Goal: Task Accomplishment & Management: Complete application form

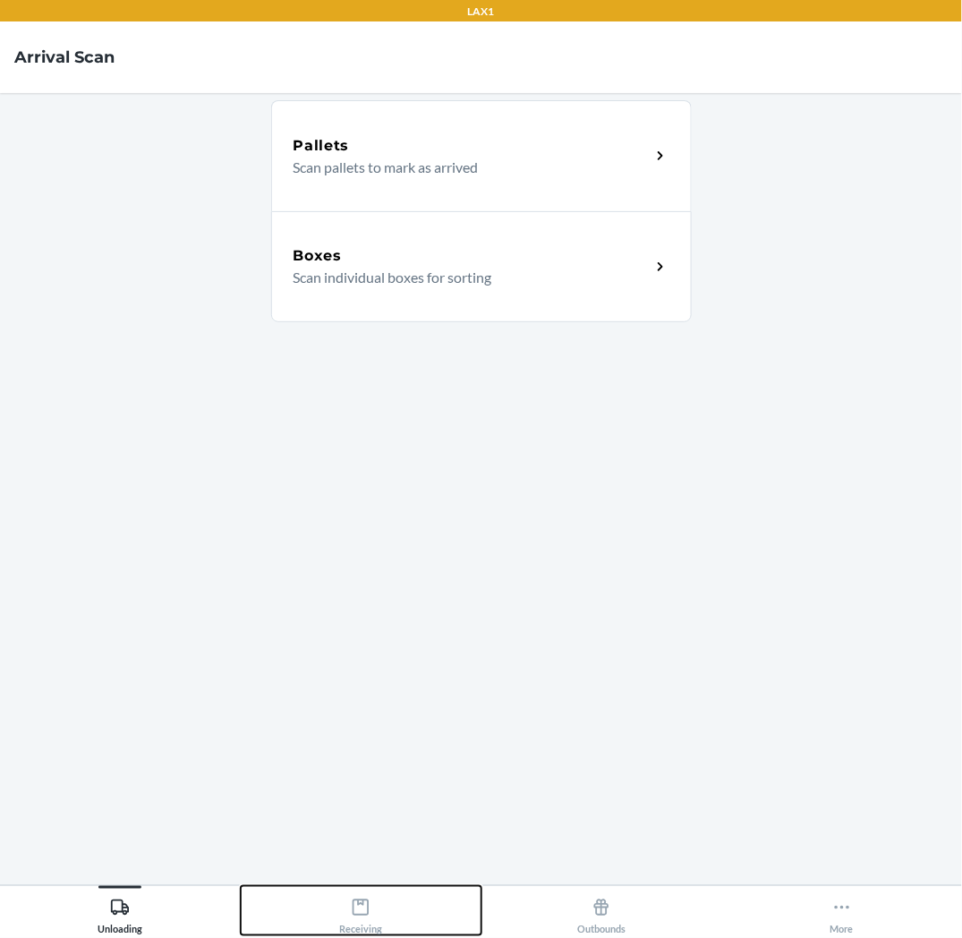
click at [341, 909] on div "Receiving" at bounding box center [360, 913] width 43 height 45
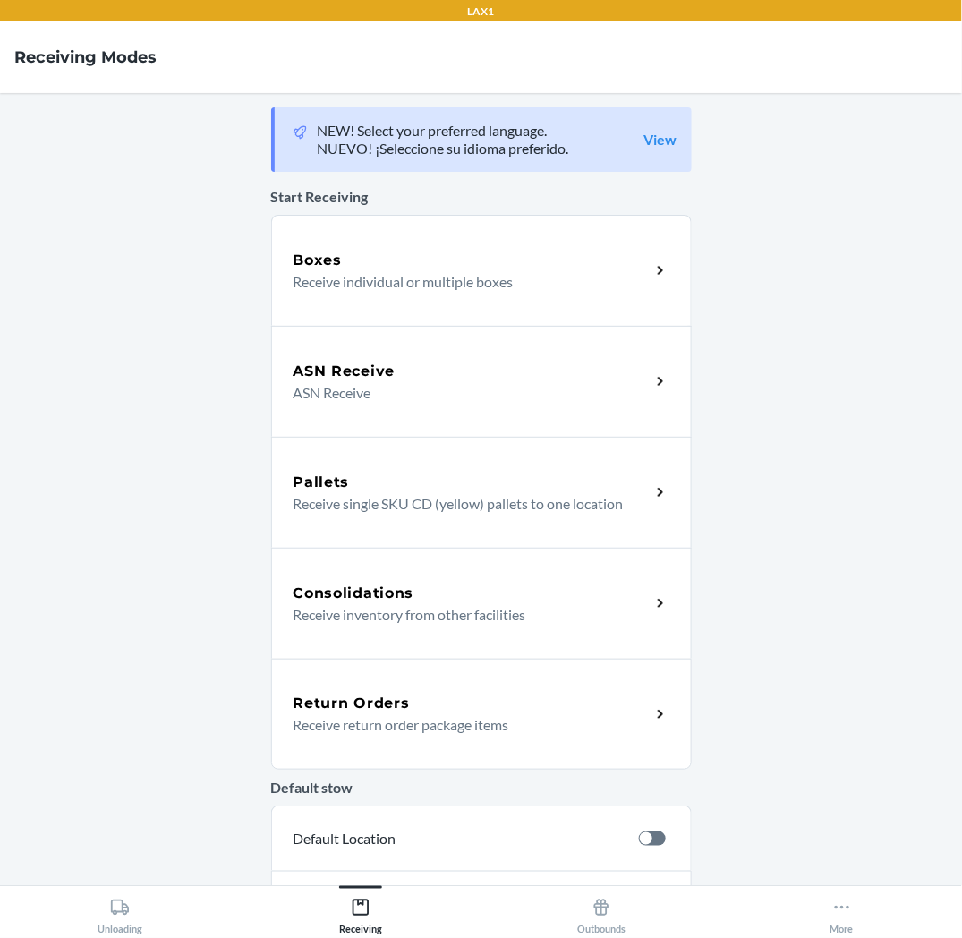
click at [432, 747] on div "Return Orders Receive return order package items" at bounding box center [481, 714] width 421 height 111
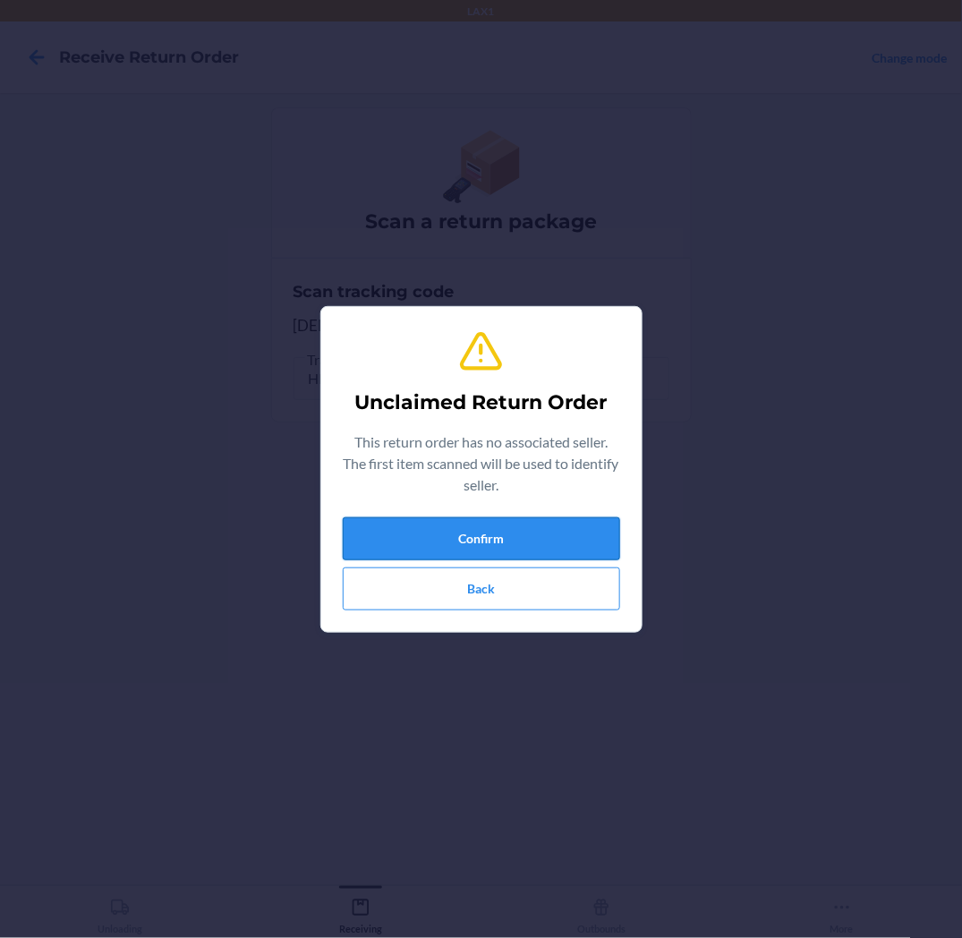
click at [566, 538] on button "Confirm" at bounding box center [482, 538] width 278 height 43
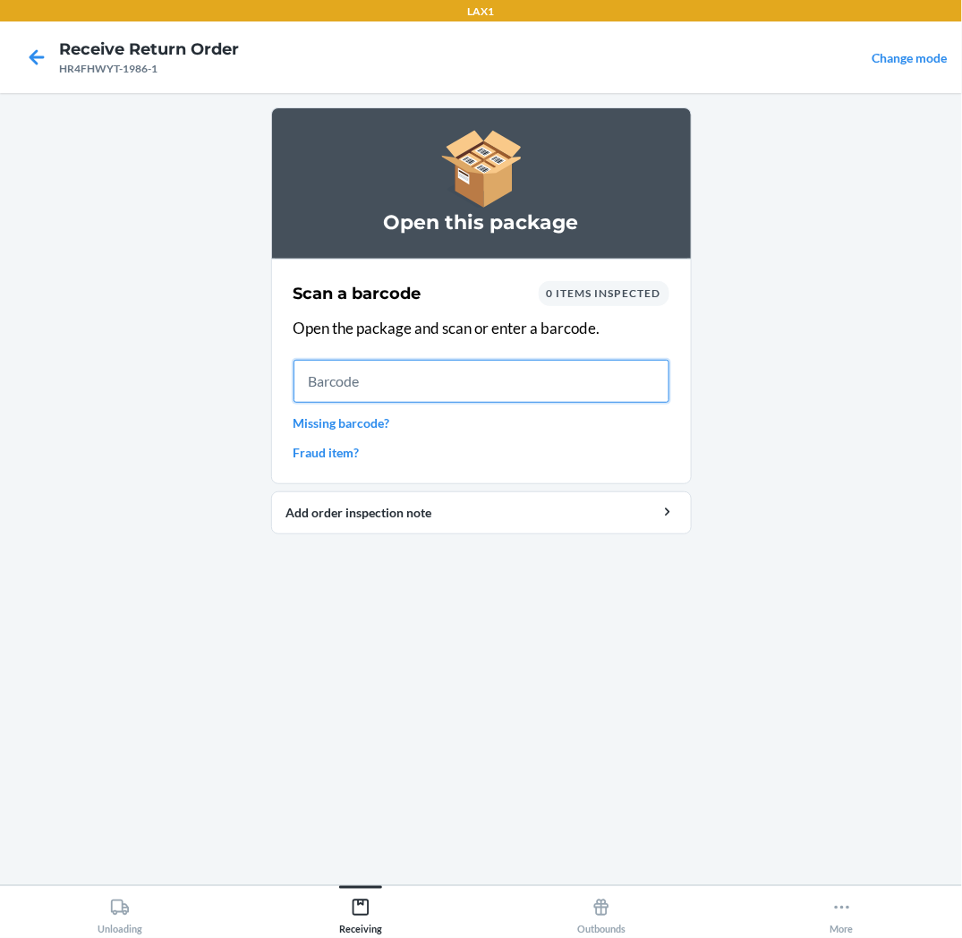
click at [607, 392] on input "text" at bounding box center [482, 381] width 376 height 43
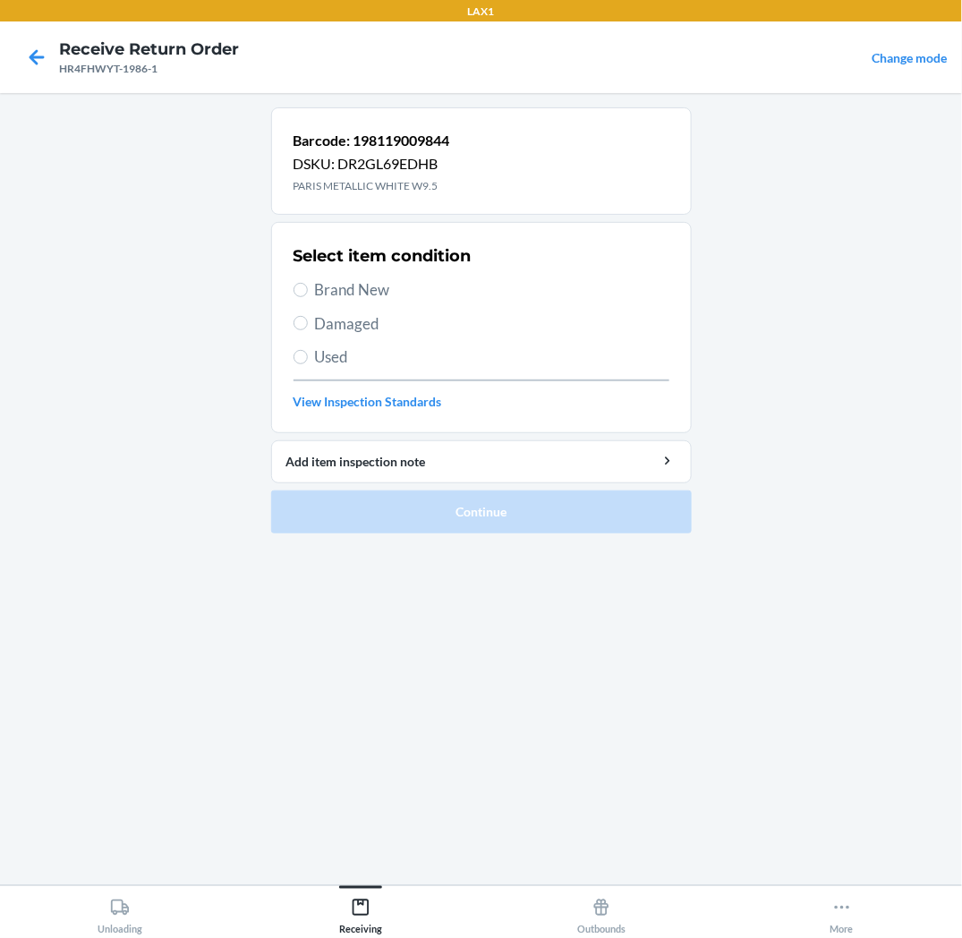
click at [380, 291] on span "Brand New" at bounding box center [492, 289] width 355 height 23
click at [308, 291] on input "Brand New" at bounding box center [301, 290] width 14 height 14
radio input "true"
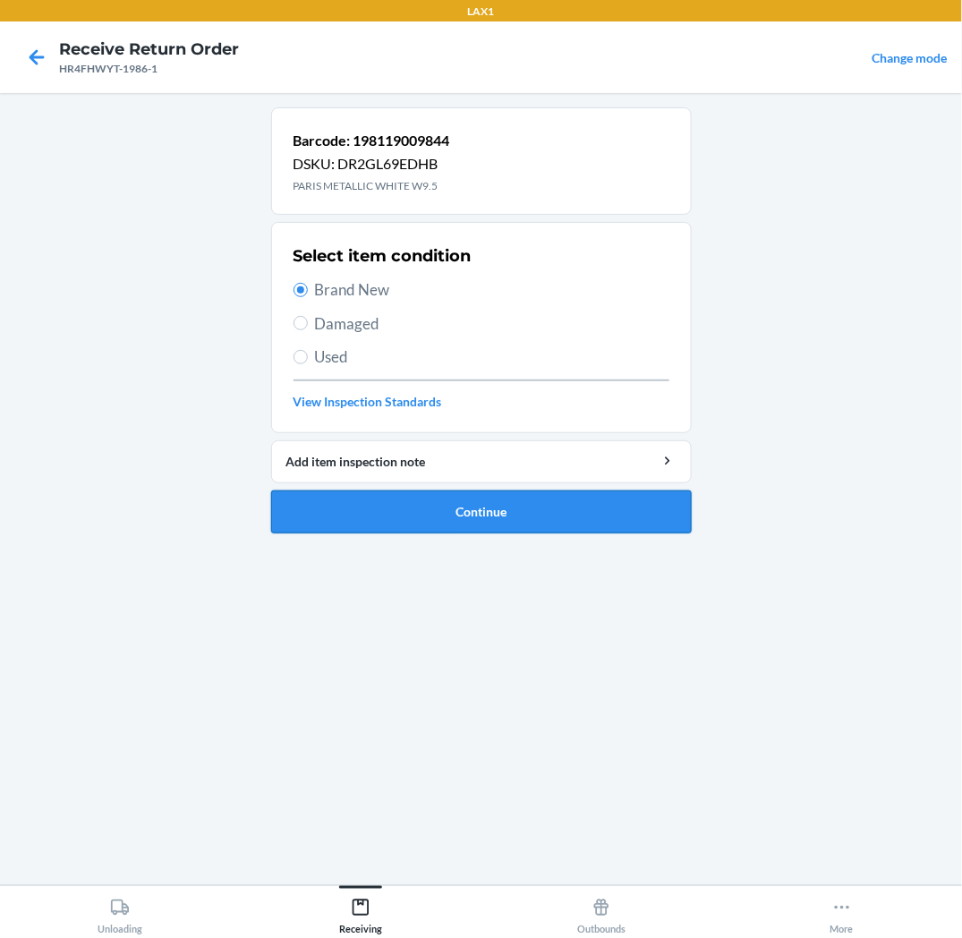
click at [365, 515] on button "Continue" at bounding box center [481, 512] width 421 height 43
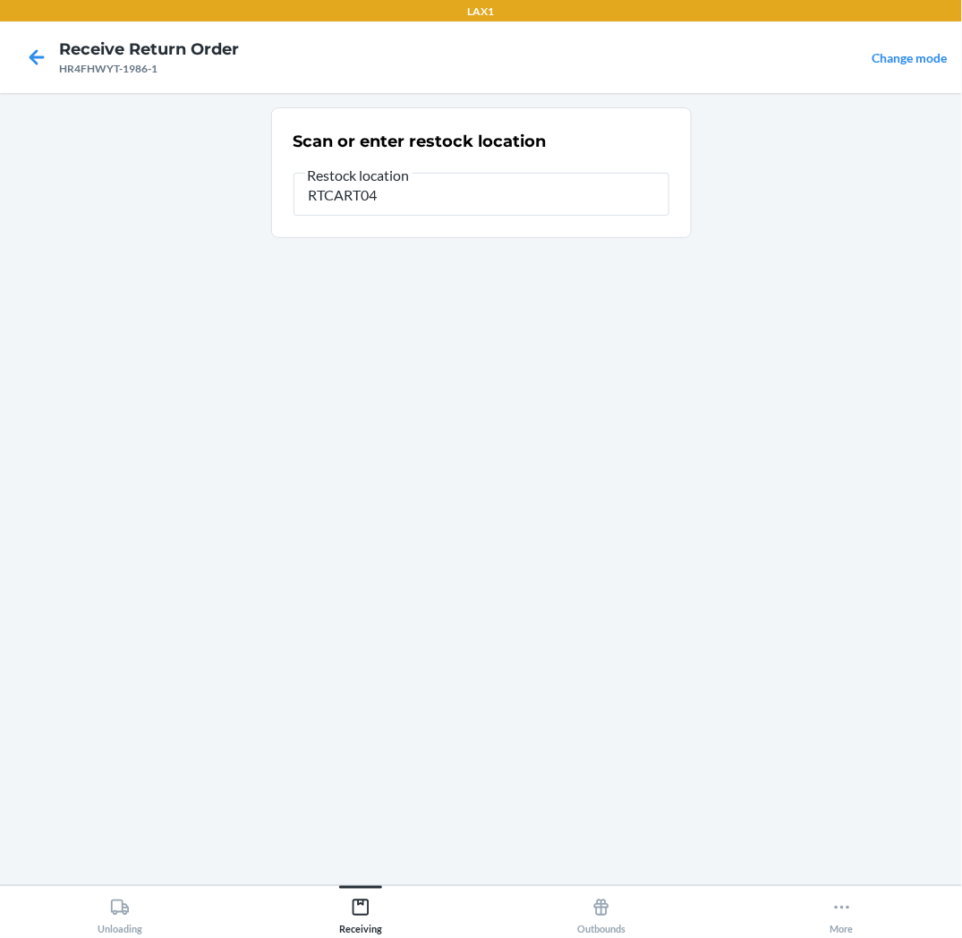
type input "RTCART041"
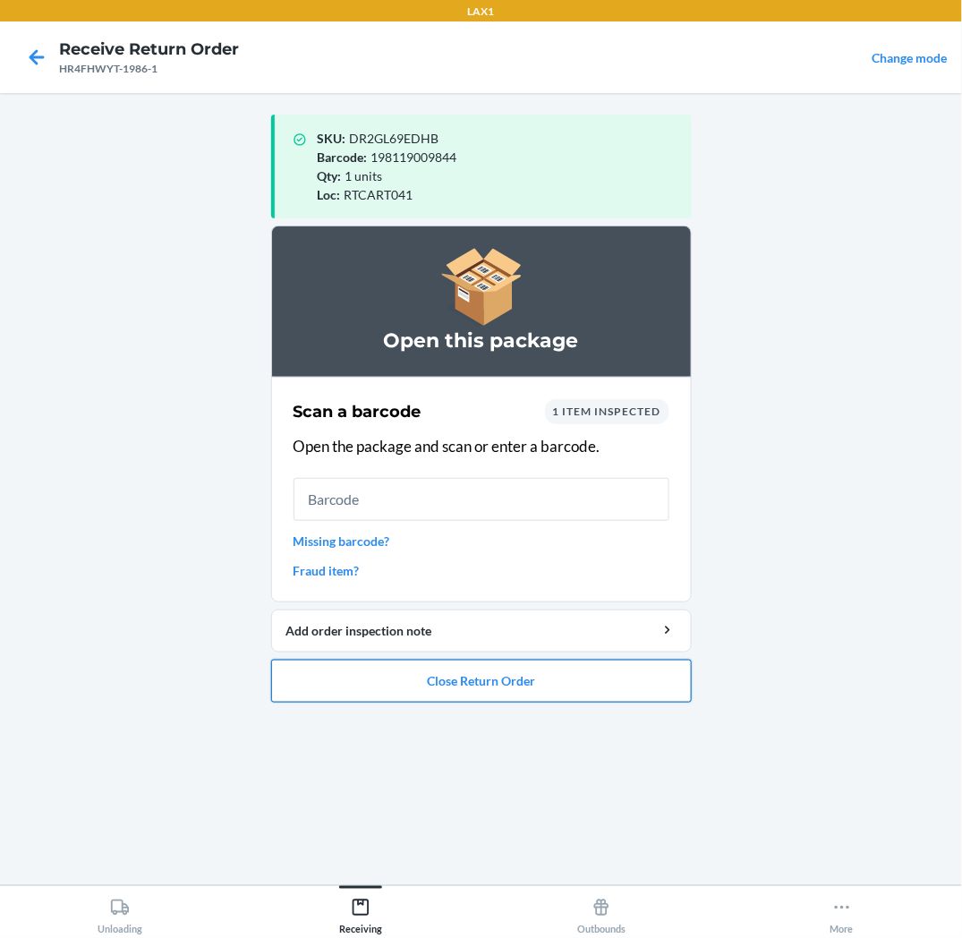
click at [333, 681] on button "Close Return Order" at bounding box center [481, 681] width 421 height 43
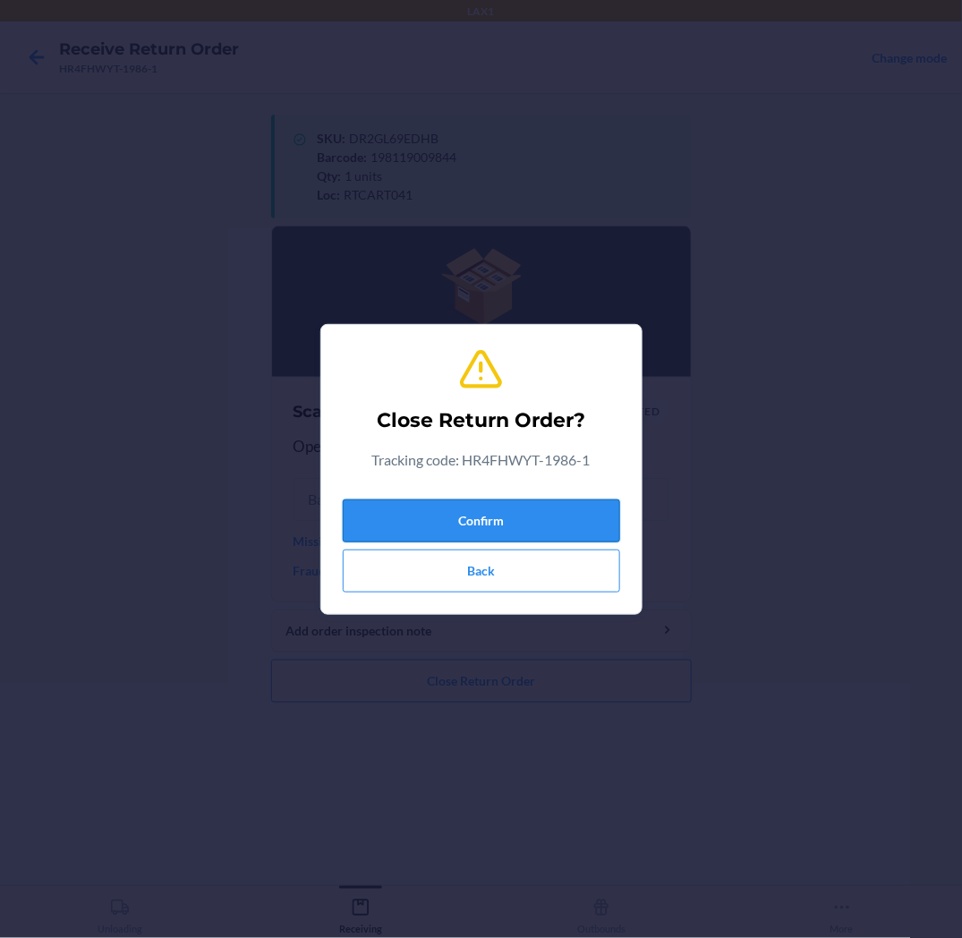
click at [441, 519] on button "Confirm" at bounding box center [482, 521] width 278 height 43
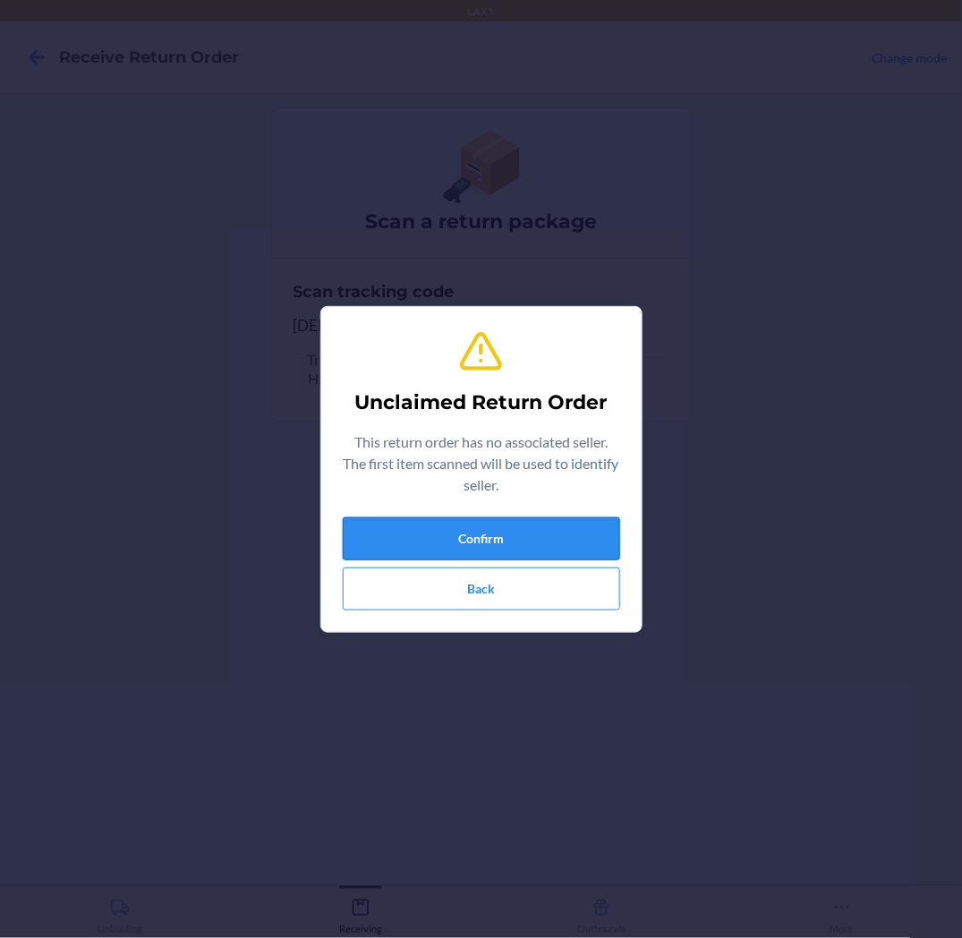
click at [464, 535] on button "Confirm" at bounding box center [482, 538] width 278 height 43
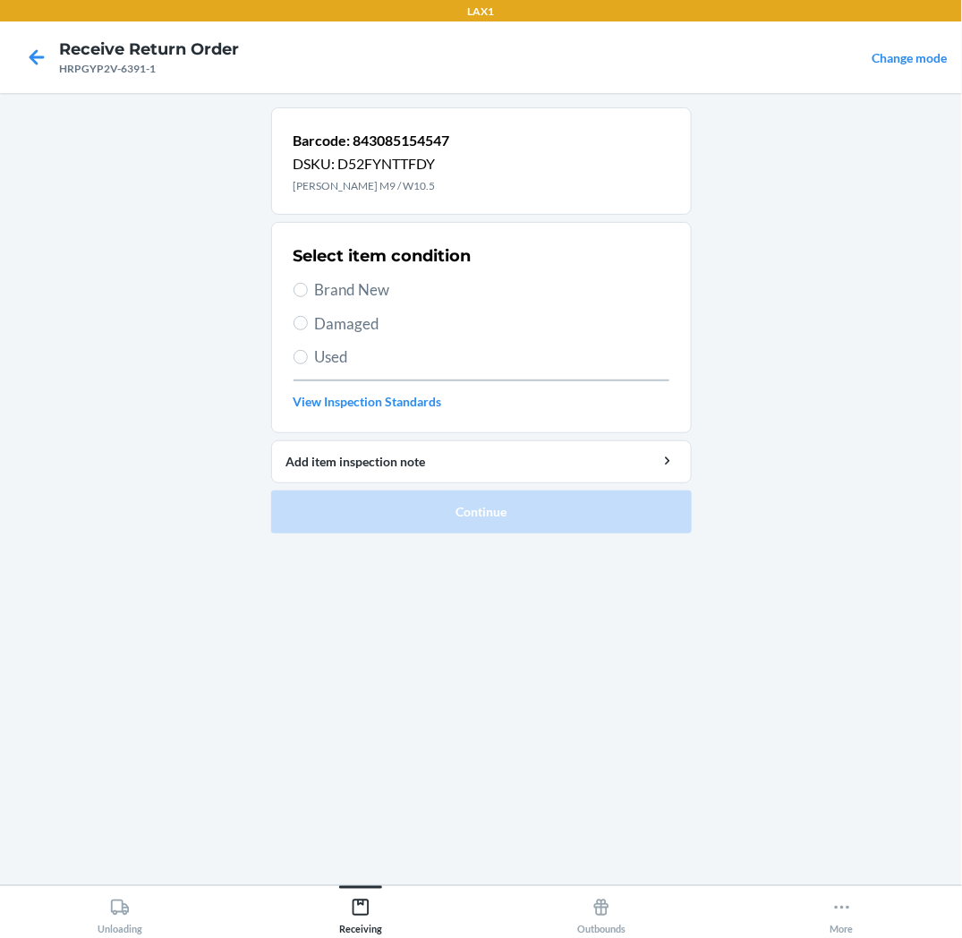
click at [338, 289] on span "Brand New" at bounding box center [492, 289] width 355 height 23
click at [308, 289] on input "Brand New" at bounding box center [301, 290] width 14 height 14
radio input "true"
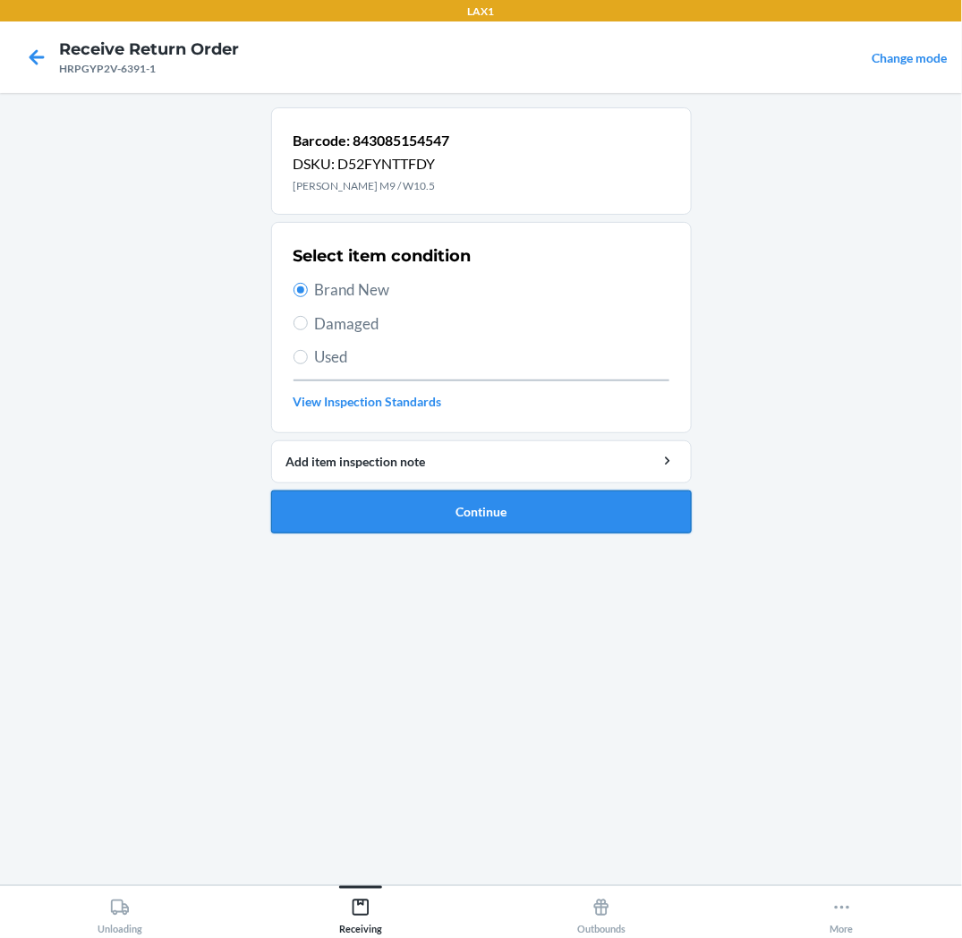
click at [338, 502] on button "Continue" at bounding box center [481, 512] width 421 height 43
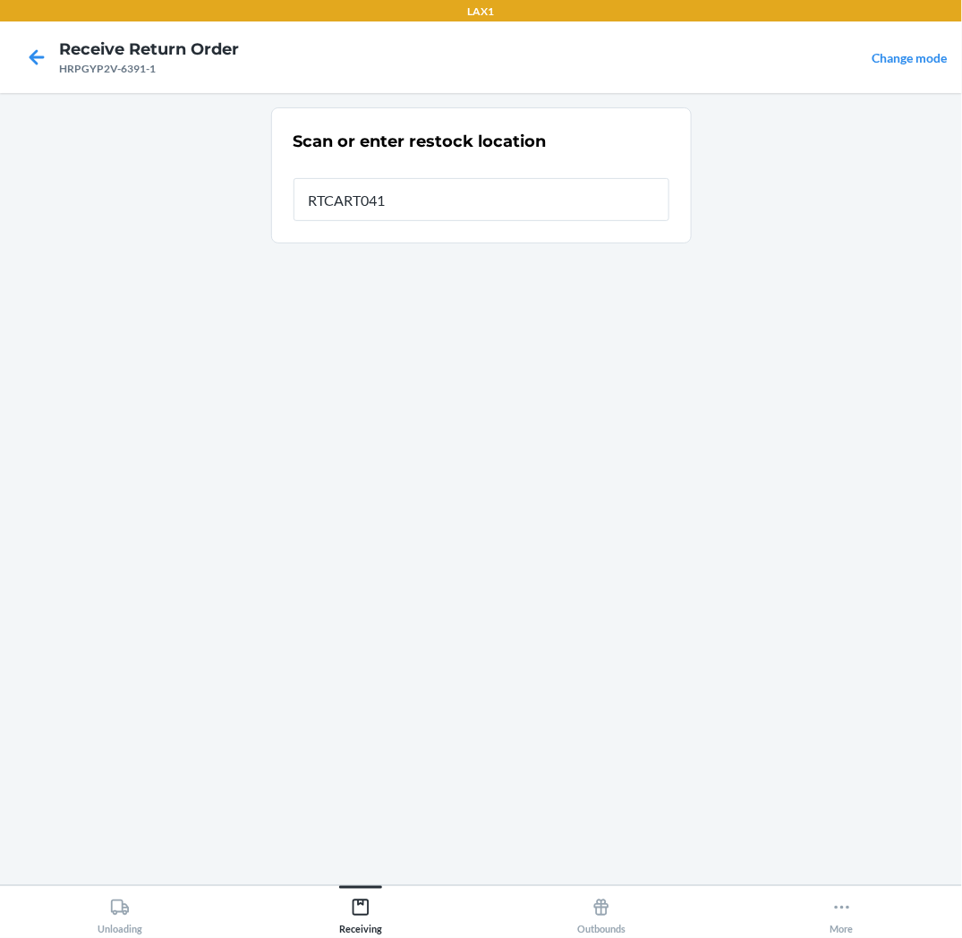
type input "RTCART041"
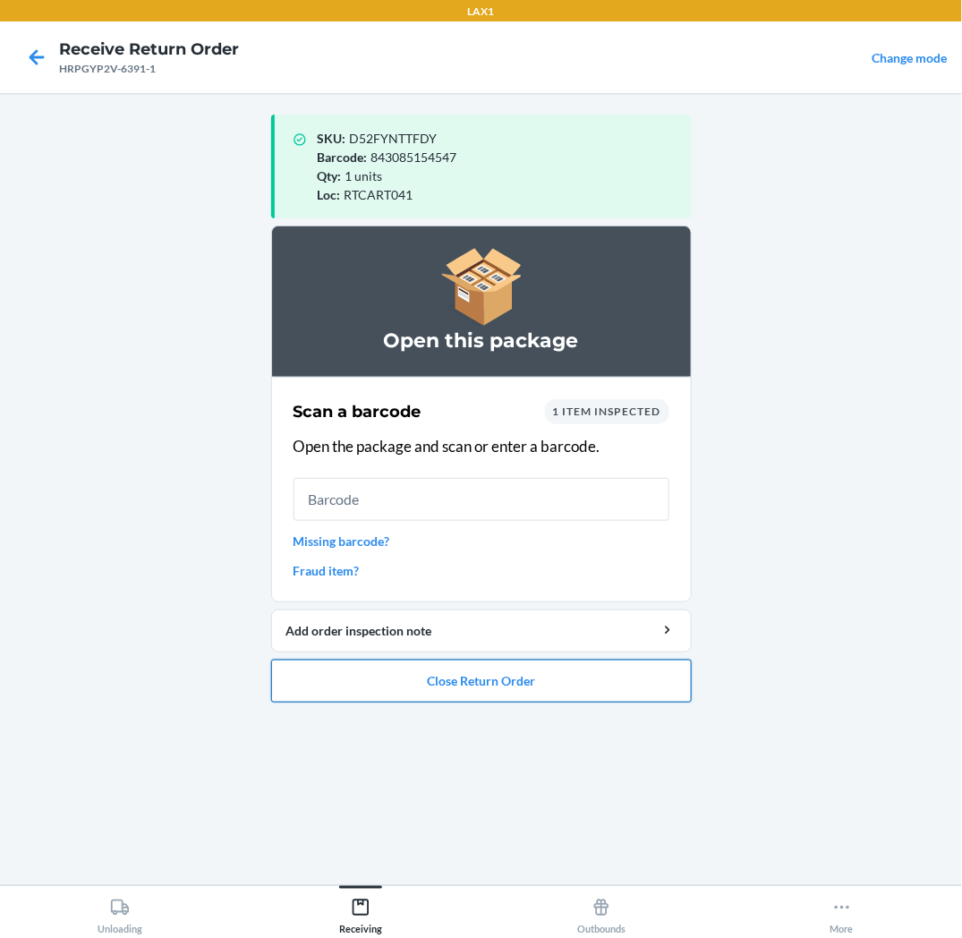
click at [540, 677] on button "Close Return Order" at bounding box center [481, 681] width 421 height 43
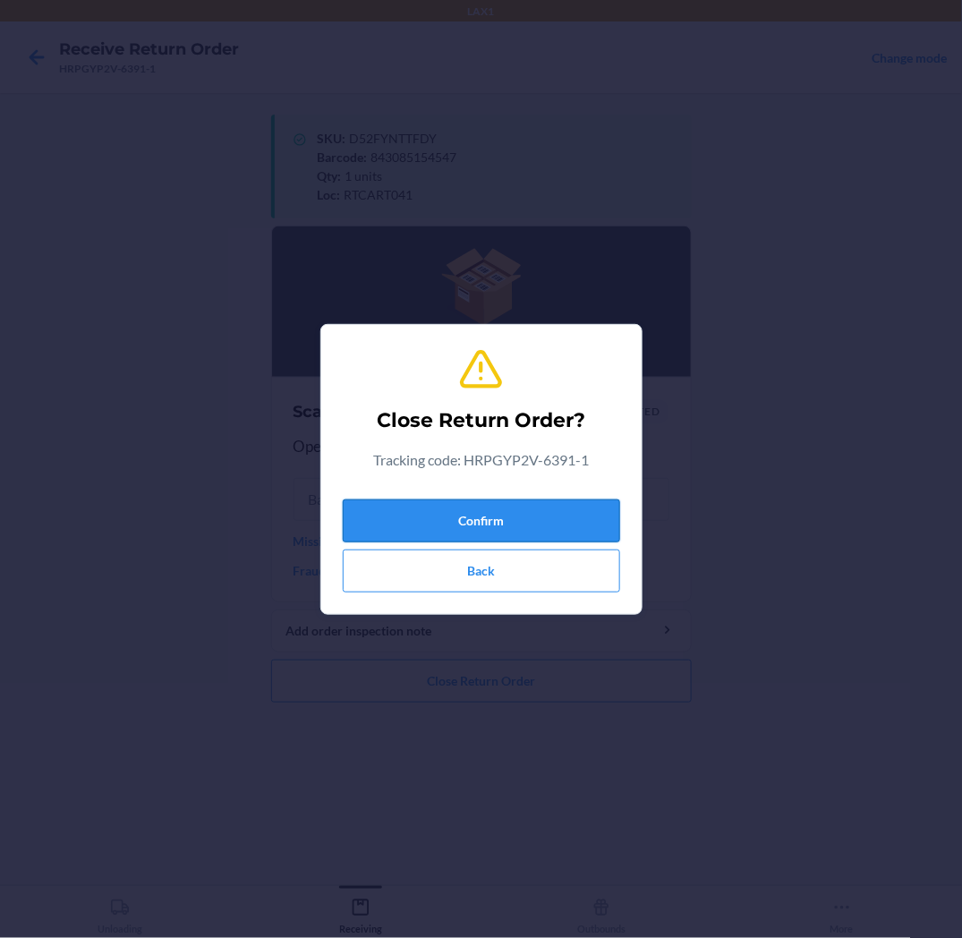
click at [550, 521] on button "Confirm" at bounding box center [482, 521] width 278 height 43
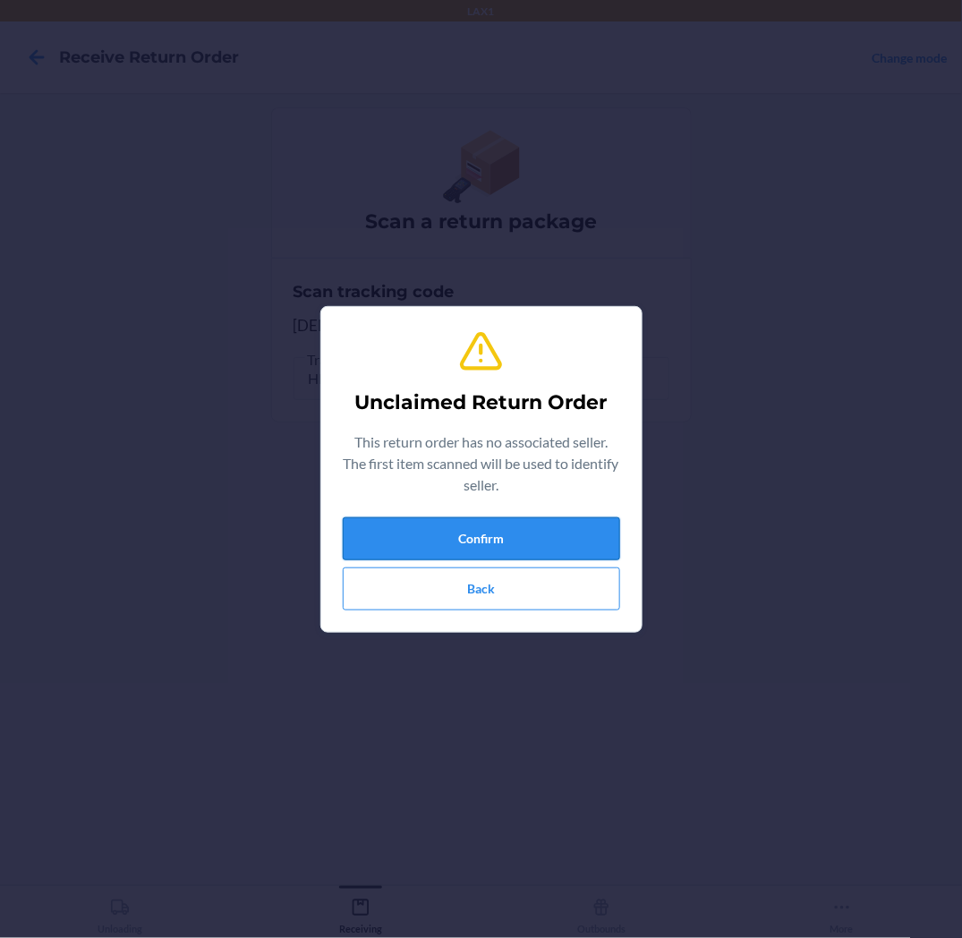
click at [485, 544] on button "Confirm" at bounding box center [482, 538] width 278 height 43
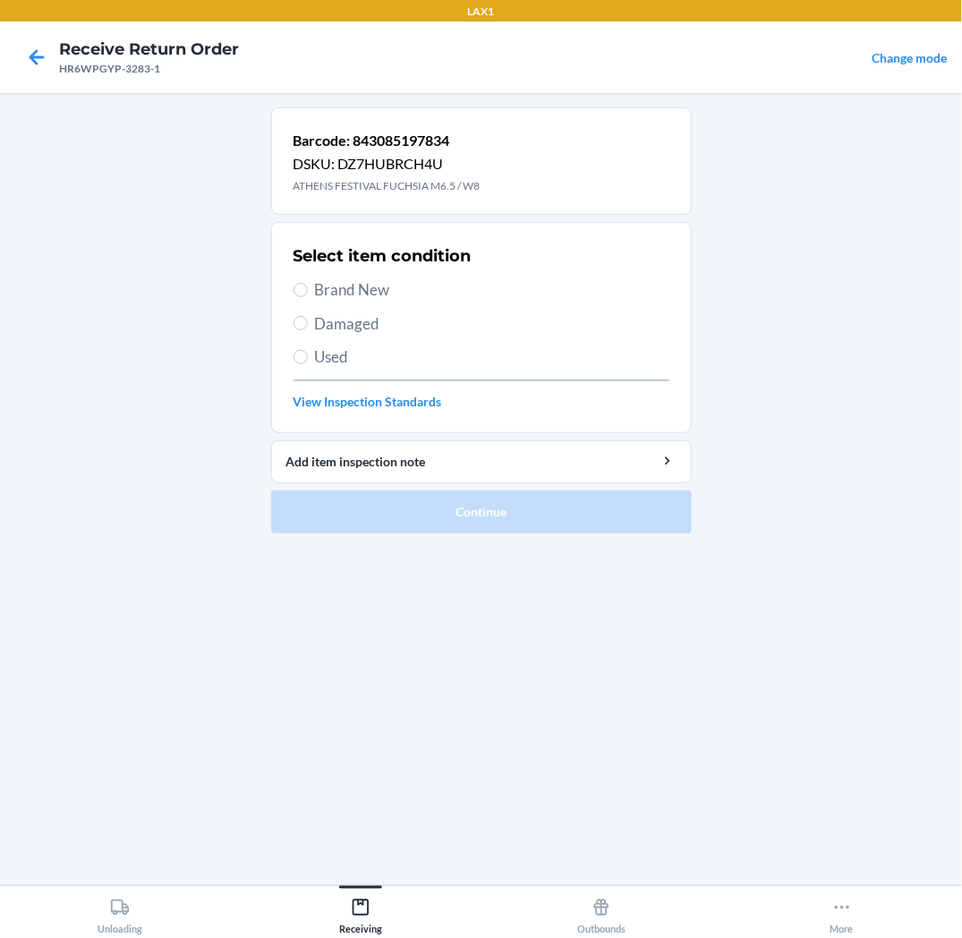
click at [380, 290] on span "Brand New" at bounding box center [492, 289] width 355 height 23
click at [308, 290] on input "Brand New" at bounding box center [301, 290] width 14 height 14
radio input "true"
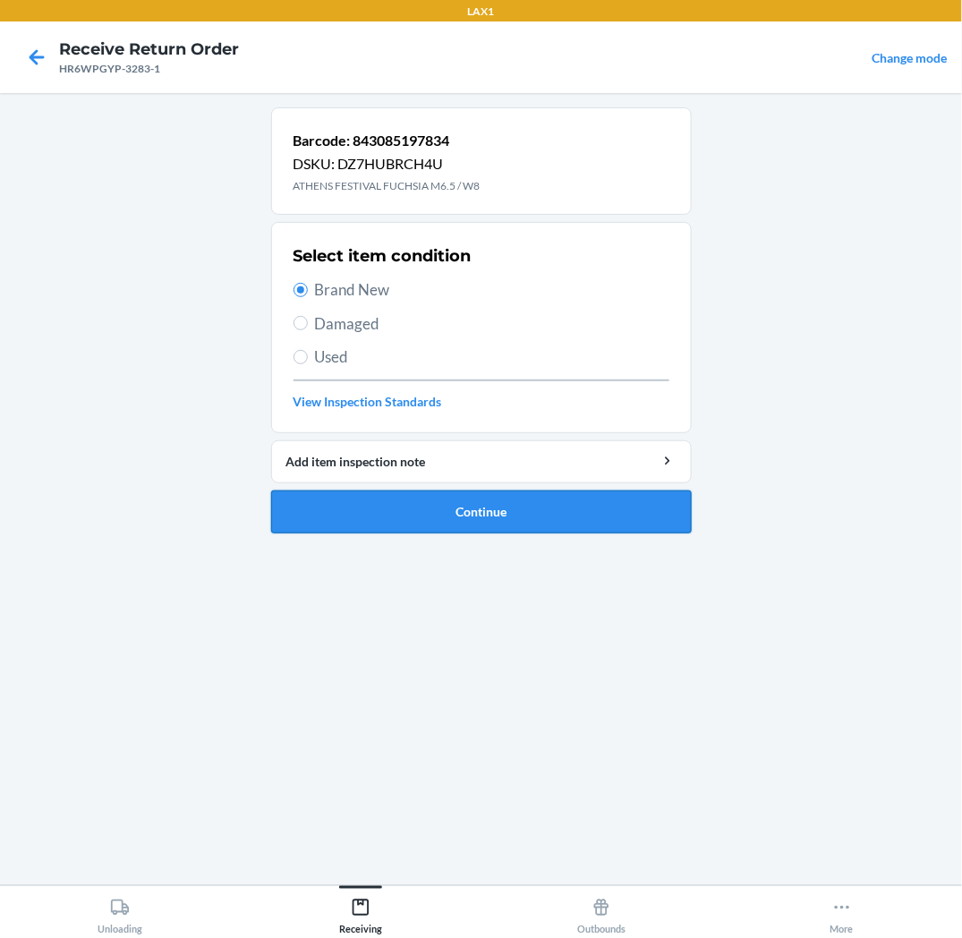
click at [371, 526] on button "Continue" at bounding box center [481, 512] width 421 height 43
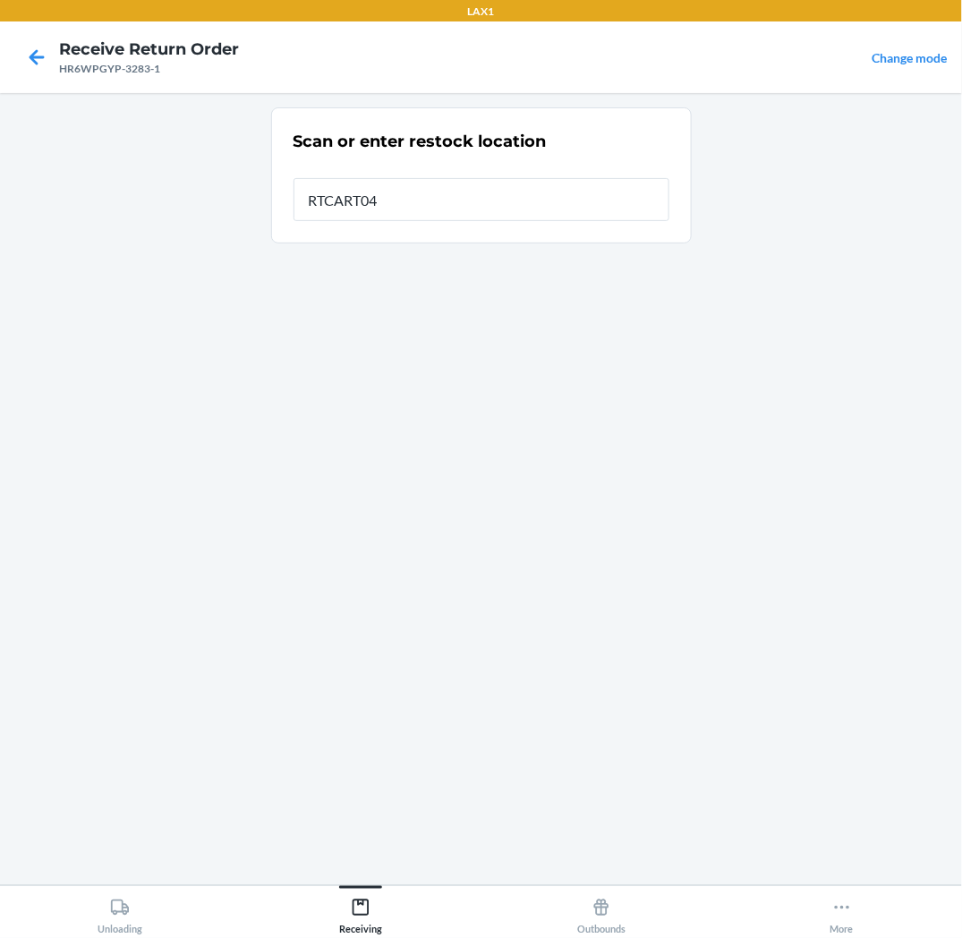
type input "RTCART041"
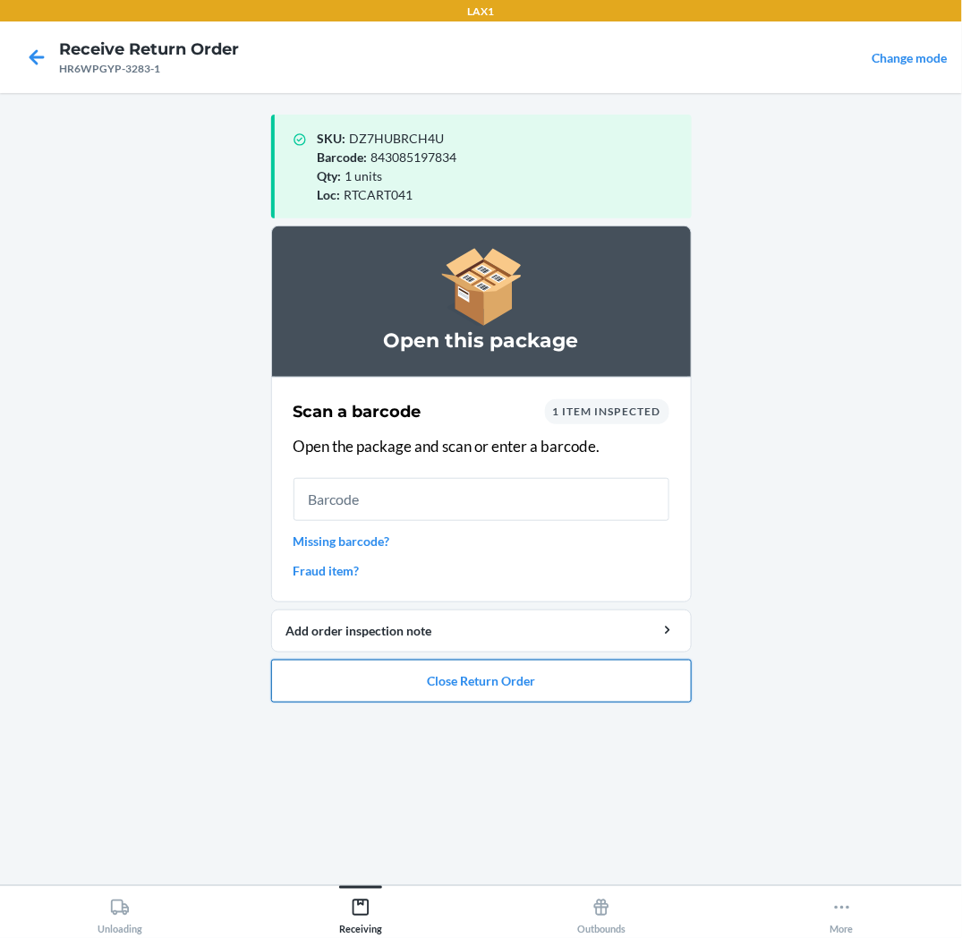
click at [469, 695] on button "Close Return Order" at bounding box center [481, 681] width 421 height 43
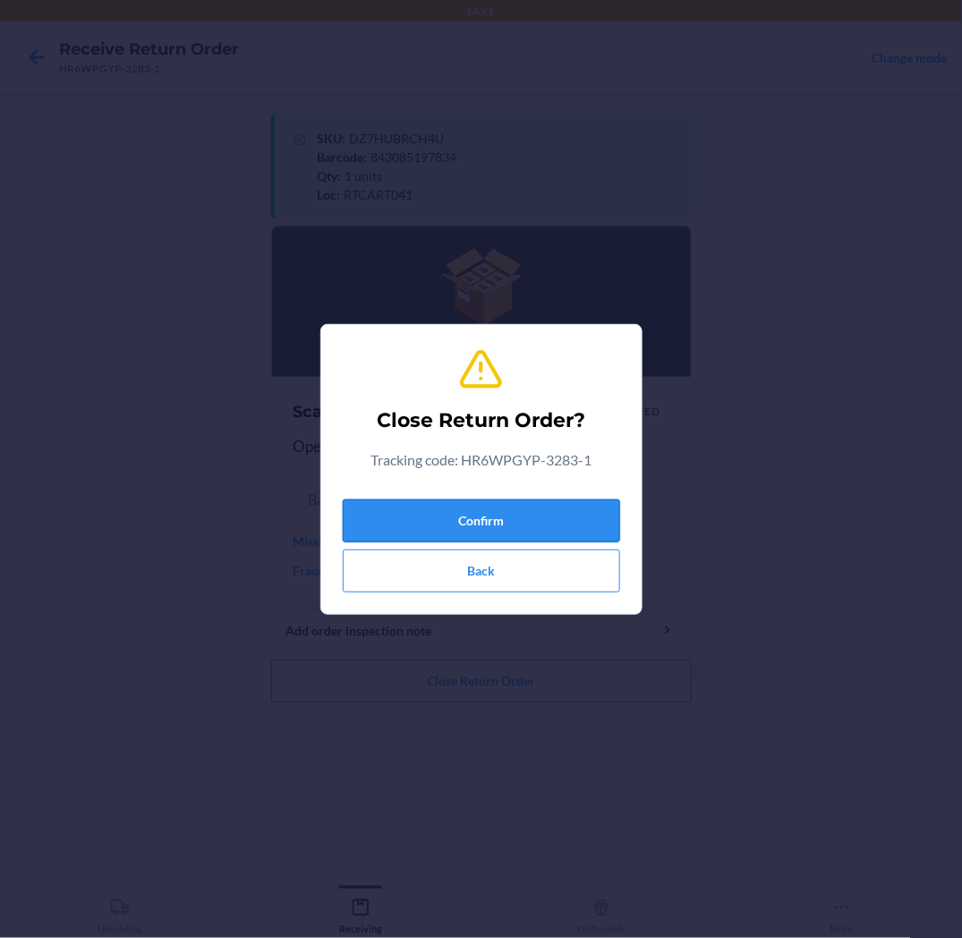
click at [543, 513] on button "Confirm" at bounding box center [482, 521] width 278 height 43
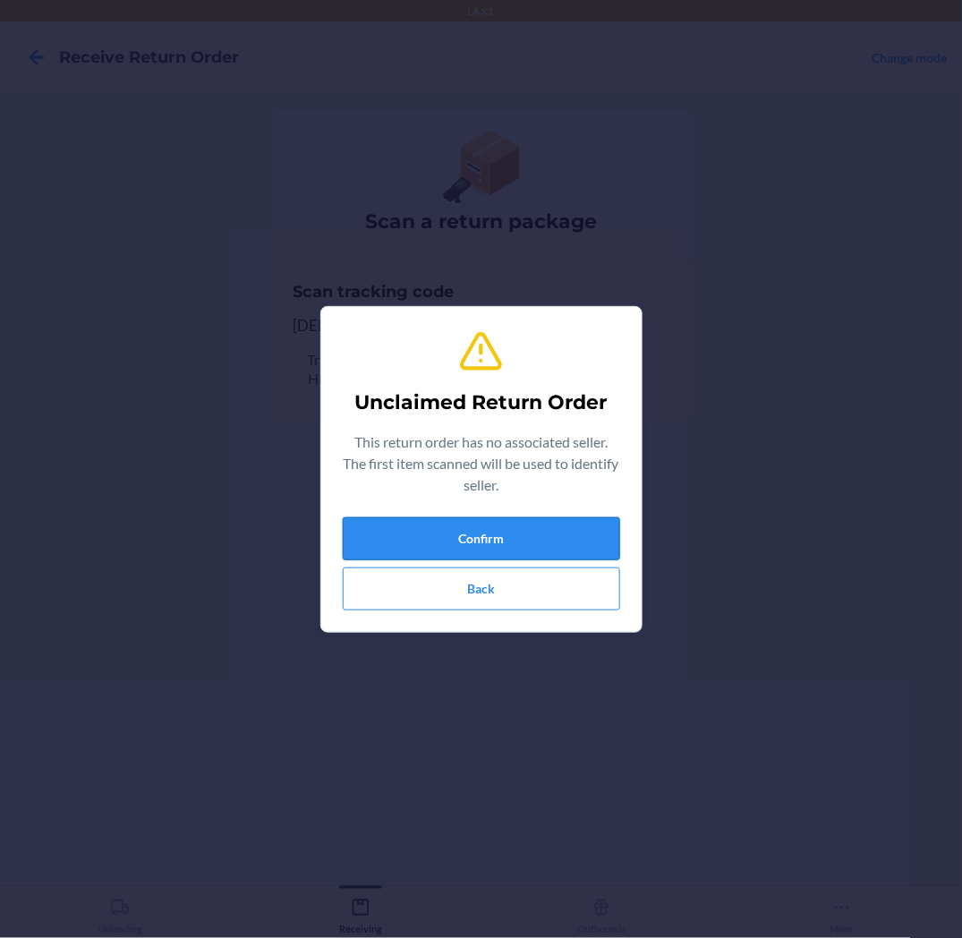
click at [542, 526] on button "Confirm" at bounding box center [482, 538] width 278 height 43
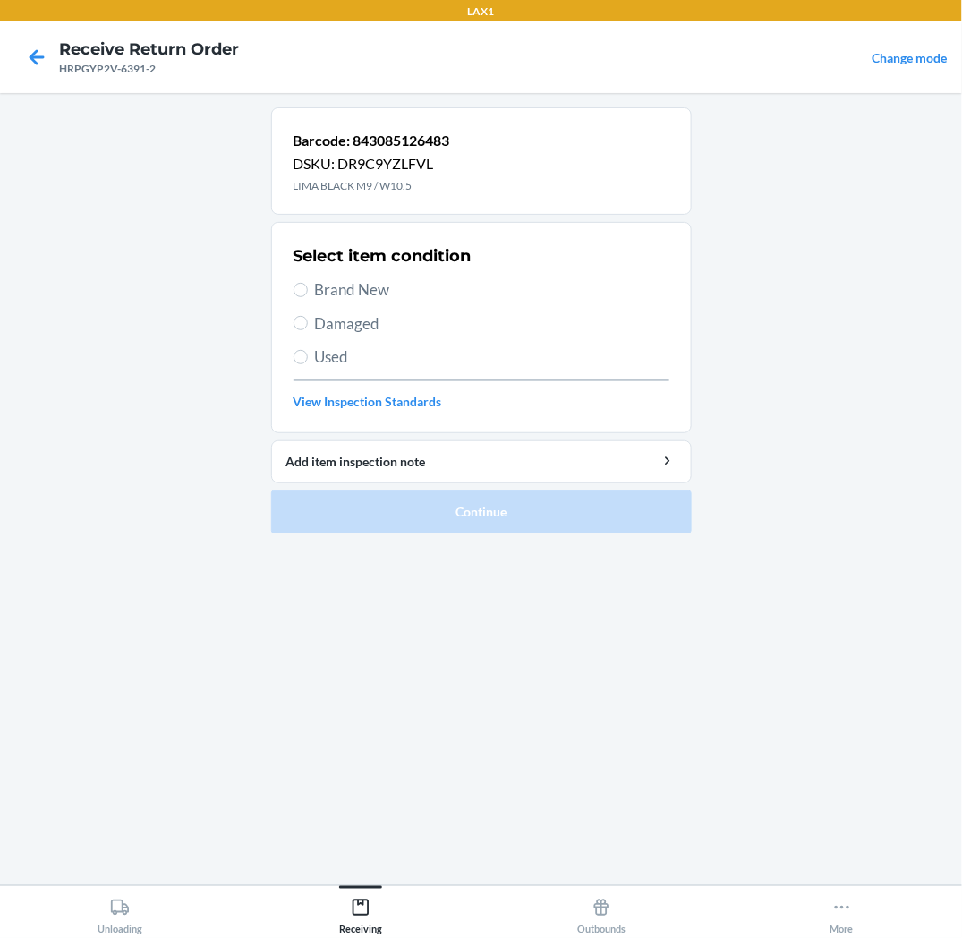
click at [337, 282] on span "Brand New" at bounding box center [492, 289] width 355 height 23
click at [308, 283] on input "Brand New" at bounding box center [301, 290] width 14 height 14
radio input "true"
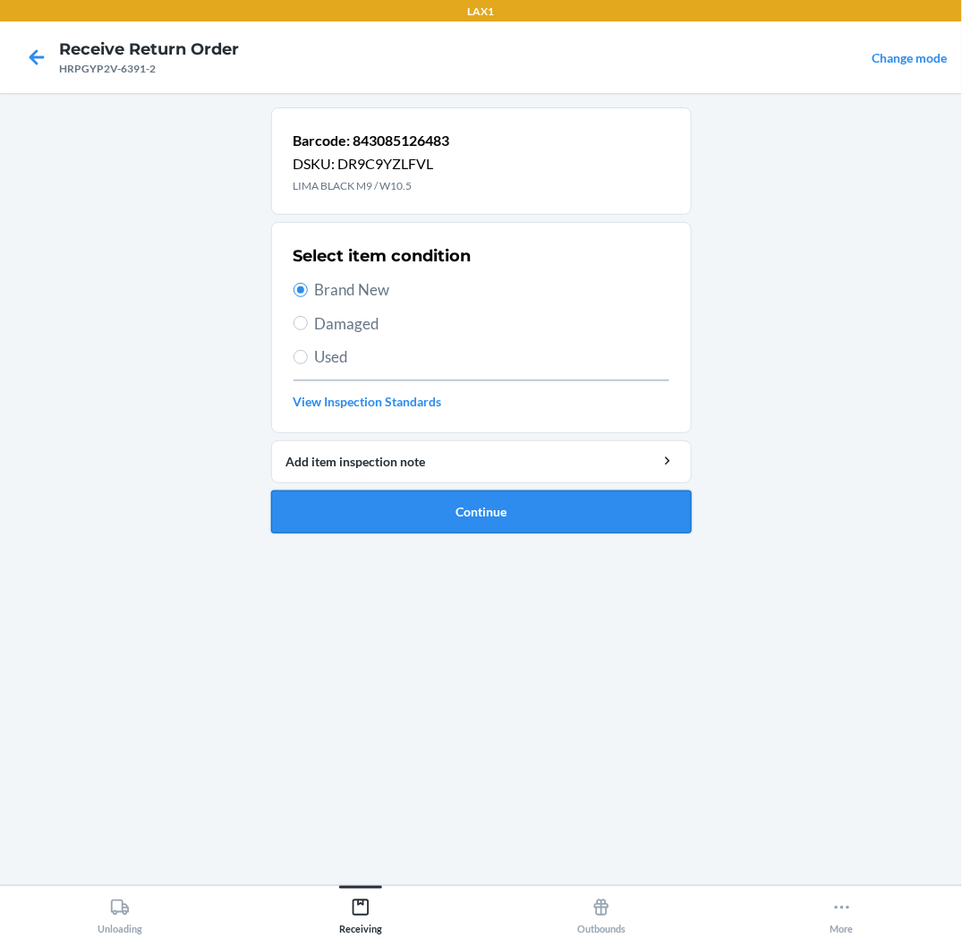
click at [340, 517] on button "Continue" at bounding box center [481, 512] width 421 height 43
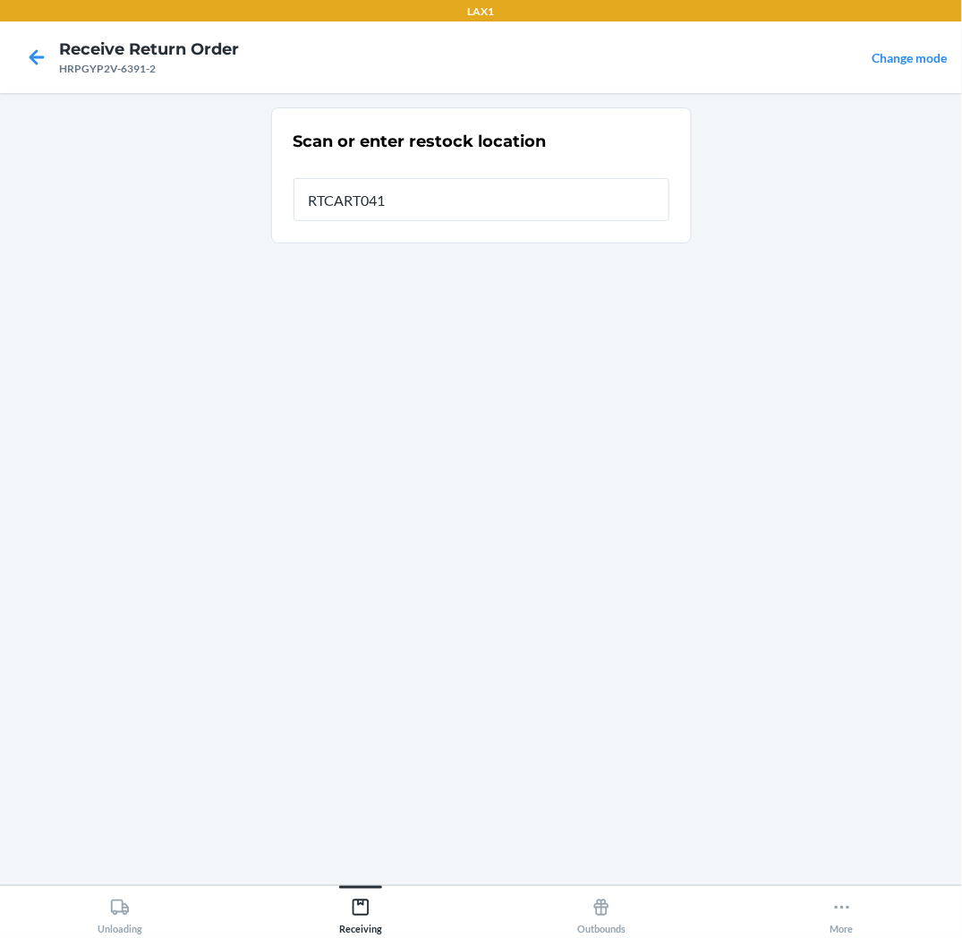
type input "RTCART041"
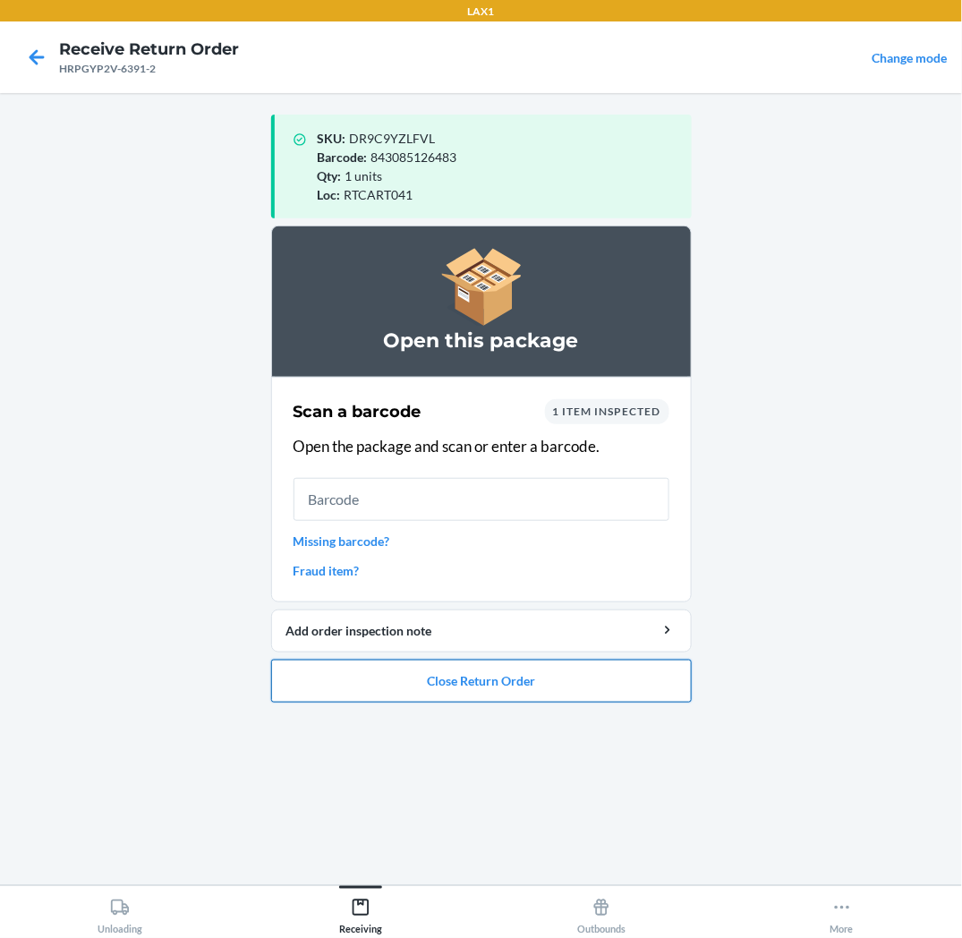
click at [378, 683] on button "Close Return Order" at bounding box center [481, 681] width 421 height 43
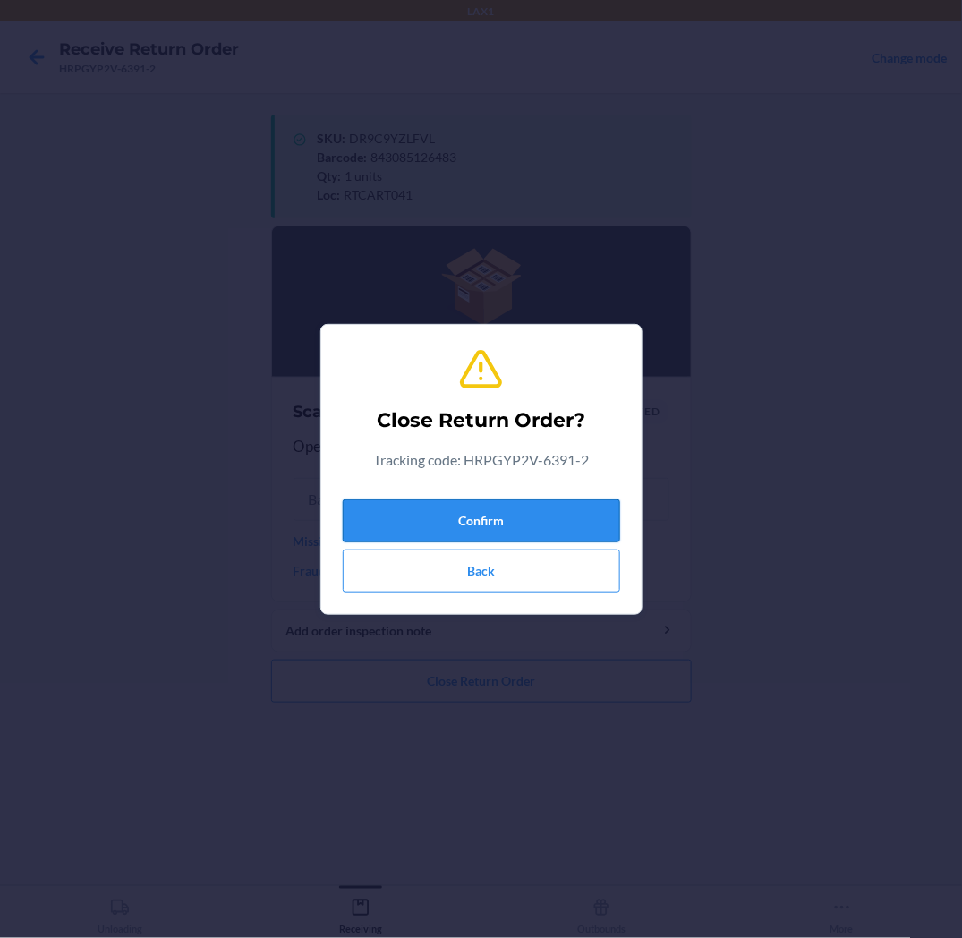
click at [416, 524] on button "Confirm" at bounding box center [482, 521] width 278 height 43
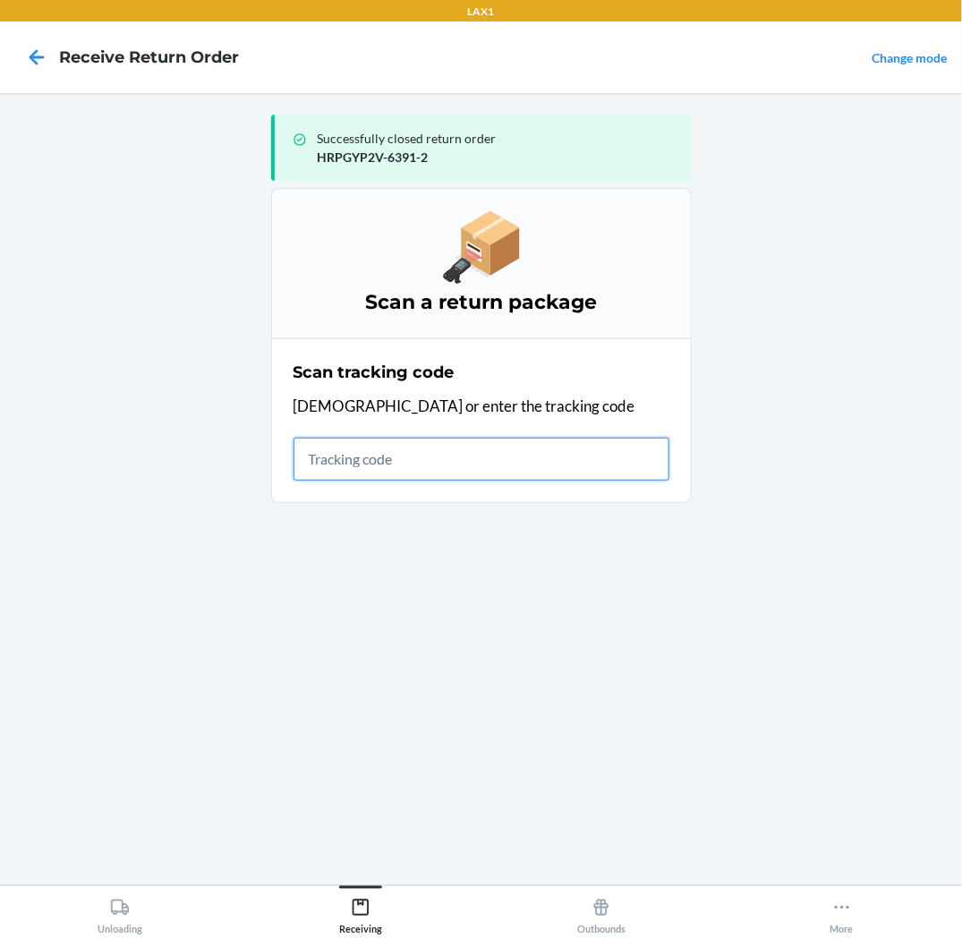
click at [542, 443] on input "text" at bounding box center [482, 459] width 376 height 43
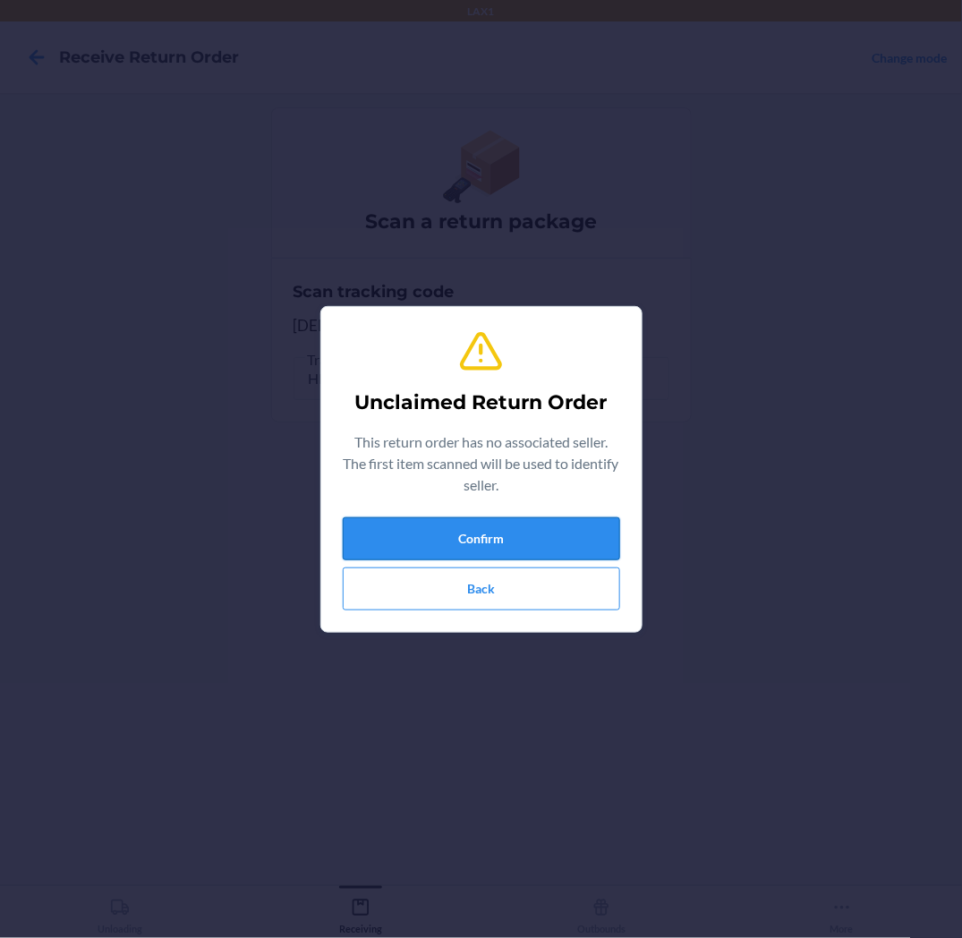
click at [481, 546] on button "Confirm" at bounding box center [482, 538] width 278 height 43
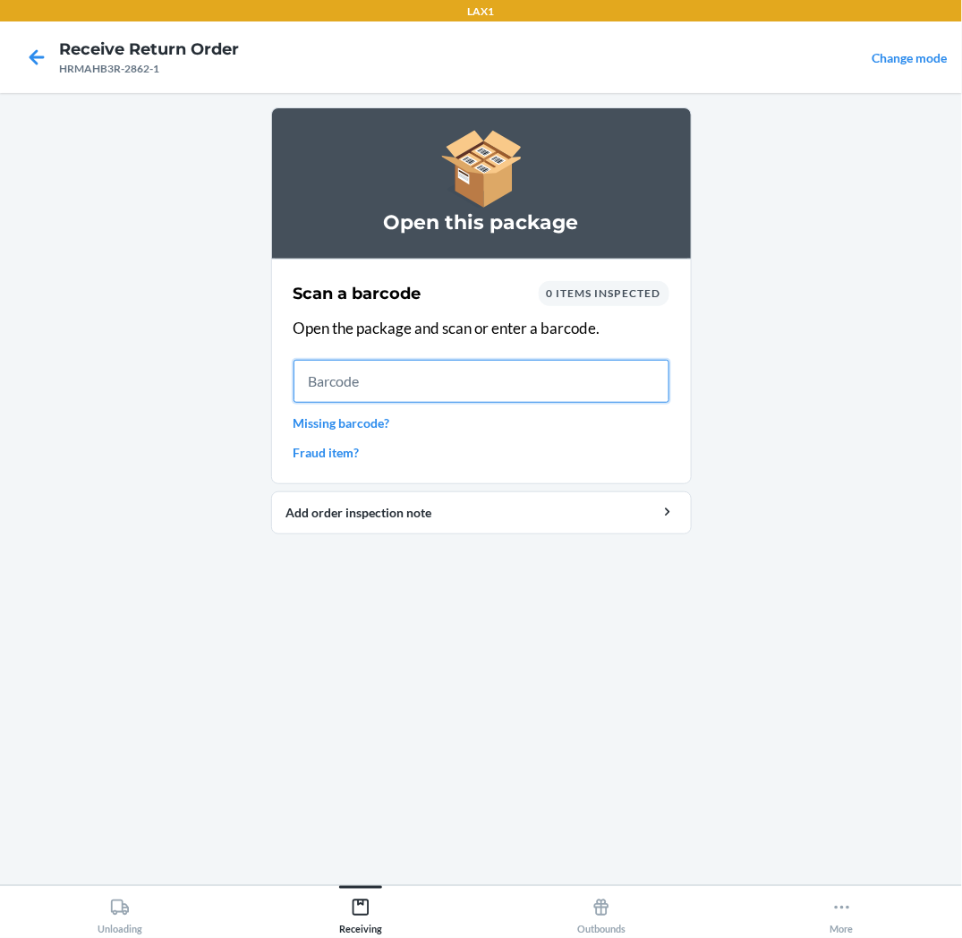
click at [519, 385] on input "text" at bounding box center [482, 381] width 376 height 43
click at [347, 380] on input "text" at bounding box center [482, 381] width 376 height 43
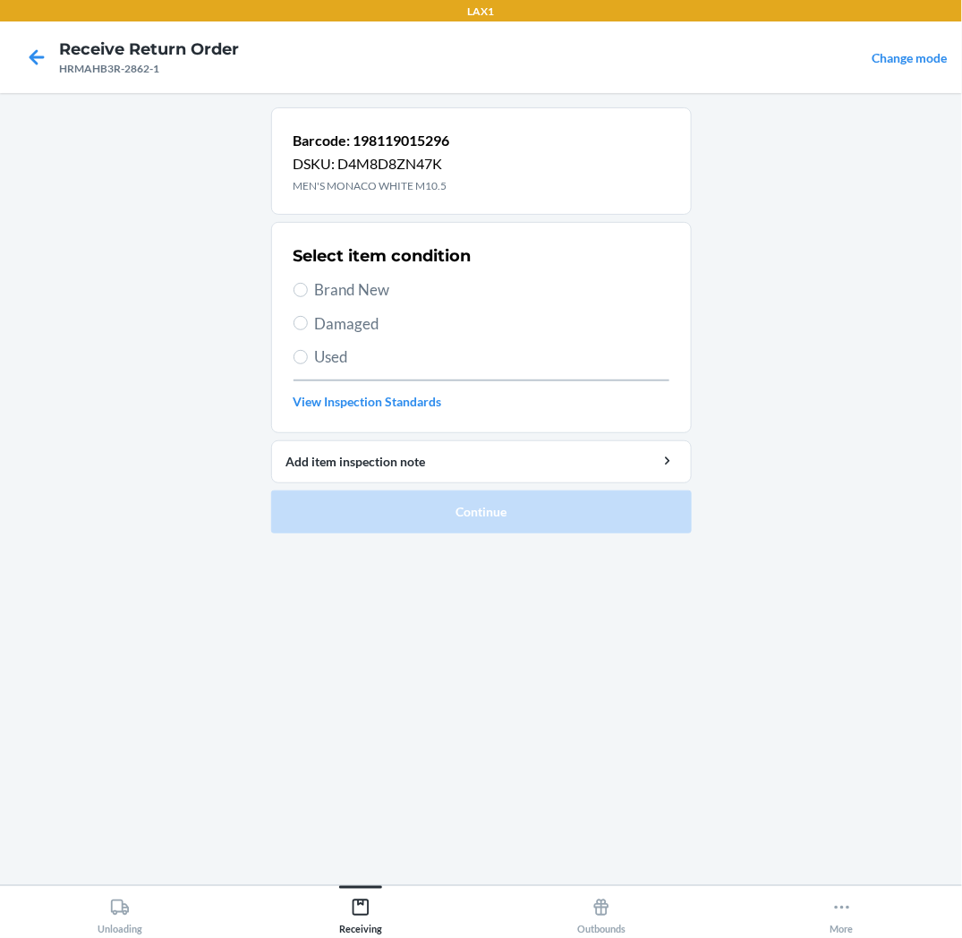
click at [313, 288] on label "Brand New" at bounding box center [482, 289] width 376 height 23
click at [308, 288] on input "Brand New" at bounding box center [301, 290] width 14 height 14
radio input "true"
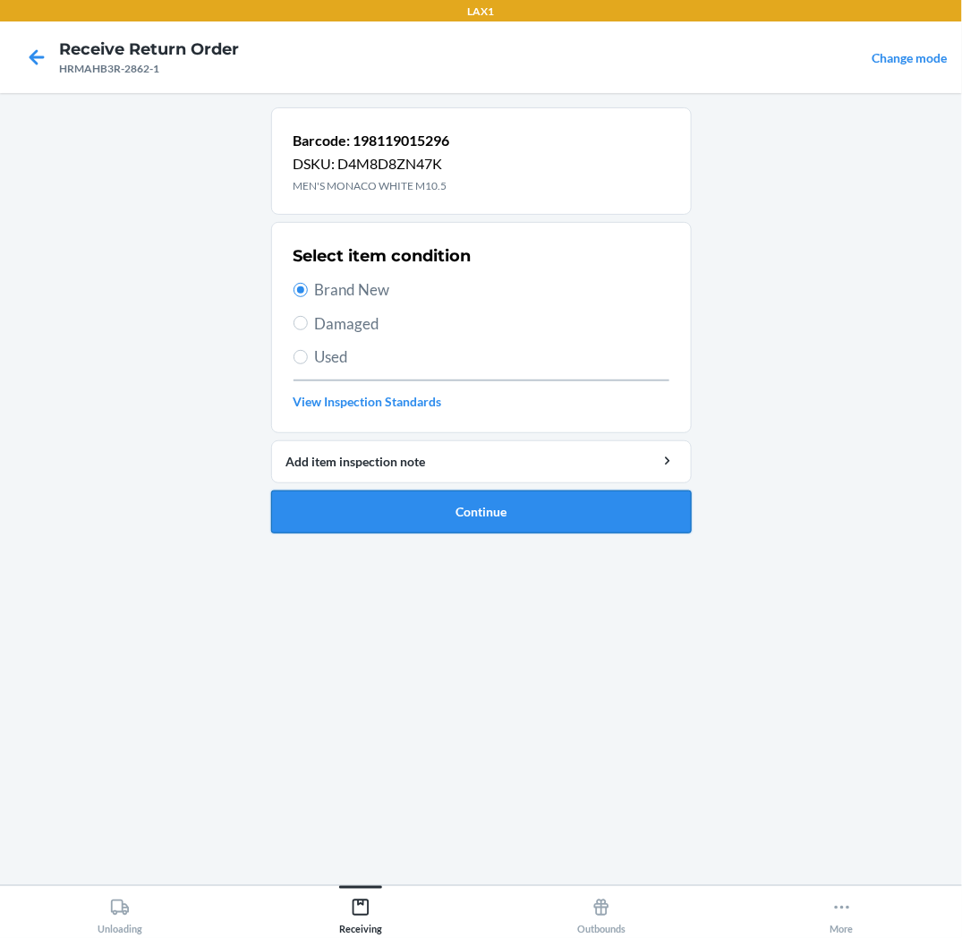
click at [304, 504] on button "Continue" at bounding box center [481, 512] width 421 height 43
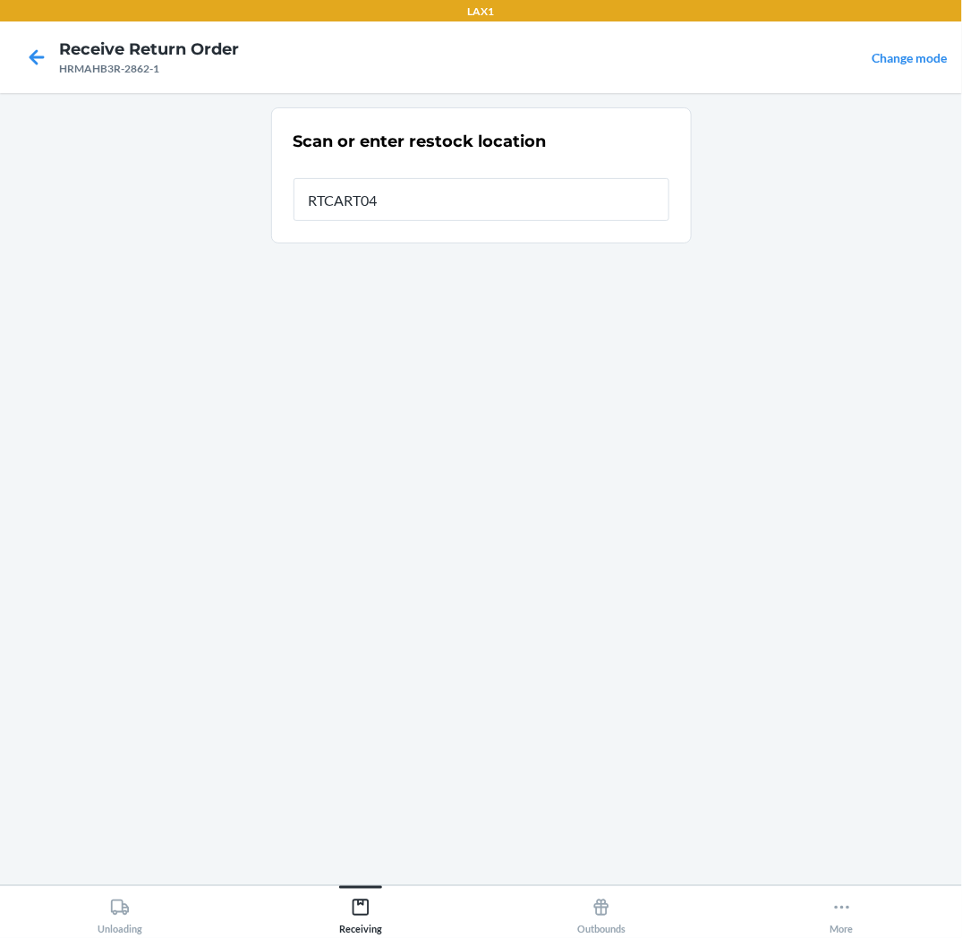
type input "RTCART041"
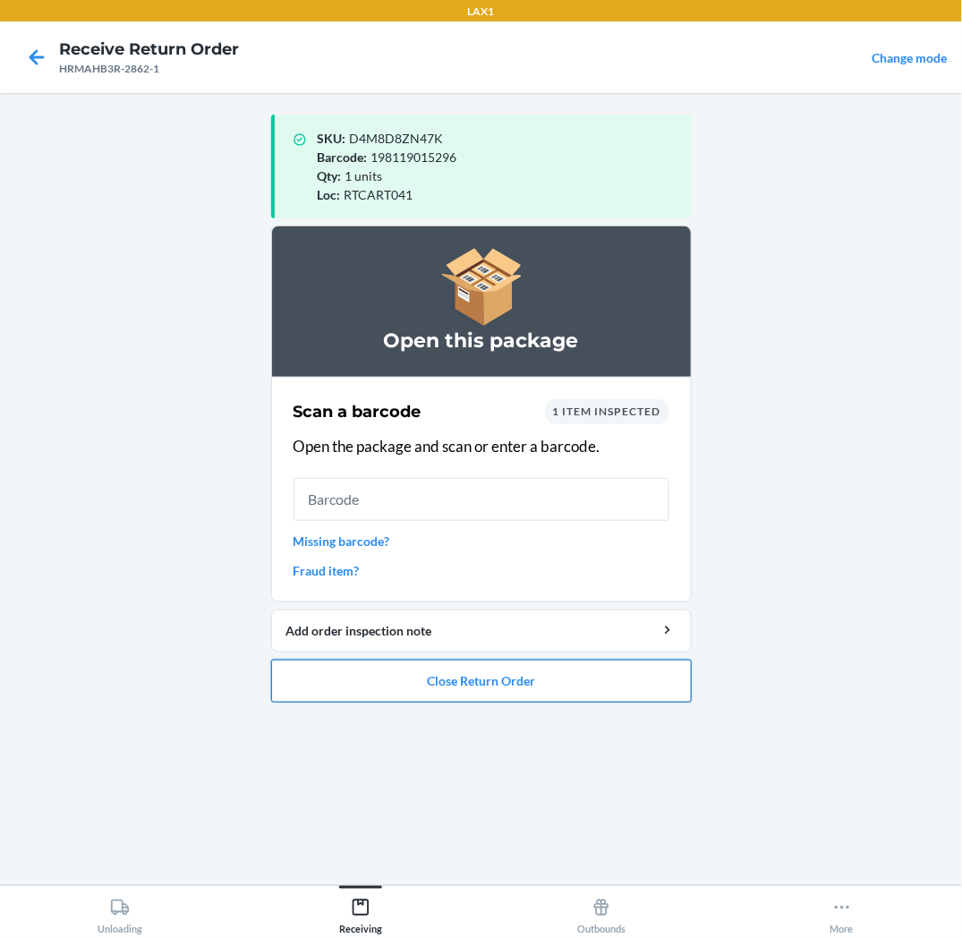
click at [303, 694] on button "Close Return Order" at bounding box center [481, 681] width 421 height 43
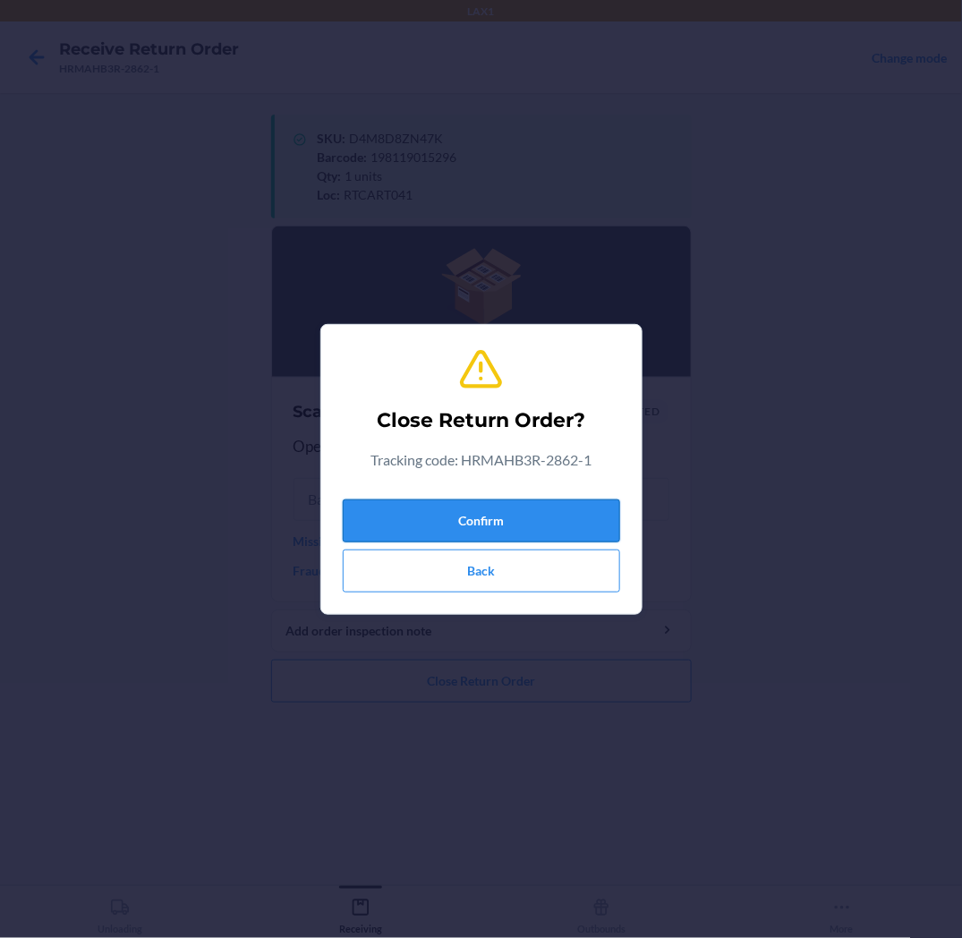
click at [485, 516] on button "Confirm" at bounding box center [482, 521] width 278 height 43
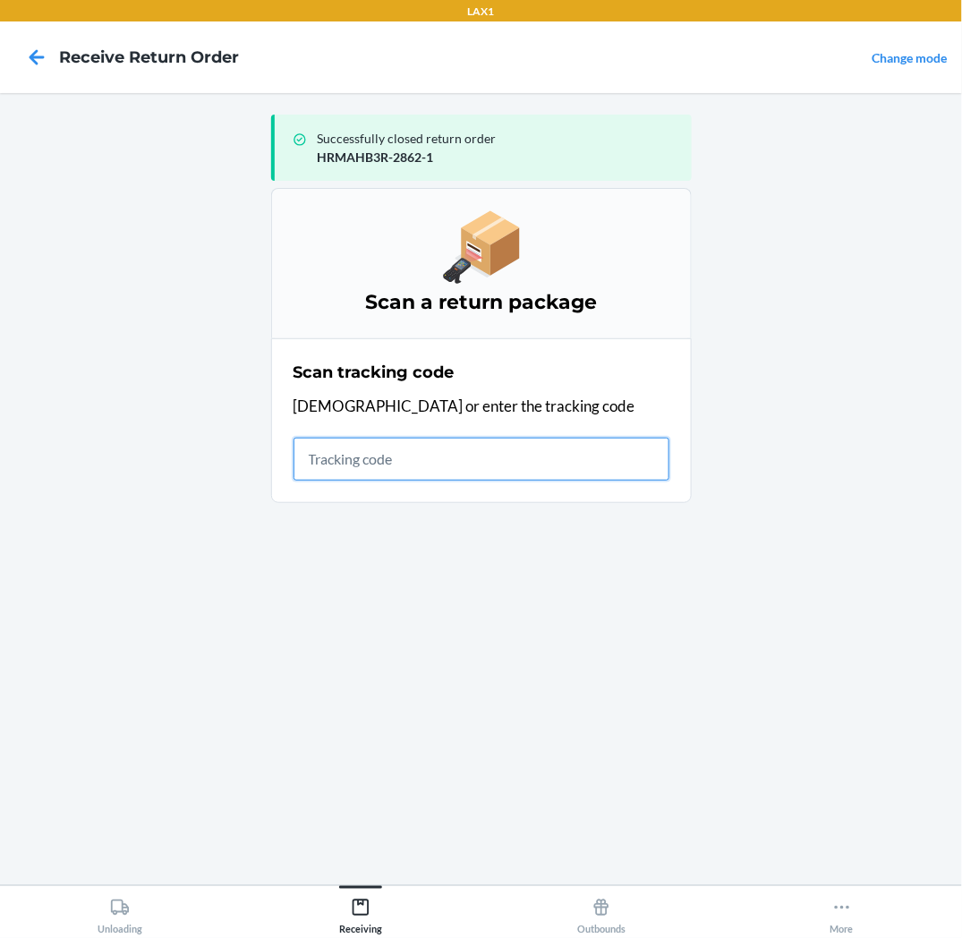
click at [580, 446] on input "text" at bounding box center [482, 459] width 376 height 43
click at [556, 451] on input "text" at bounding box center [482, 459] width 376 height 43
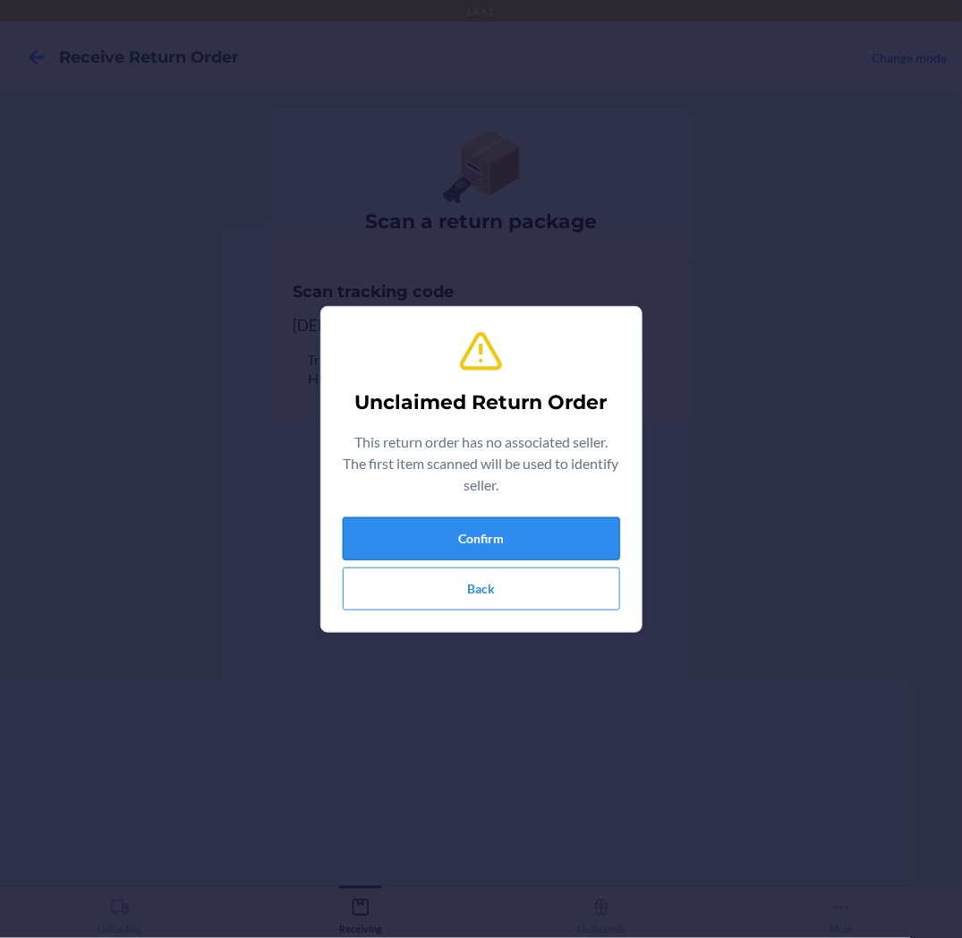
click at [419, 533] on button "Confirm" at bounding box center [482, 538] width 278 height 43
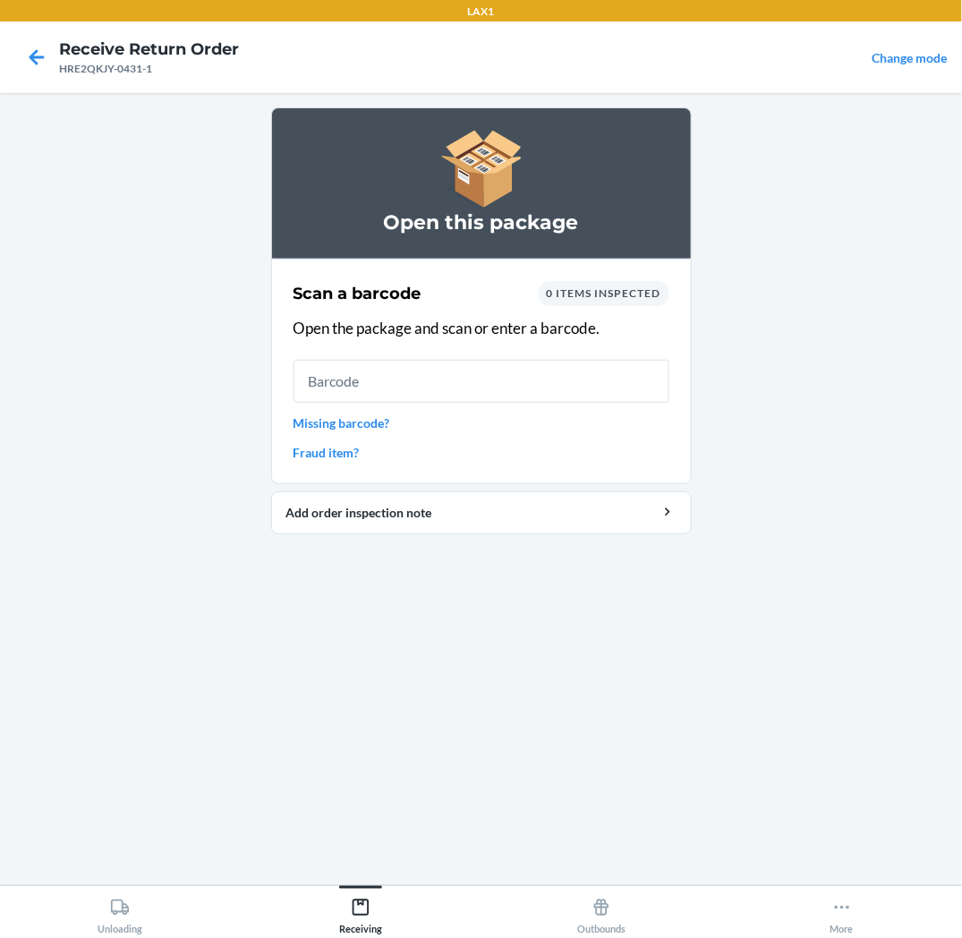
click at [570, 370] on input "text" at bounding box center [482, 381] width 376 height 43
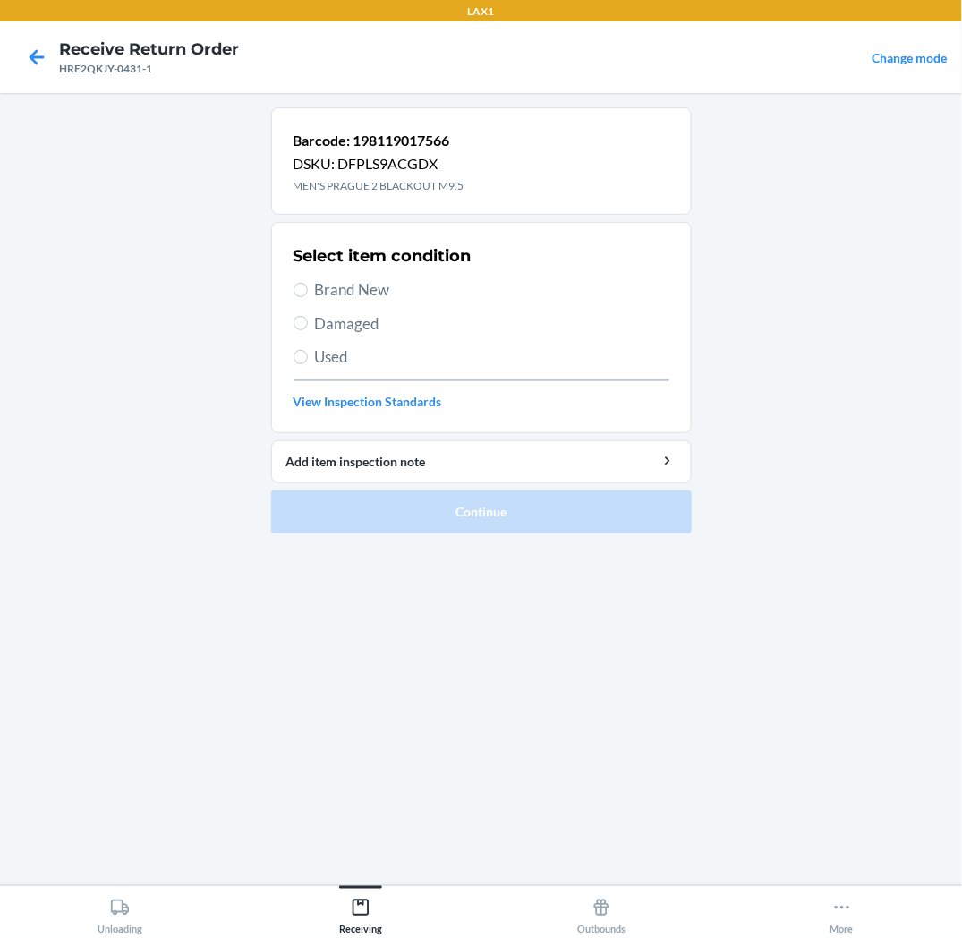
click at [346, 354] on span "Used" at bounding box center [492, 357] width 355 height 23
click at [308, 354] on input "Used" at bounding box center [301, 357] width 14 height 14
radio input "true"
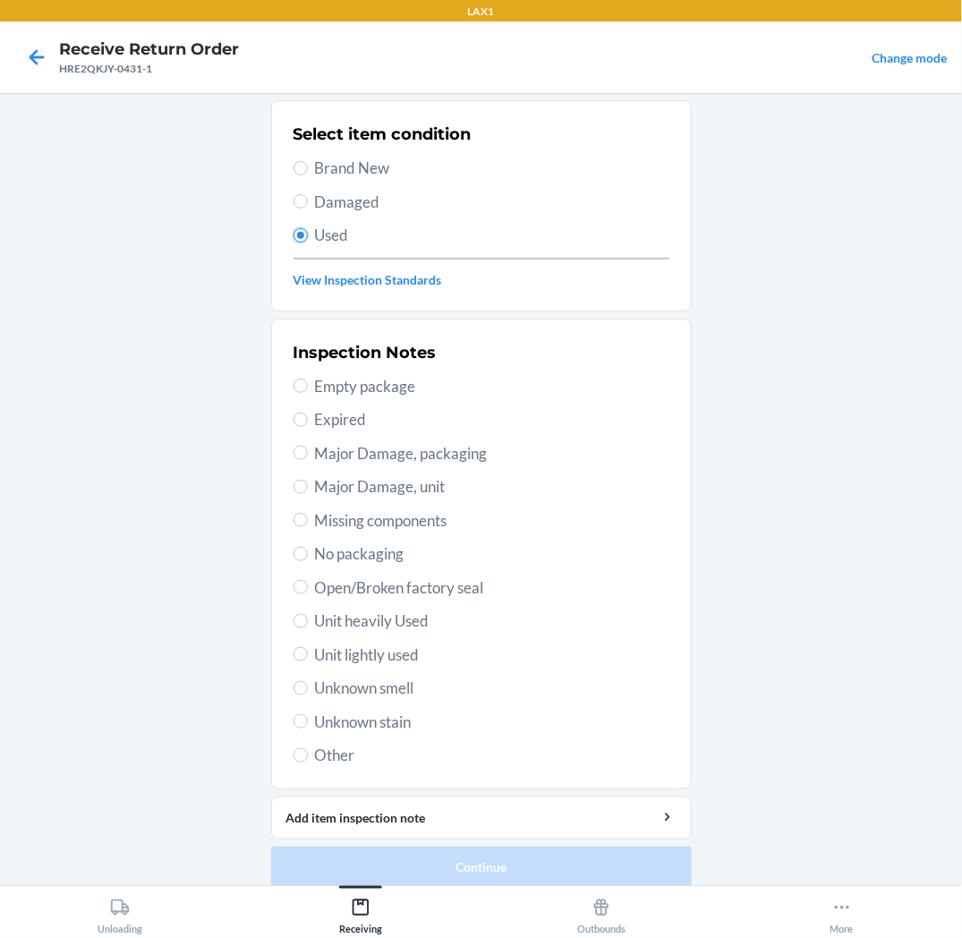
scroll to position [139, 0]
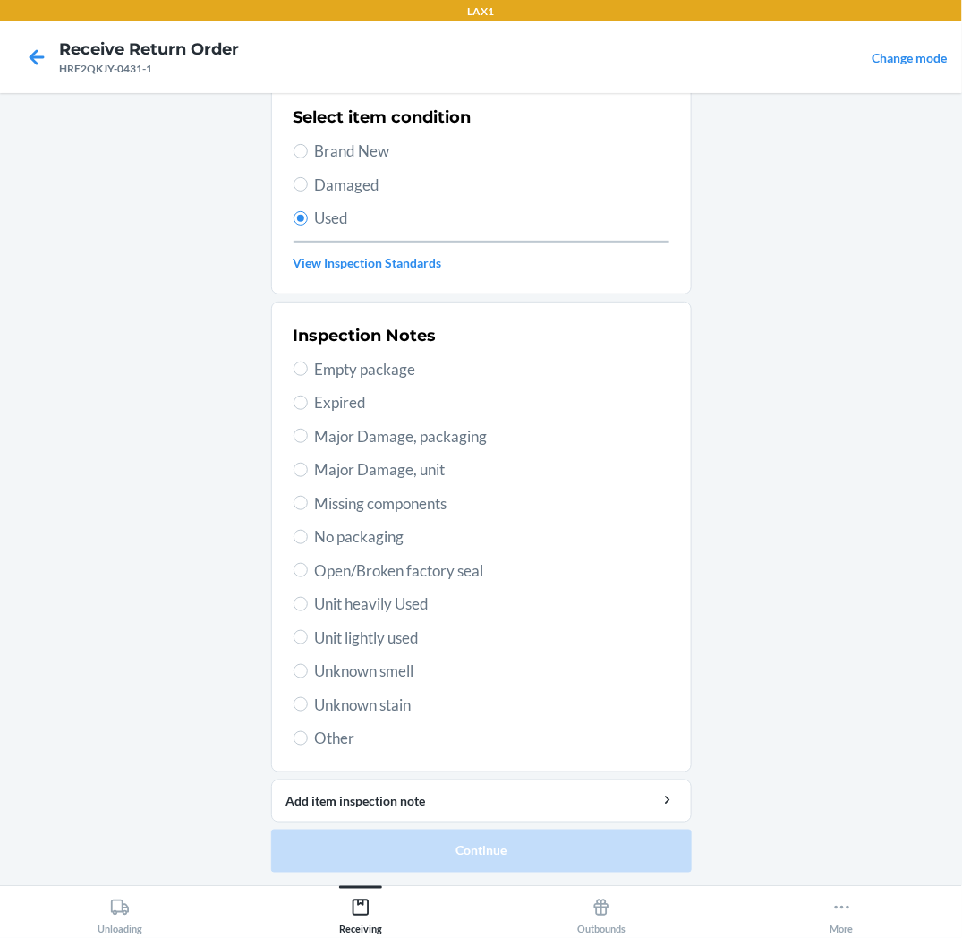
click at [360, 643] on span "Unit lightly used" at bounding box center [492, 638] width 355 height 23
click at [308, 643] on input "Unit lightly used" at bounding box center [301, 637] width 14 height 14
radio input "true"
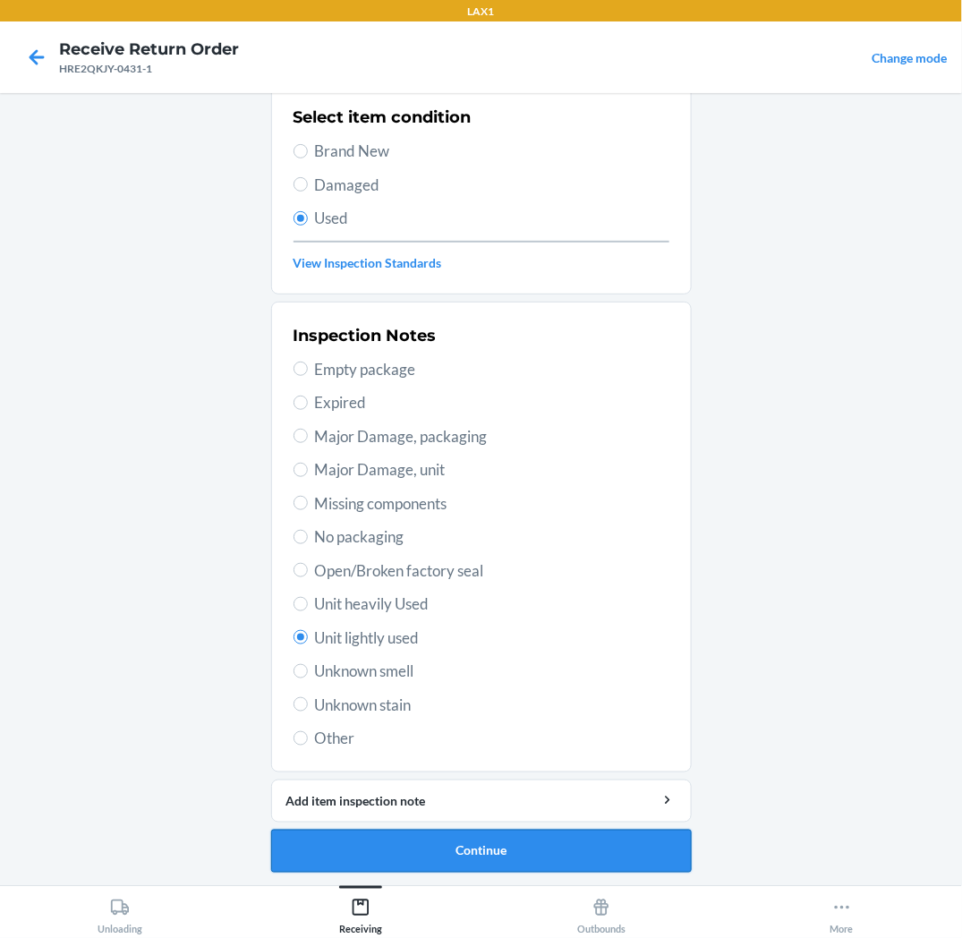
click at [329, 844] on button "Continue" at bounding box center [481, 851] width 421 height 43
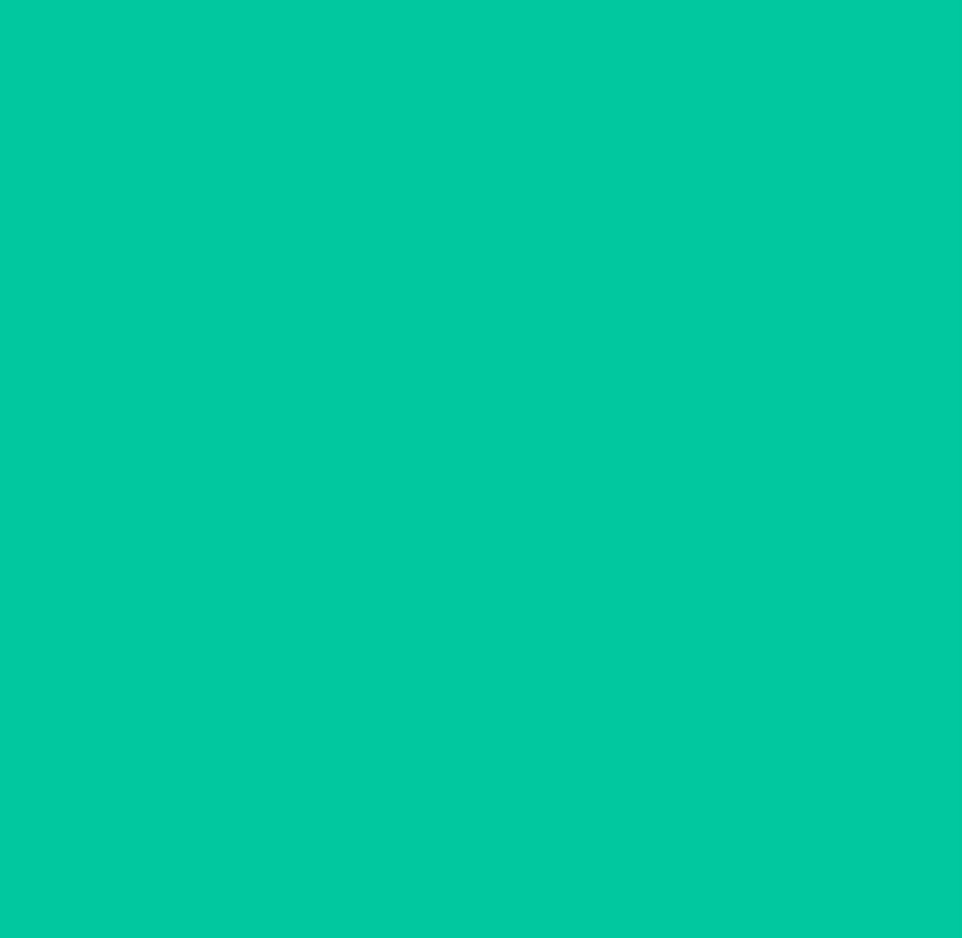
scroll to position [0, 0]
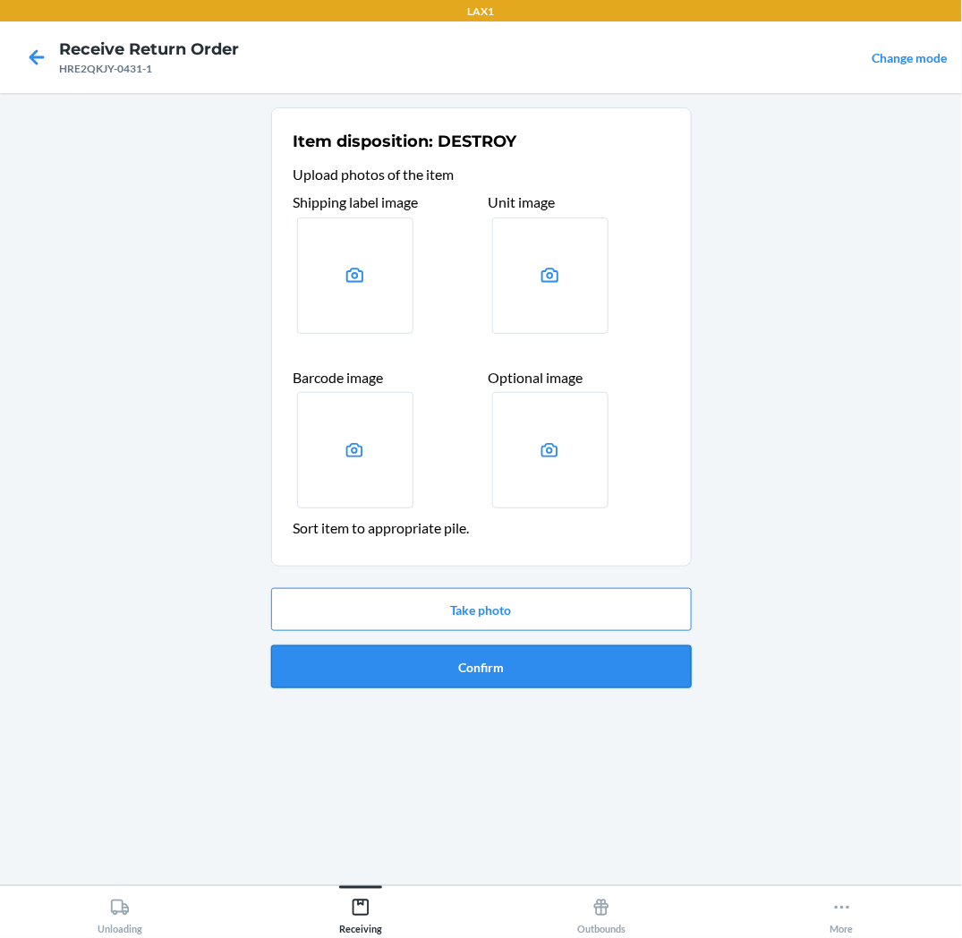
click at [378, 671] on button "Confirm" at bounding box center [481, 666] width 421 height 43
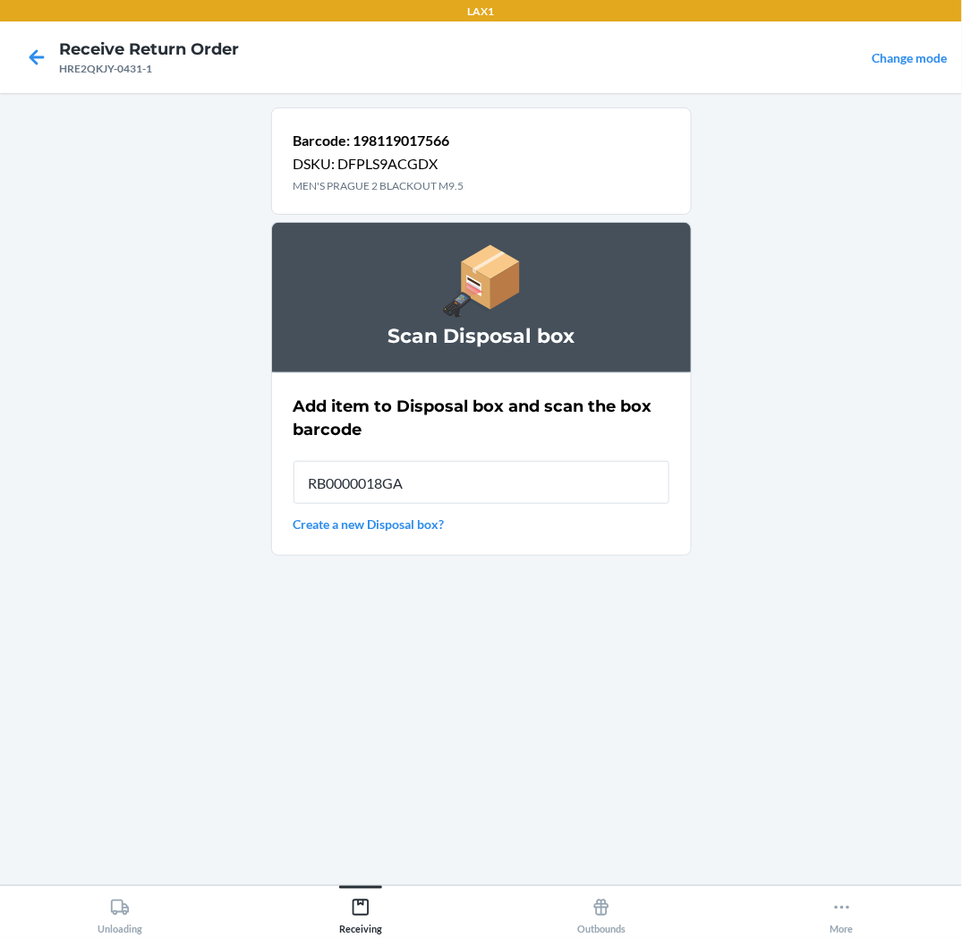
type input "RB0000018GA"
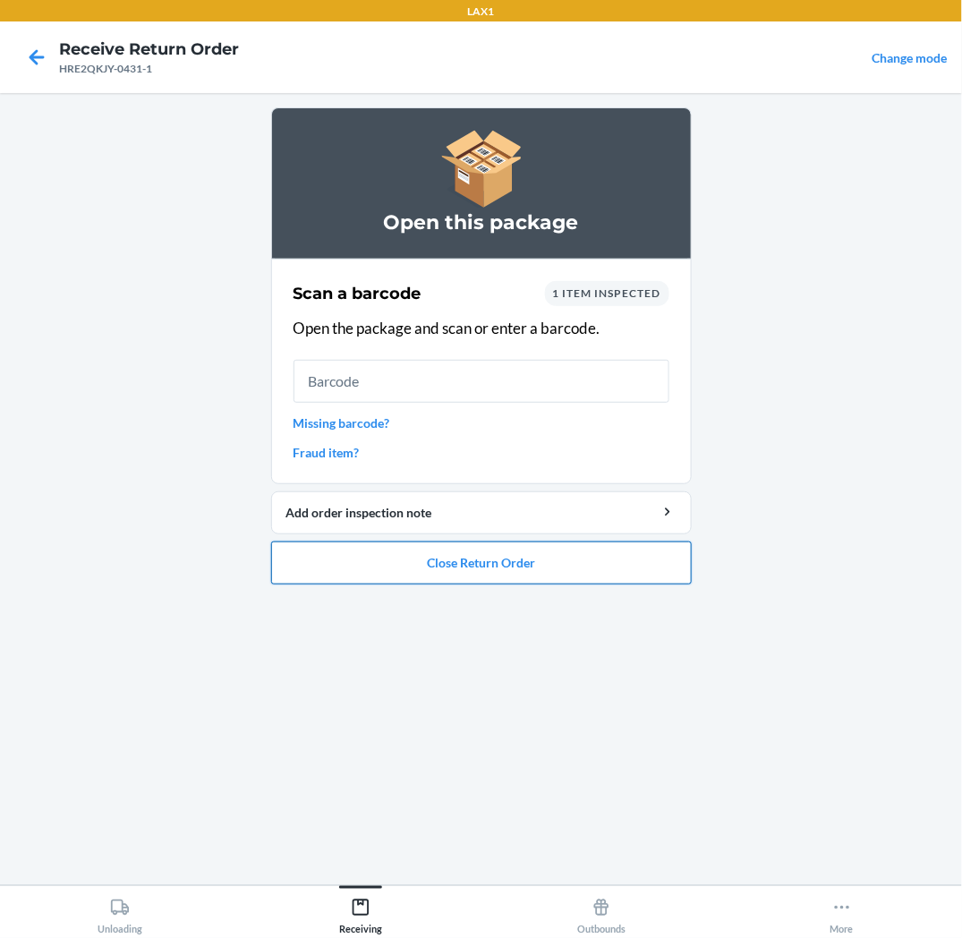
click at [412, 574] on button "Close Return Order" at bounding box center [481, 563] width 421 height 43
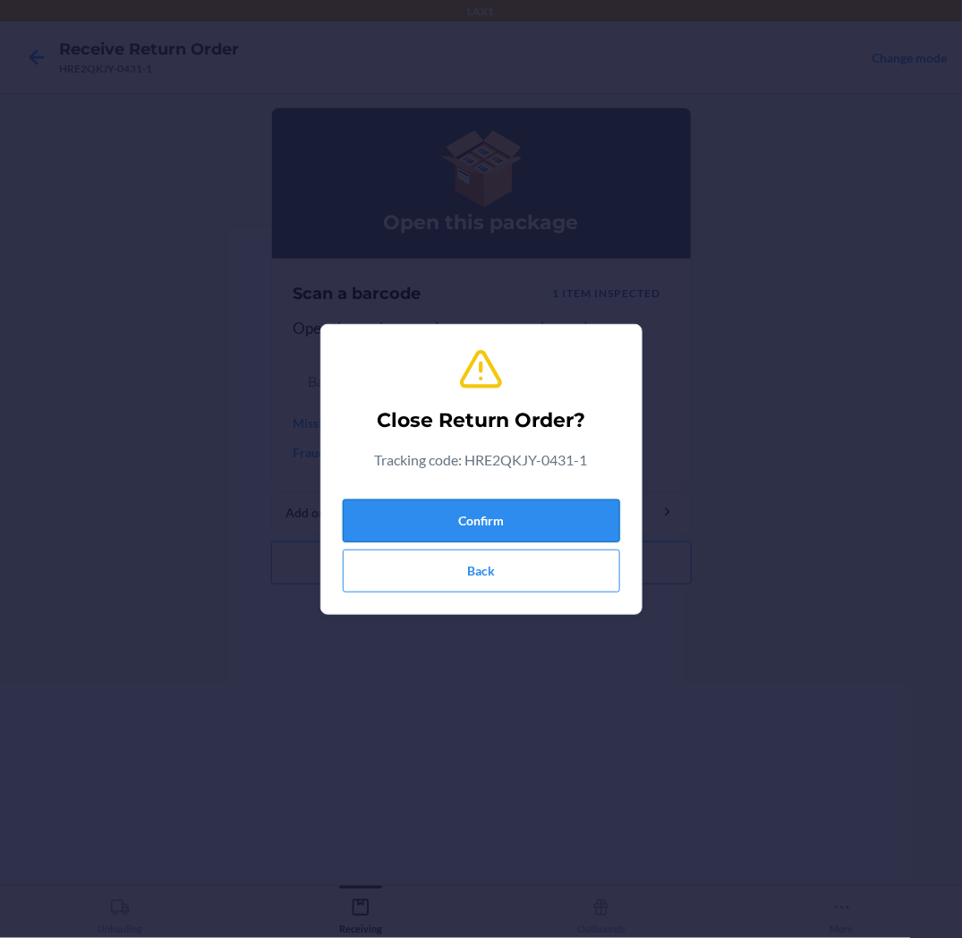
click at [464, 516] on button "Confirm" at bounding box center [482, 521] width 278 height 43
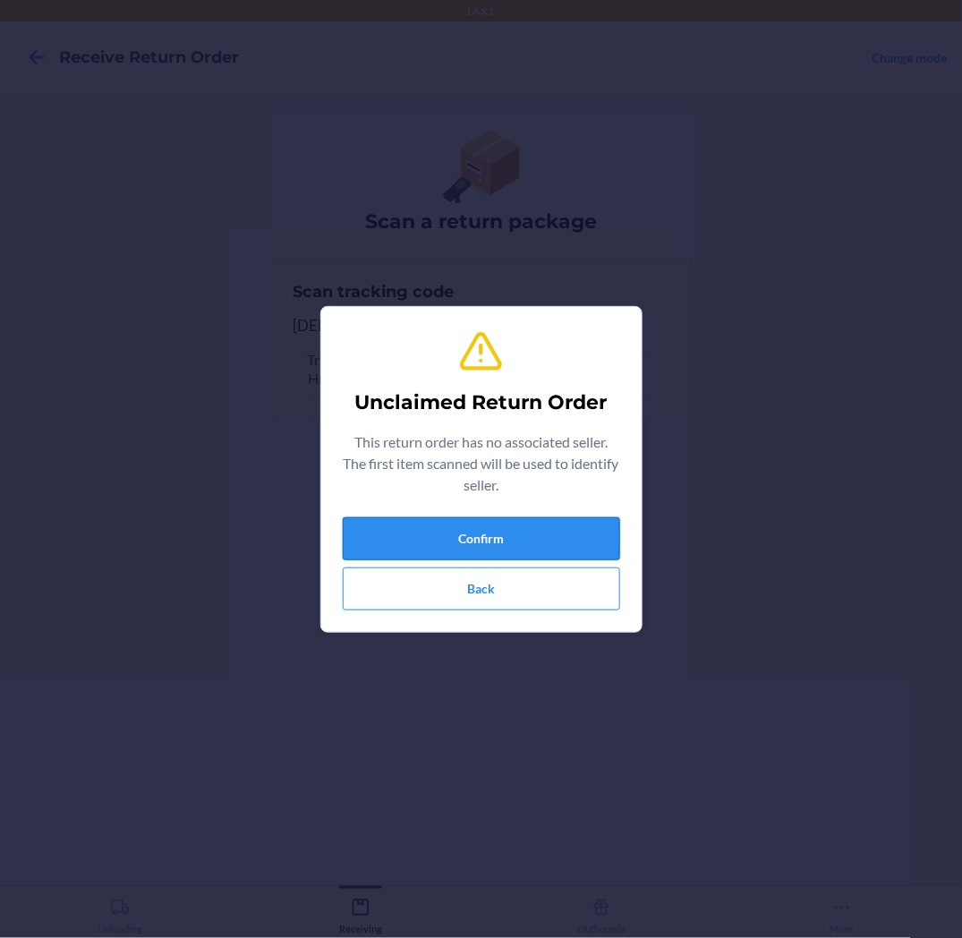
click at [501, 538] on button "Confirm" at bounding box center [482, 538] width 278 height 43
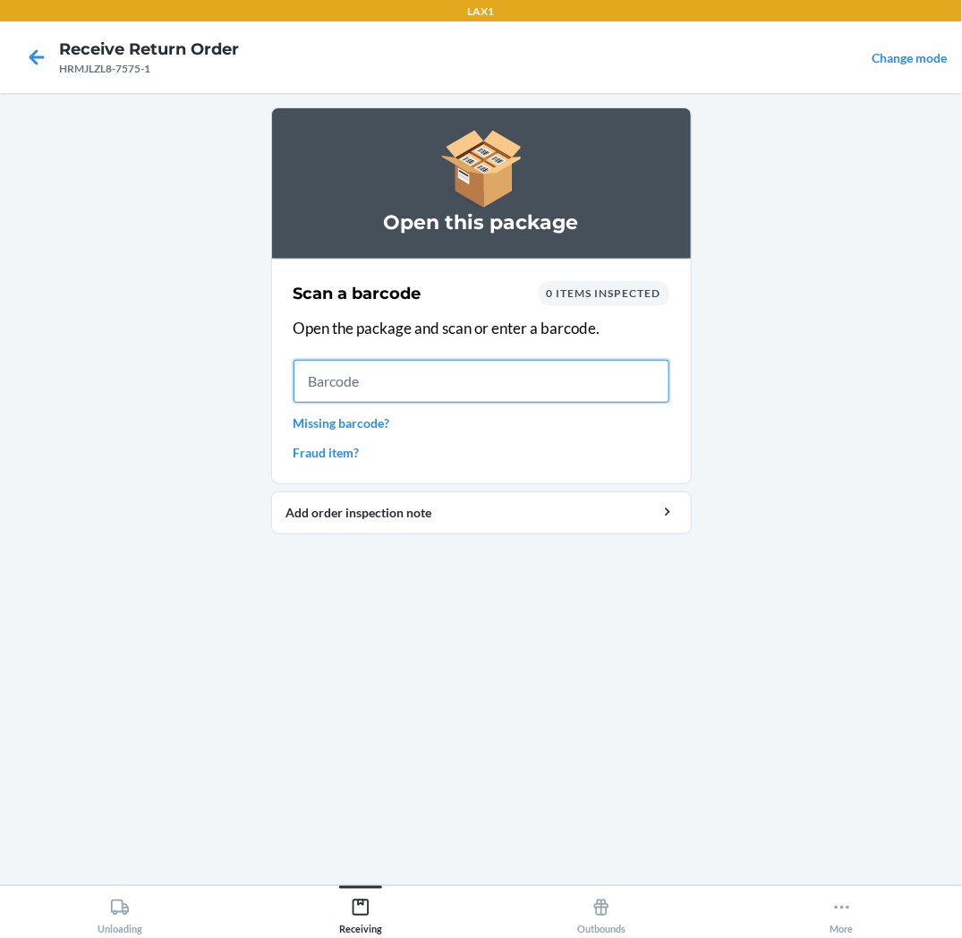
click at [651, 371] on input "text" at bounding box center [482, 381] width 376 height 43
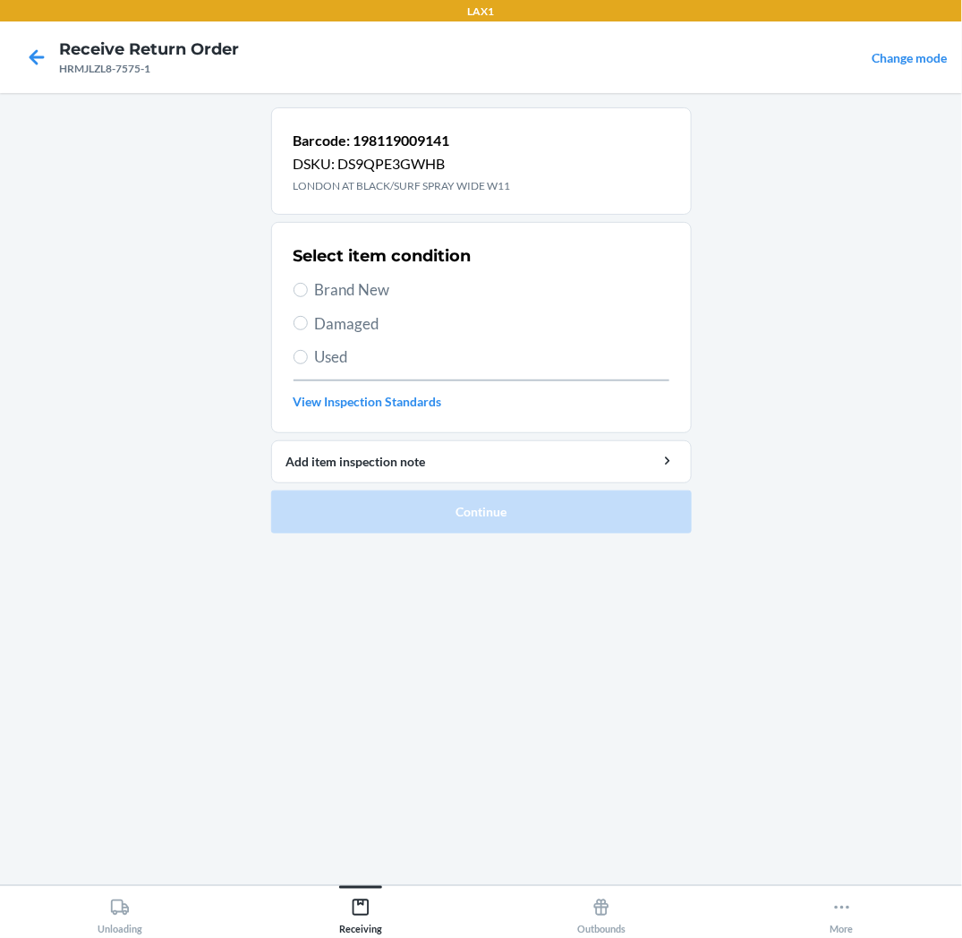
click at [380, 290] on span "Brand New" at bounding box center [492, 289] width 355 height 23
click at [308, 290] on input "Brand New" at bounding box center [301, 290] width 14 height 14
radio input "true"
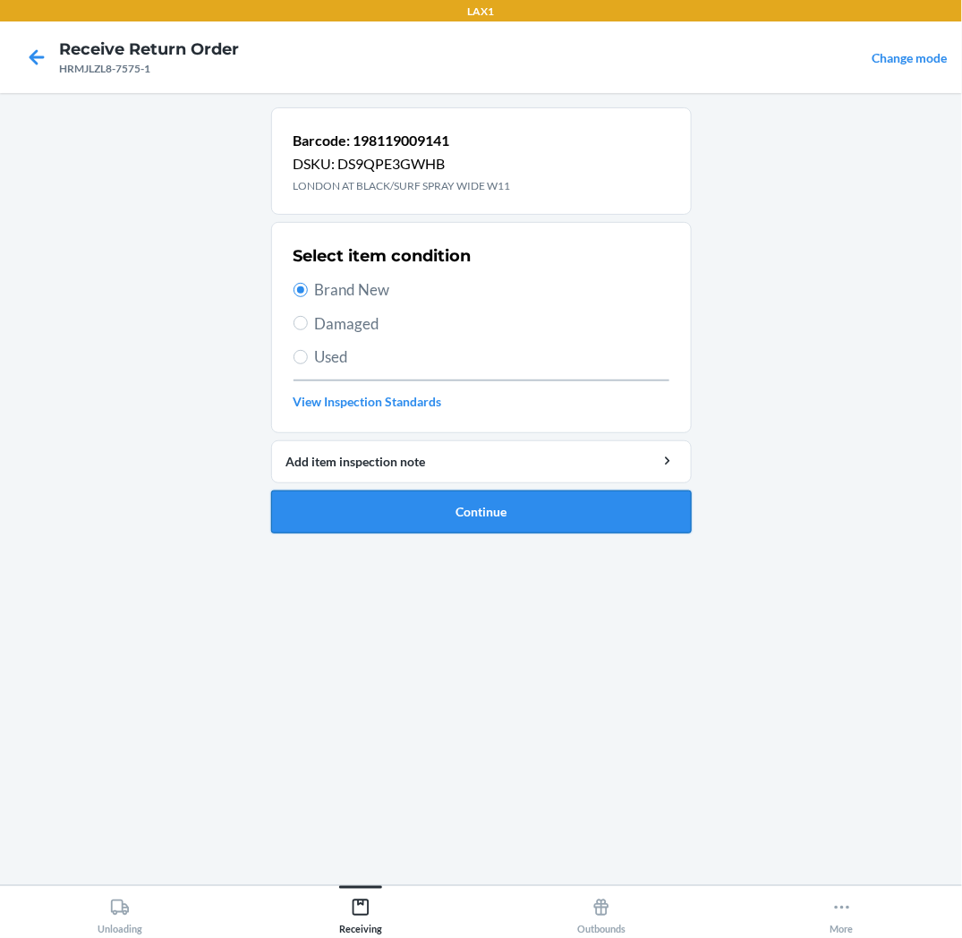
click at [395, 522] on button "Continue" at bounding box center [481, 512] width 421 height 43
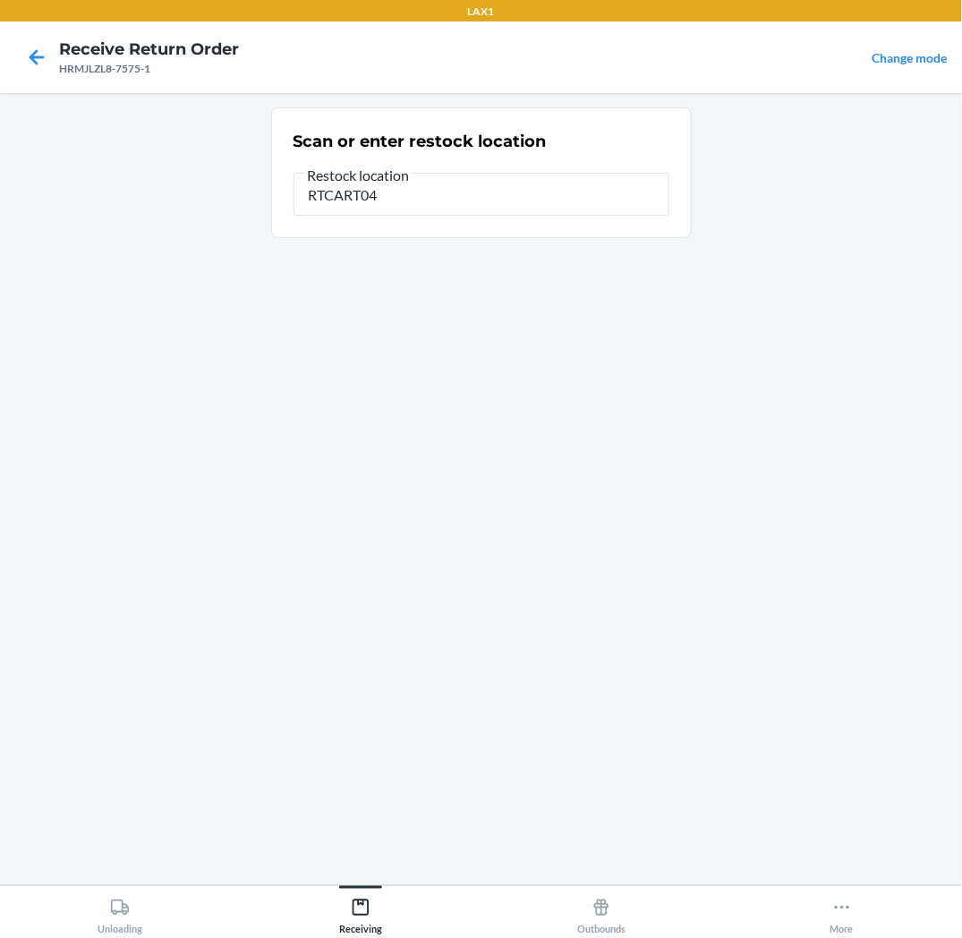
type input "RTCART041"
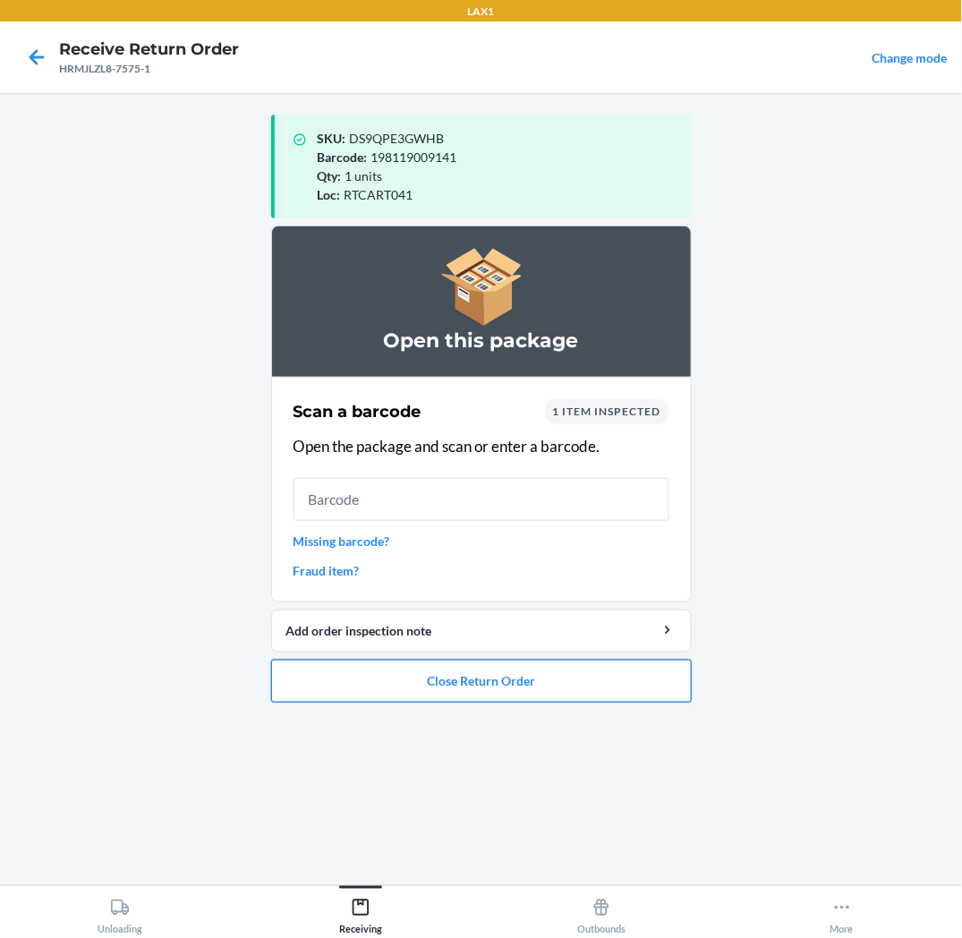
click at [442, 688] on button "Close Return Order" at bounding box center [481, 681] width 421 height 43
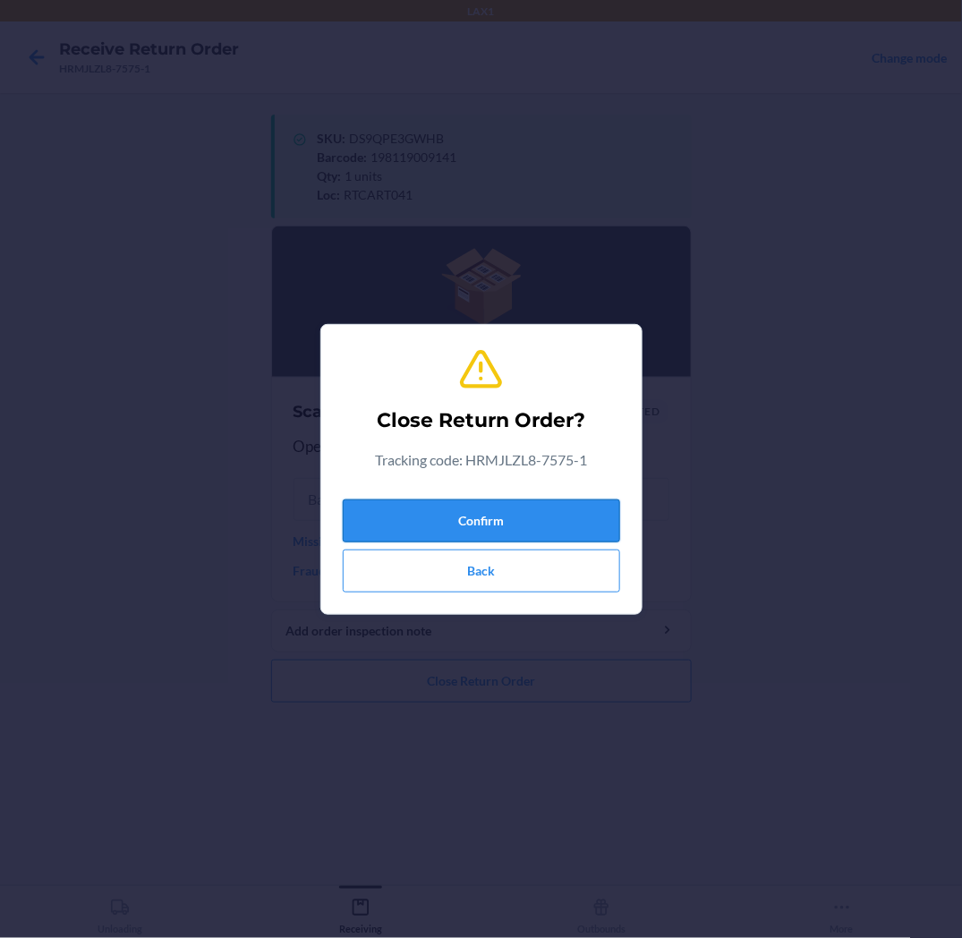
click at [487, 515] on button "Confirm" at bounding box center [482, 521] width 278 height 43
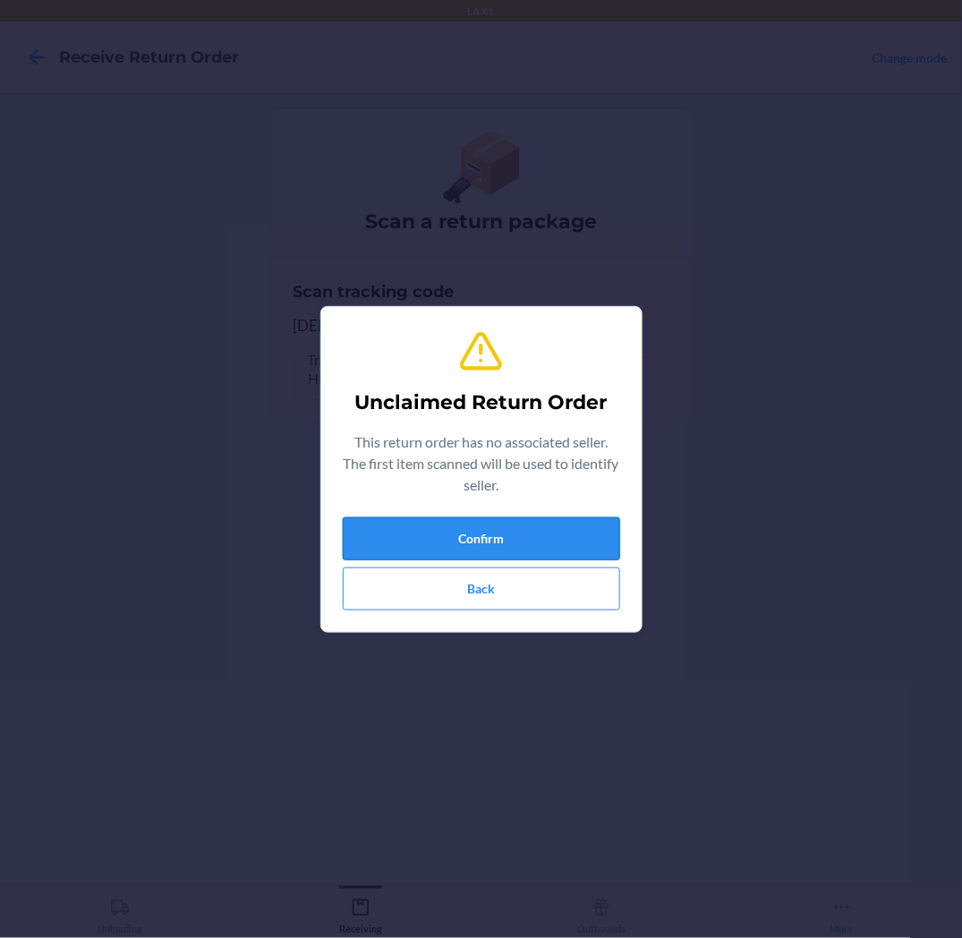
click at [571, 542] on button "Confirm" at bounding box center [482, 538] width 278 height 43
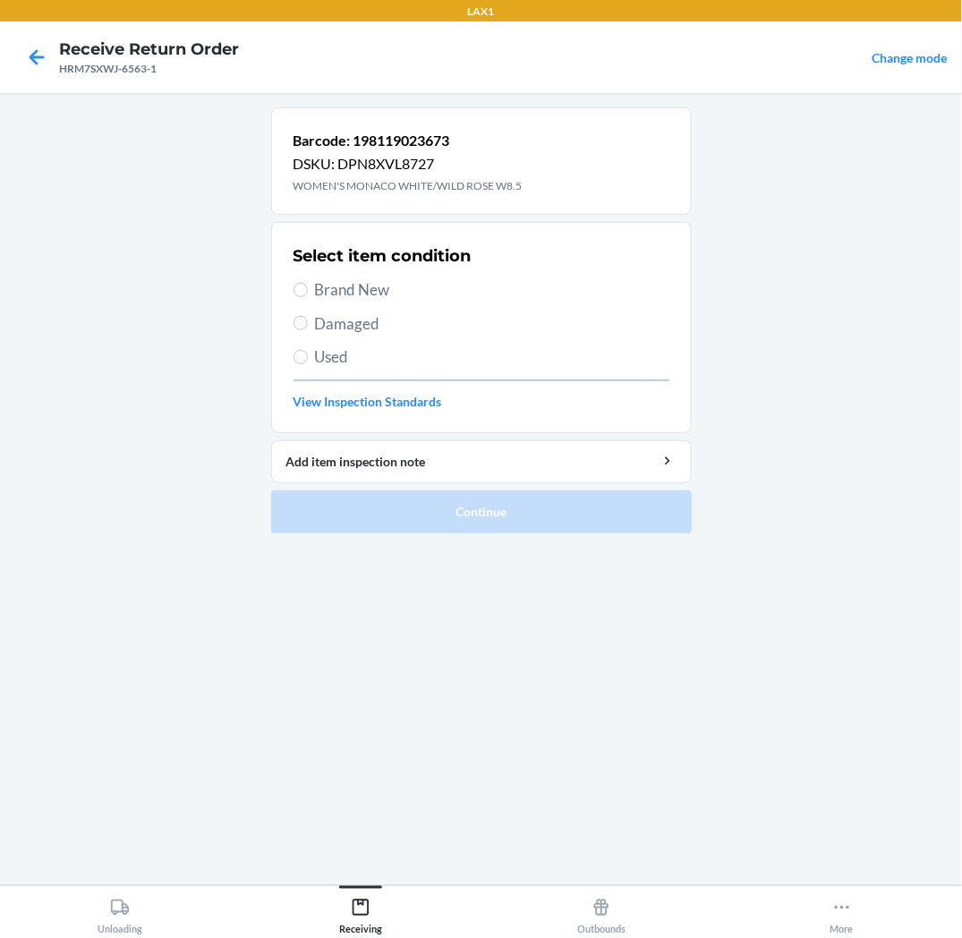
click at [315, 287] on span "Brand New" at bounding box center [492, 289] width 355 height 23
click at [308, 287] on input "Brand New" at bounding box center [301, 290] width 14 height 14
radio input "true"
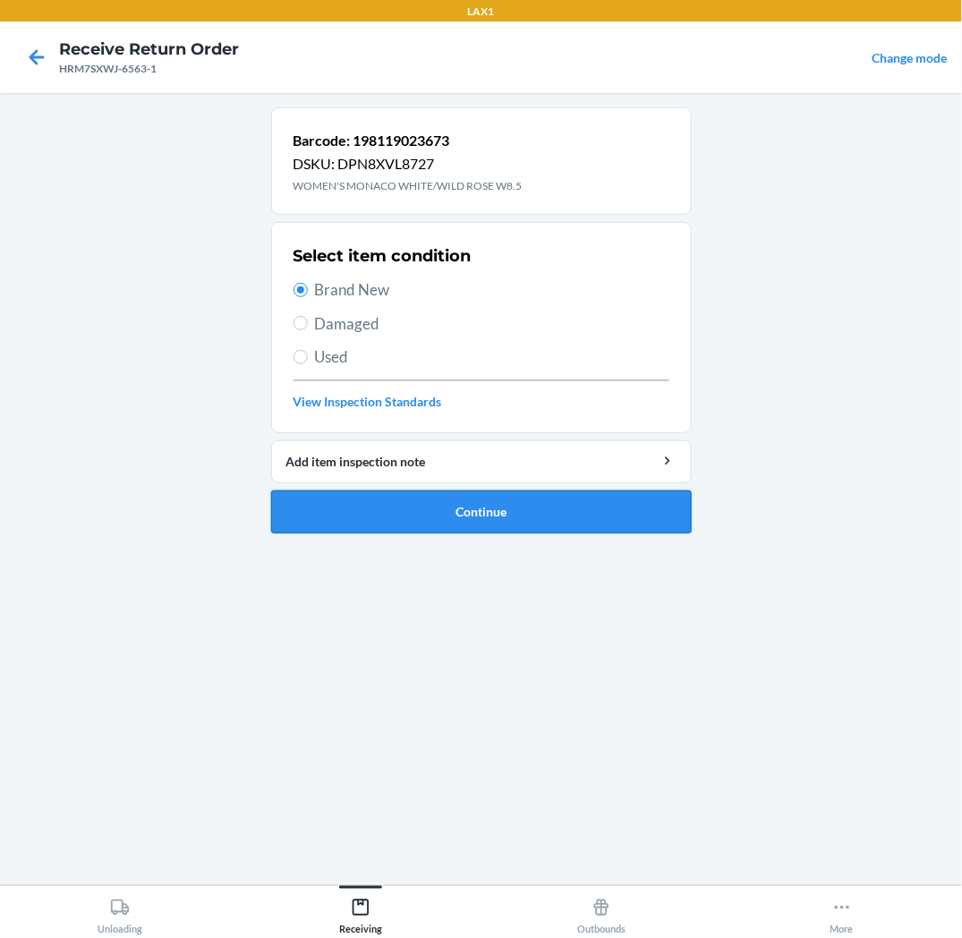
click at [355, 520] on button "Continue" at bounding box center [481, 512] width 421 height 43
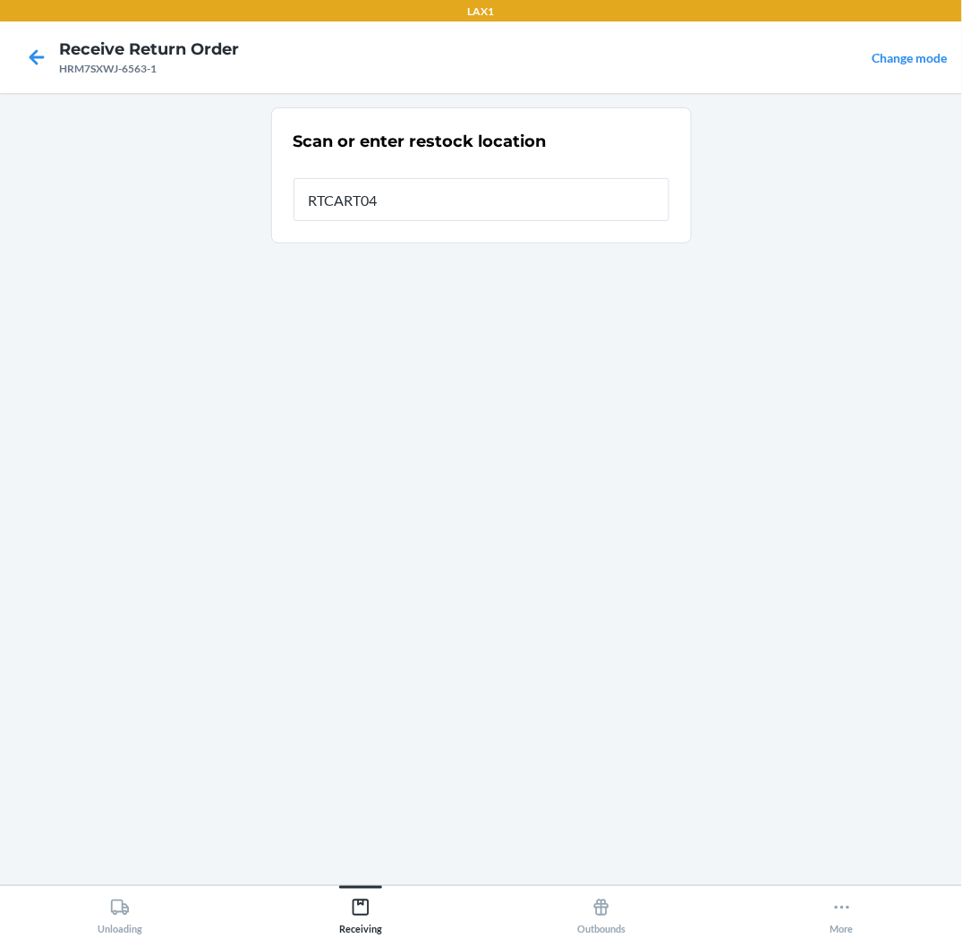
type input "RTCART041"
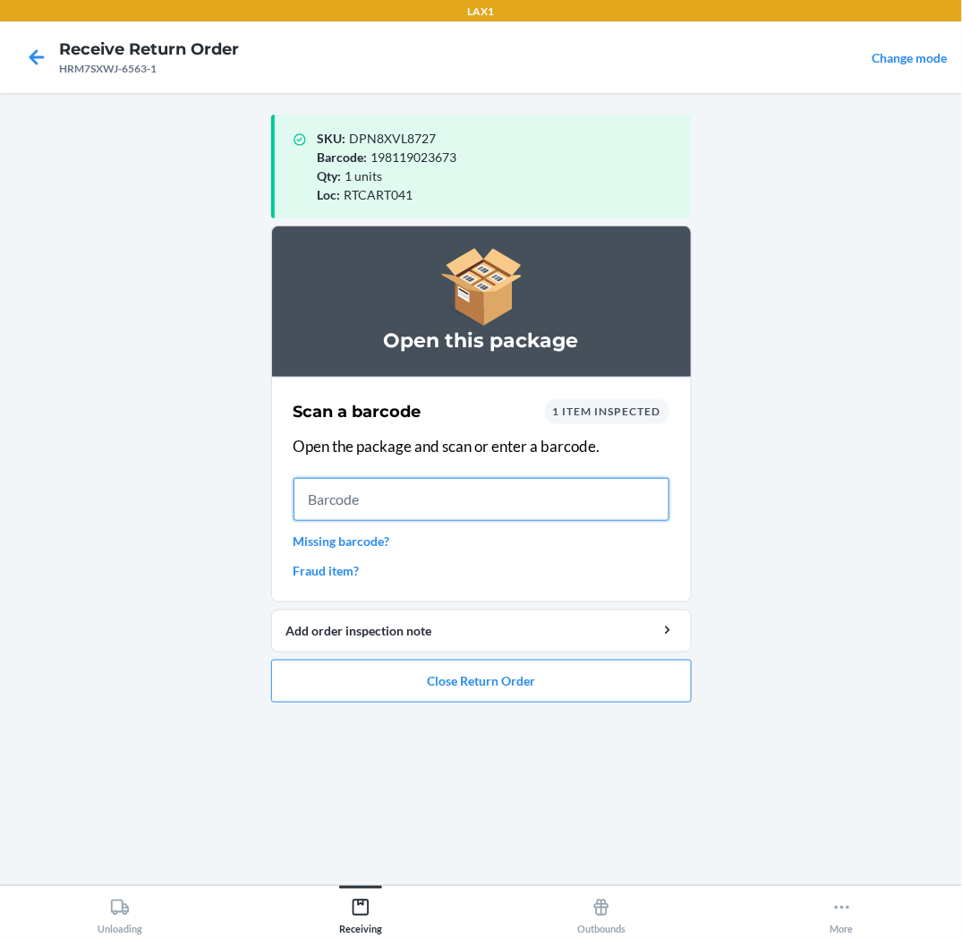
click at [568, 501] on input "text" at bounding box center [482, 499] width 376 height 43
click at [645, 689] on button "Close Return Order" at bounding box center [481, 681] width 421 height 43
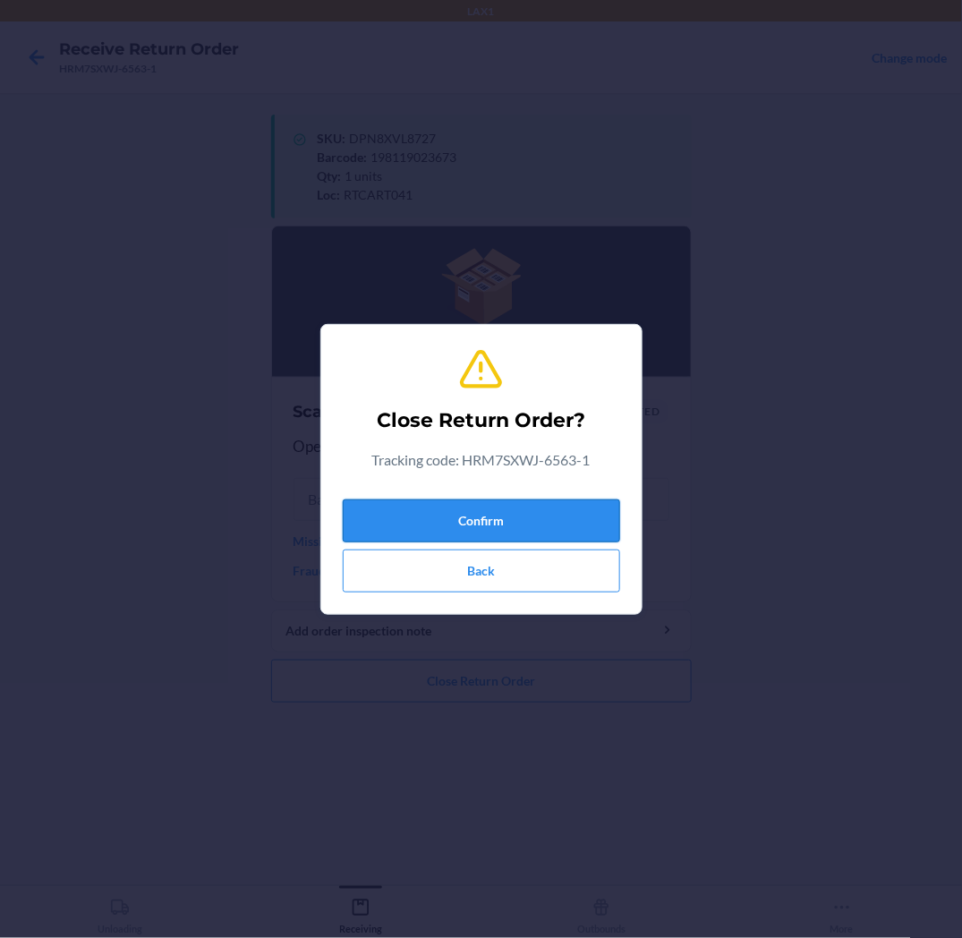
click at [560, 517] on button "Confirm" at bounding box center [482, 521] width 278 height 43
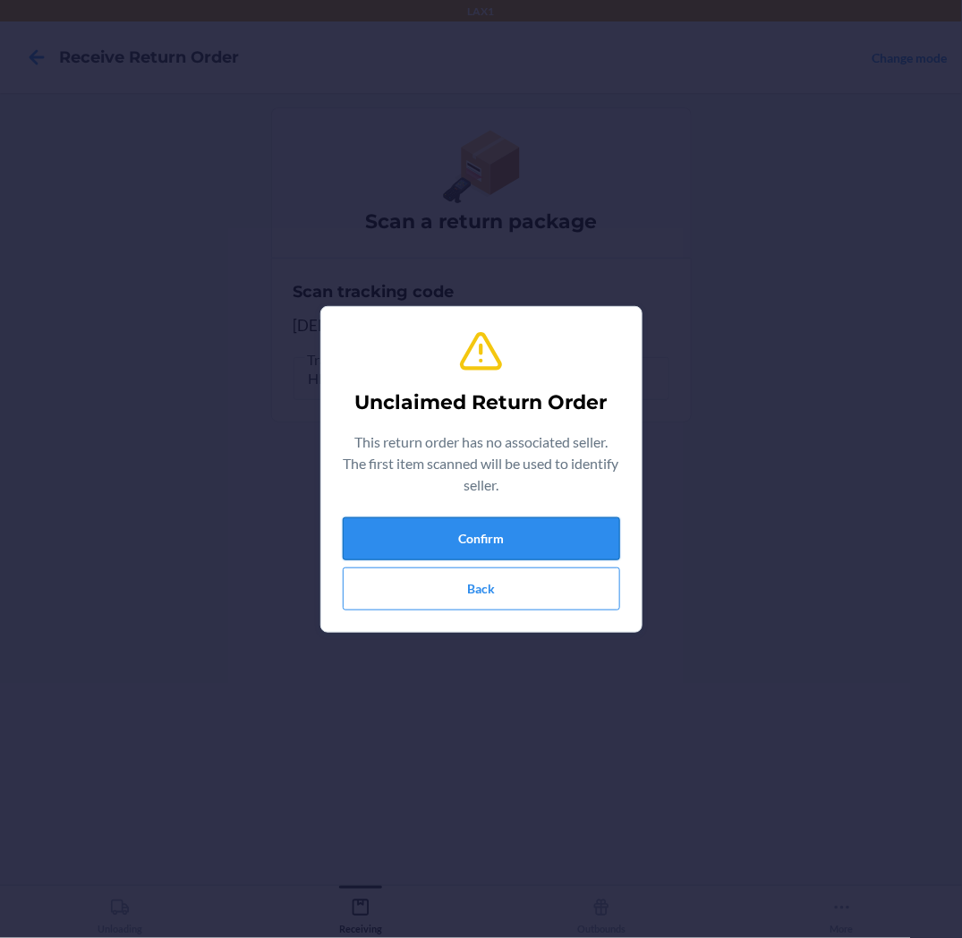
click at [560, 537] on button "Confirm" at bounding box center [482, 538] width 278 height 43
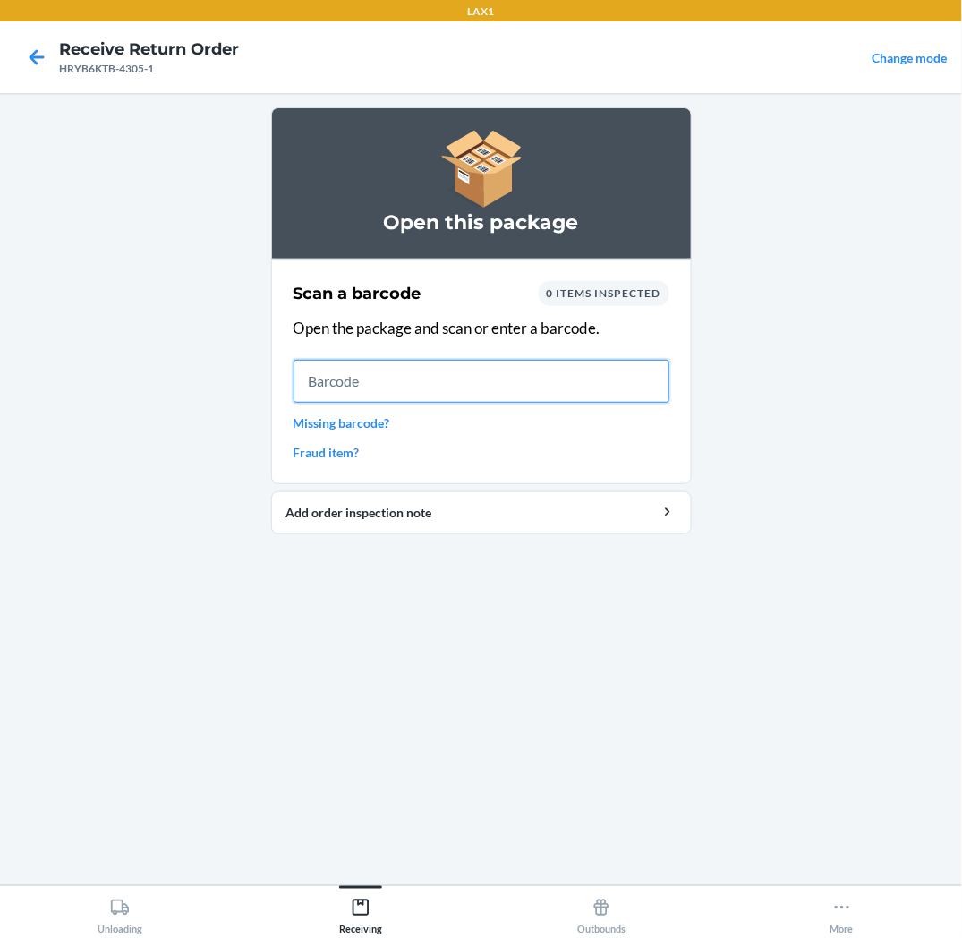
click at [479, 389] on input "text" at bounding box center [482, 381] width 376 height 43
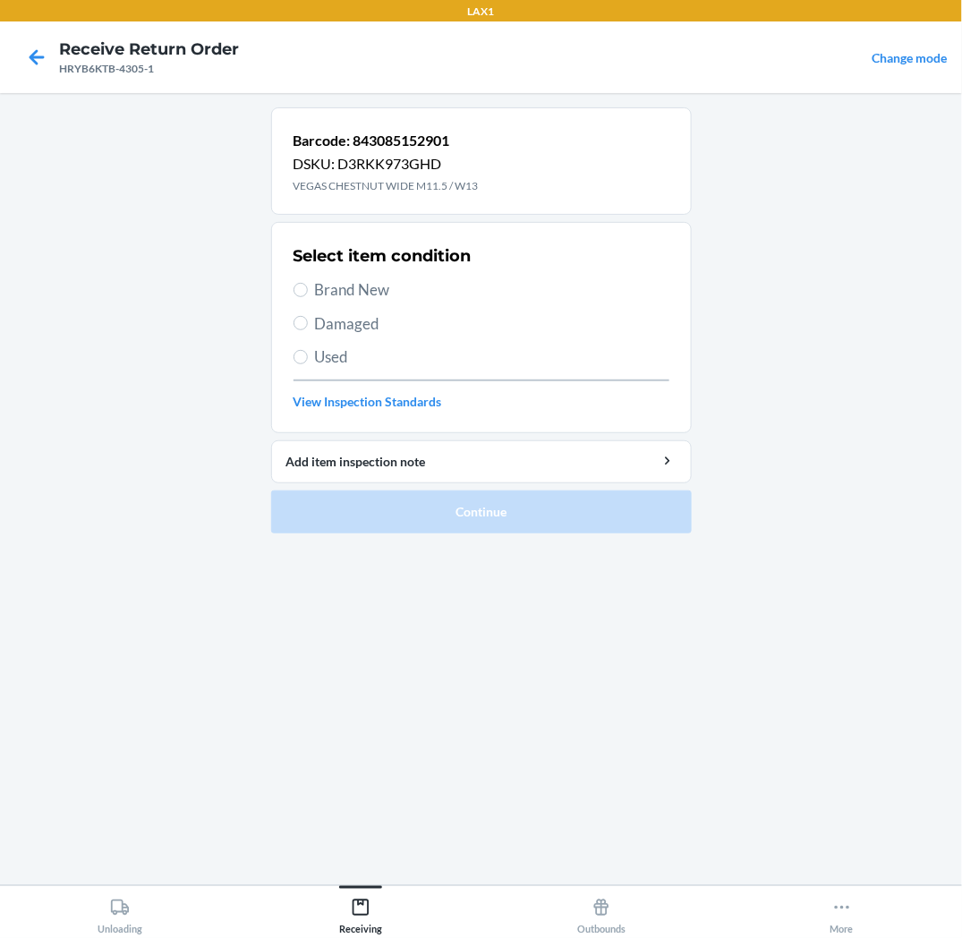
click at [334, 291] on span "Brand New" at bounding box center [492, 289] width 355 height 23
click at [308, 291] on input "Brand New" at bounding box center [301, 290] width 14 height 14
radio input "true"
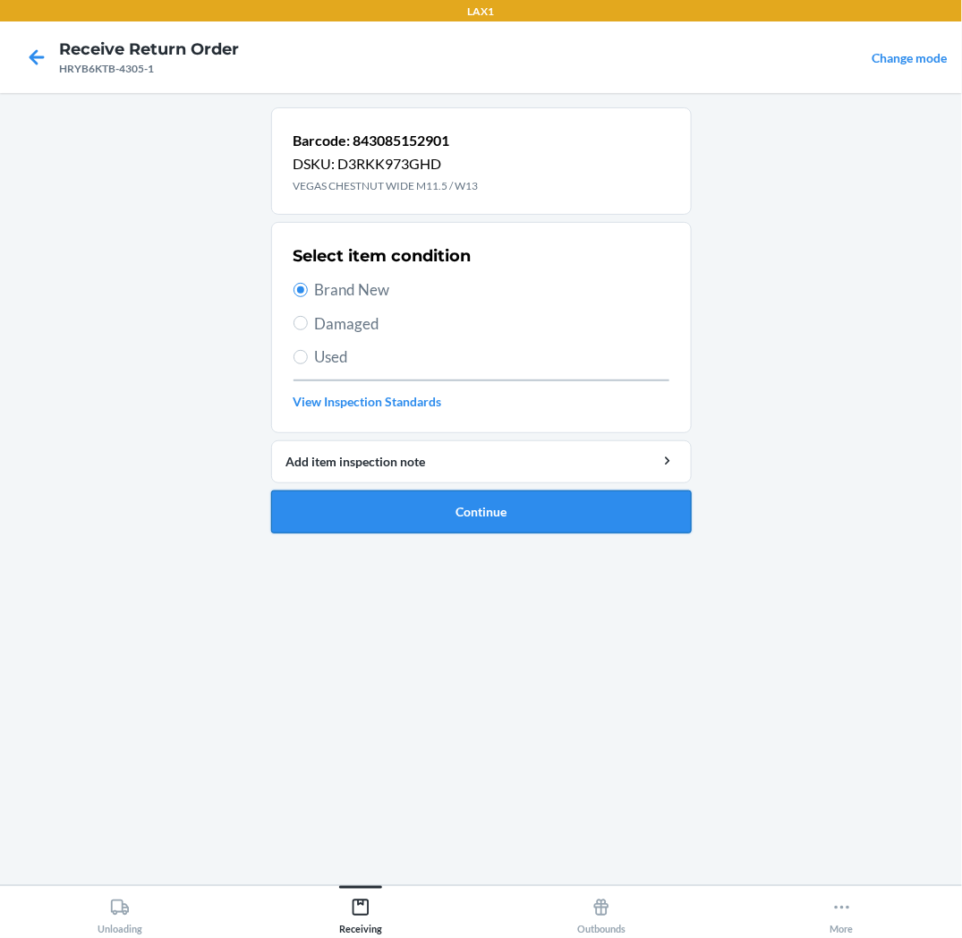
click at [394, 515] on button "Continue" at bounding box center [481, 512] width 421 height 43
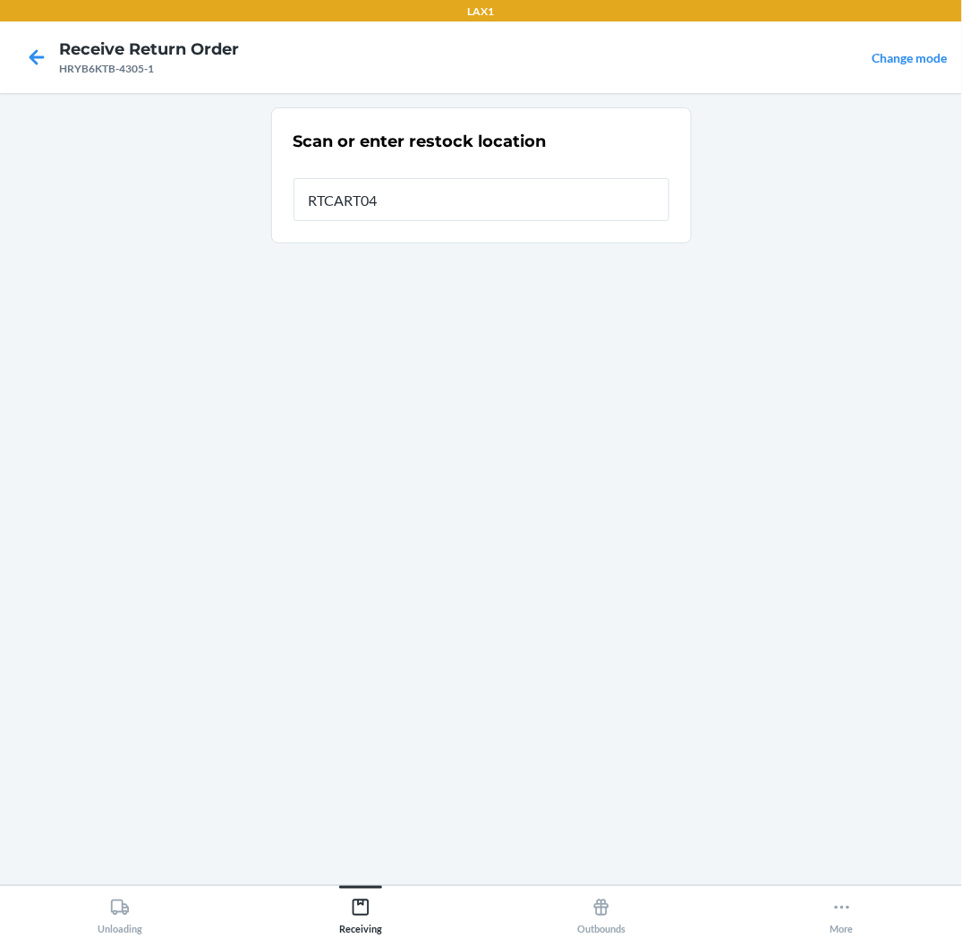
type input "RTCART041"
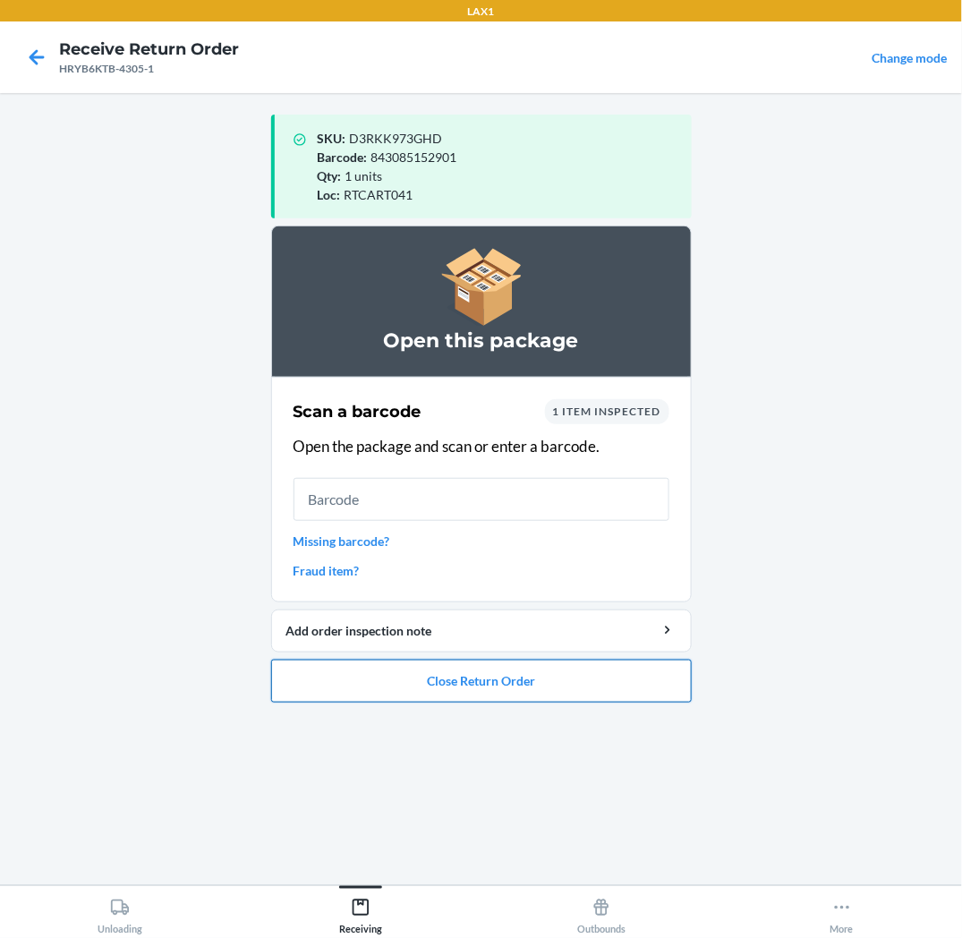
click at [611, 694] on button "Close Return Order" at bounding box center [481, 681] width 421 height 43
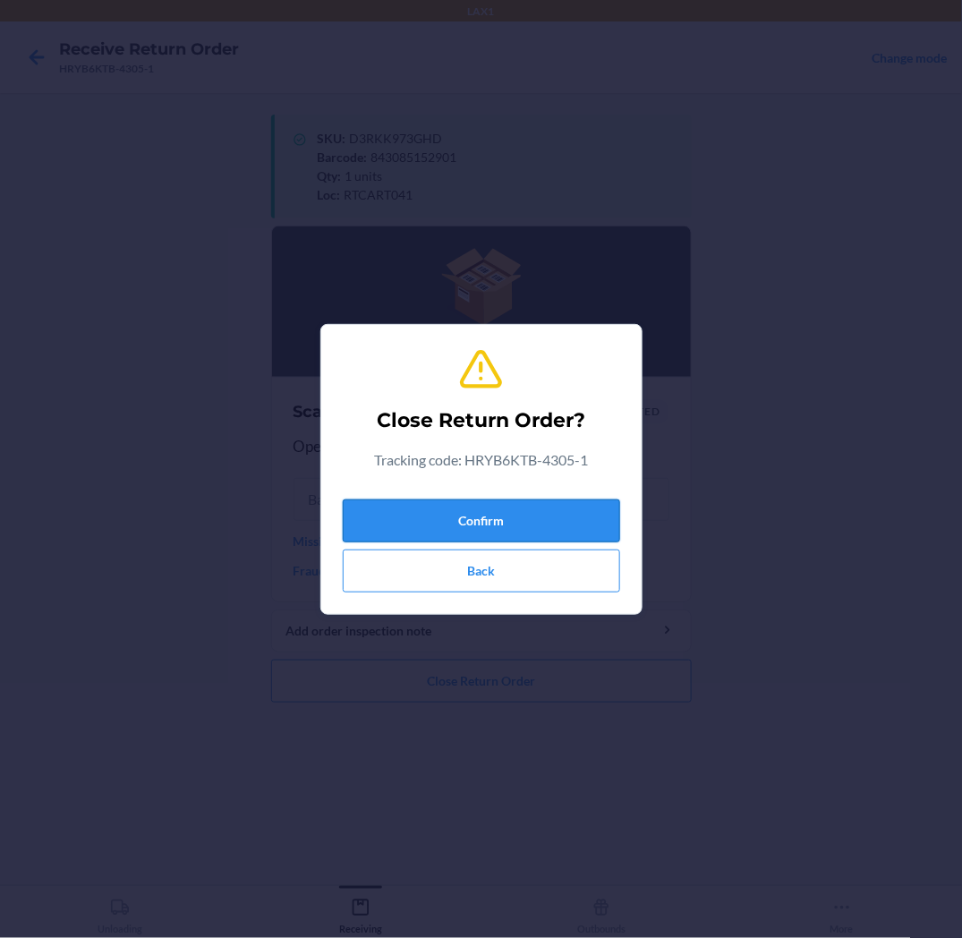
click at [611, 508] on button "Confirm" at bounding box center [482, 521] width 278 height 43
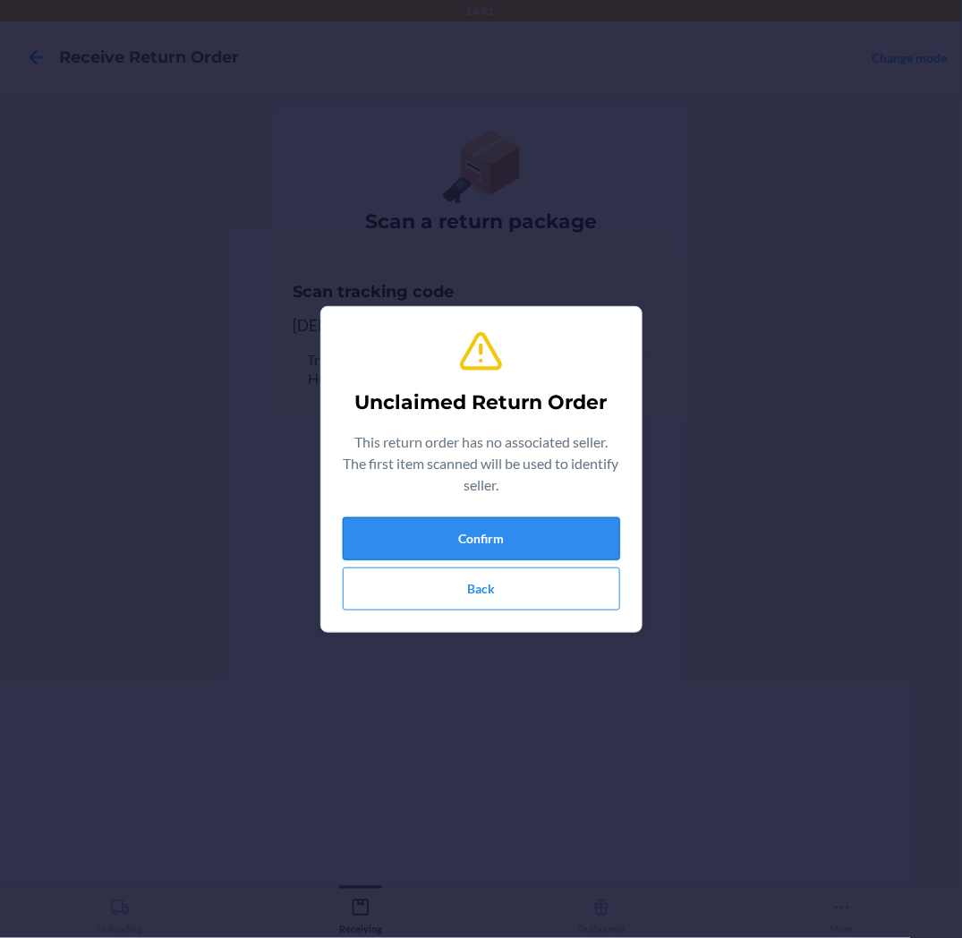
click at [499, 539] on button "Confirm" at bounding box center [482, 538] width 278 height 43
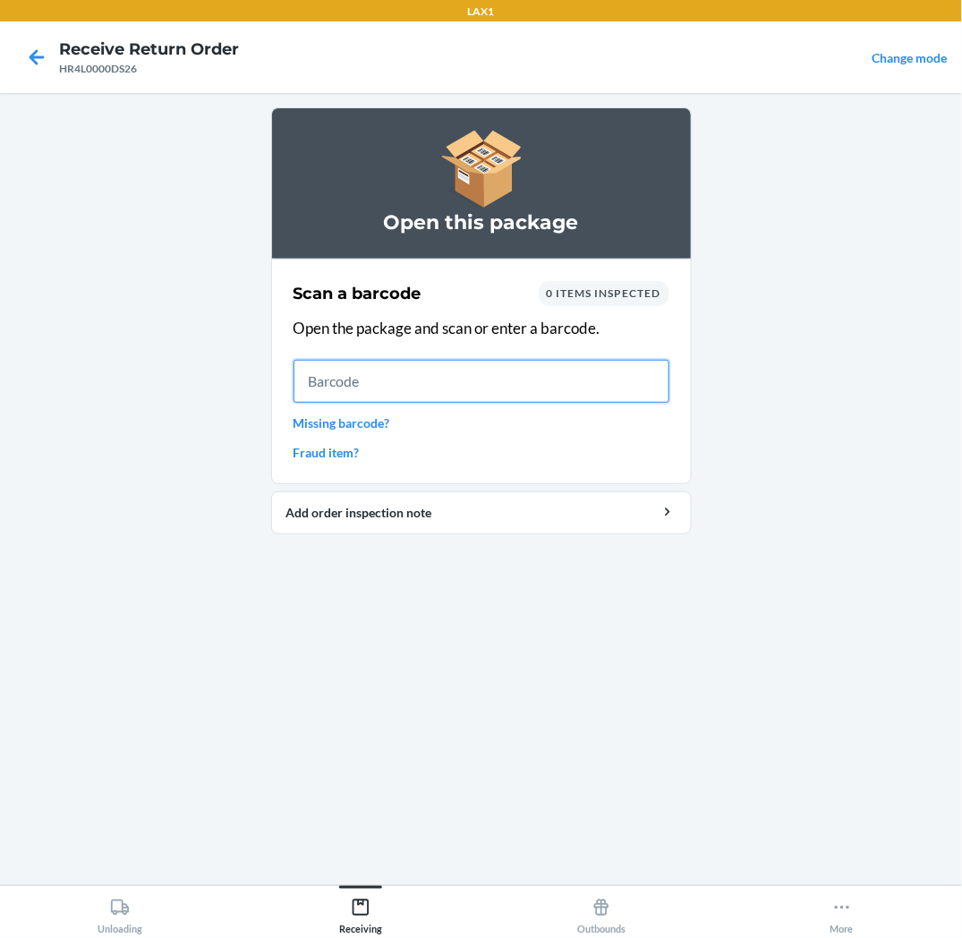
click at [588, 374] on input "text" at bounding box center [482, 381] width 376 height 43
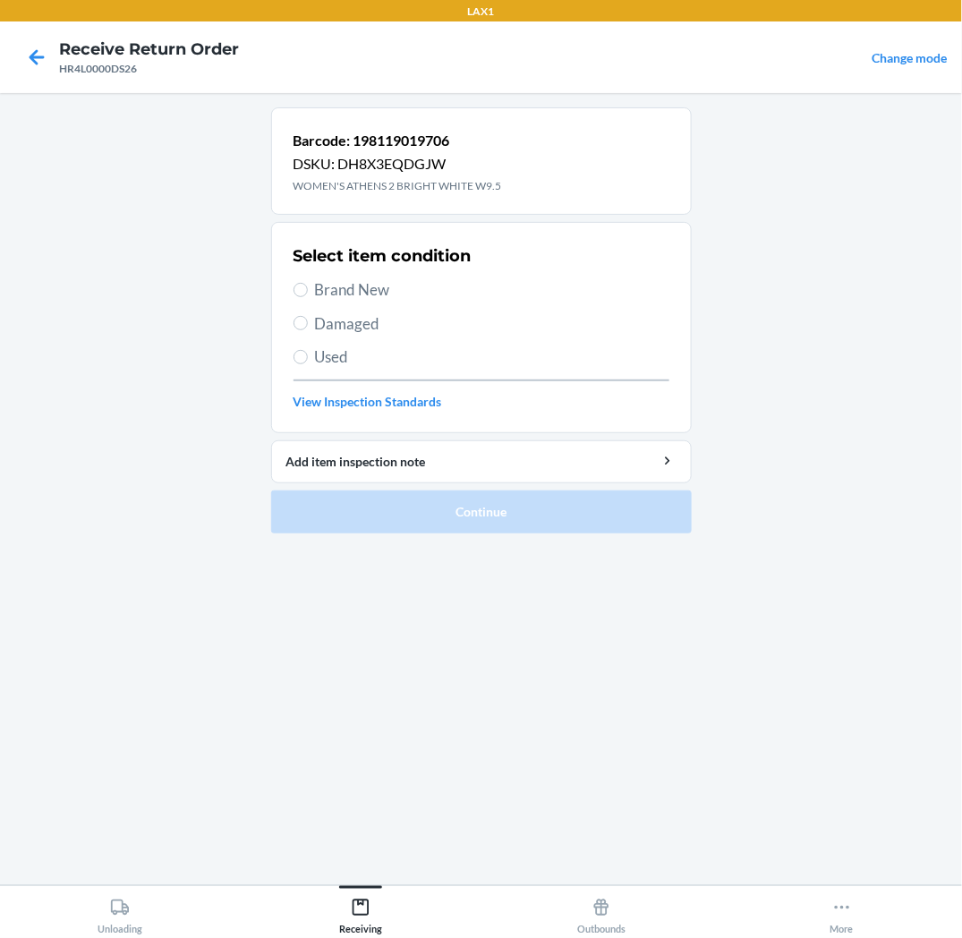
click at [338, 289] on span "Brand New" at bounding box center [492, 289] width 355 height 23
click at [308, 289] on input "Brand New" at bounding box center [301, 290] width 14 height 14
radio input "true"
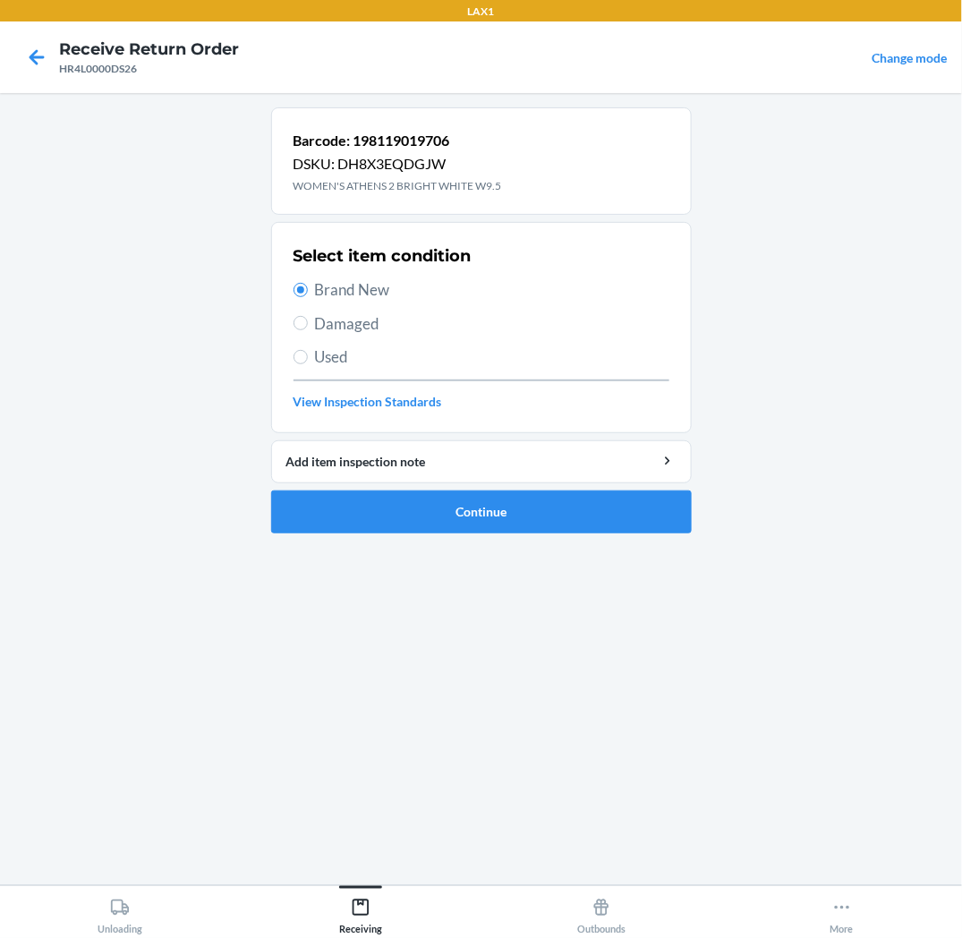
click at [288, 534] on ol "Barcode: 198119019706 DSKU: DH8X3EQDGJW WOMEN'S ATHENS 2 BRIGHT WHITE W9.5 Sele…" at bounding box center [481, 327] width 421 height 440
click at [363, 469] on div "Add item inspection note" at bounding box center [481, 461] width 390 height 19
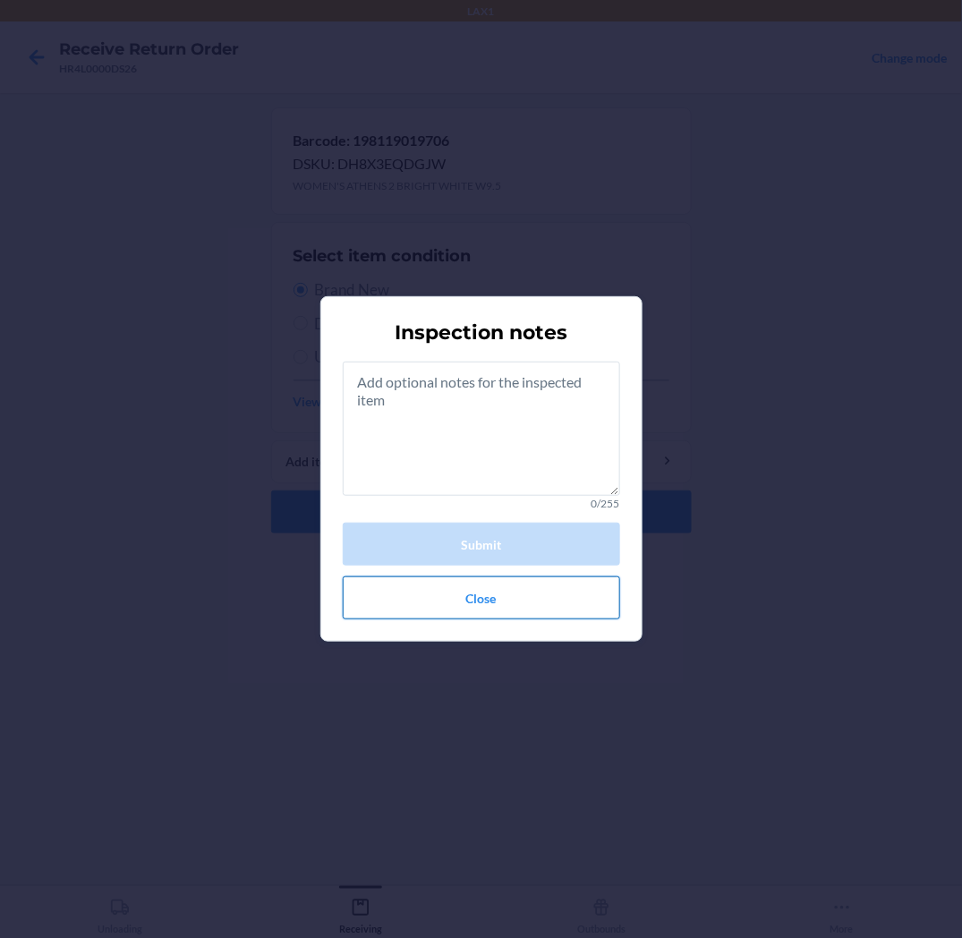
click at [356, 614] on button "Close" at bounding box center [482, 598] width 278 height 43
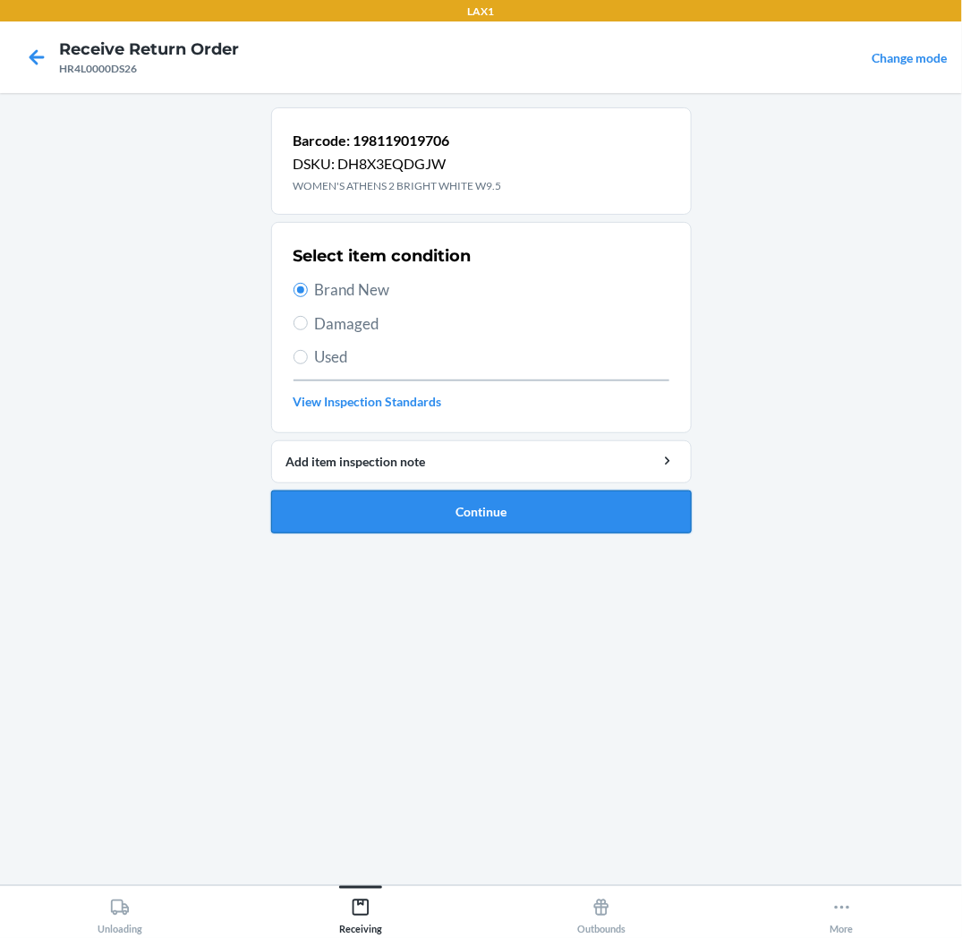
click at [380, 528] on button "Continue" at bounding box center [481, 512] width 421 height 43
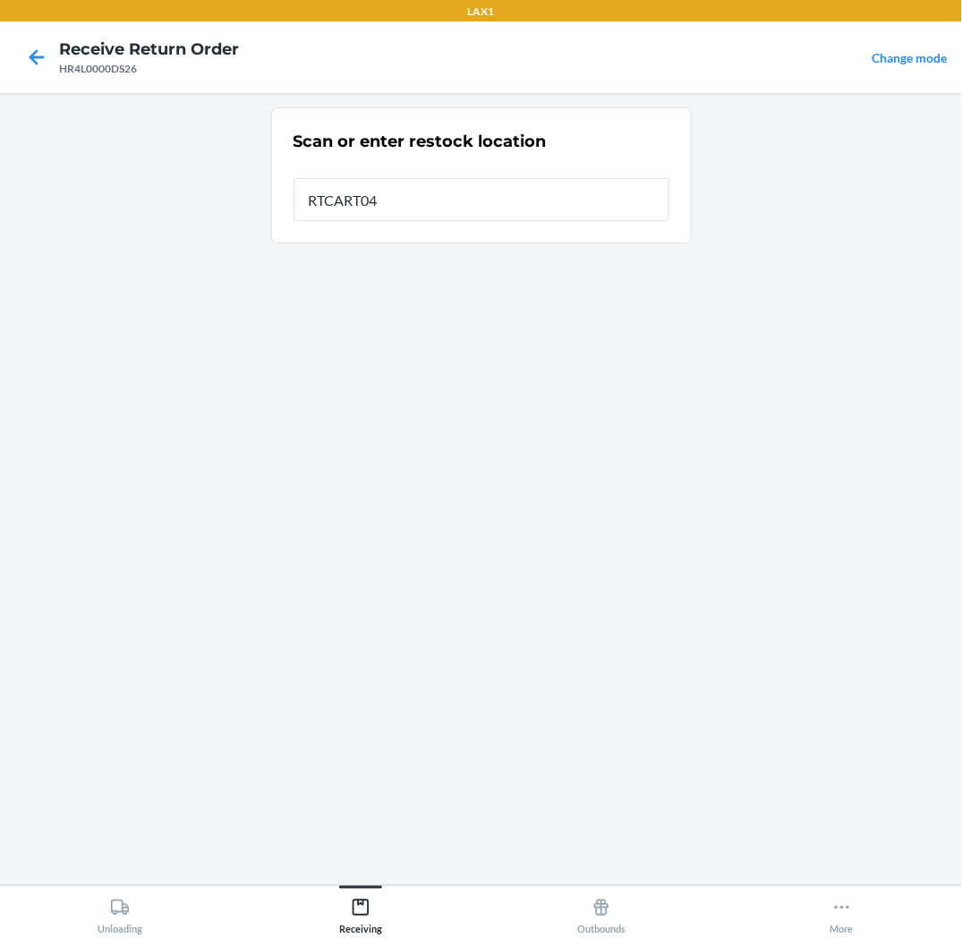
type input "RTCART041"
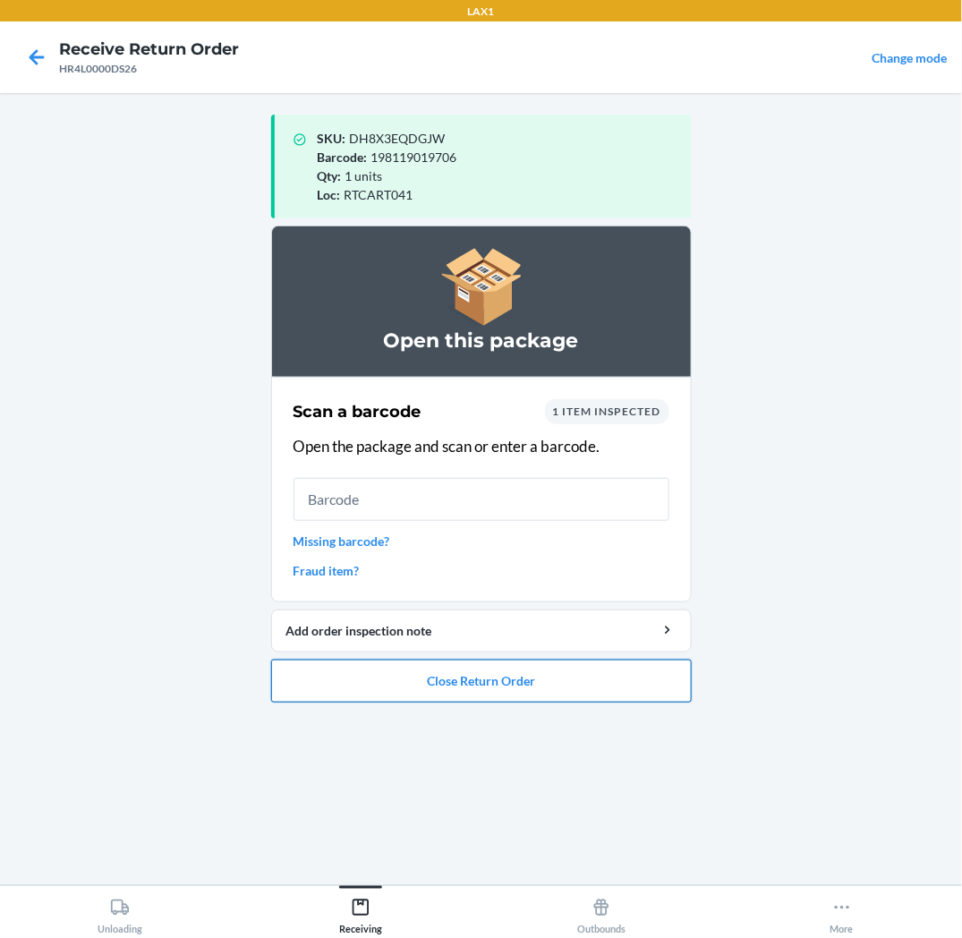
click at [460, 679] on button "Close Return Order" at bounding box center [481, 681] width 421 height 43
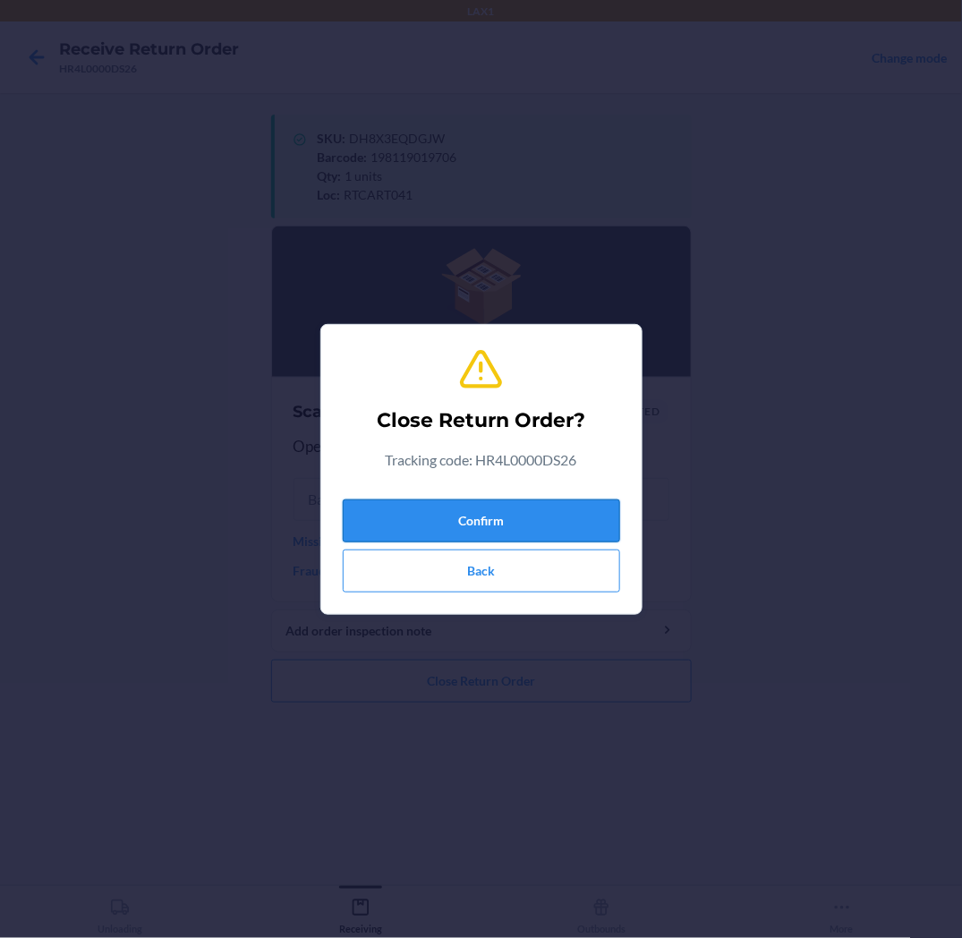
click at [515, 519] on button "Confirm" at bounding box center [482, 521] width 278 height 43
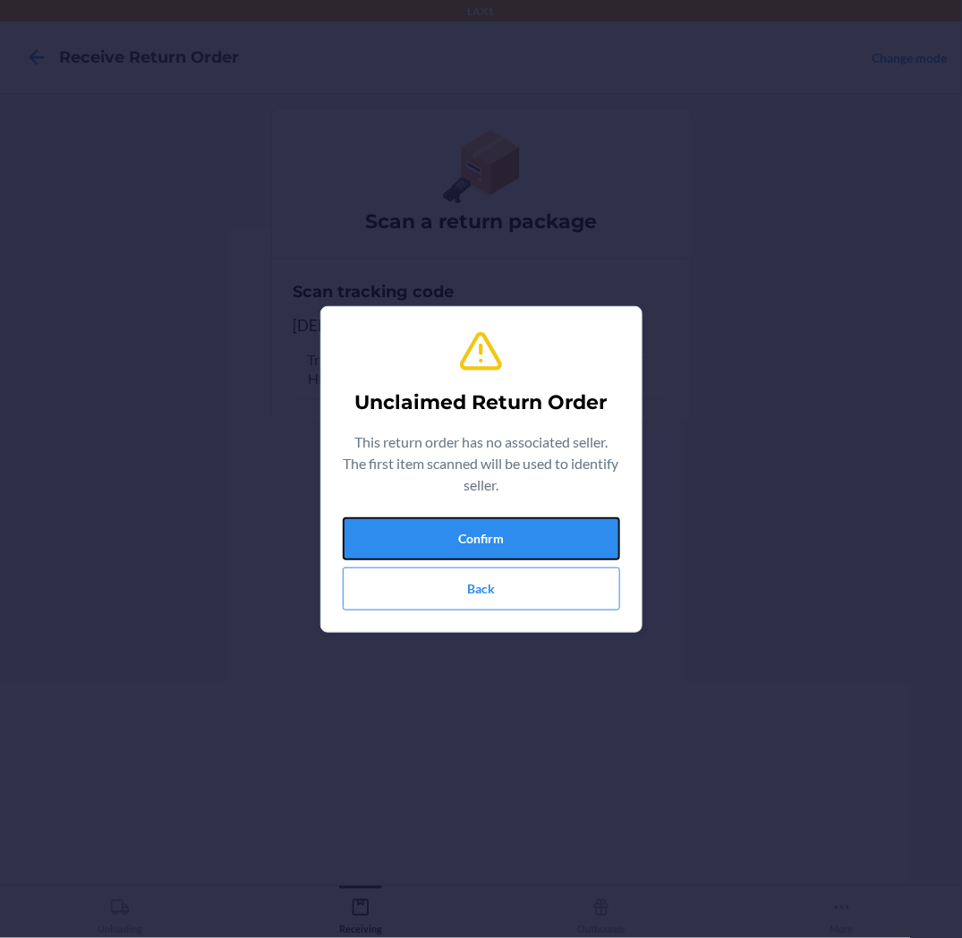
click at [515, 519] on button "Confirm" at bounding box center [482, 538] width 278 height 43
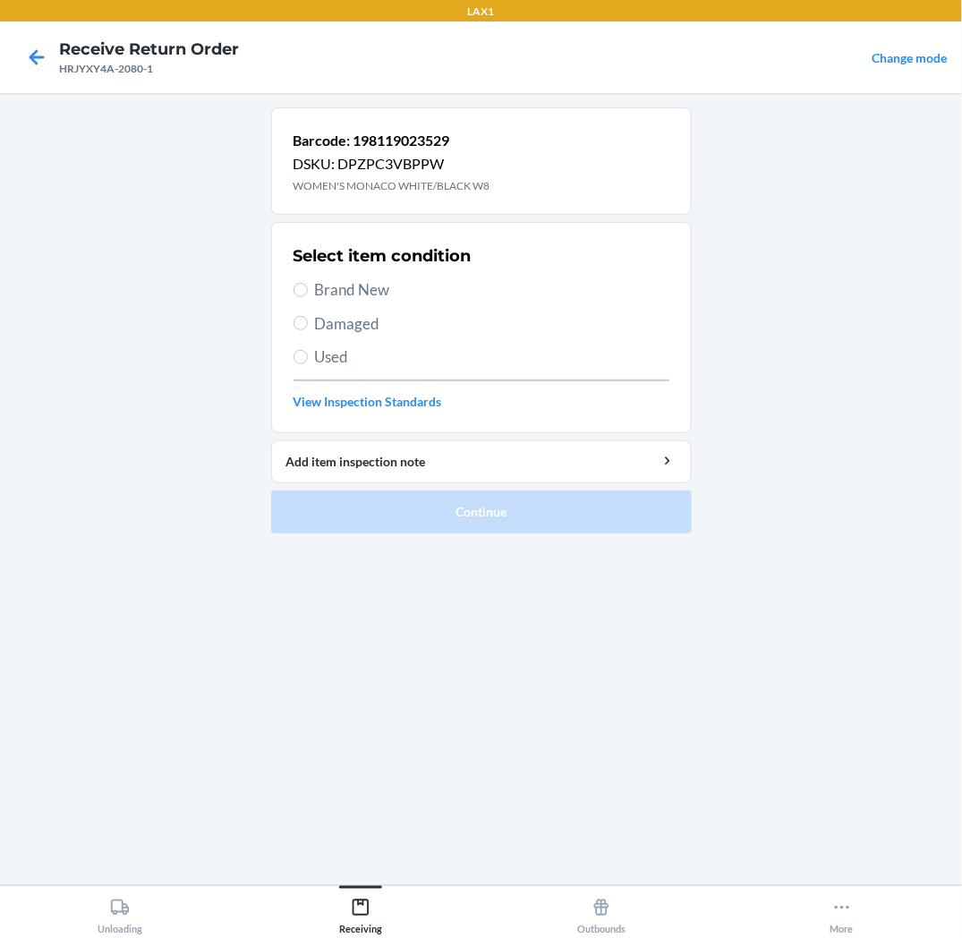
click at [346, 293] on span "Brand New" at bounding box center [492, 289] width 355 height 23
click at [308, 293] on input "Brand New" at bounding box center [301, 290] width 14 height 14
radio input "true"
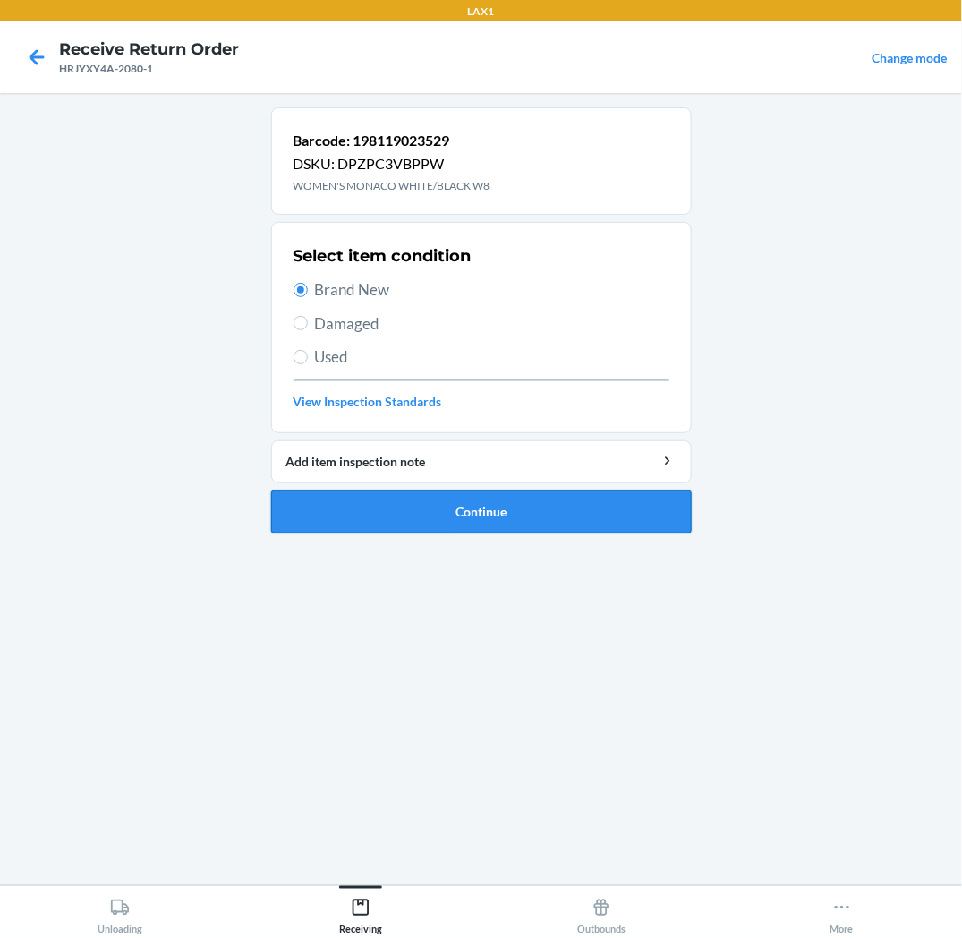
click at [423, 505] on button "Continue" at bounding box center [481, 512] width 421 height 43
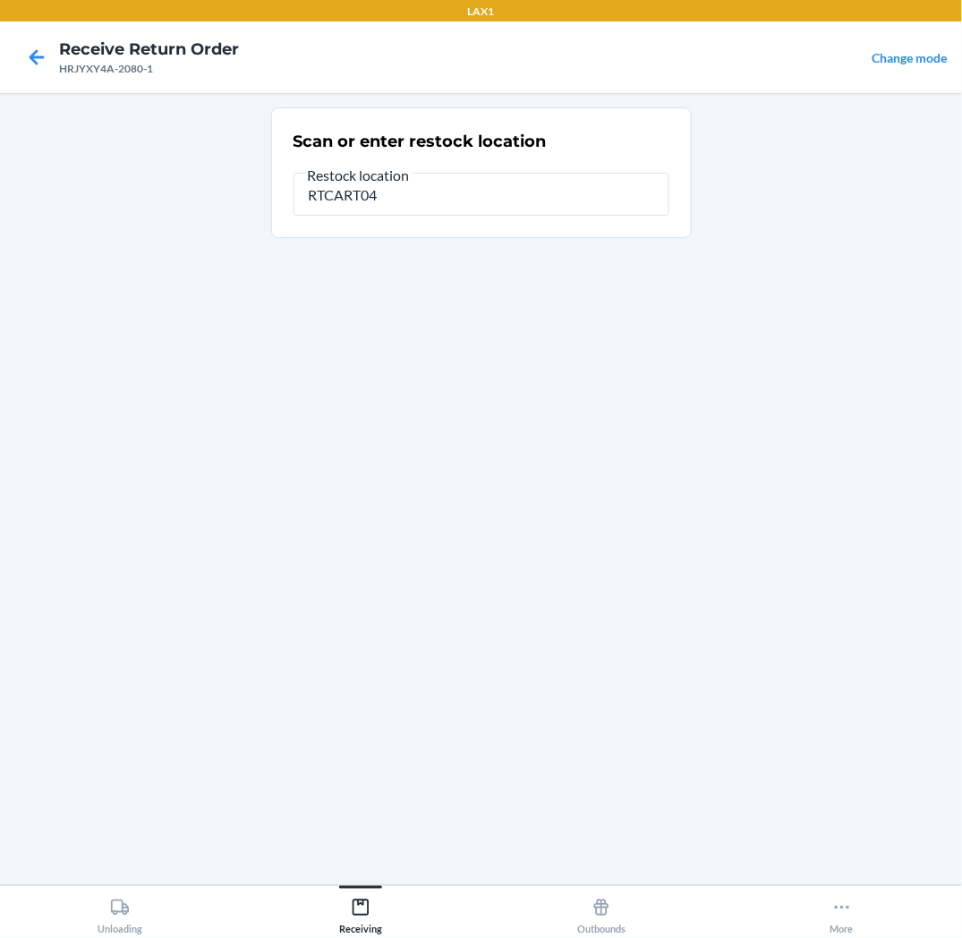
type input "RTCART041"
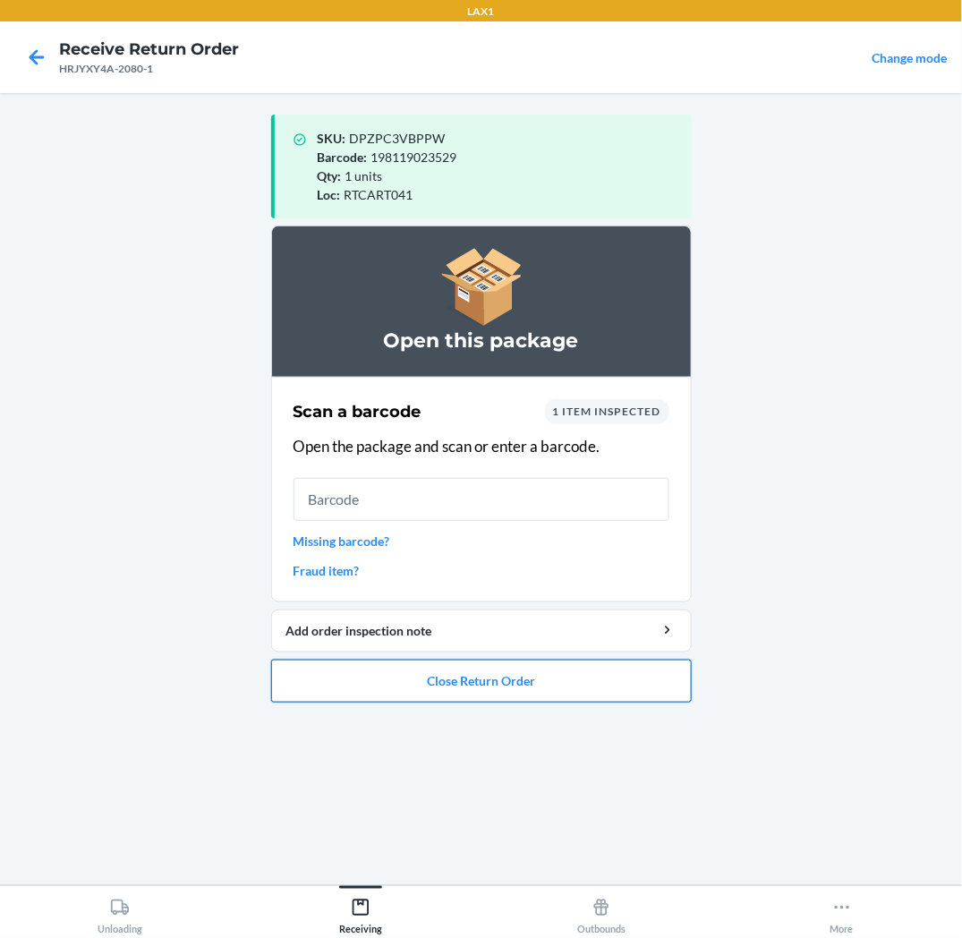
click at [378, 668] on button "Close Return Order" at bounding box center [481, 681] width 421 height 43
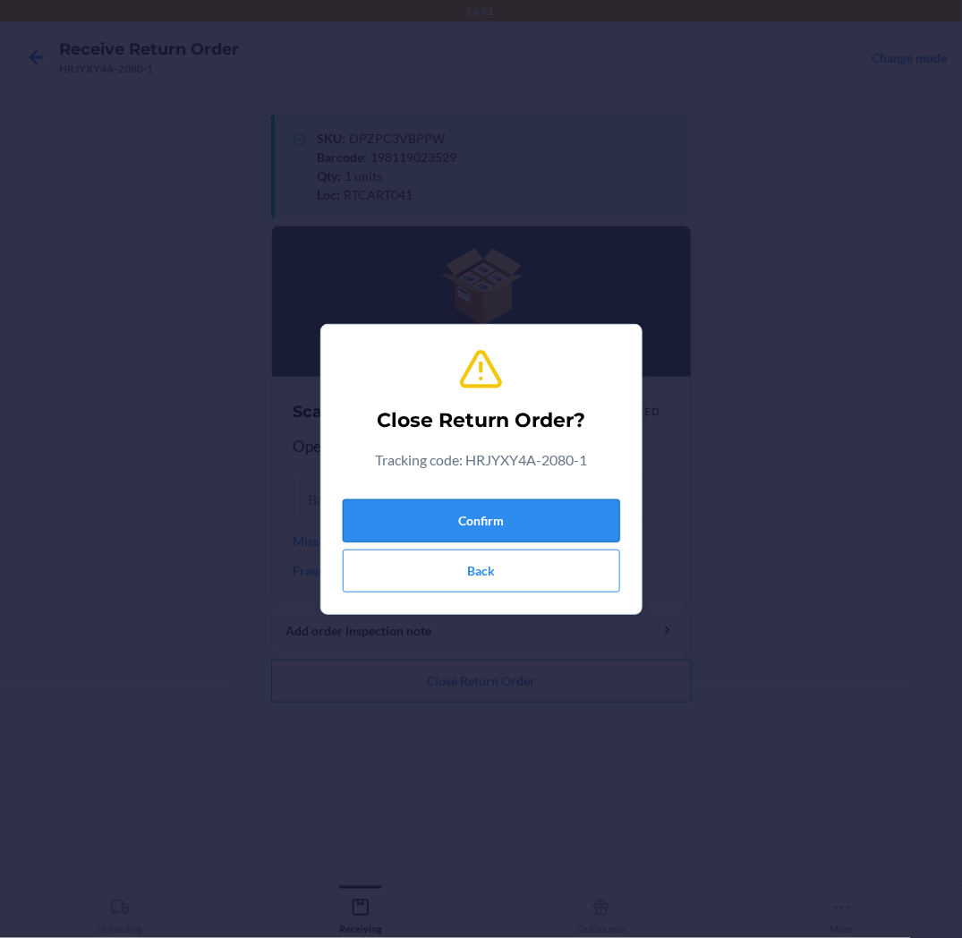
click at [426, 525] on button "Confirm" at bounding box center [482, 521] width 278 height 43
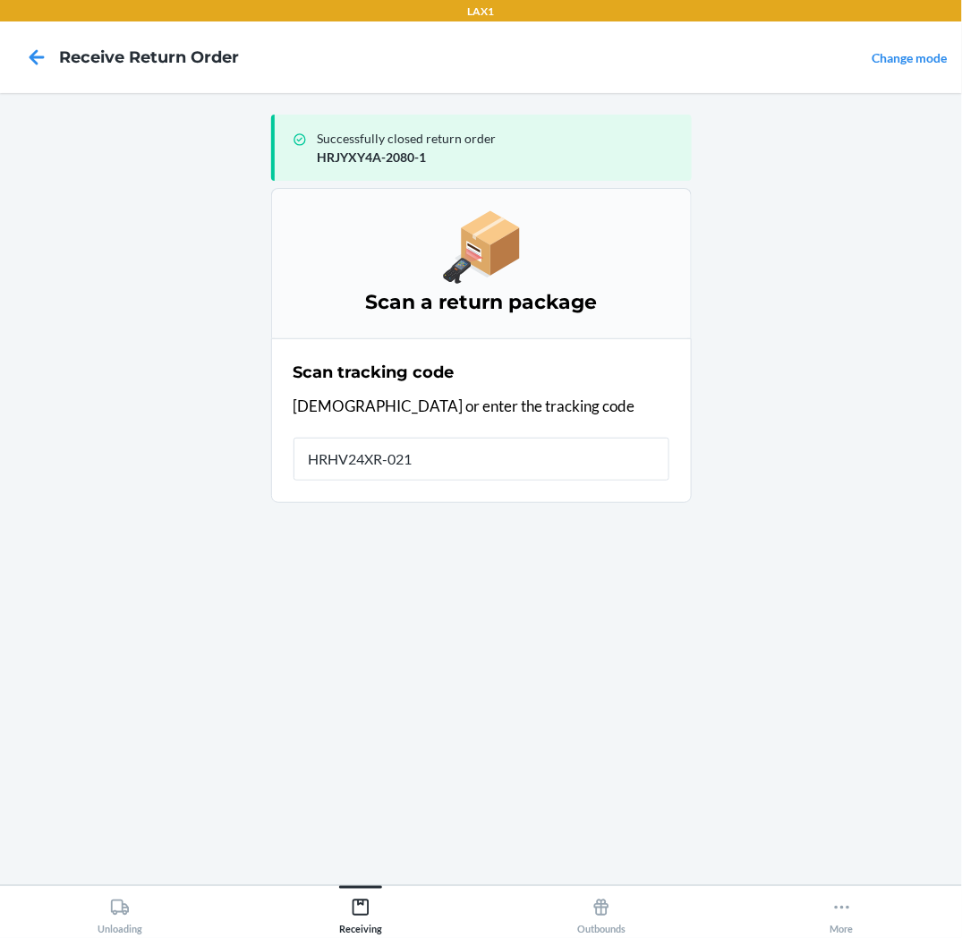
type input "HRHV24XR-0217"
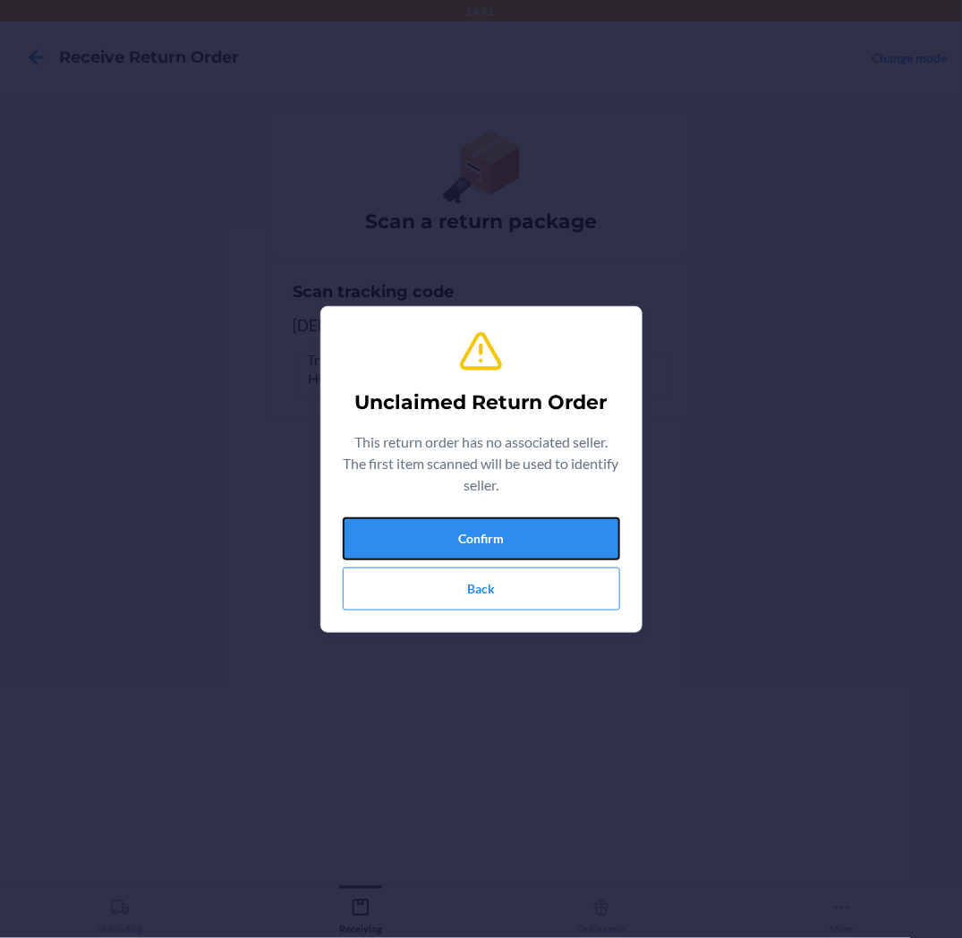
click at [426, 525] on button "Confirm" at bounding box center [482, 538] width 278 height 43
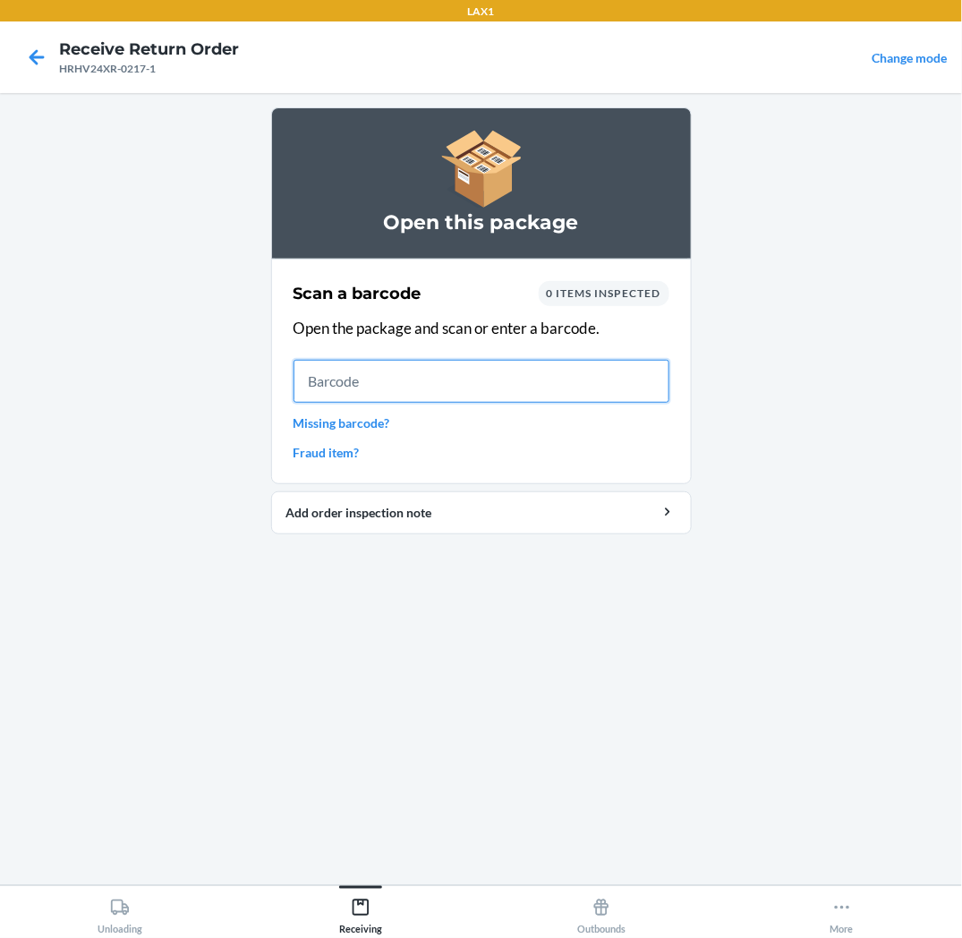
click at [405, 376] on input "text" at bounding box center [482, 381] width 376 height 43
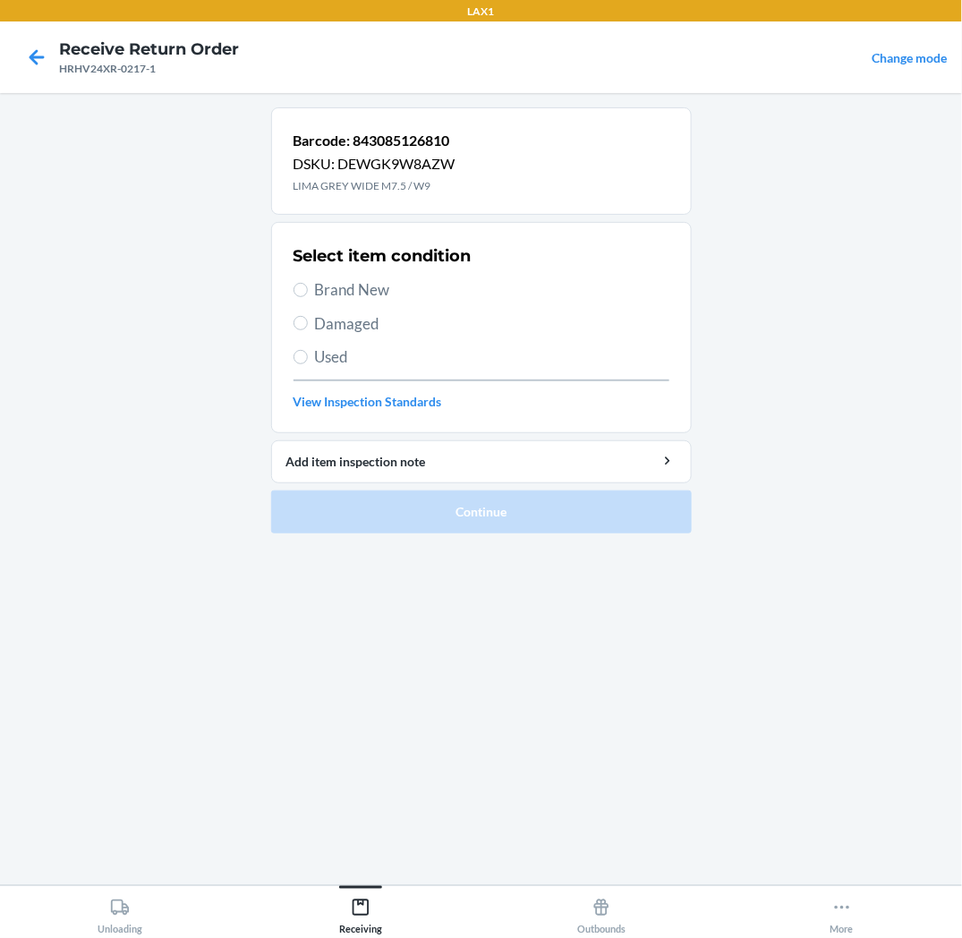
click at [383, 297] on span "Brand New" at bounding box center [492, 289] width 355 height 23
click at [308, 297] on input "Brand New" at bounding box center [301, 290] width 14 height 14
radio input "true"
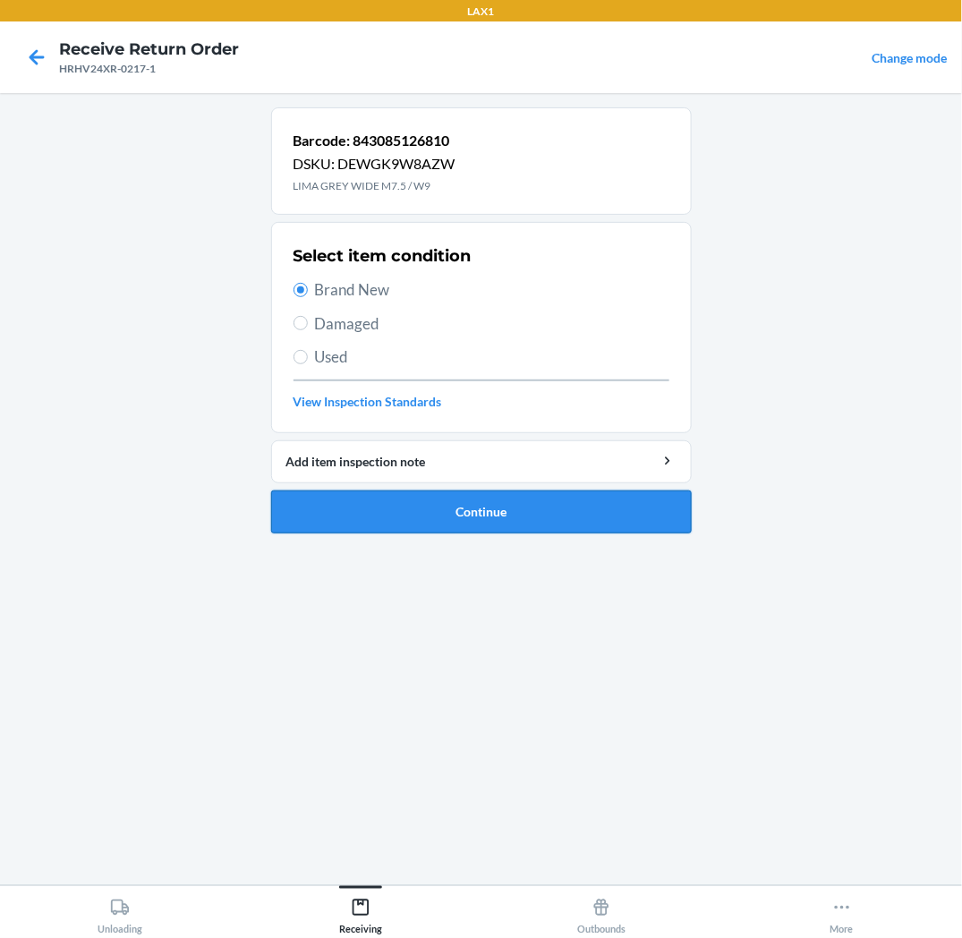
click at [414, 516] on button "Continue" at bounding box center [481, 512] width 421 height 43
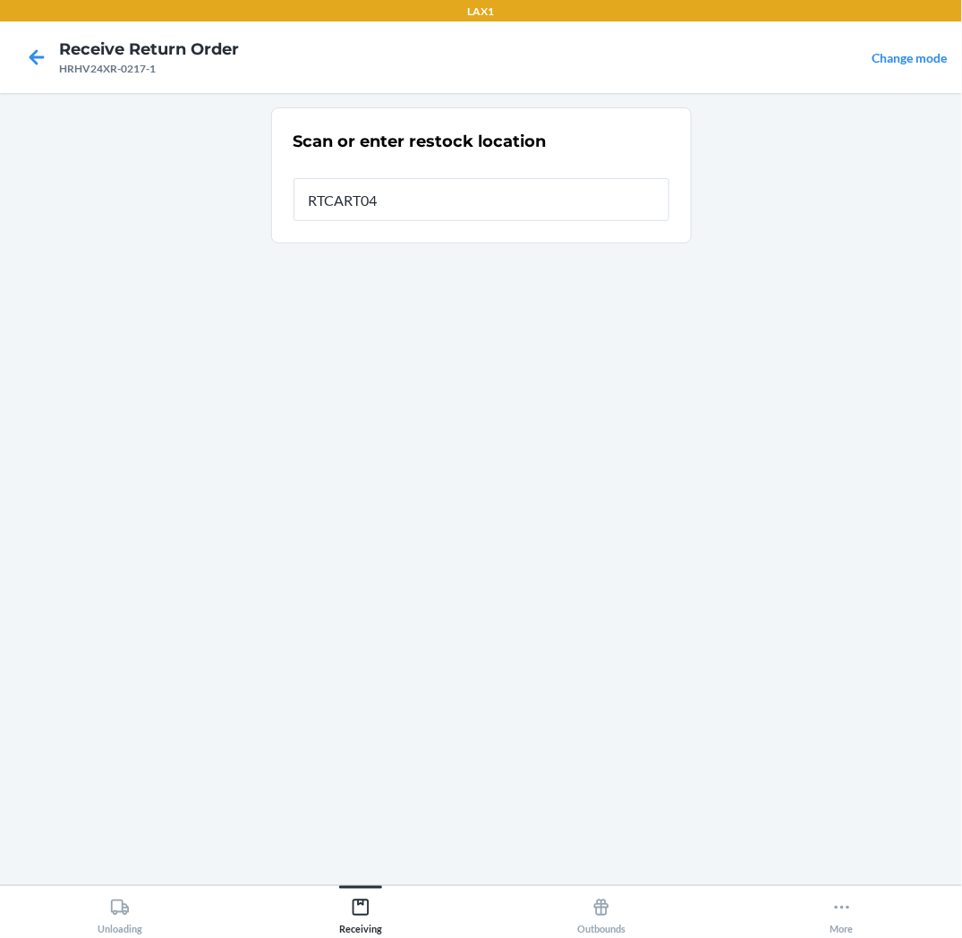
type input "RTCART041"
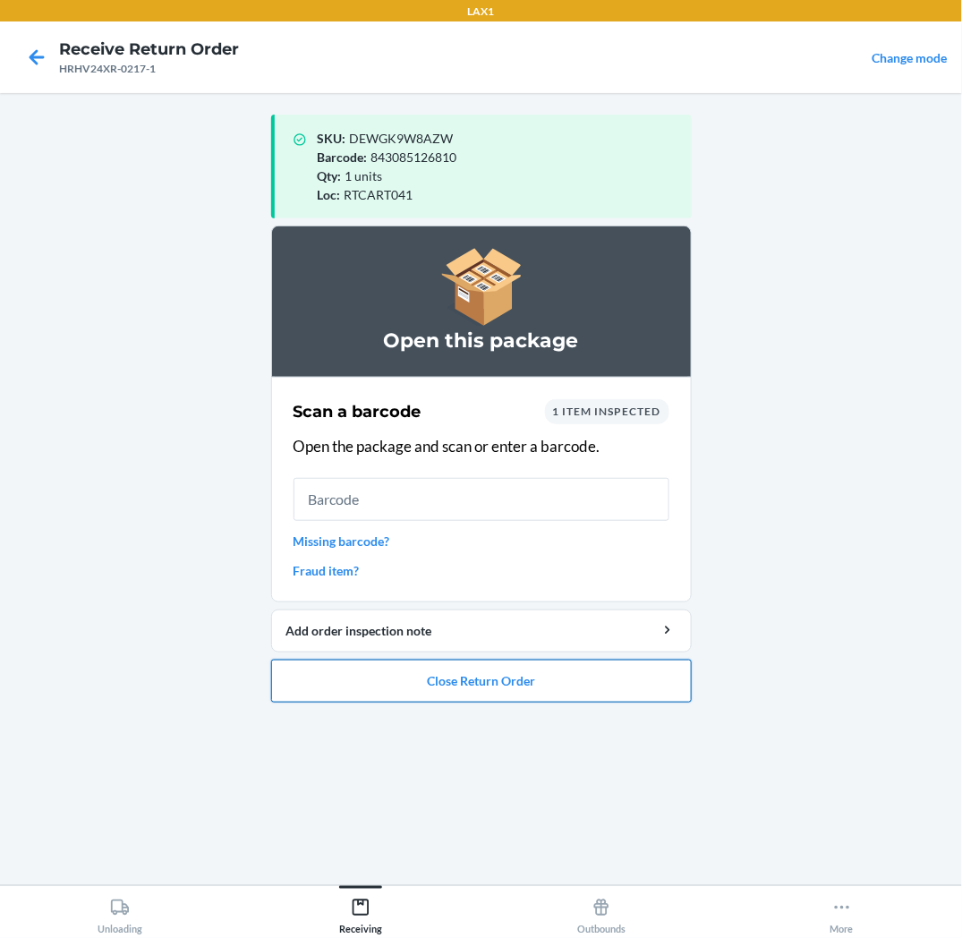
click at [487, 679] on button "Close Return Order" at bounding box center [481, 681] width 421 height 43
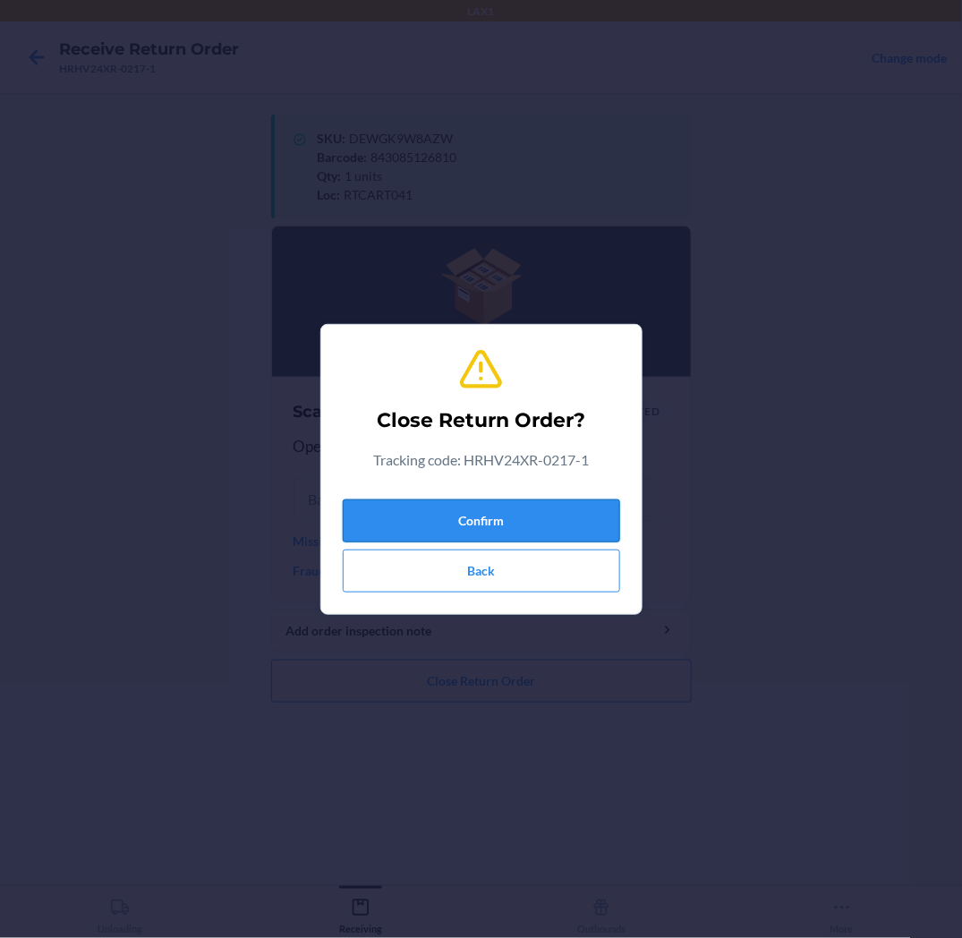
click at [515, 508] on button "Confirm" at bounding box center [482, 521] width 278 height 43
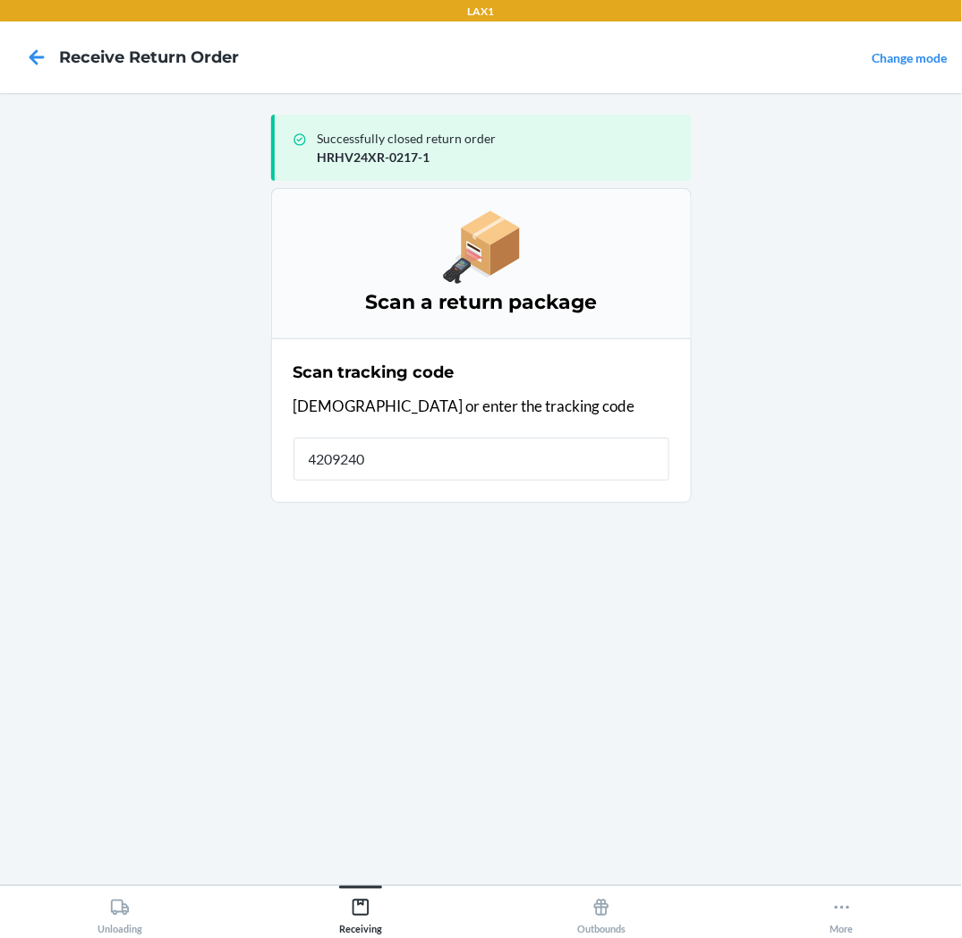
type input "42092408"
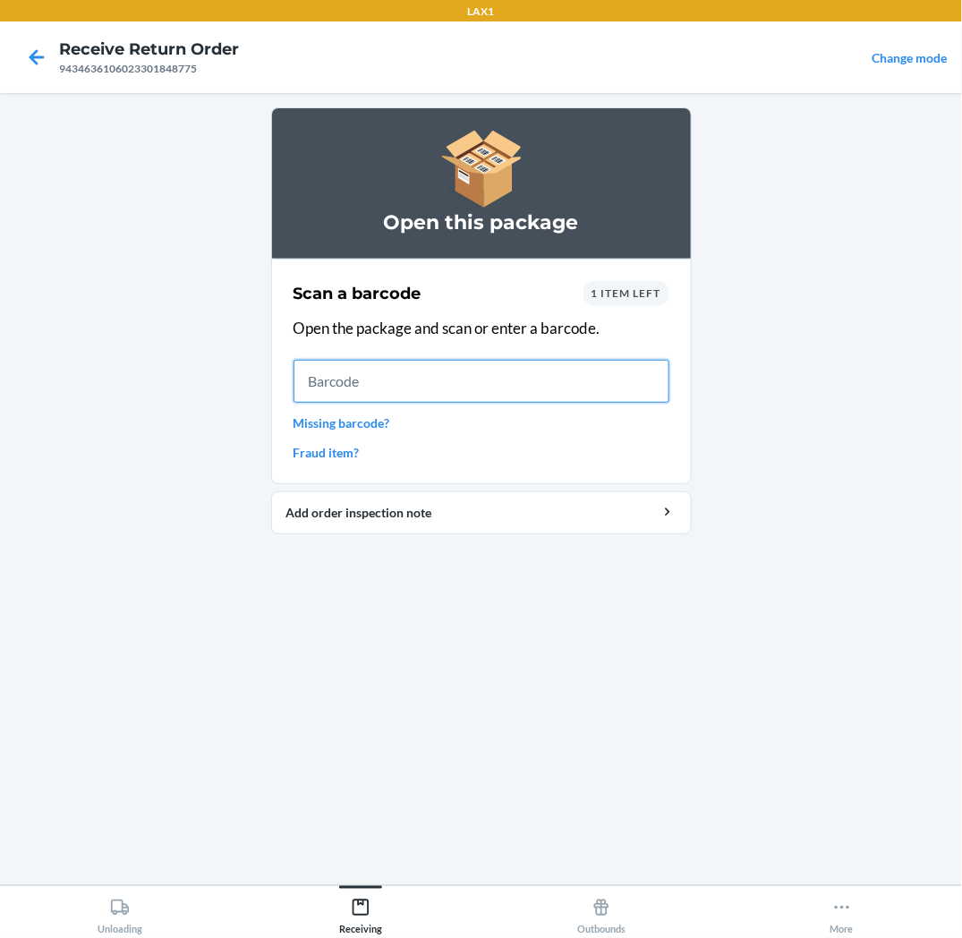
click at [628, 383] on input "text" at bounding box center [482, 381] width 376 height 43
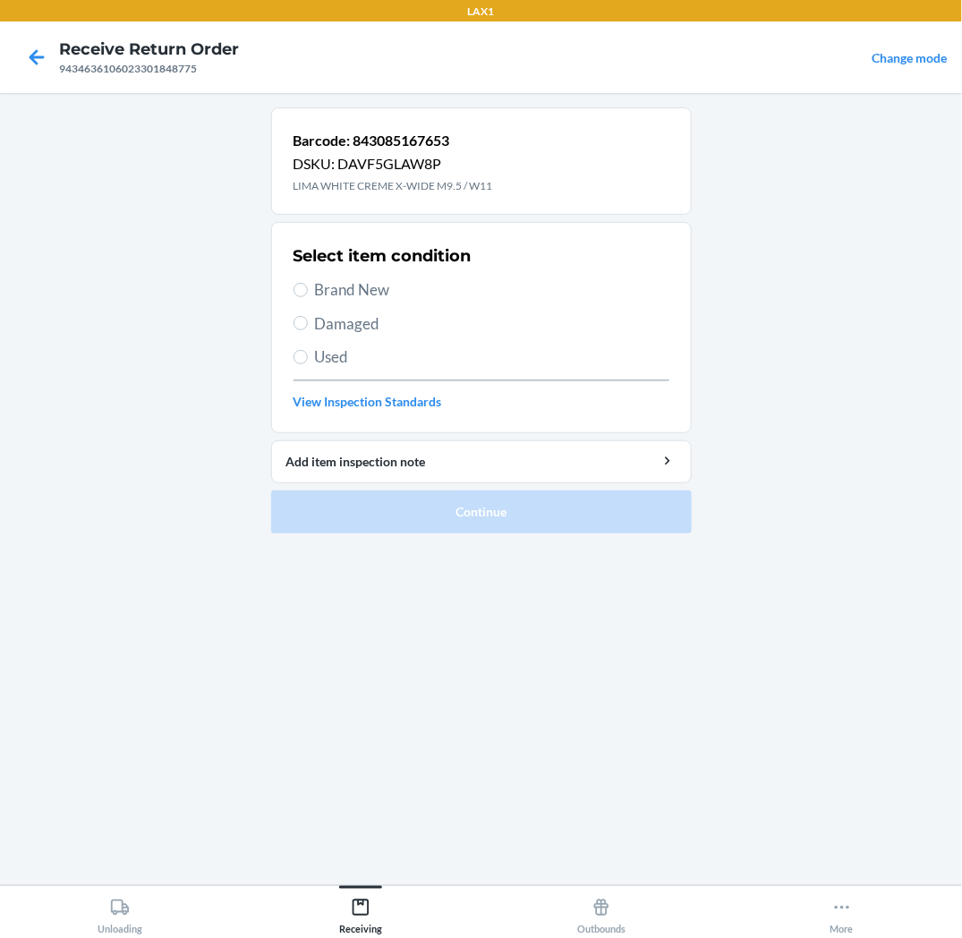
click at [376, 286] on span "Brand New" at bounding box center [492, 289] width 355 height 23
click at [308, 286] on input "Brand New" at bounding box center [301, 290] width 14 height 14
radio input "true"
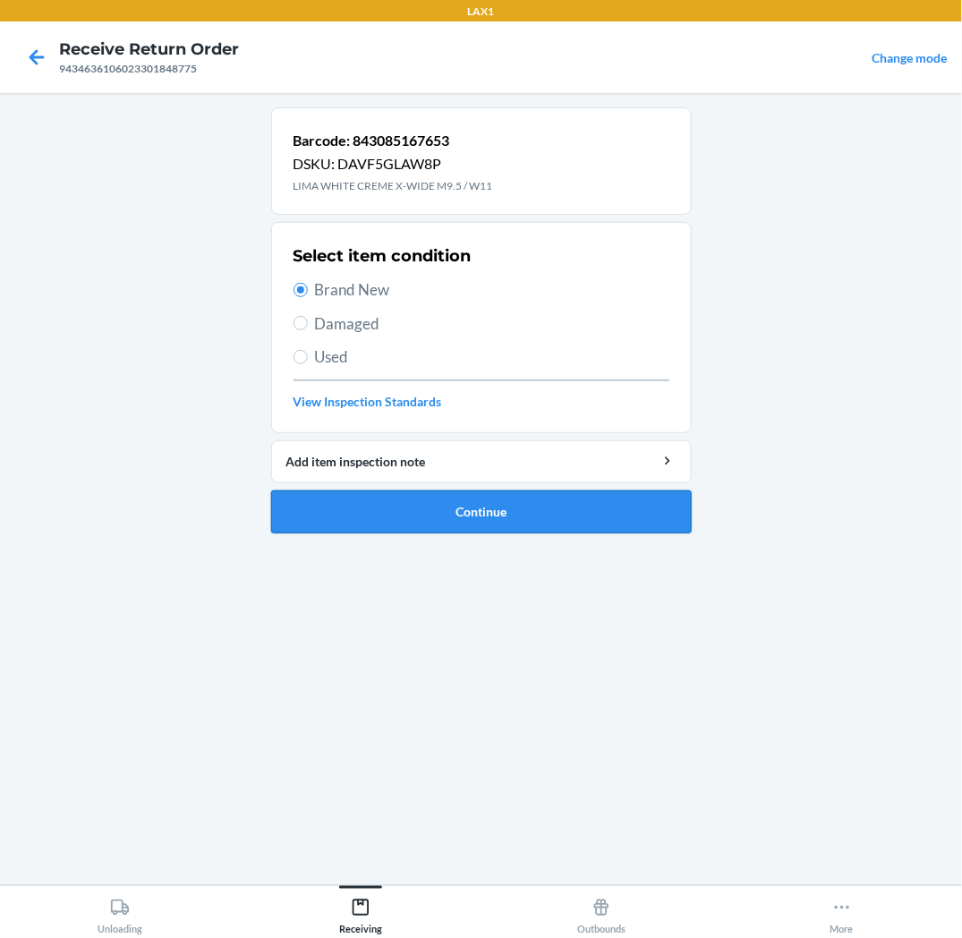
click at [426, 514] on button "Continue" at bounding box center [481, 512] width 421 height 43
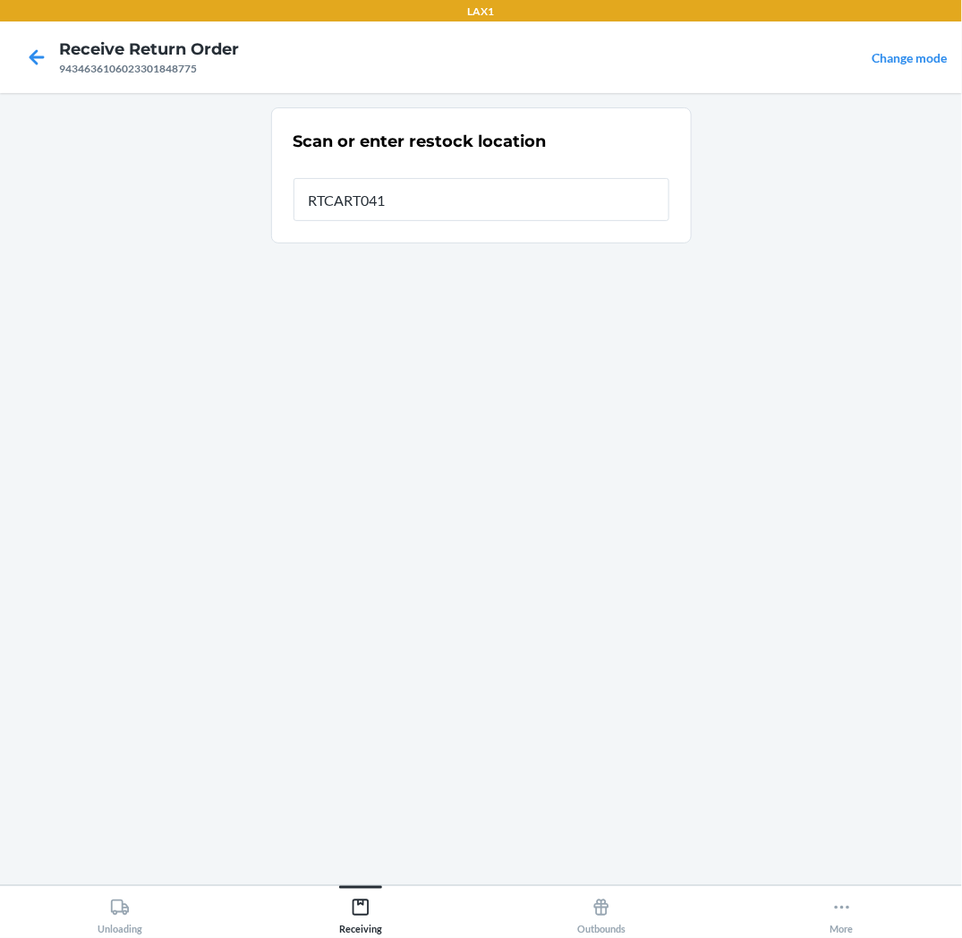
type input "RTCART041"
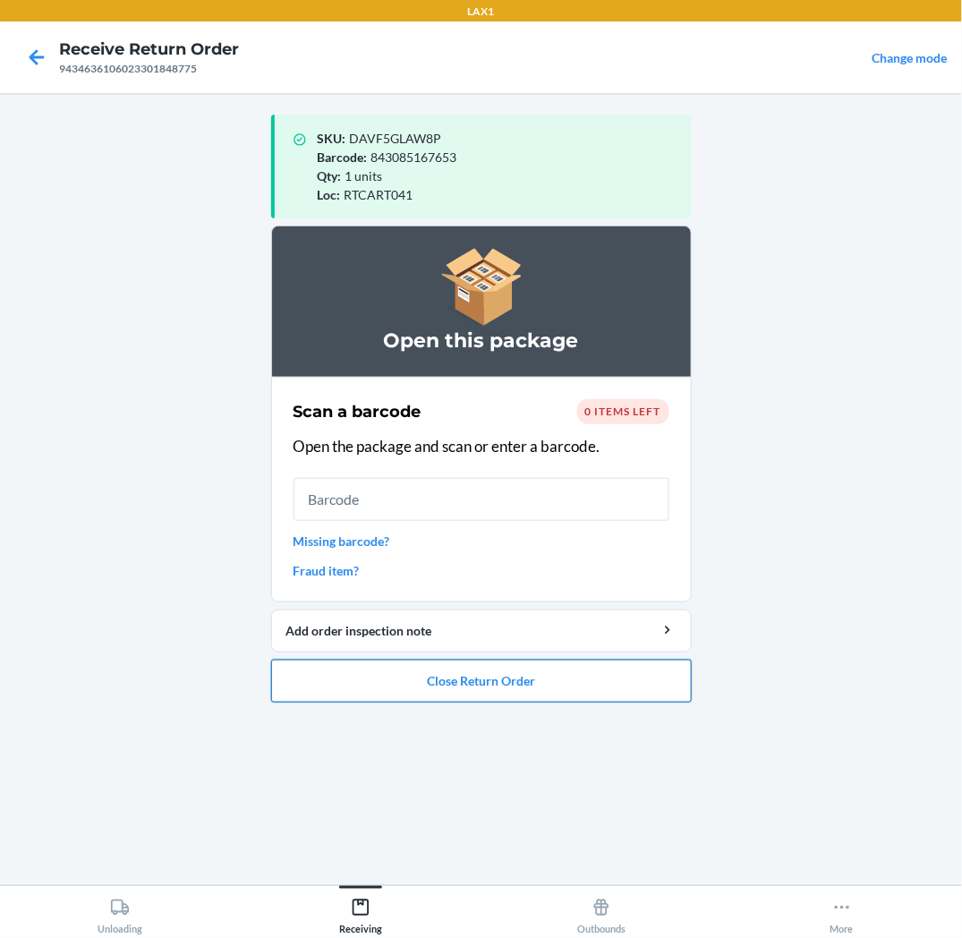
click at [482, 691] on button "Close Return Order" at bounding box center [481, 681] width 421 height 43
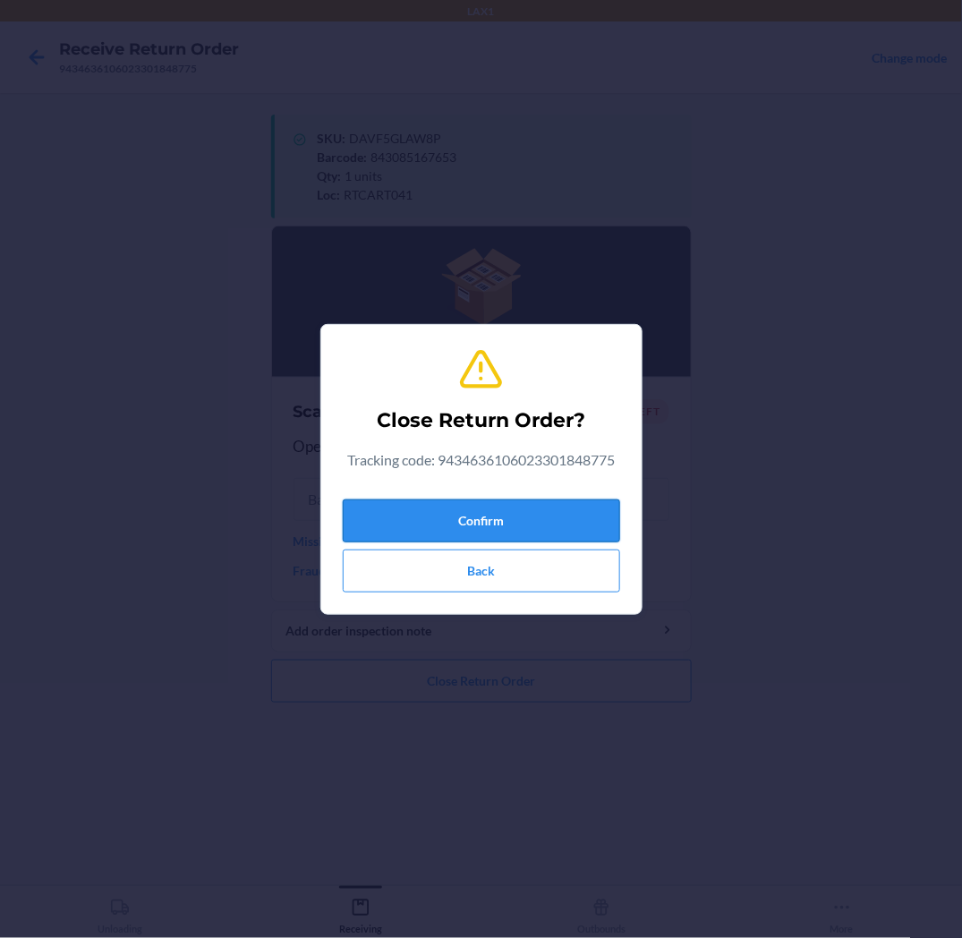
click at [521, 512] on button "Confirm" at bounding box center [482, 521] width 278 height 43
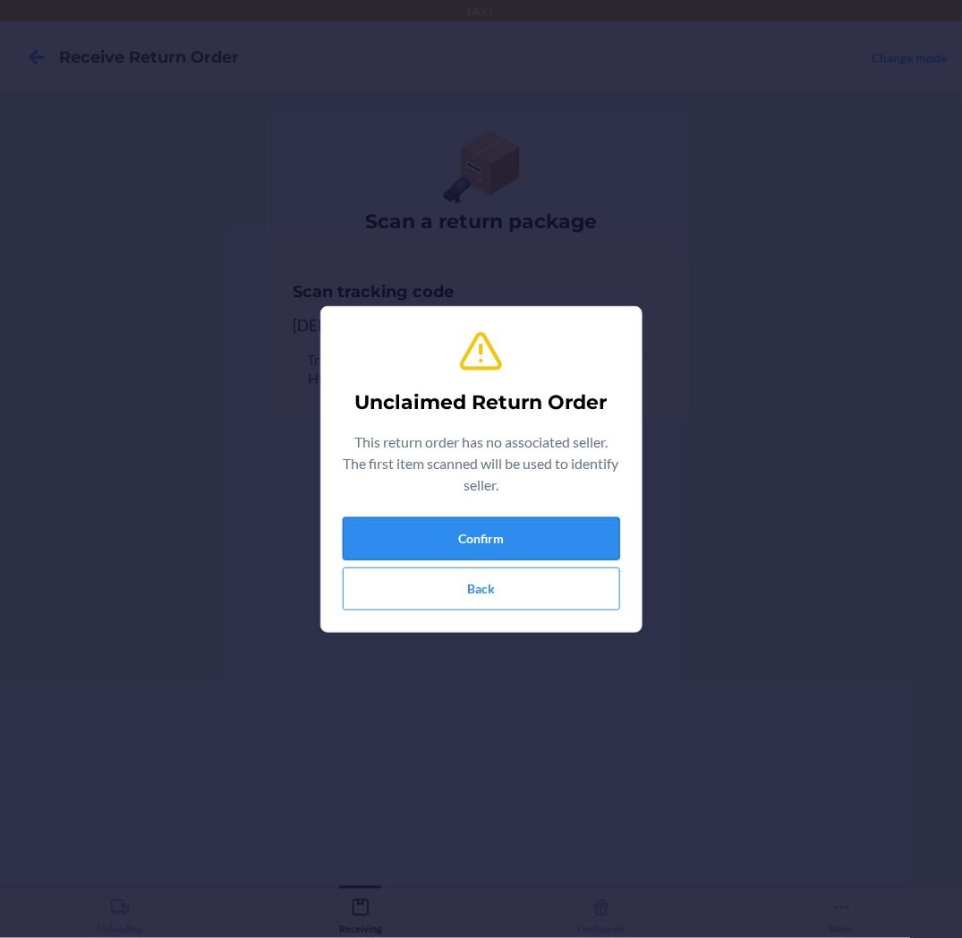
click at [524, 537] on button "Confirm" at bounding box center [482, 538] width 278 height 43
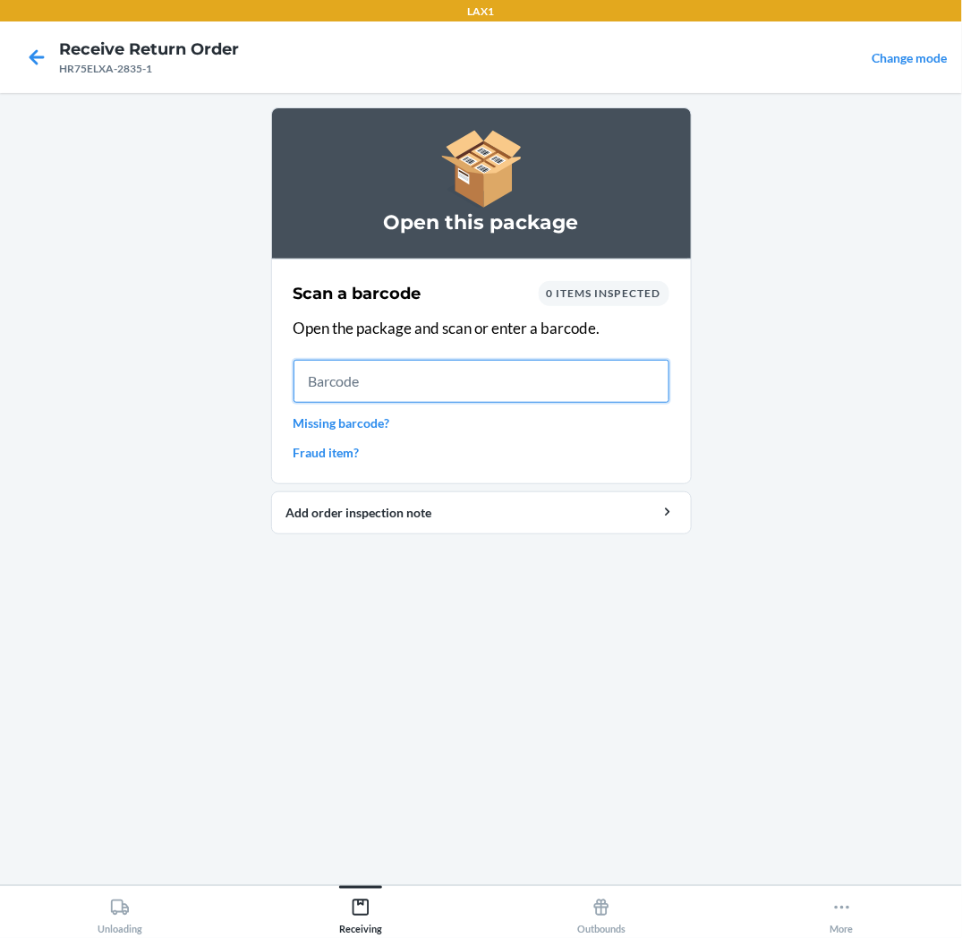
click at [331, 380] on input "text" at bounding box center [482, 381] width 376 height 43
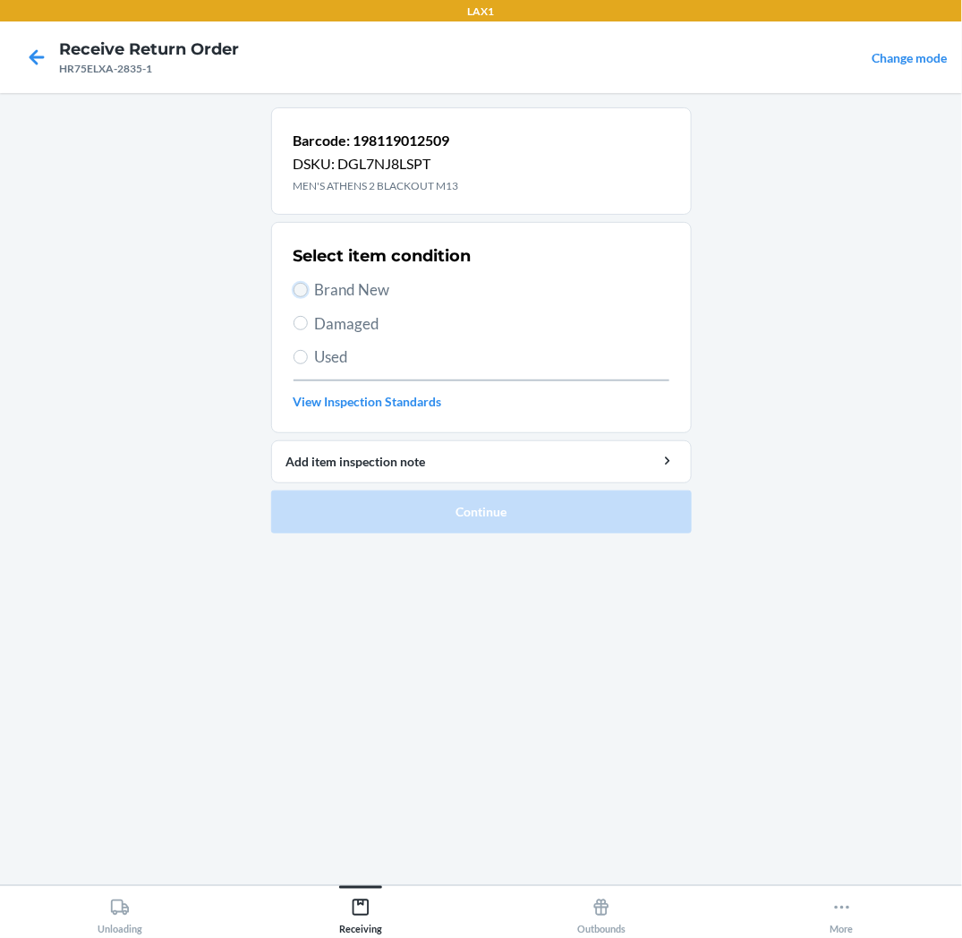
click at [304, 291] on input "Brand New" at bounding box center [301, 290] width 14 height 14
radio input "true"
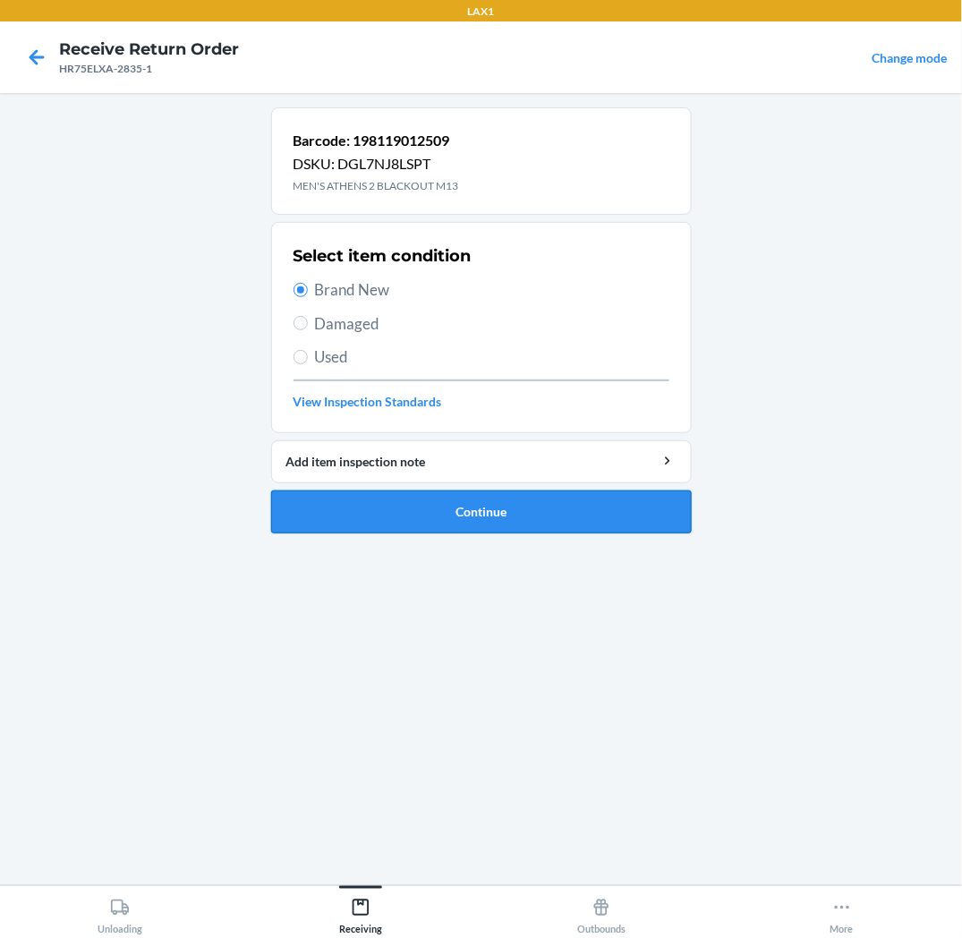
click at [337, 512] on button "Continue" at bounding box center [481, 512] width 421 height 43
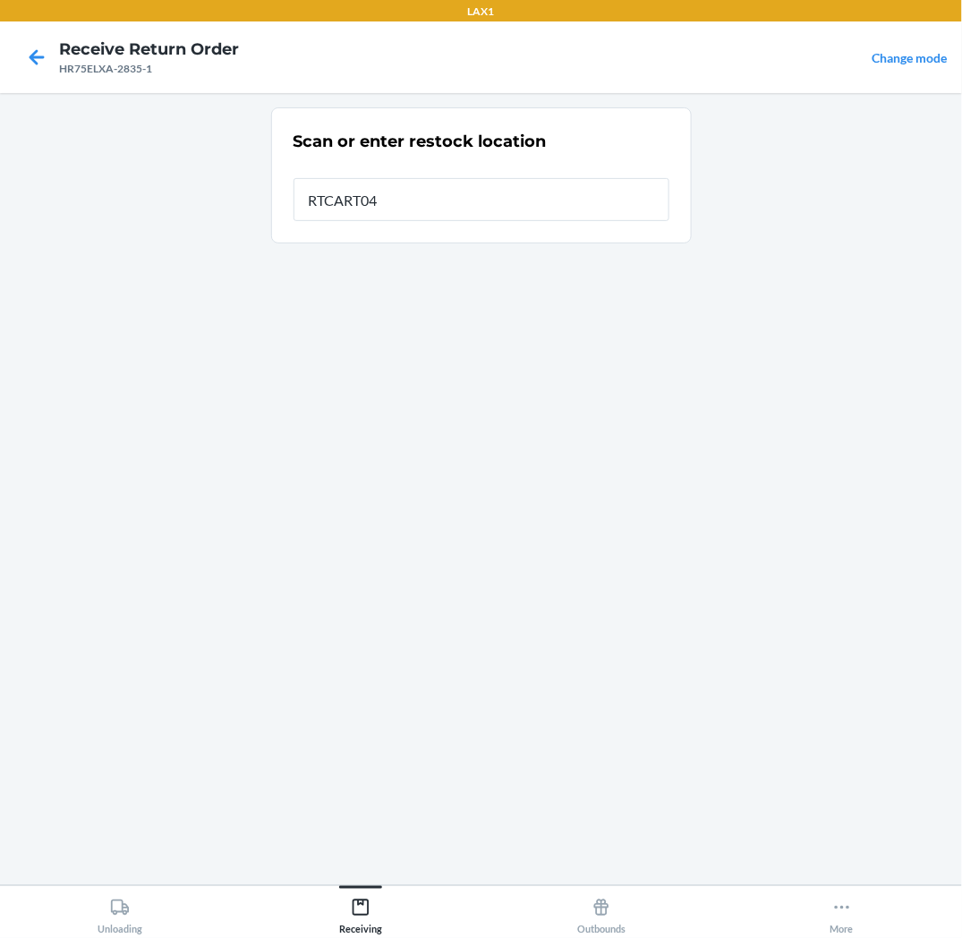
type input "RTCART041"
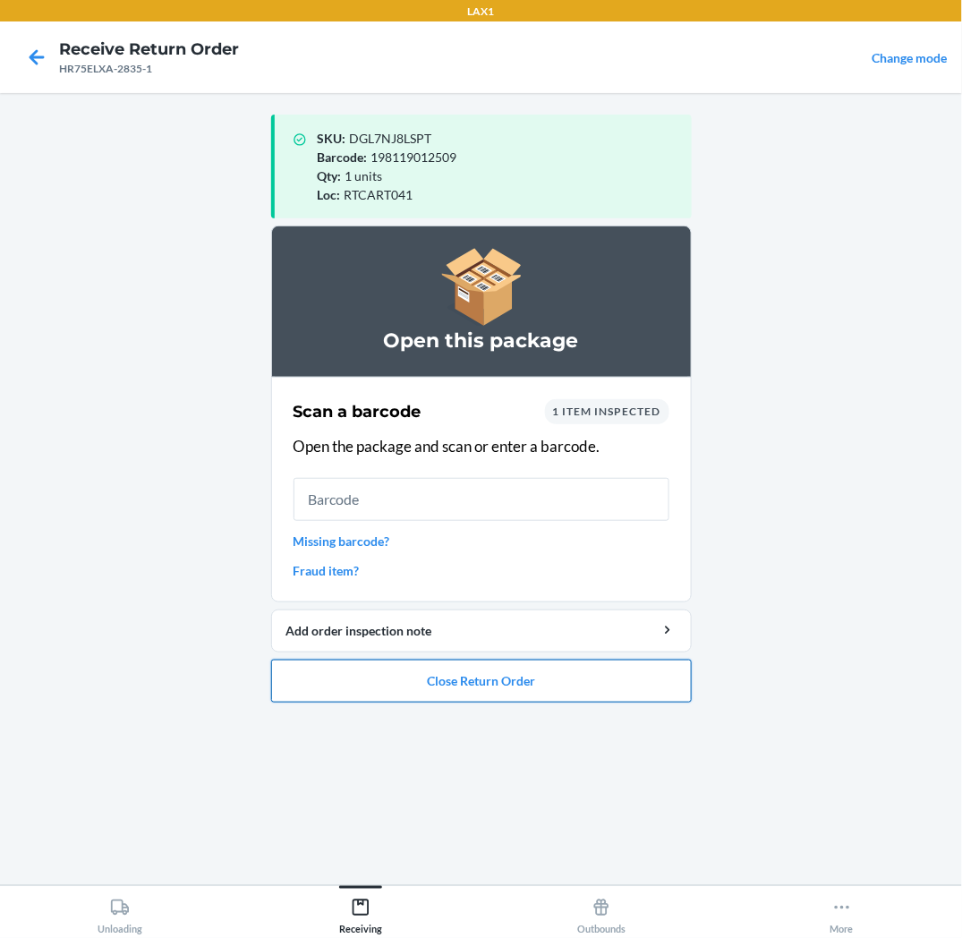
click at [677, 676] on button "Close Return Order" at bounding box center [481, 681] width 421 height 43
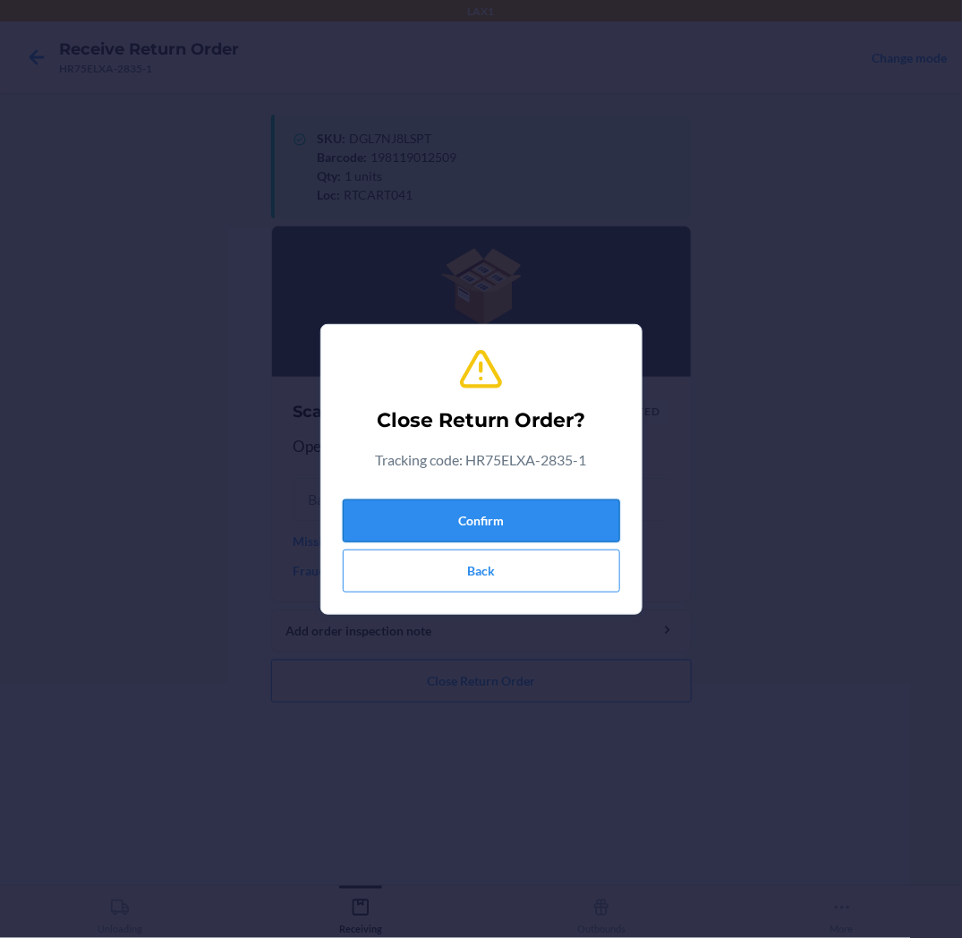
click at [603, 525] on button "Confirm" at bounding box center [482, 521] width 278 height 43
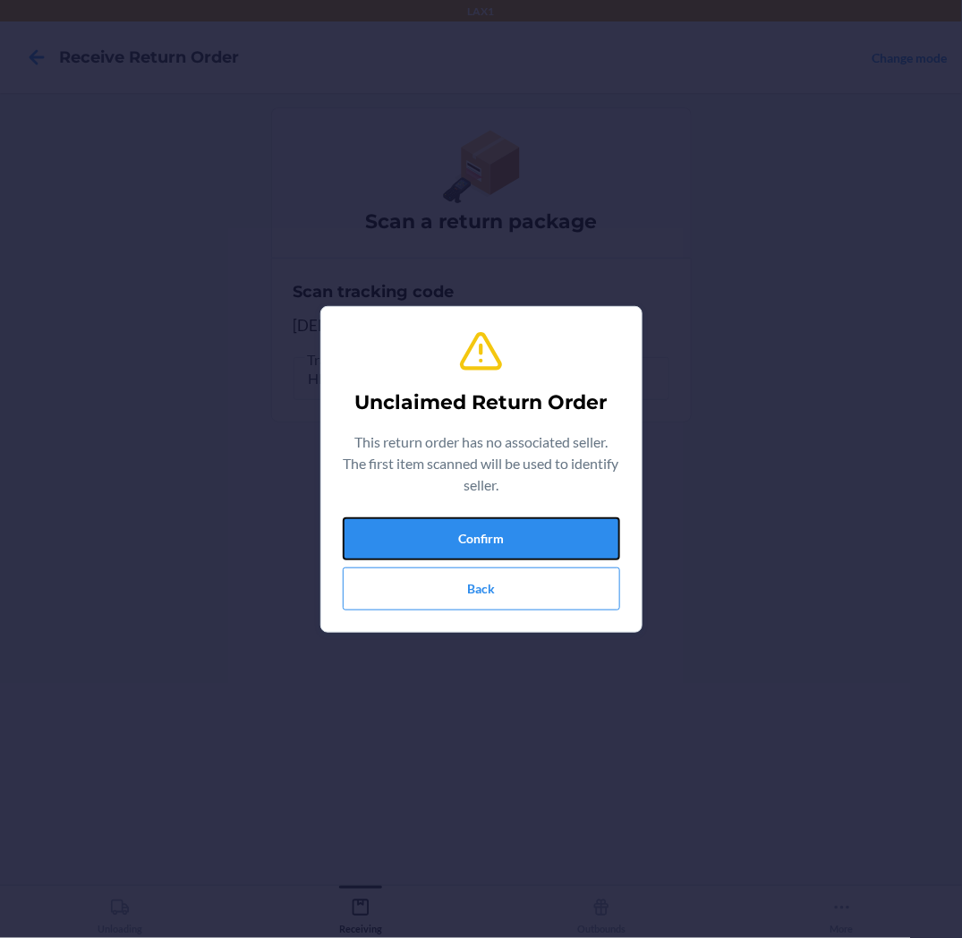
click at [603, 525] on button "Confirm" at bounding box center [482, 538] width 278 height 43
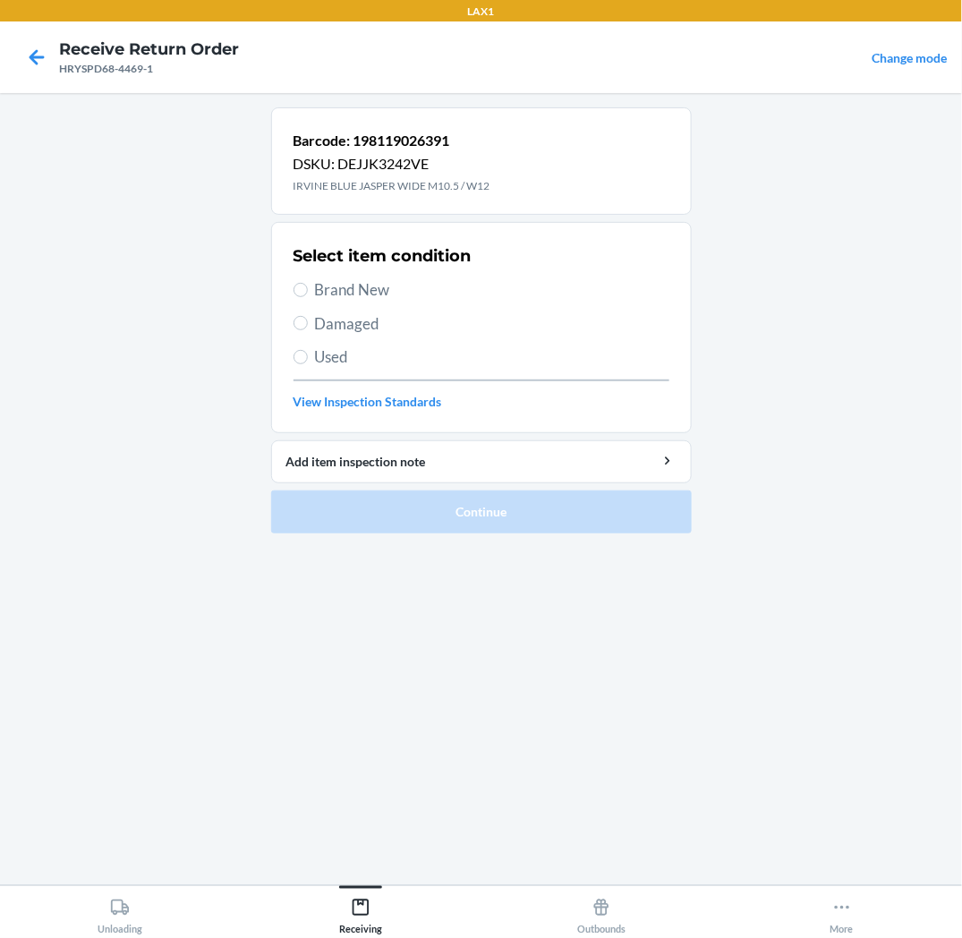
click at [371, 291] on span "Brand New" at bounding box center [492, 289] width 355 height 23
click at [308, 291] on input "Brand New" at bounding box center [301, 290] width 14 height 14
radio input "true"
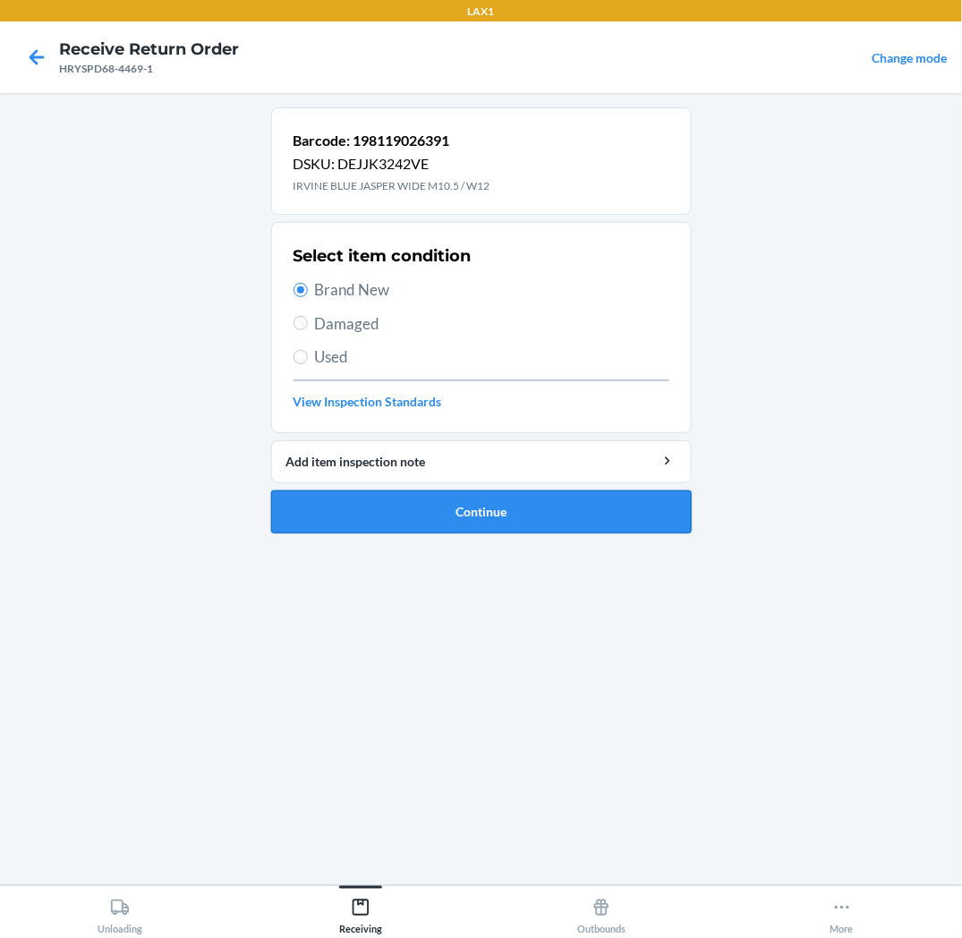
click at [398, 513] on button "Continue" at bounding box center [481, 512] width 421 height 43
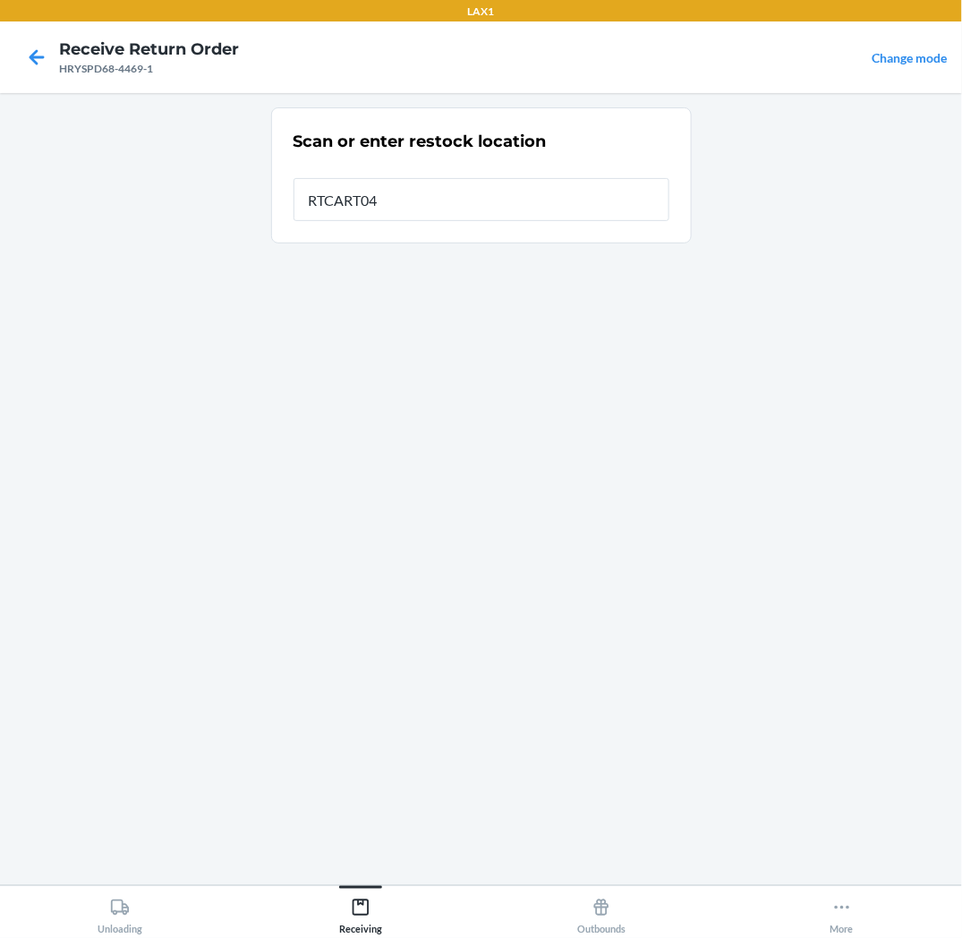
type input "RTCART041"
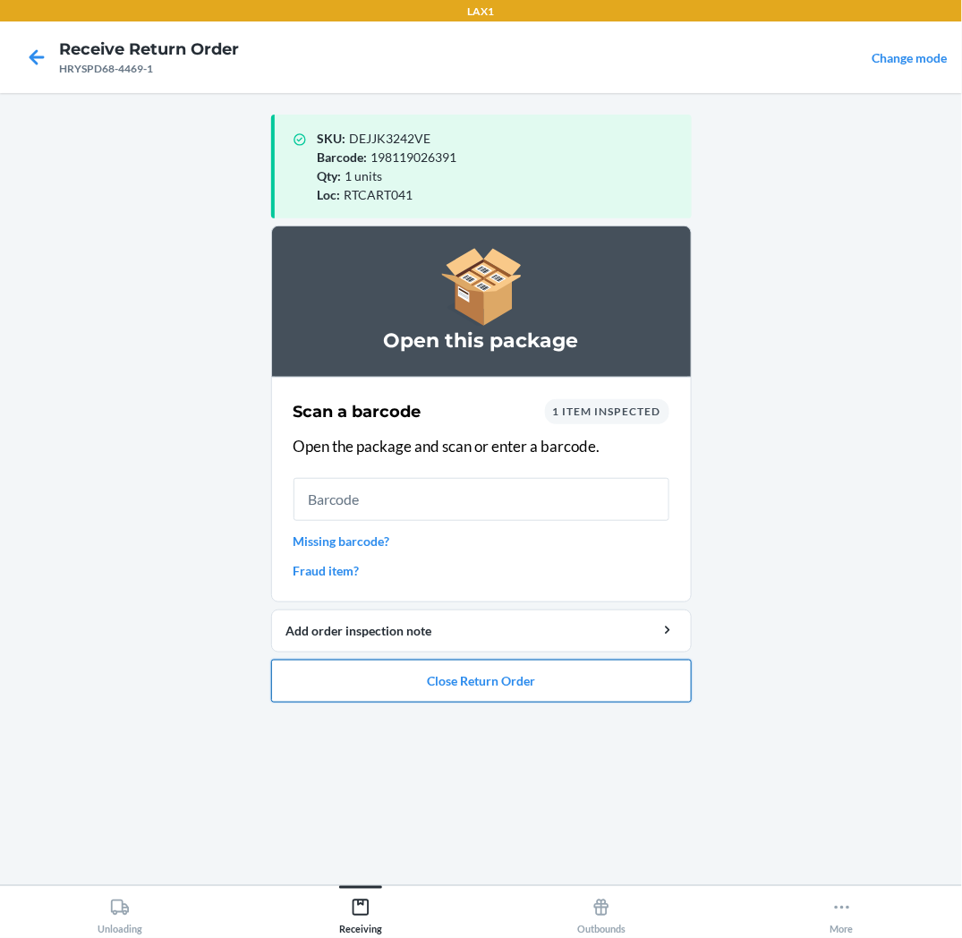
click at [283, 686] on button "Close Return Order" at bounding box center [481, 681] width 421 height 43
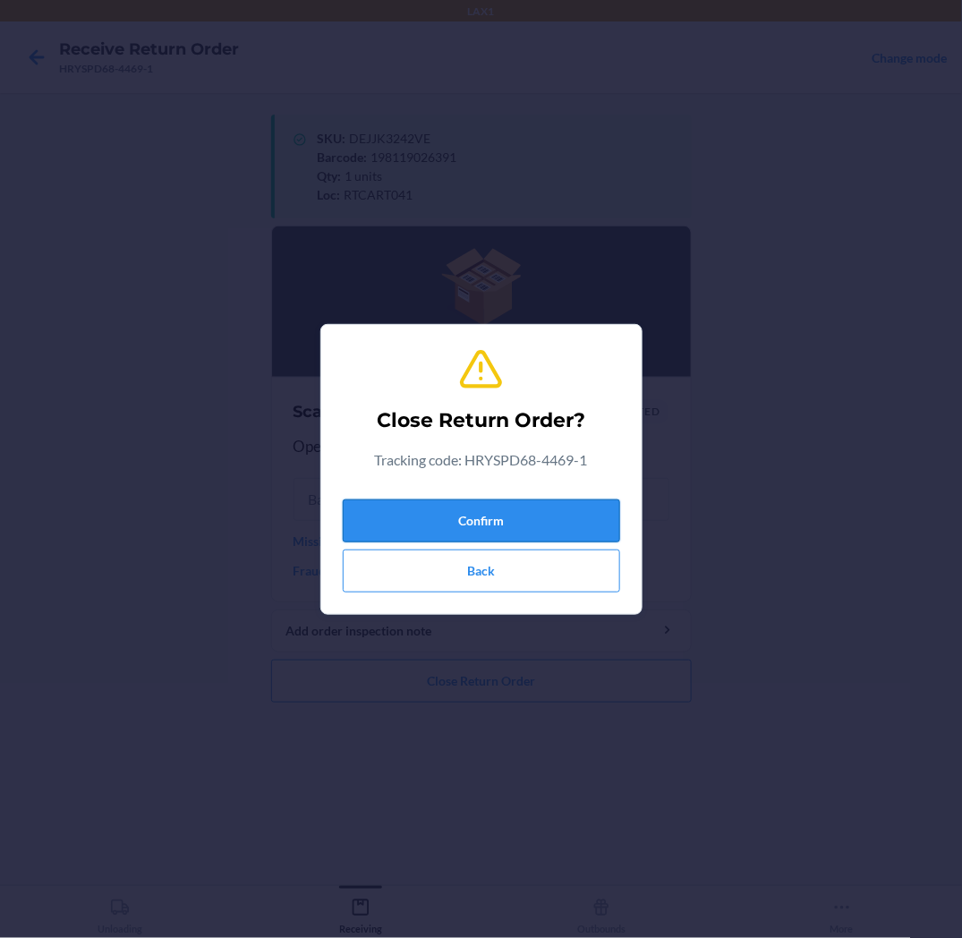
click at [381, 516] on button "Confirm" at bounding box center [482, 521] width 278 height 43
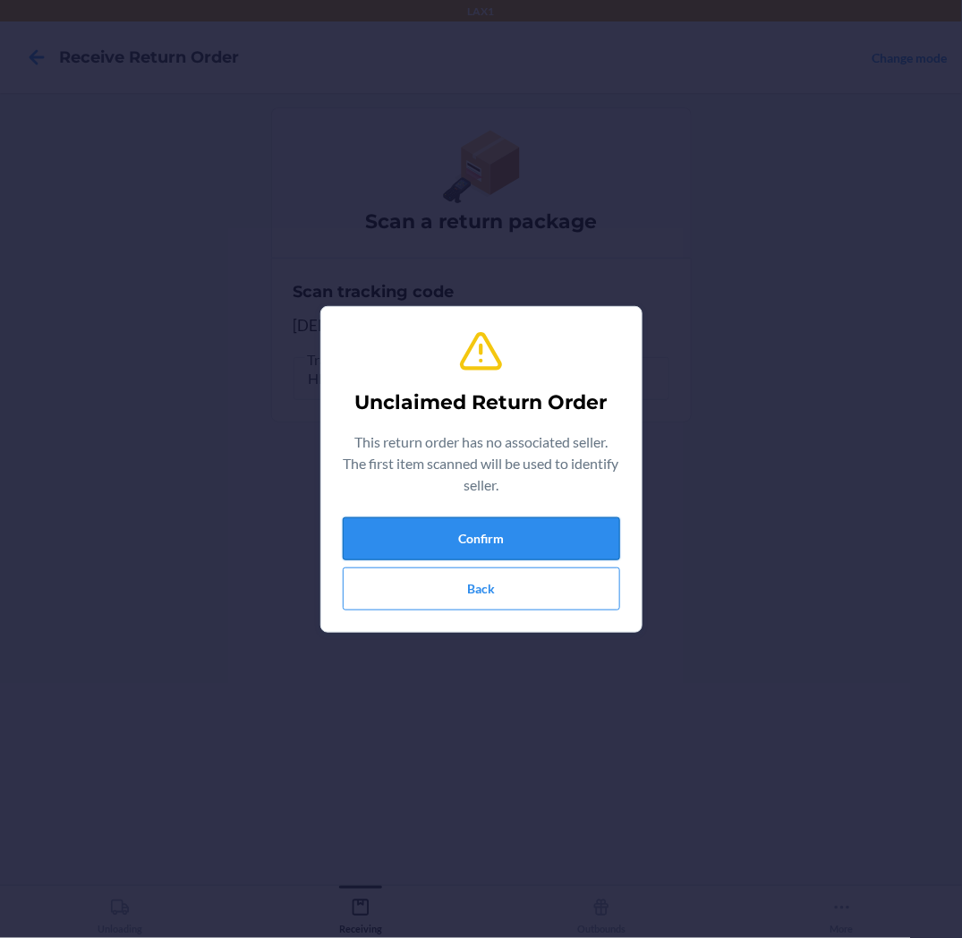
click at [568, 540] on button "Confirm" at bounding box center [482, 538] width 278 height 43
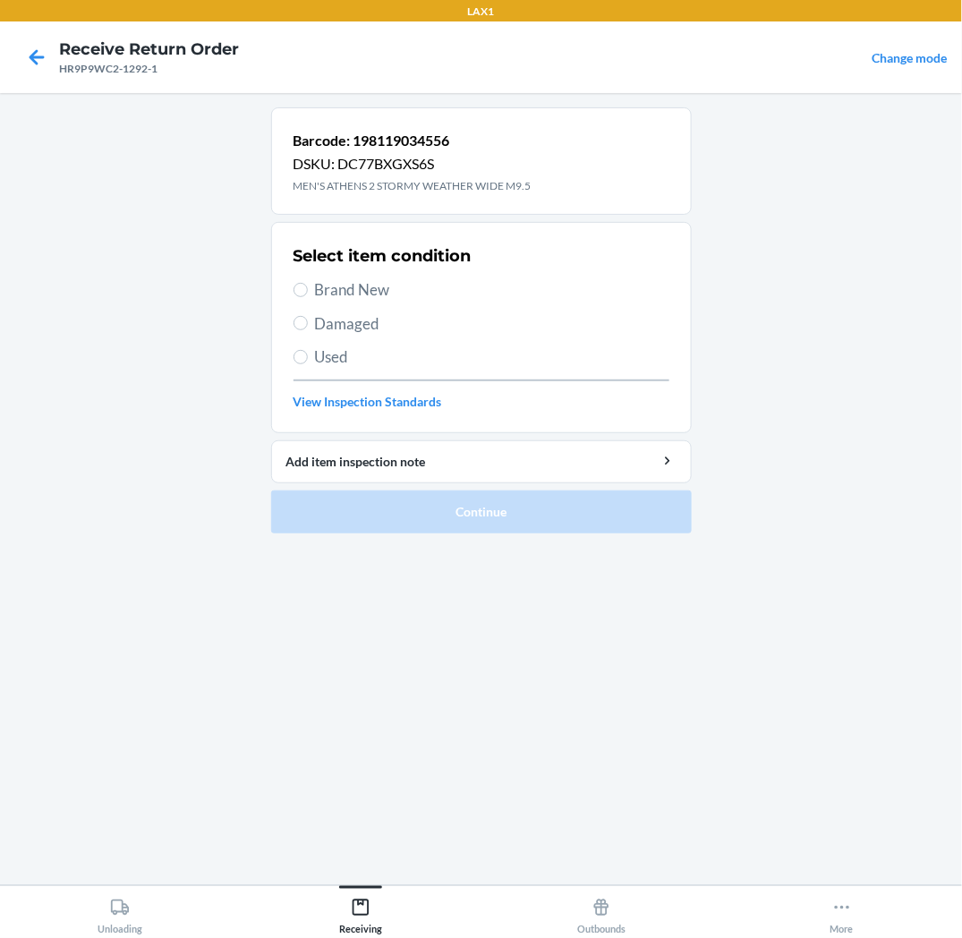
click at [310, 320] on label "Damaged" at bounding box center [482, 323] width 376 height 23
click at [308, 320] on input "Damaged" at bounding box center [301, 323] width 14 height 14
radio input "true"
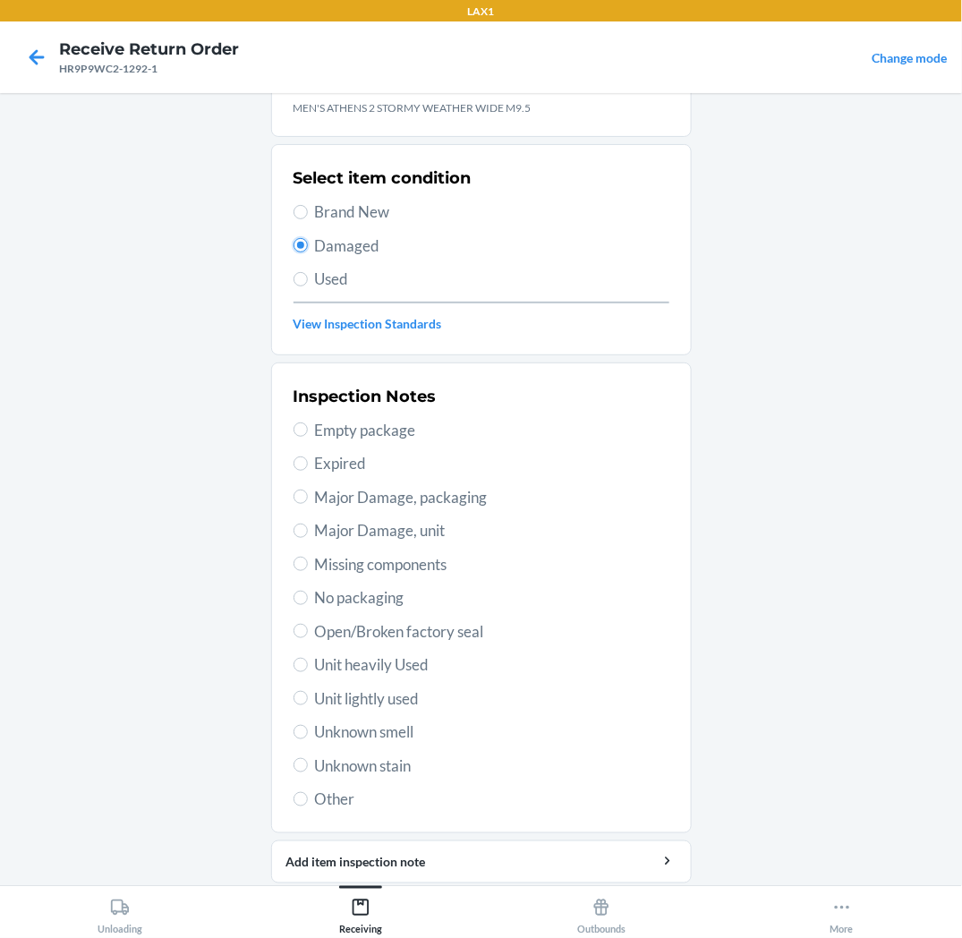
scroll to position [139, 0]
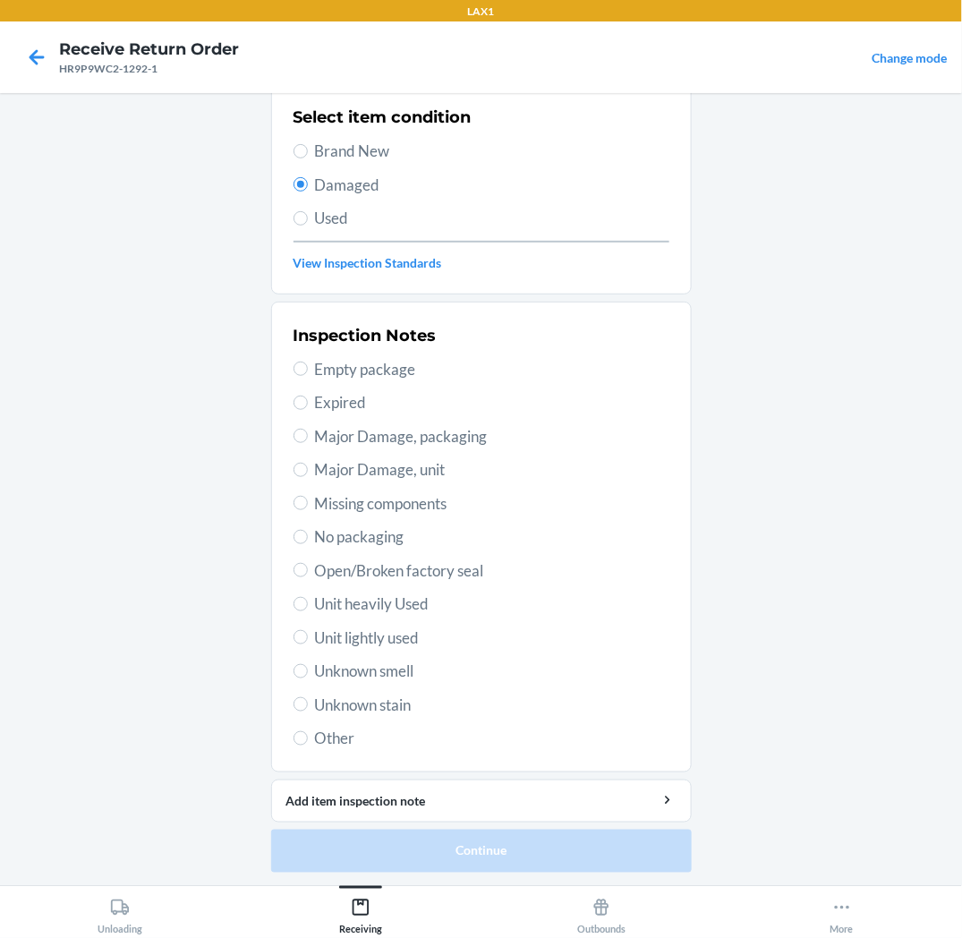
click at [342, 623] on div "Inspection Notes Empty package Expired Major Damage, packaging Major Damage, un…" at bounding box center [482, 537] width 376 height 437
click at [349, 605] on span "Unit heavily Used" at bounding box center [492, 604] width 355 height 23
click at [308, 605] on input "Unit heavily Used" at bounding box center [301, 604] width 14 height 14
radio input "true"
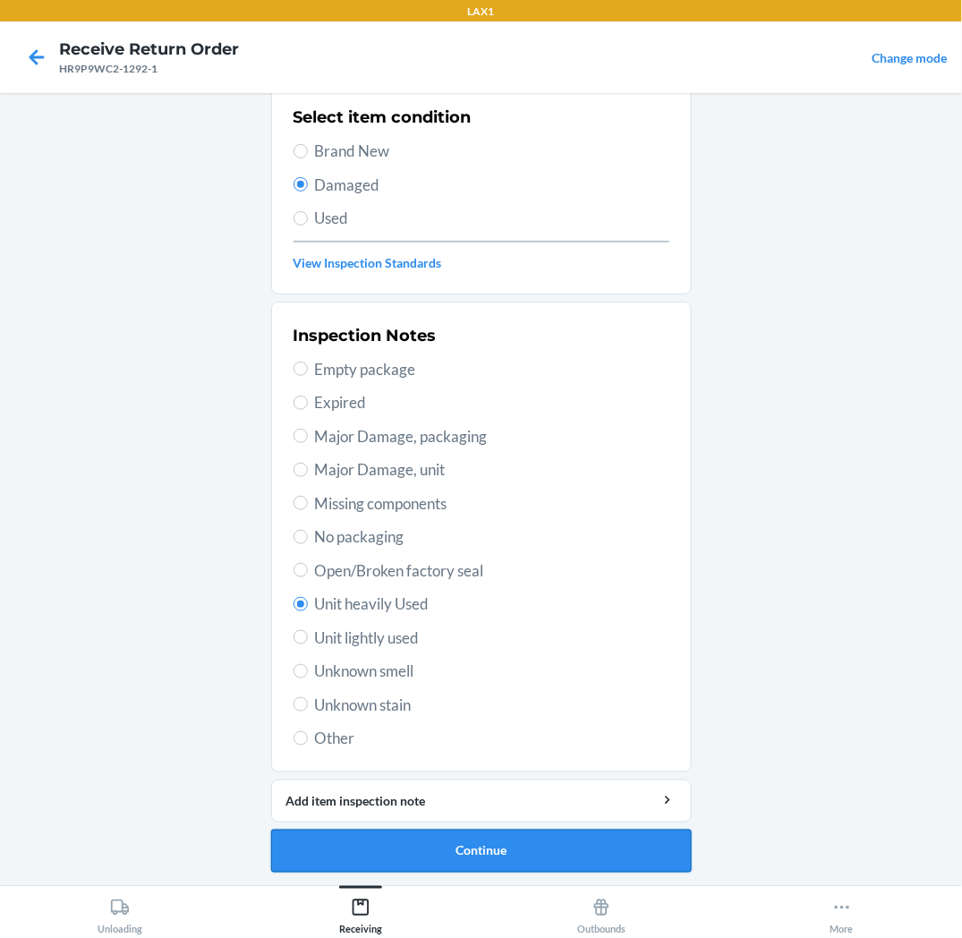
click at [336, 842] on button "Continue" at bounding box center [481, 851] width 421 height 43
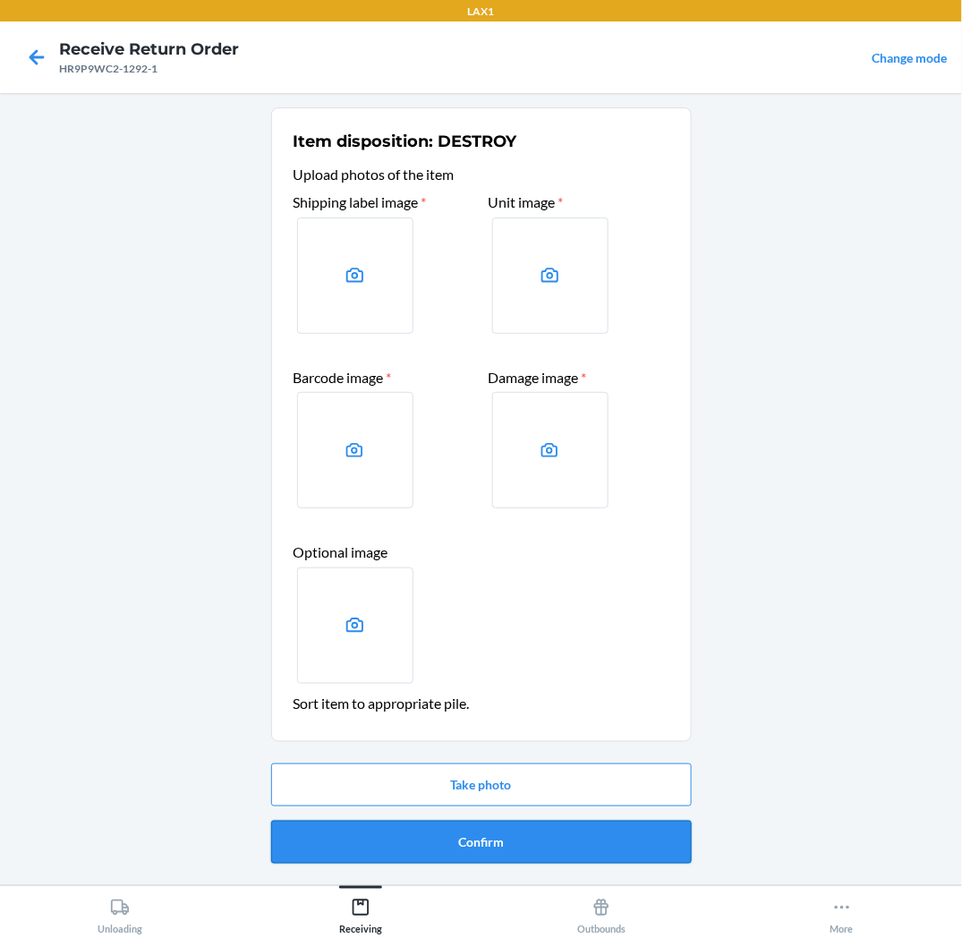
click at [340, 839] on button "Confirm" at bounding box center [481, 842] width 421 height 43
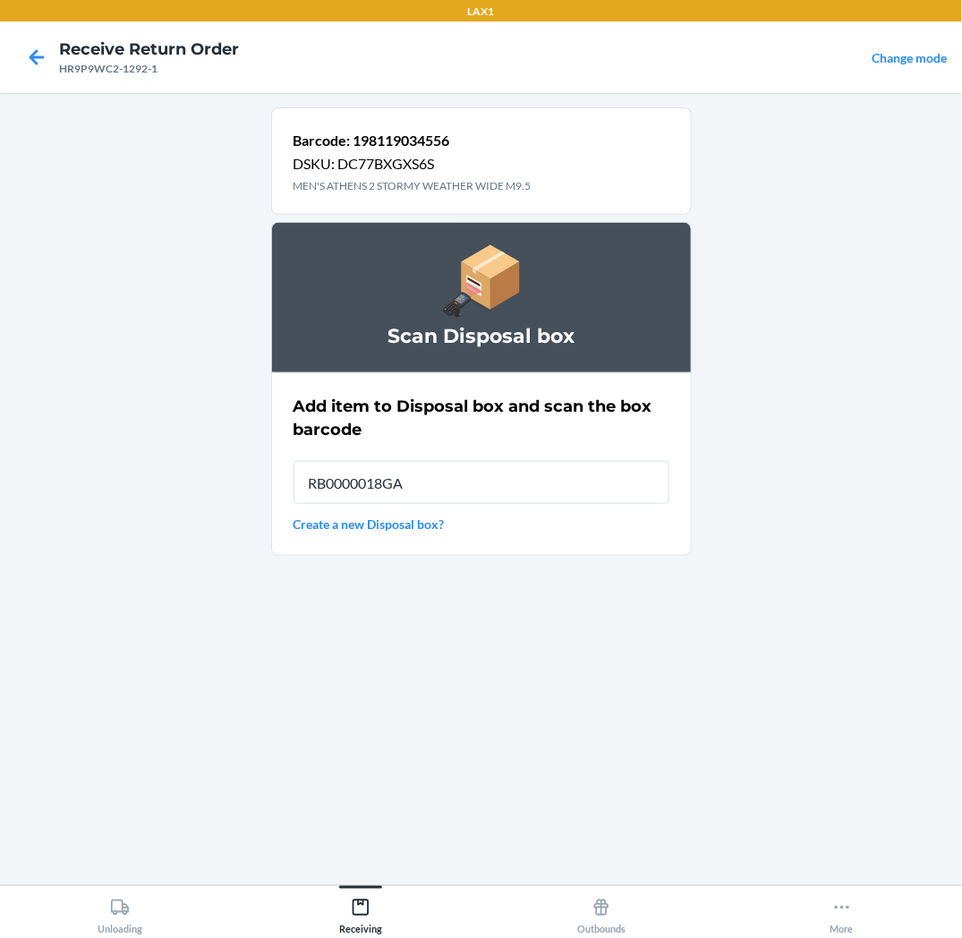
type input "RB0000018GA"
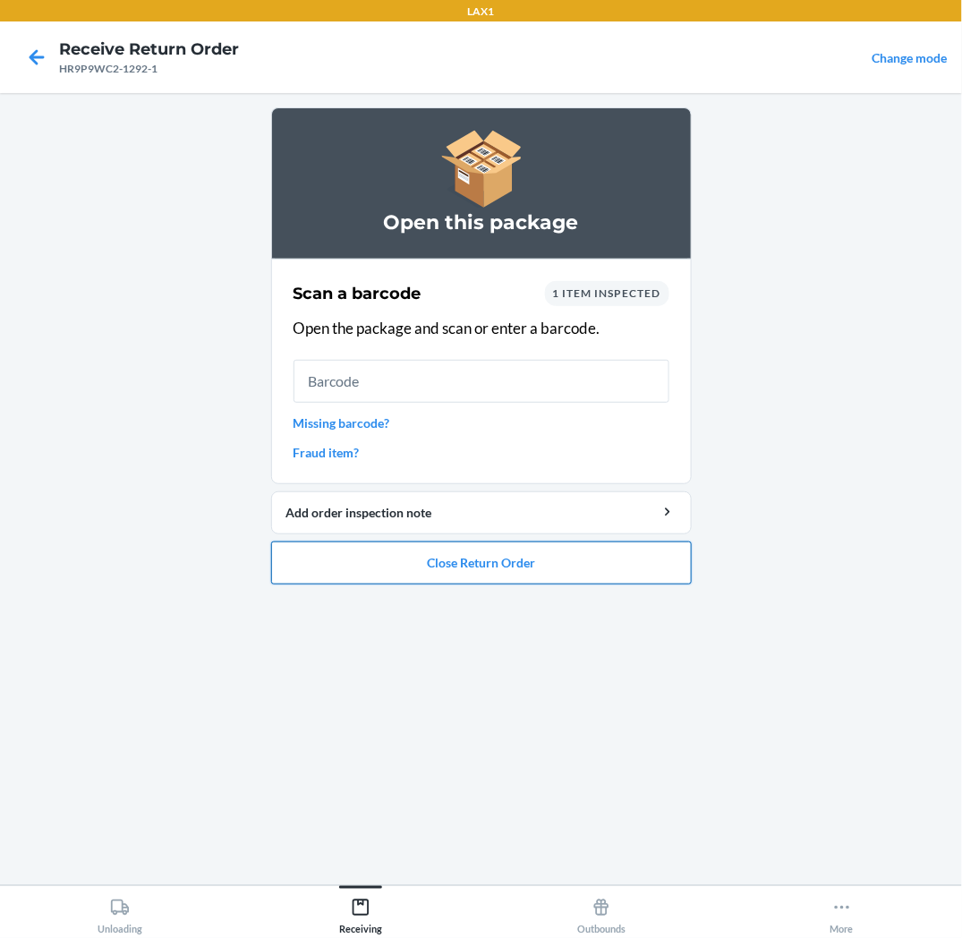
click at [620, 578] on button "Close Return Order" at bounding box center [481, 563] width 421 height 43
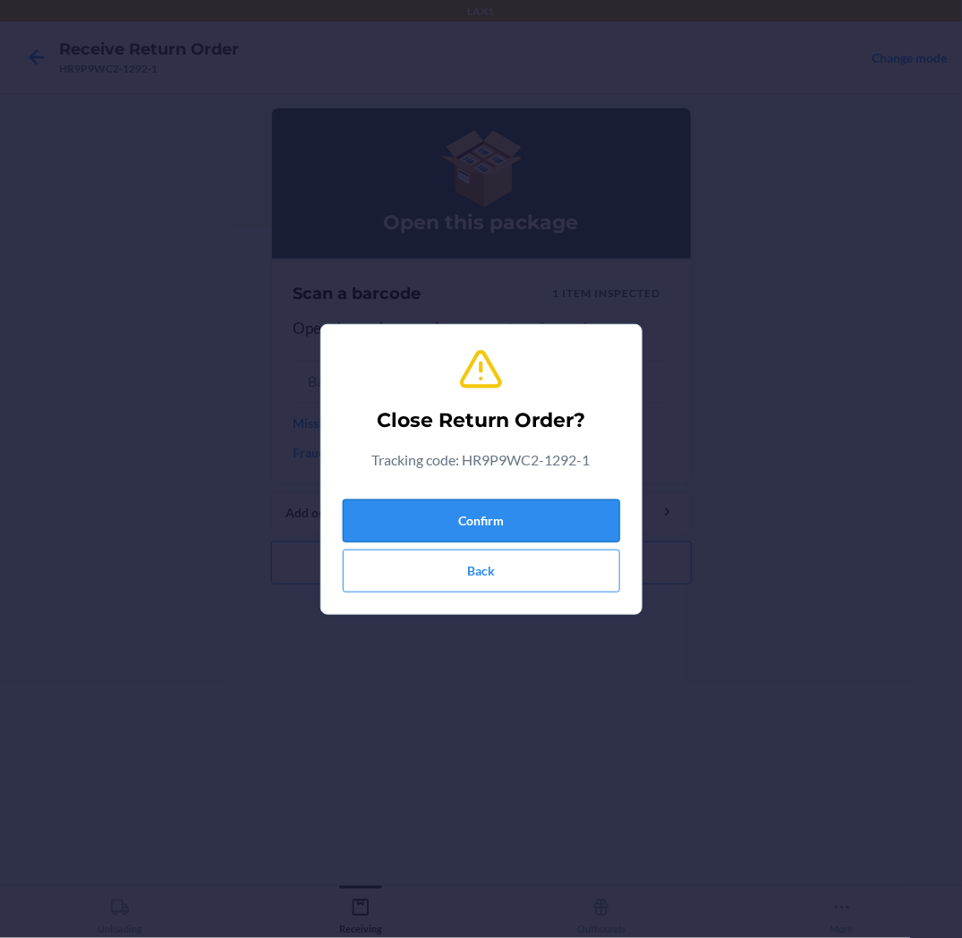
click at [606, 513] on button "Confirm" at bounding box center [482, 521] width 278 height 43
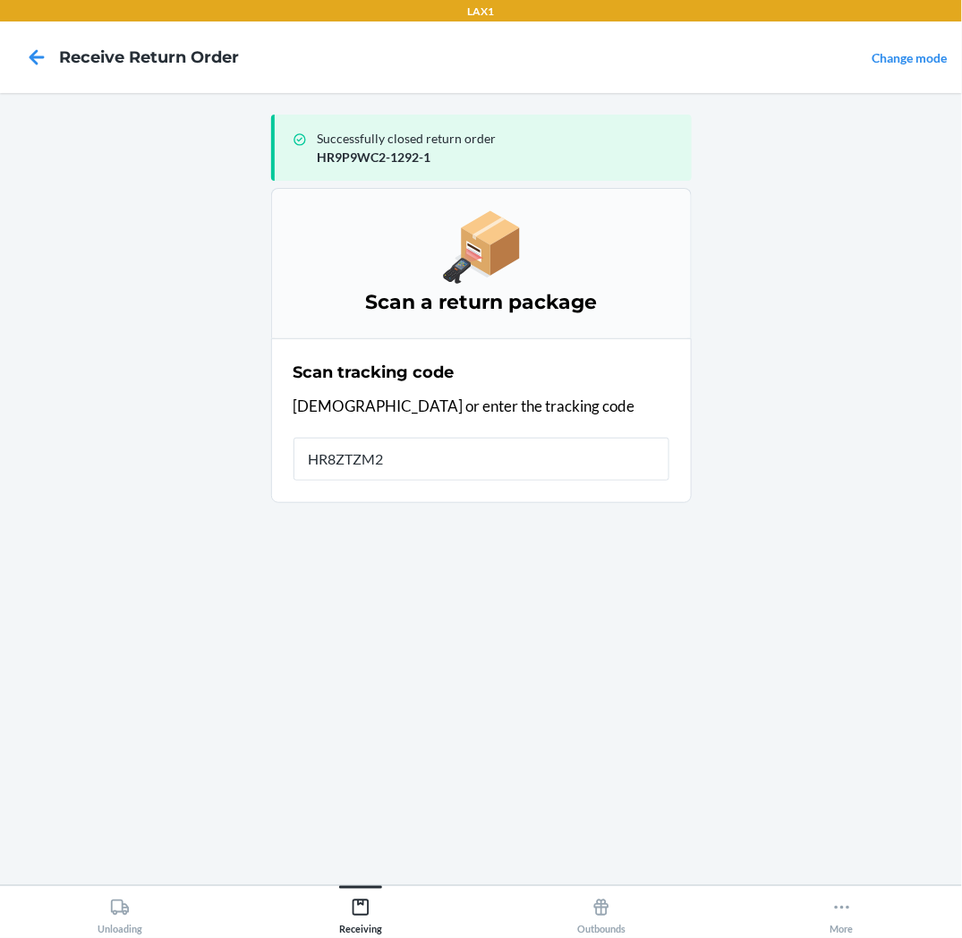
type input "HR8ZTZM2-"
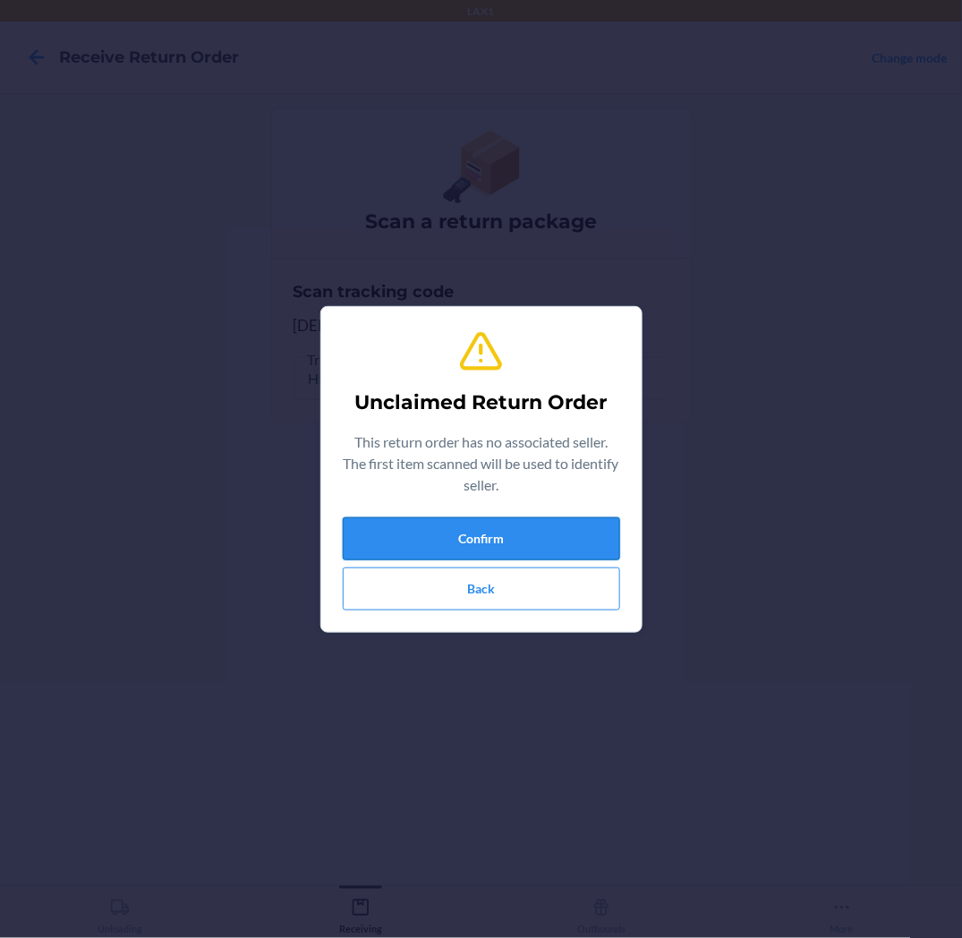
click at [612, 528] on button "Confirm" at bounding box center [482, 538] width 278 height 43
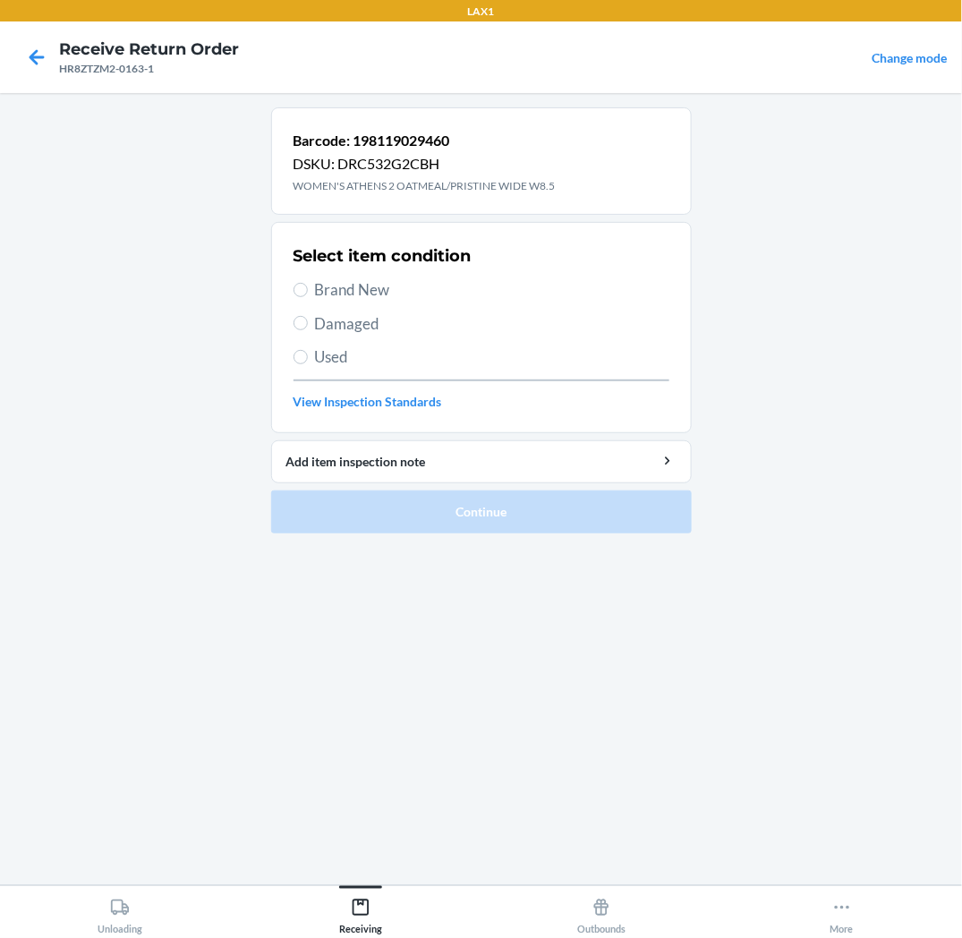
click at [344, 294] on span "Brand New" at bounding box center [492, 289] width 355 height 23
click at [308, 294] on input "Brand New" at bounding box center [301, 290] width 14 height 14
radio input "true"
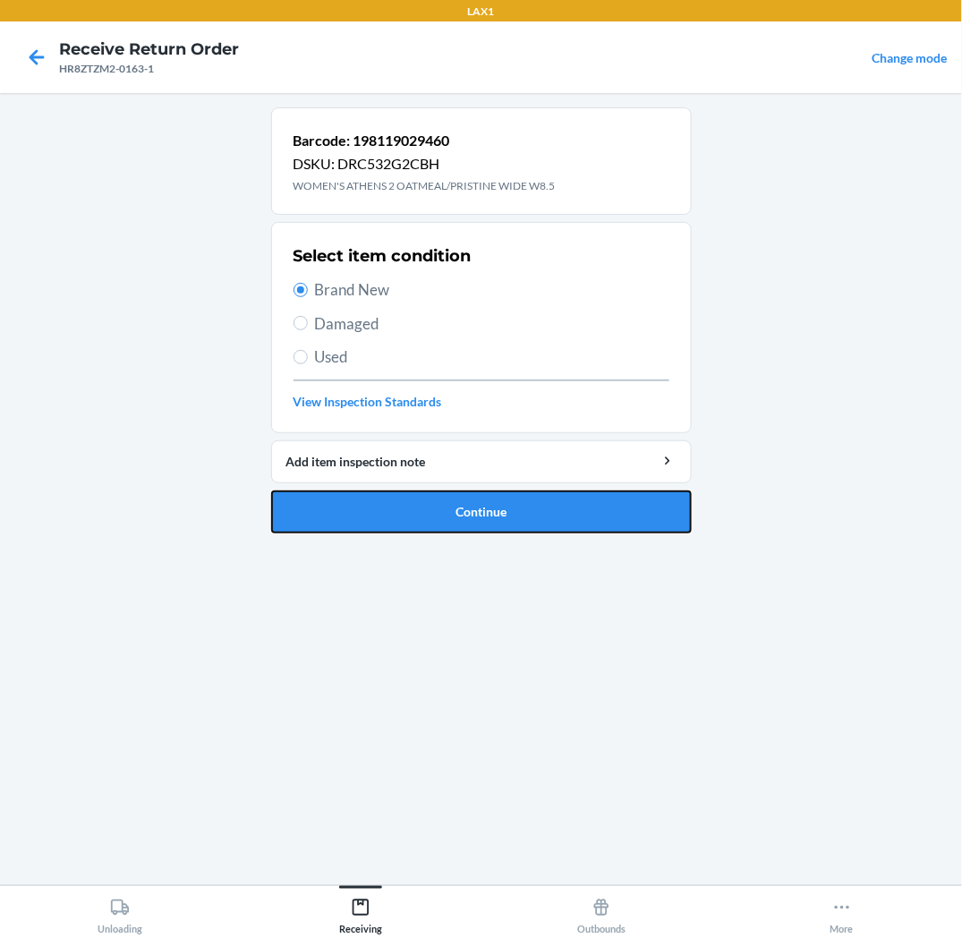
click at [370, 494] on button "Continue" at bounding box center [481, 512] width 421 height 43
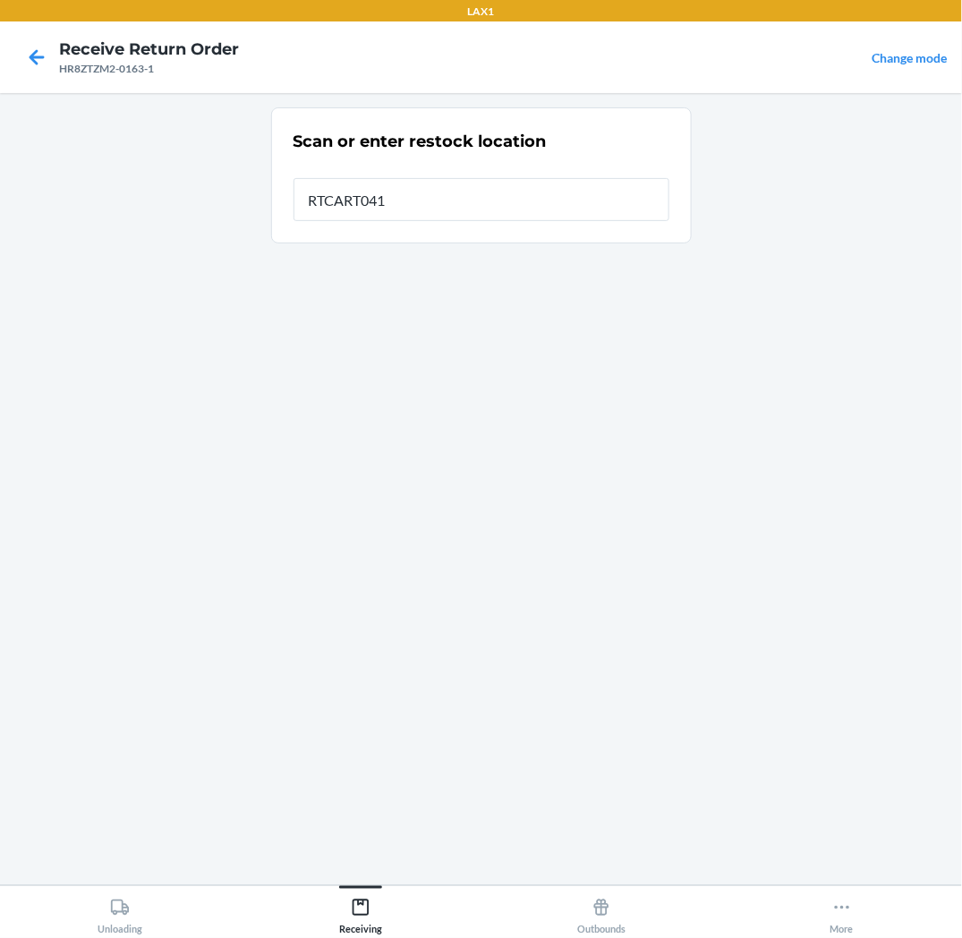
type input "RTCART041"
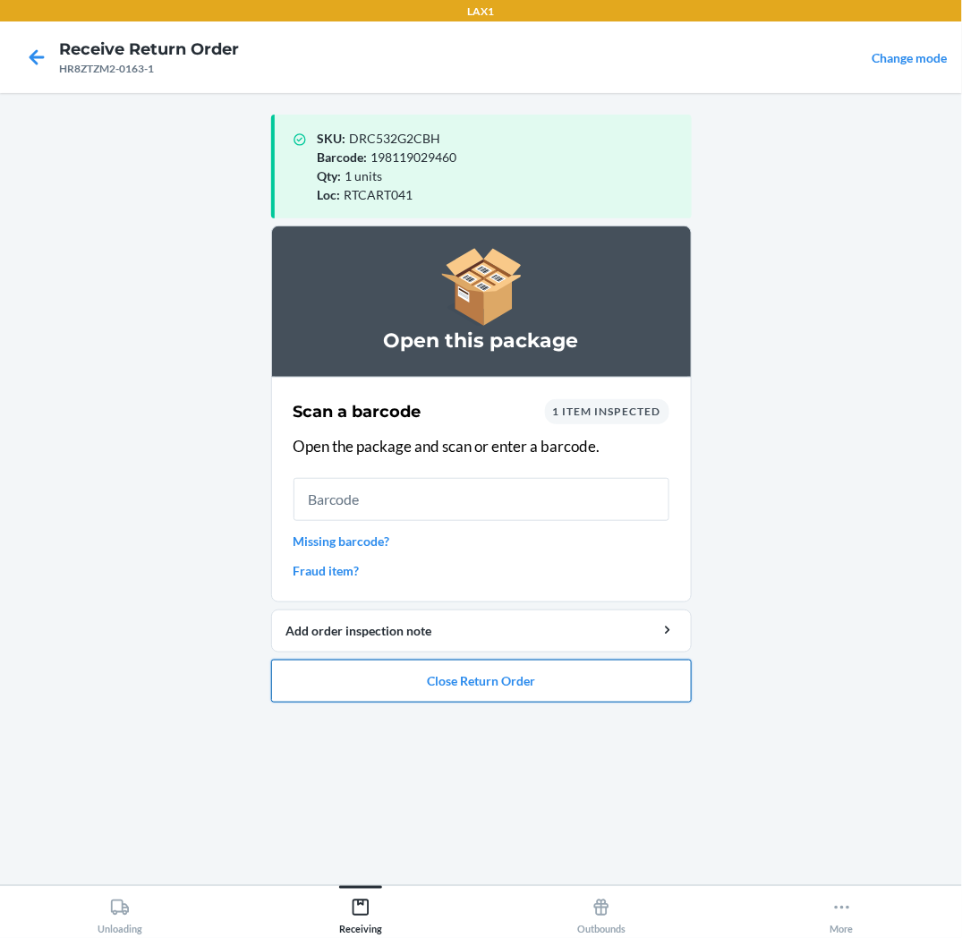
click at [432, 684] on button "Close Return Order" at bounding box center [481, 681] width 421 height 43
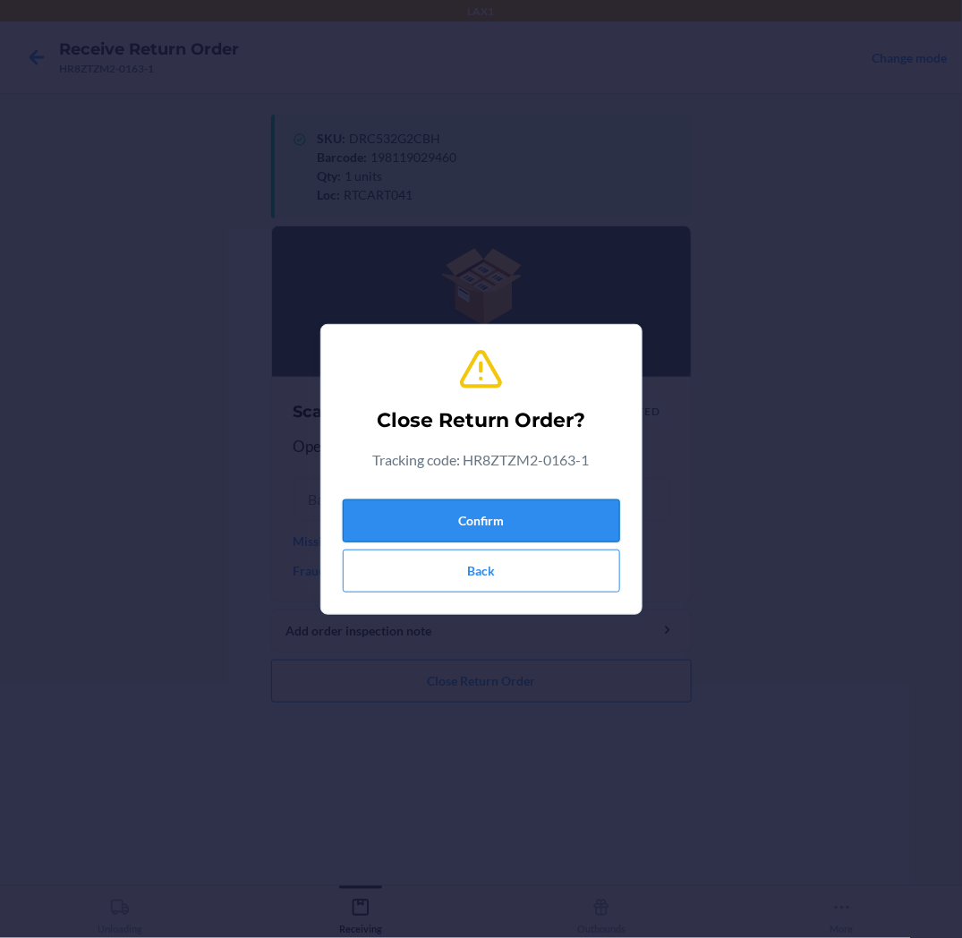
click at [506, 517] on button "Confirm" at bounding box center [482, 521] width 278 height 43
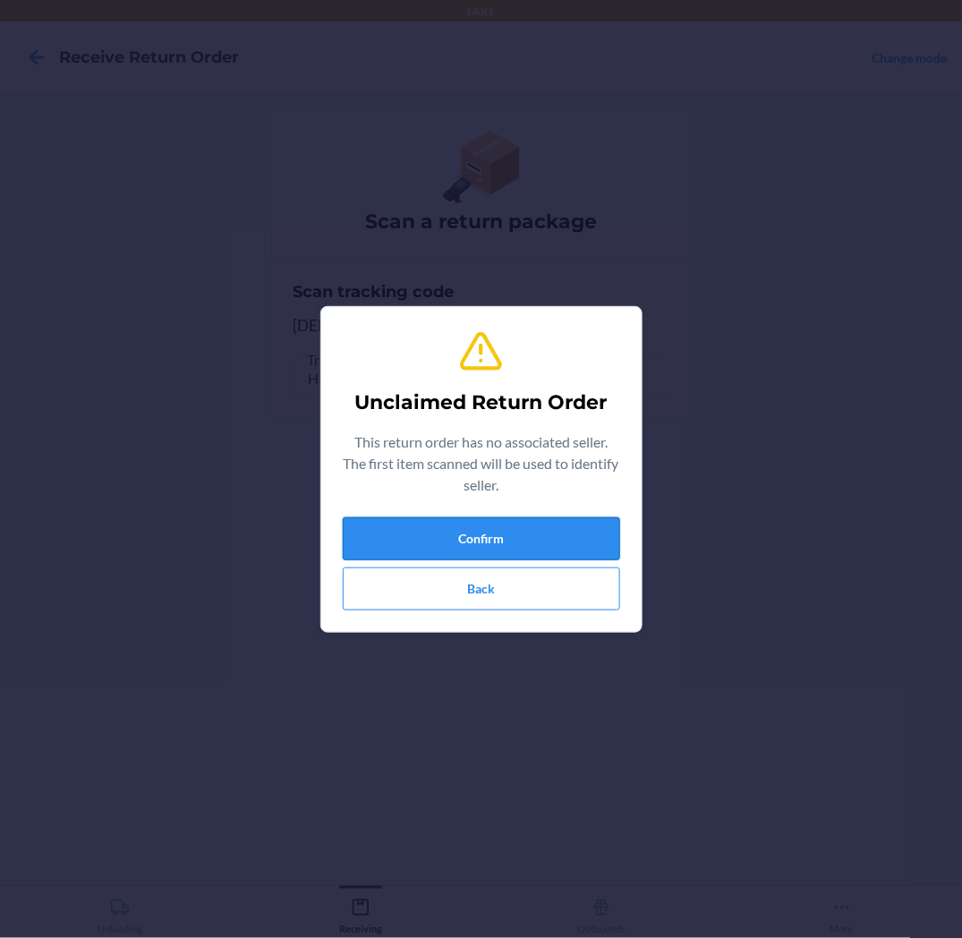
click at [528, 546] on button "Confirm" at bounding box center [482, 538] width 278 height 43
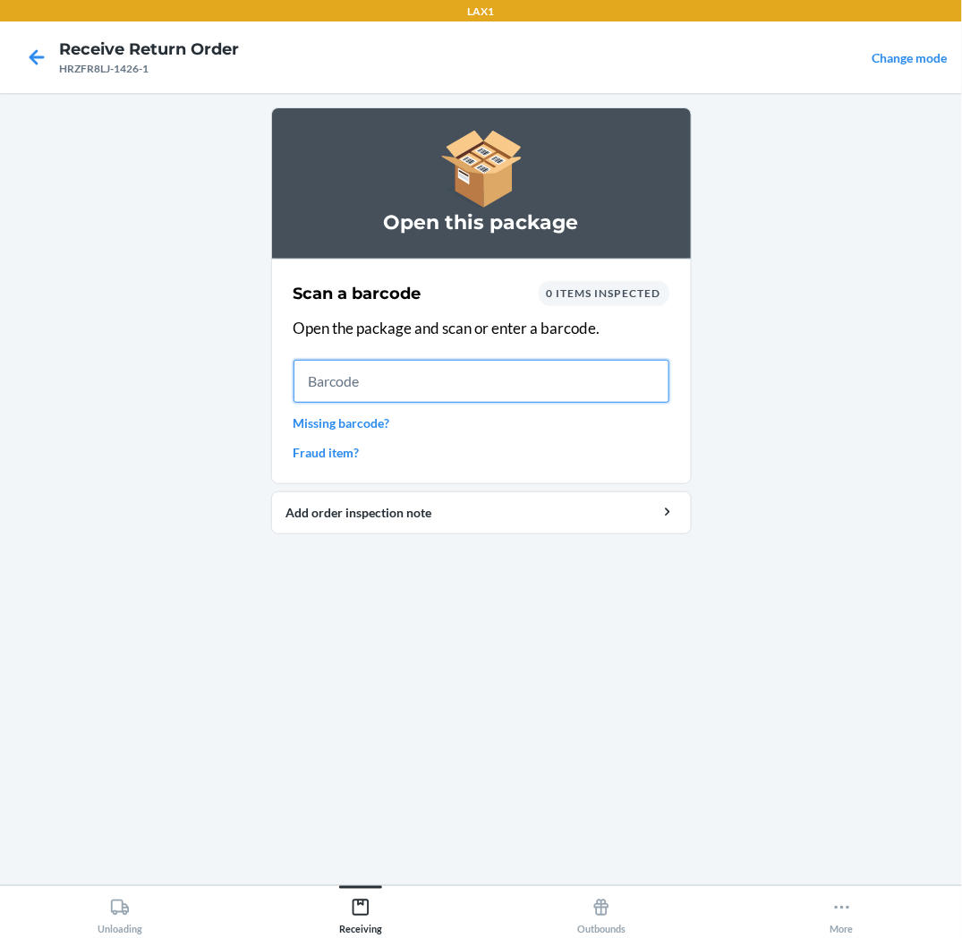
click at [650, 377] on input "text" at bounding box center [482, 381] width 376 height 43
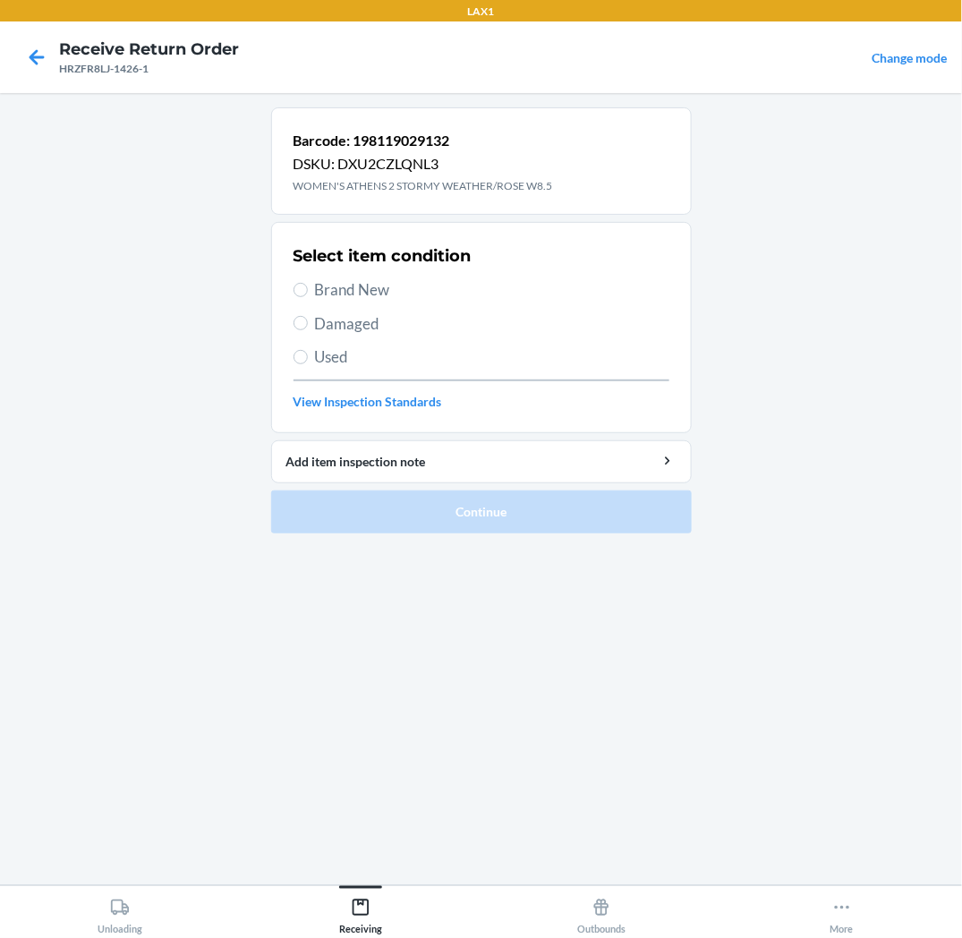
click at [364, 287] on span "Brand New" at bounding box center [492, 289] width 355 height 23
click at [308, 287] on input "Brand New" at bounding box center [301, 290] width 14 height 14
radio input "true"
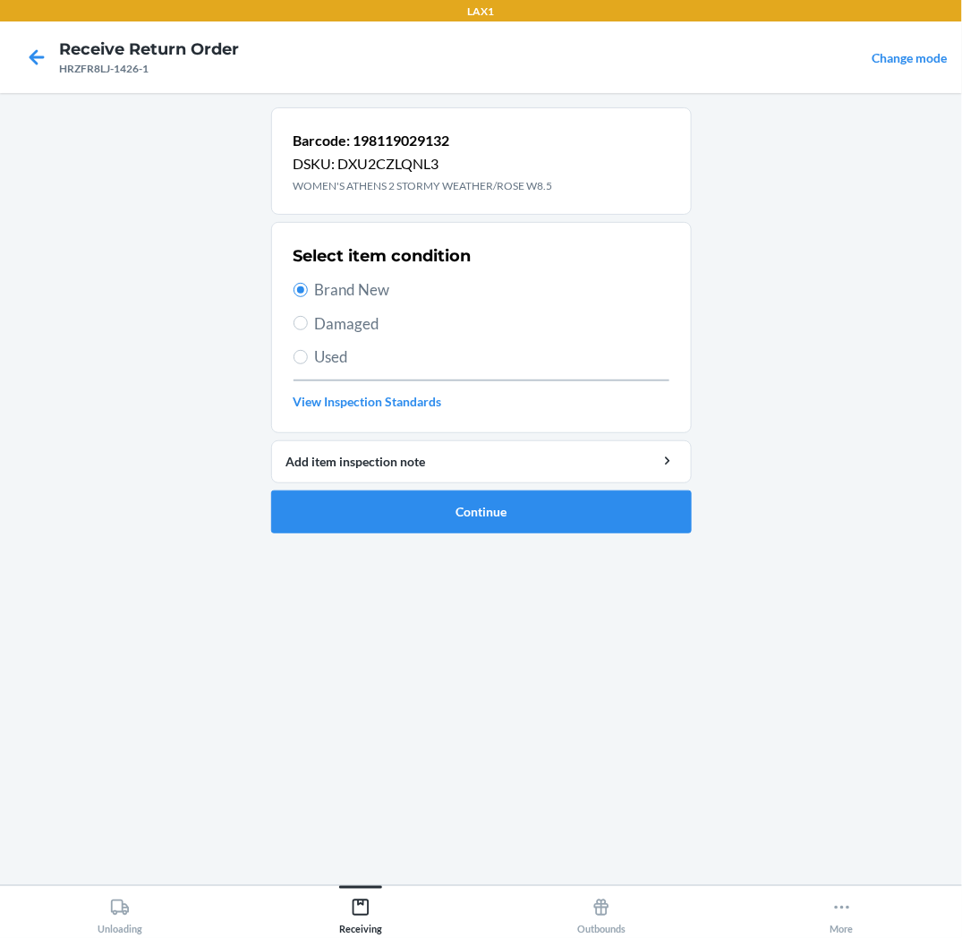
click at [354, 332] on span "Damaged" at bounding box center [492, 323] width 355 height 23
click at [308, 330] on input "Damaged" at bounding box center [301, 323] width 14 height 14
radio input "true"
radio input "false"
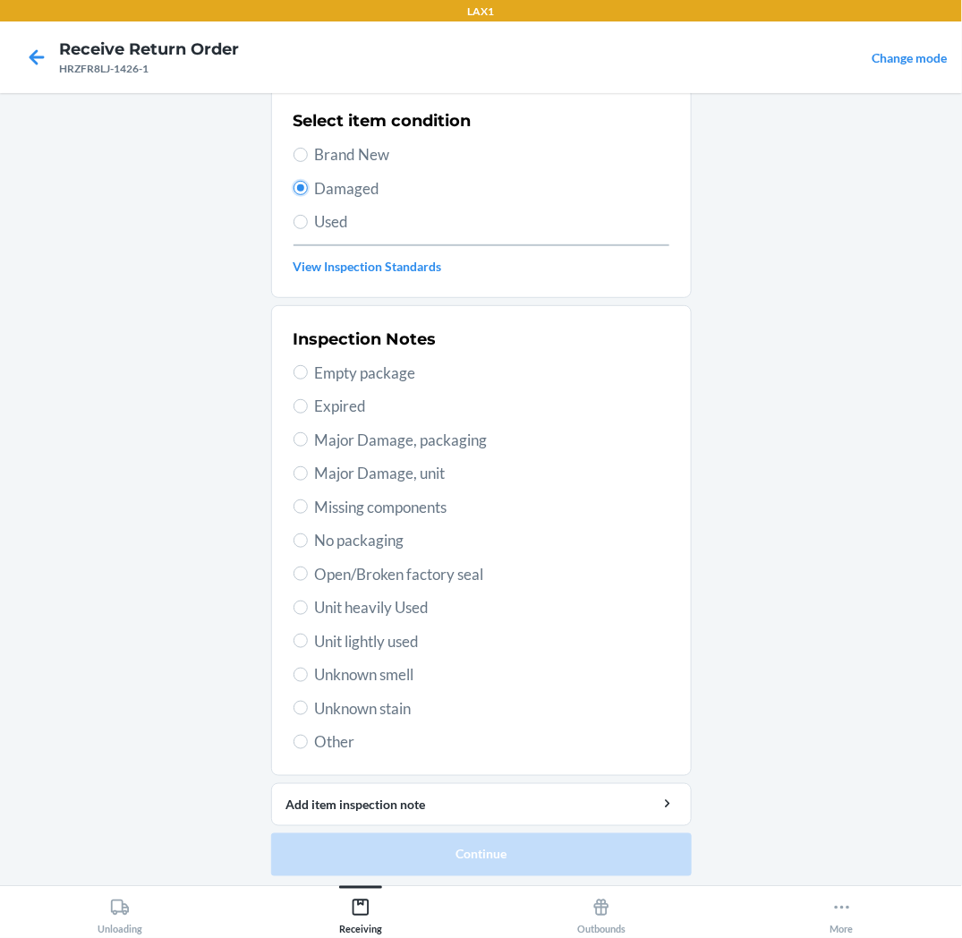
scroll to position [139, 0]
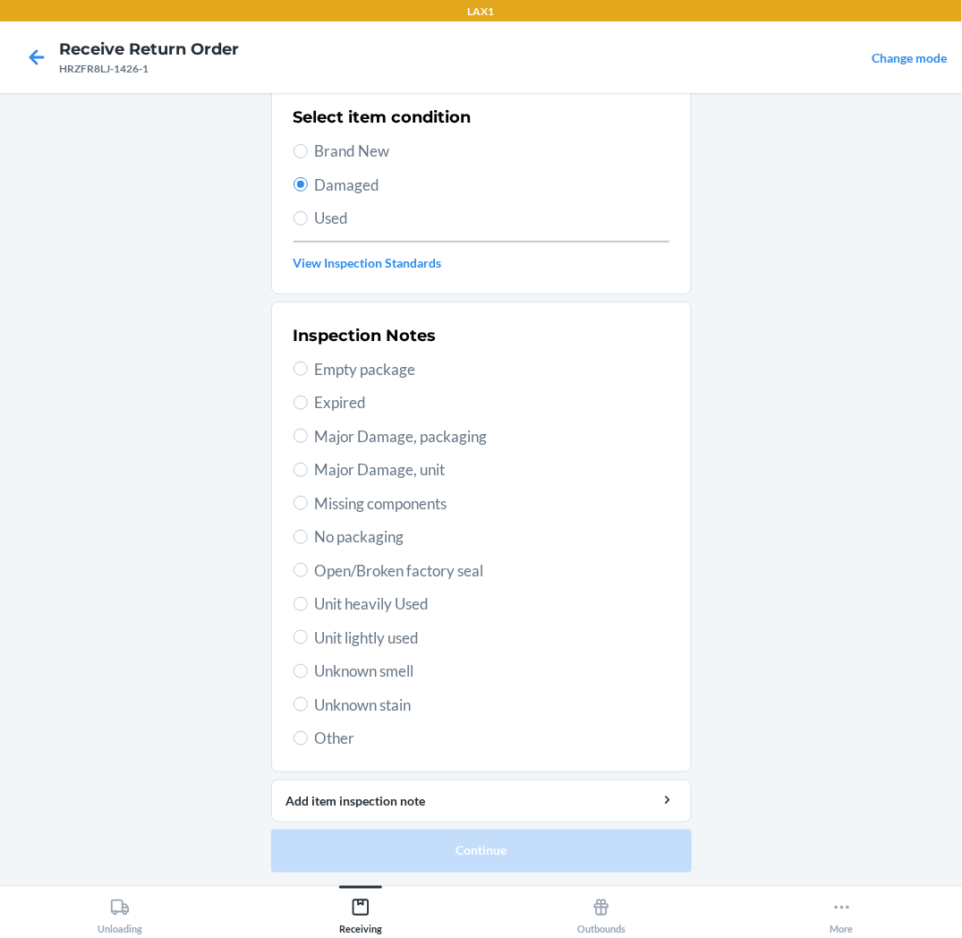
click at [370, 639] on span "Unit lightly used" at bounding box center [492, 638] width 355 height 23
click at [308, 639] on input "Unit lightly used" at bounding box center [301, 637] width 14 height 14
radio input "true"
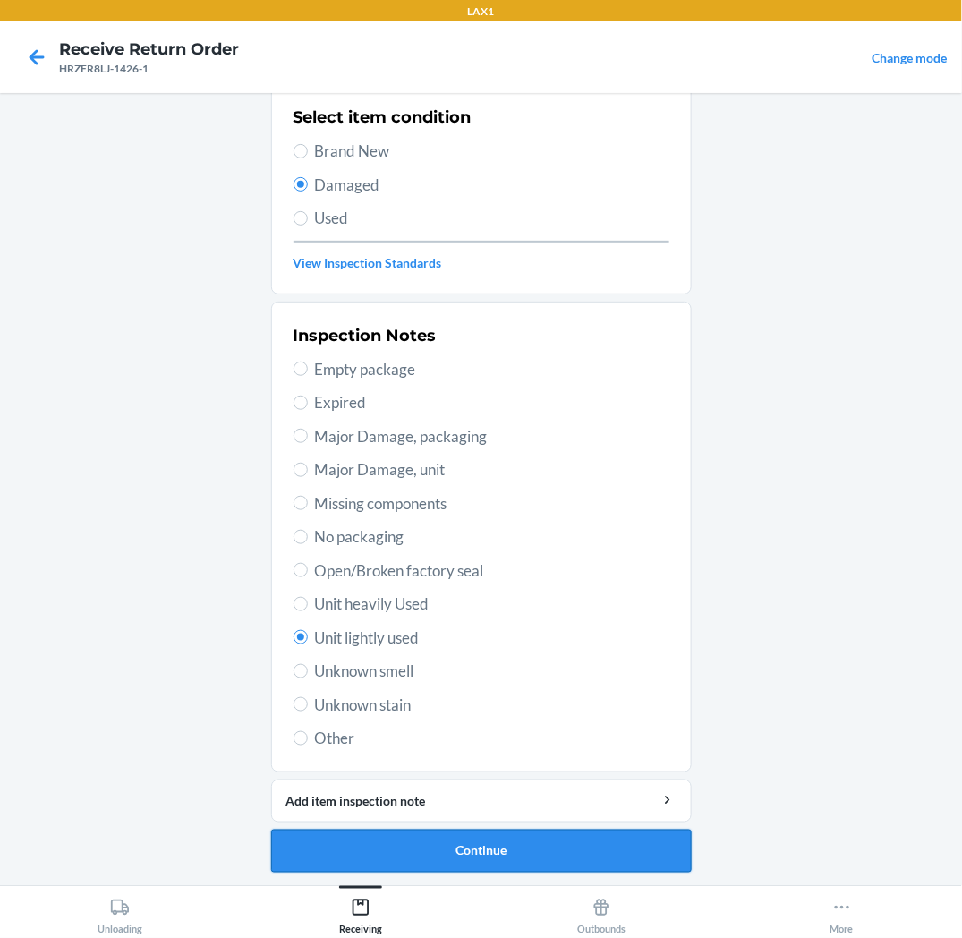
click at [414, 853] on button "Continue" at bounding box center [481, 851] width 421 height 43
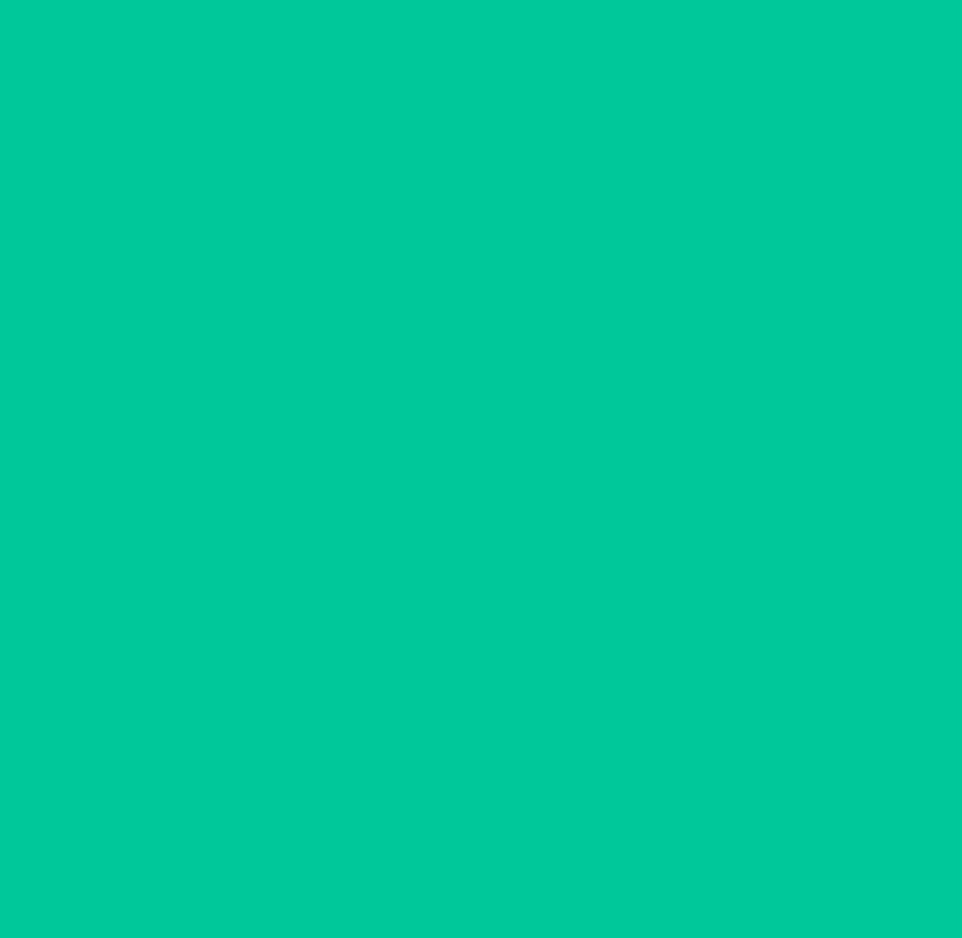
scroll to position [0, 0]
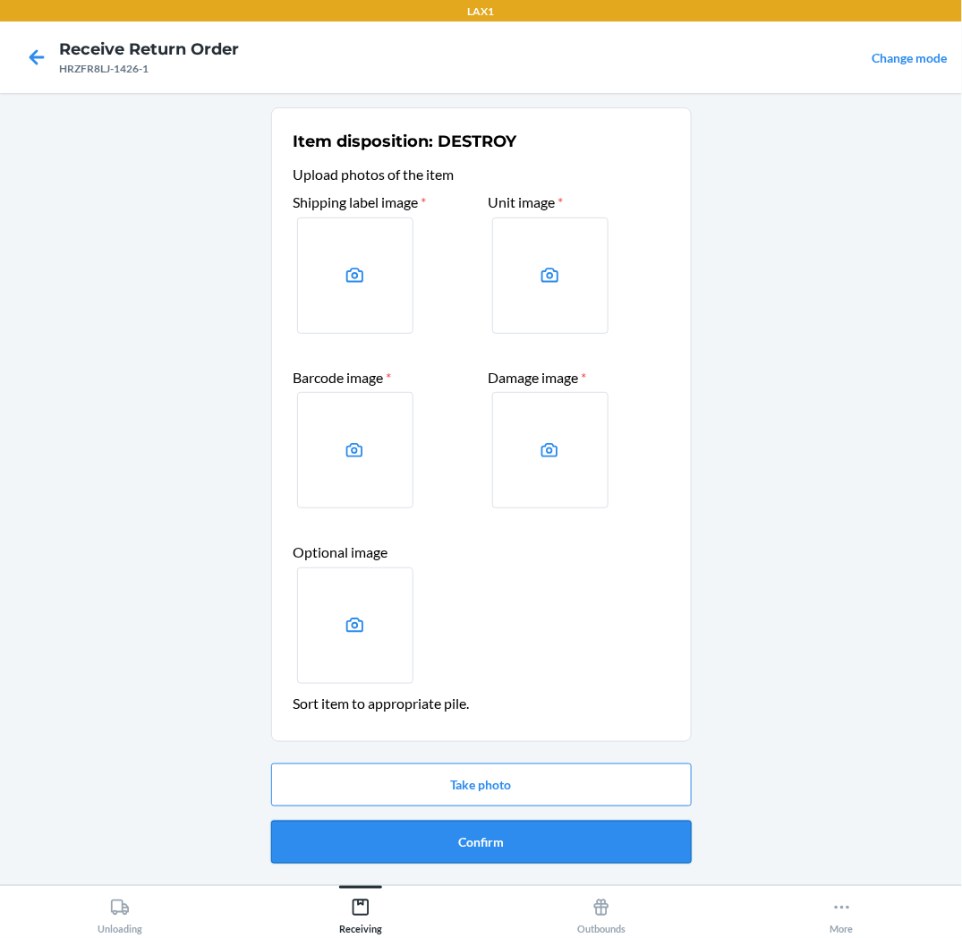
click at [466, 845] on button "Confirm" at bounding box center [481, 842] width 421 height 43
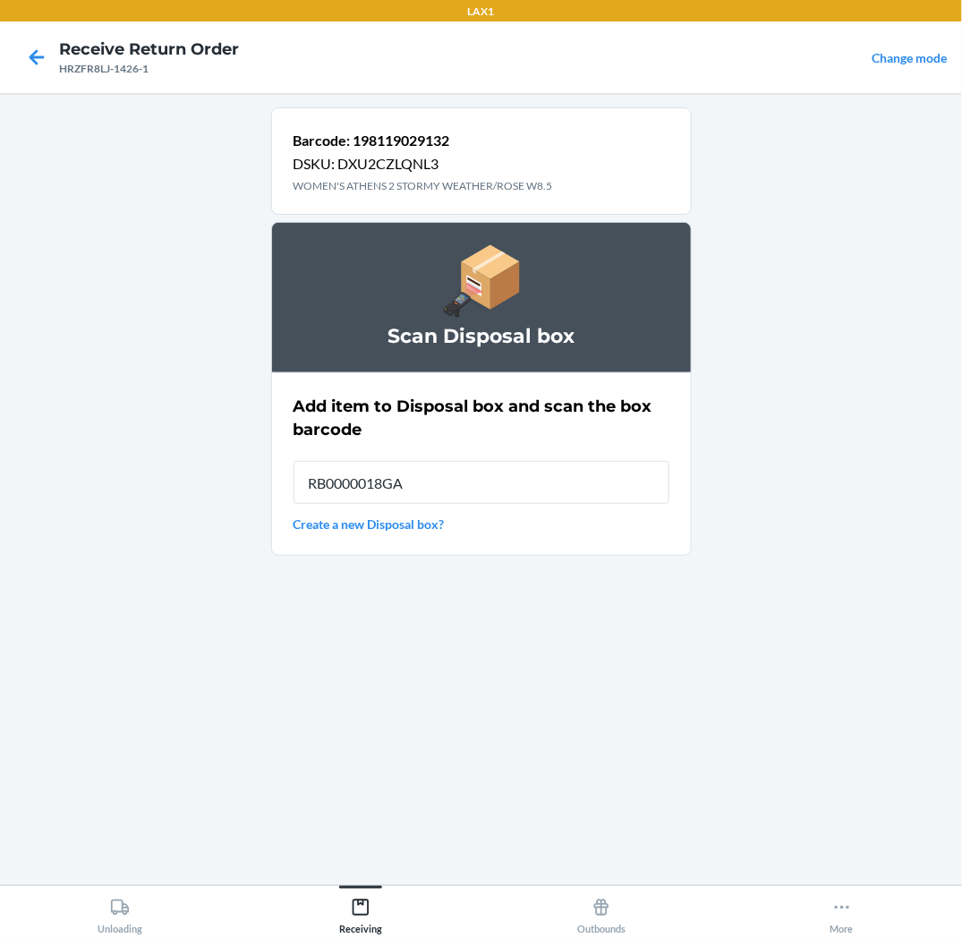
type input "RB0000018GA"
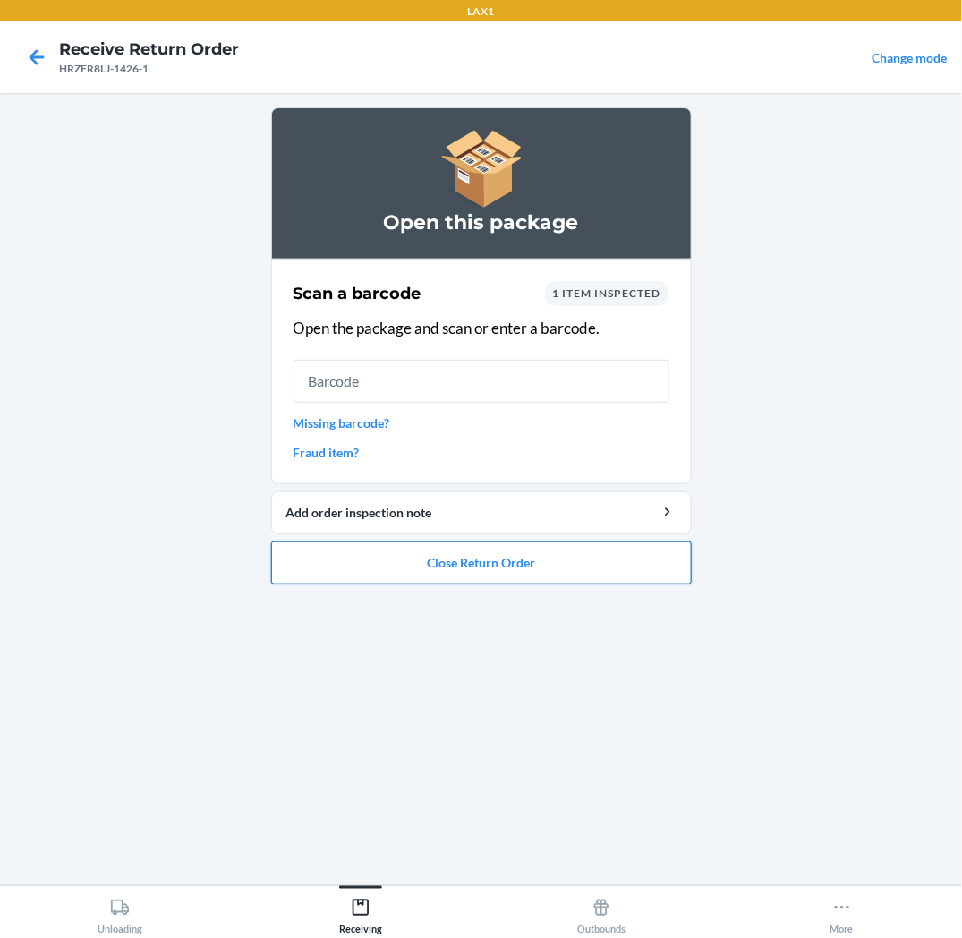
click at [396, 556] on button "Close Return Order" at bounding box center [481, 563] width 421 height 43
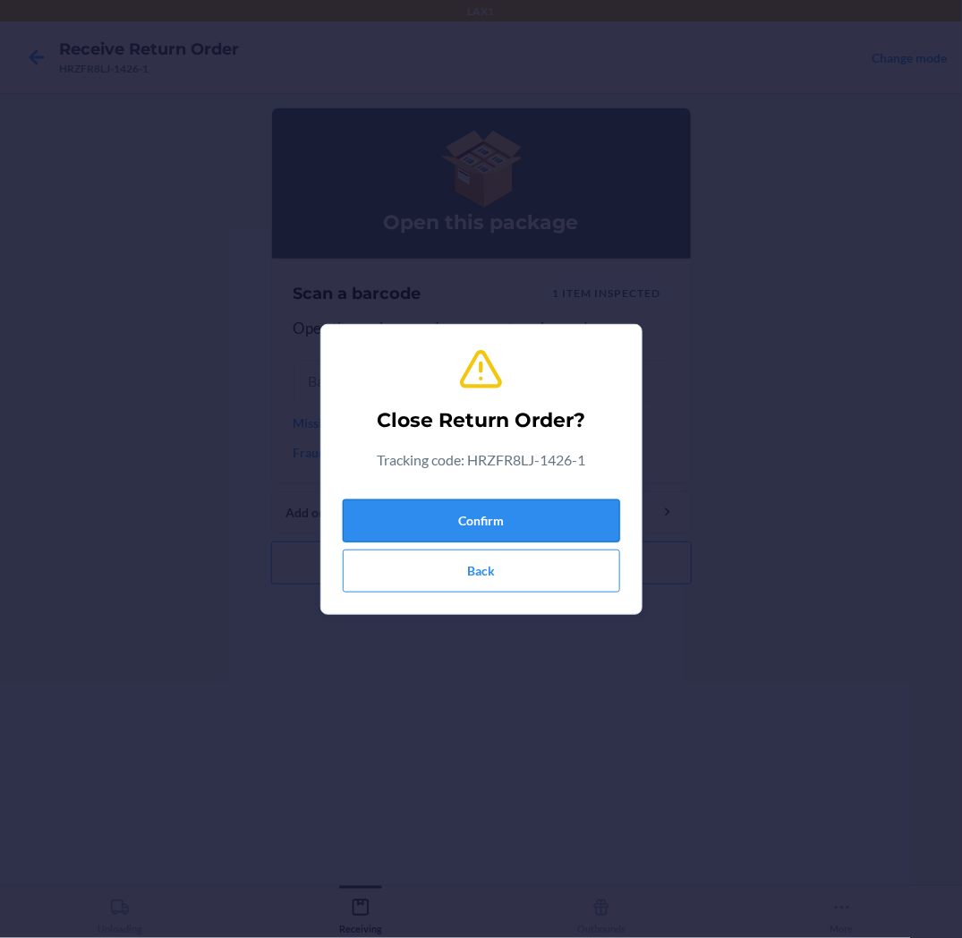
click at [474, 512] on button "Confirm" at bounding box center [482, 521] width 278 height 43
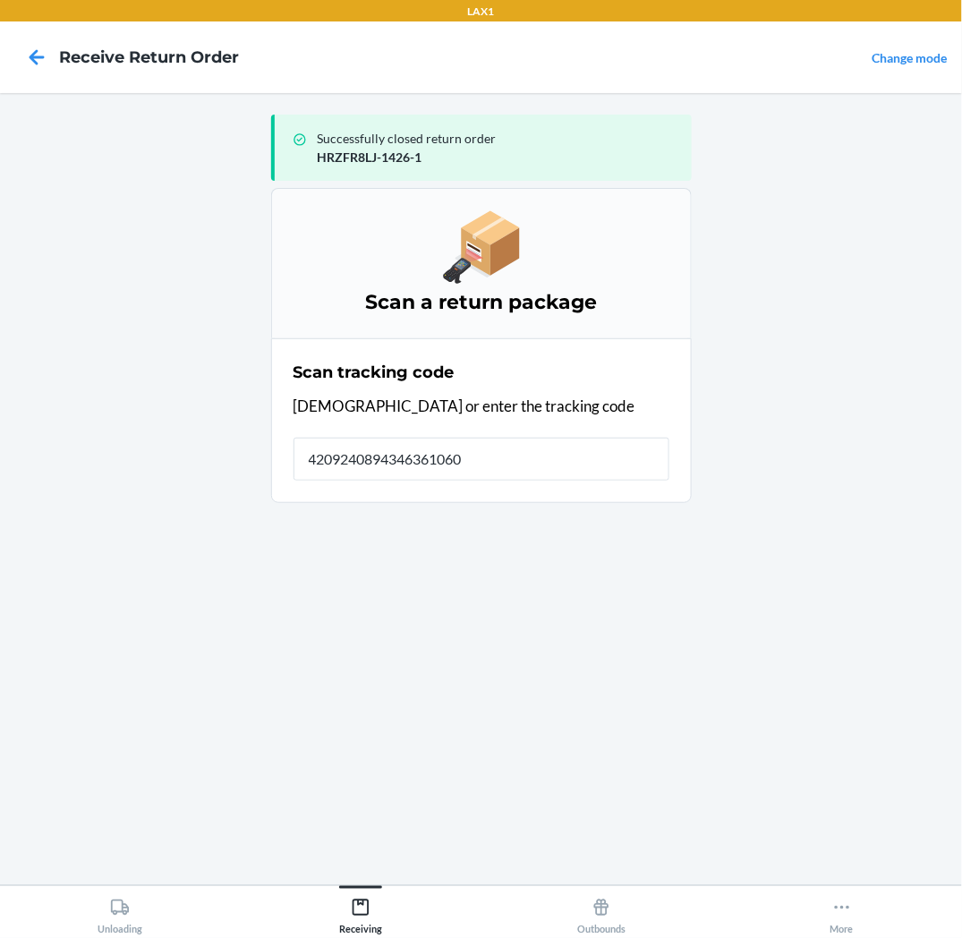
type input "42092408943463610602"
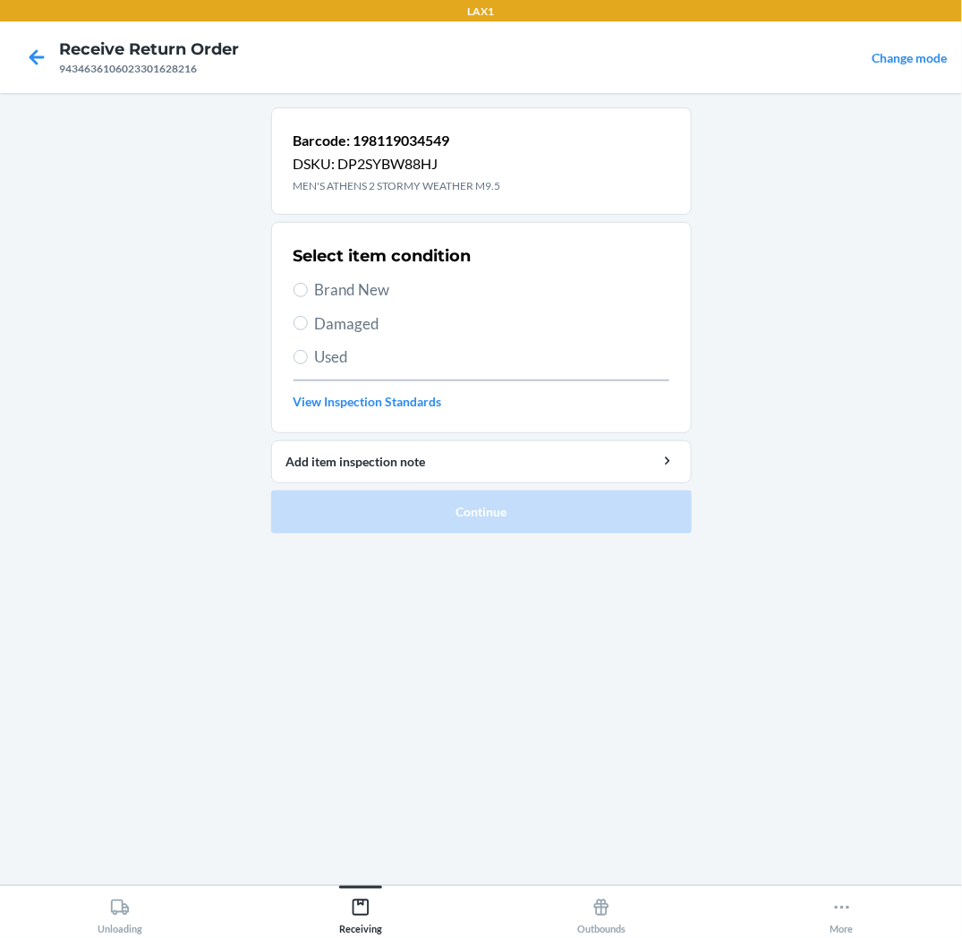
click at [359, 296] on span "Brand New" at bounding box center [492, 289] width 355 height 23
click at [308, 296] on input "Brand New" at bounding box center [301, 290] width 14 height 14
radio input "true"
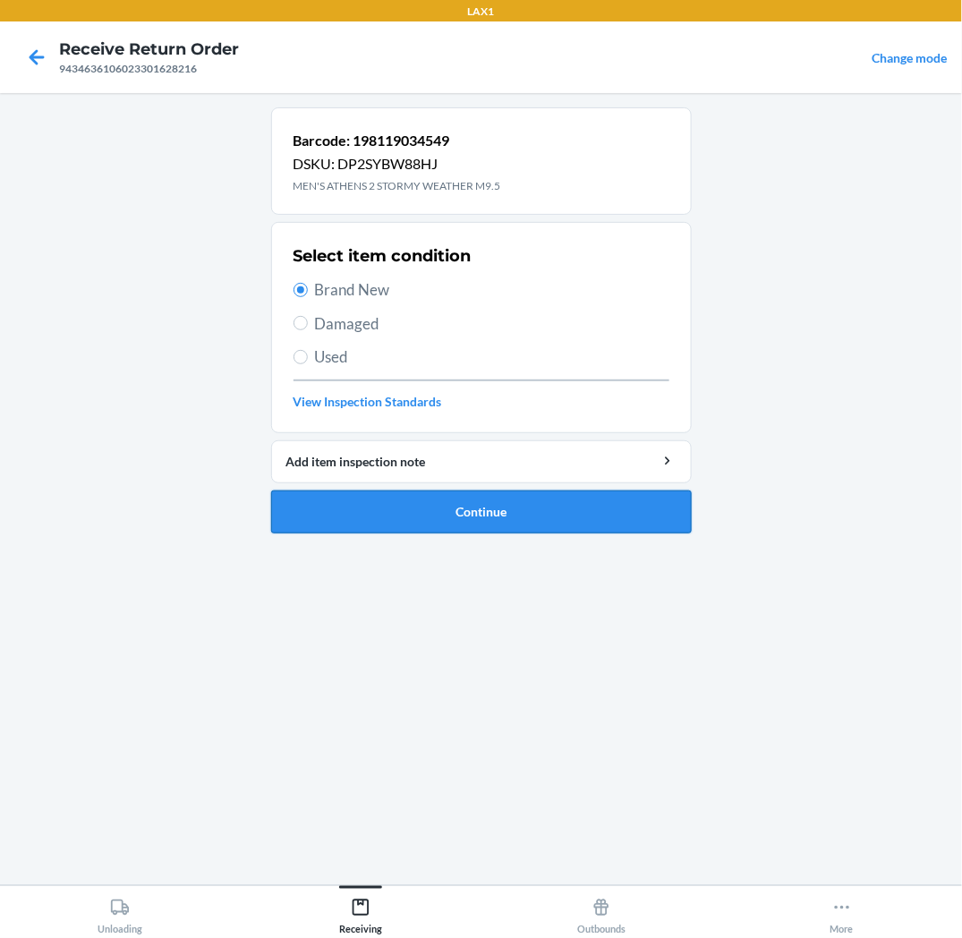
click at [380, 524] on button "Continue" at bounding box center [481, 512] width 421 height 43
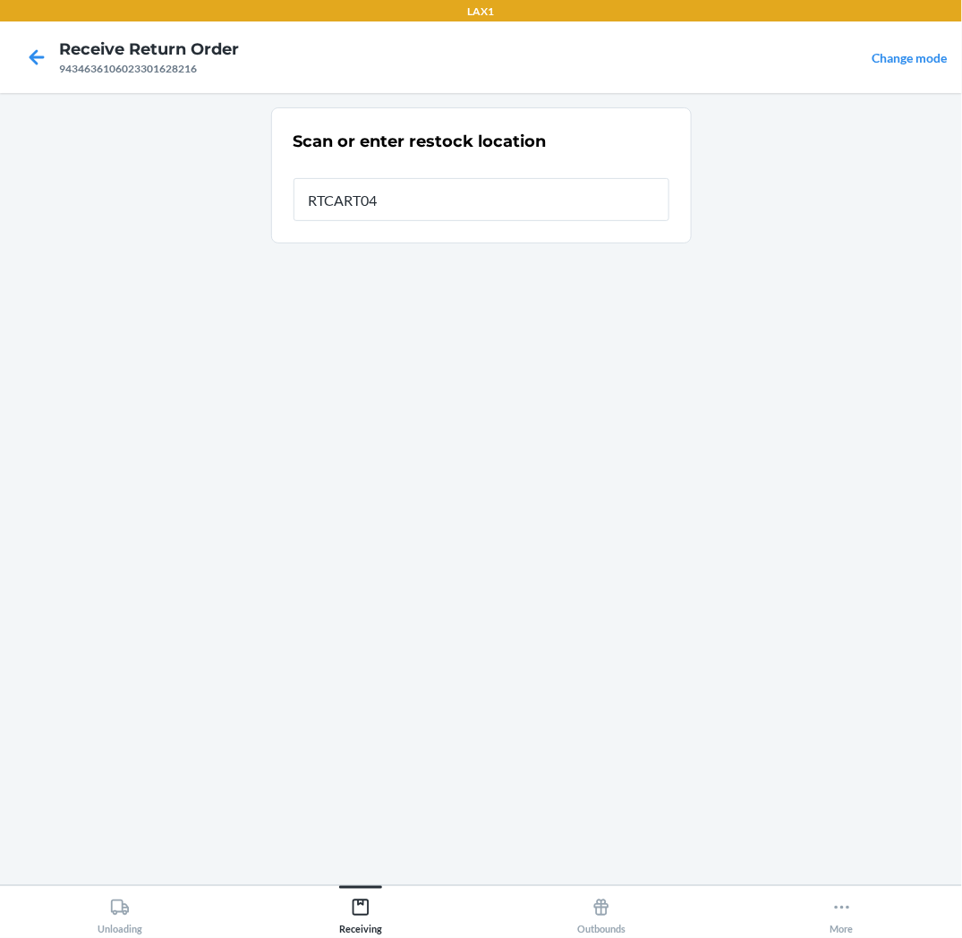
type input "RTCART041"
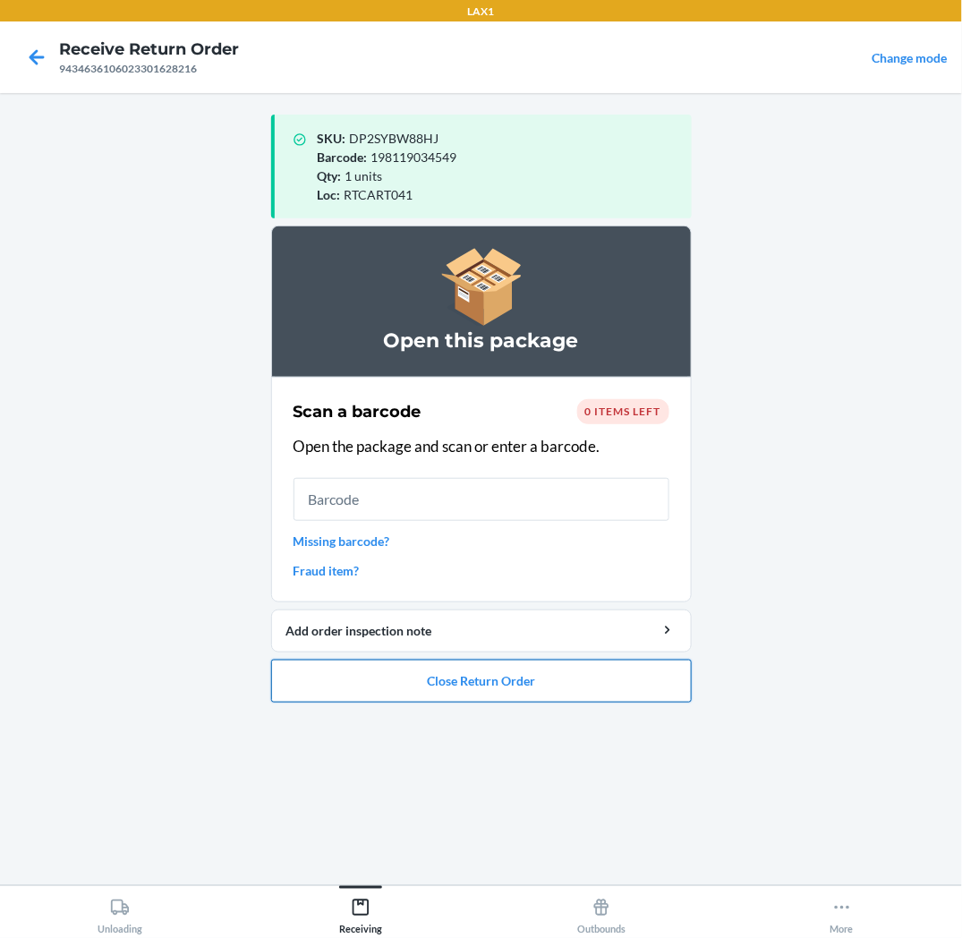
click at [363, 678] on button "Close Return Order" at bounding box center [481, 681] width 421 height 43
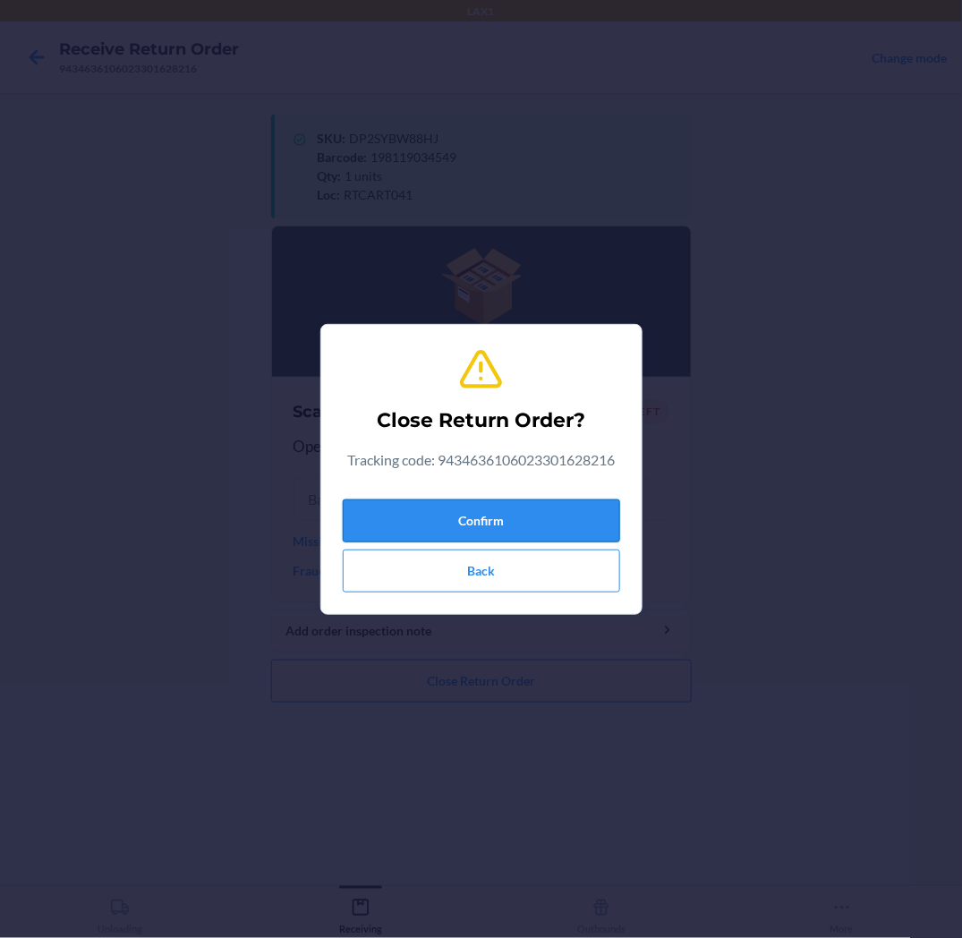
click at [395, 534] on button "Confirm" at bounding box center [482, 521] width 278 height 43
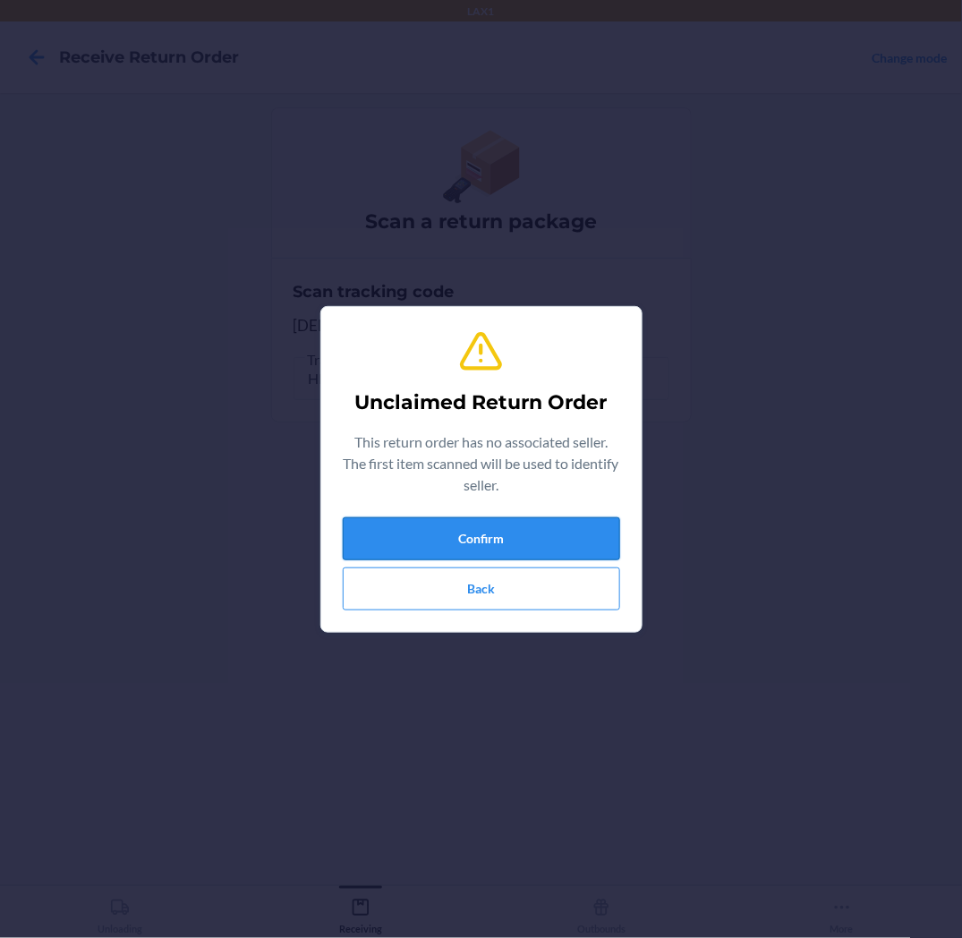
click at [395, 534] on button "Confirm" at bounding box center [482, 538] width 278 height 43
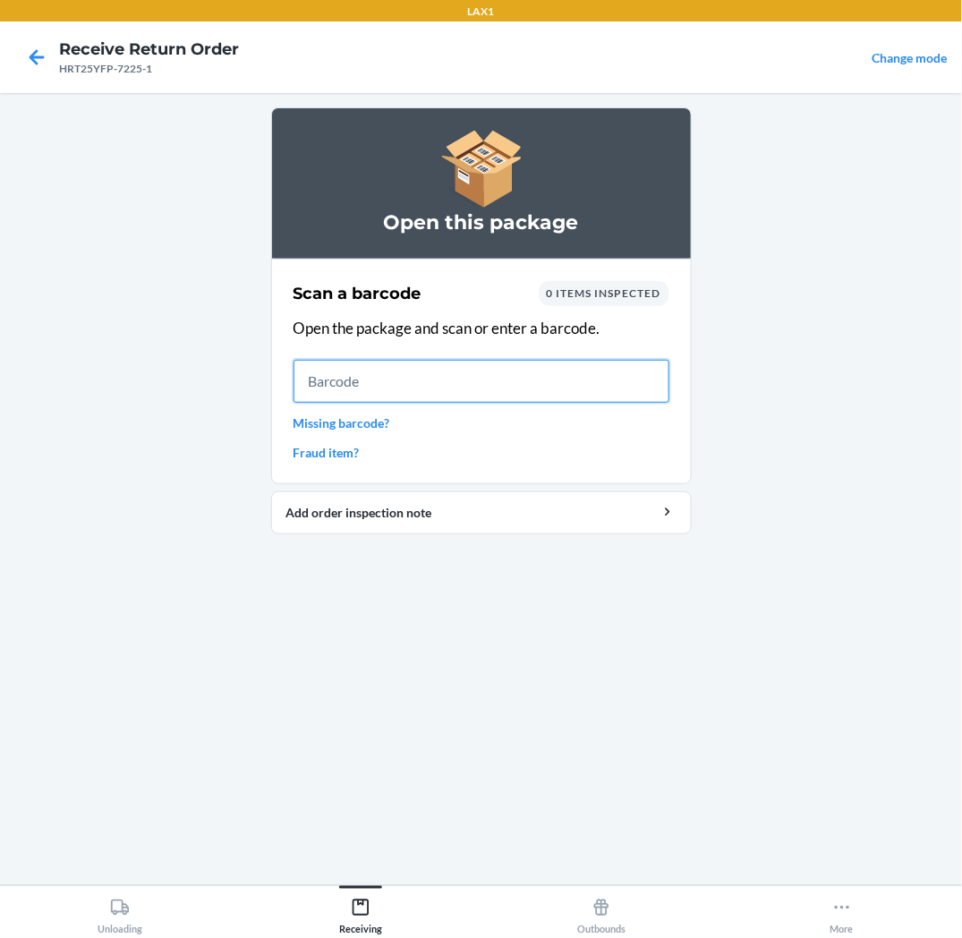
click at [642, 374] on input "text" at bounding box center [482, 381] width 376 height 43
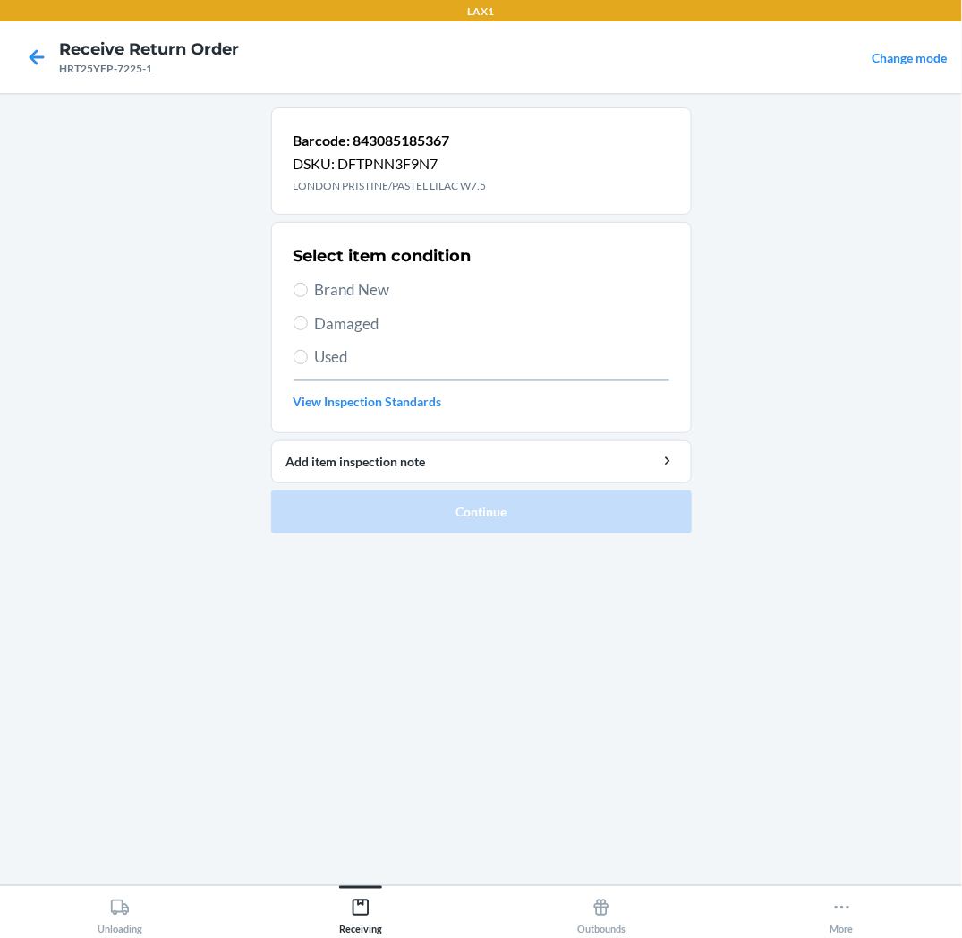
click at [386, 296] on span "Brand New" at bounding box center [492, 289] width 355 height 23
click at [308, 296] on input "Brand New" at bounding box center [301, 290] width 14 height 14
radio input "true"
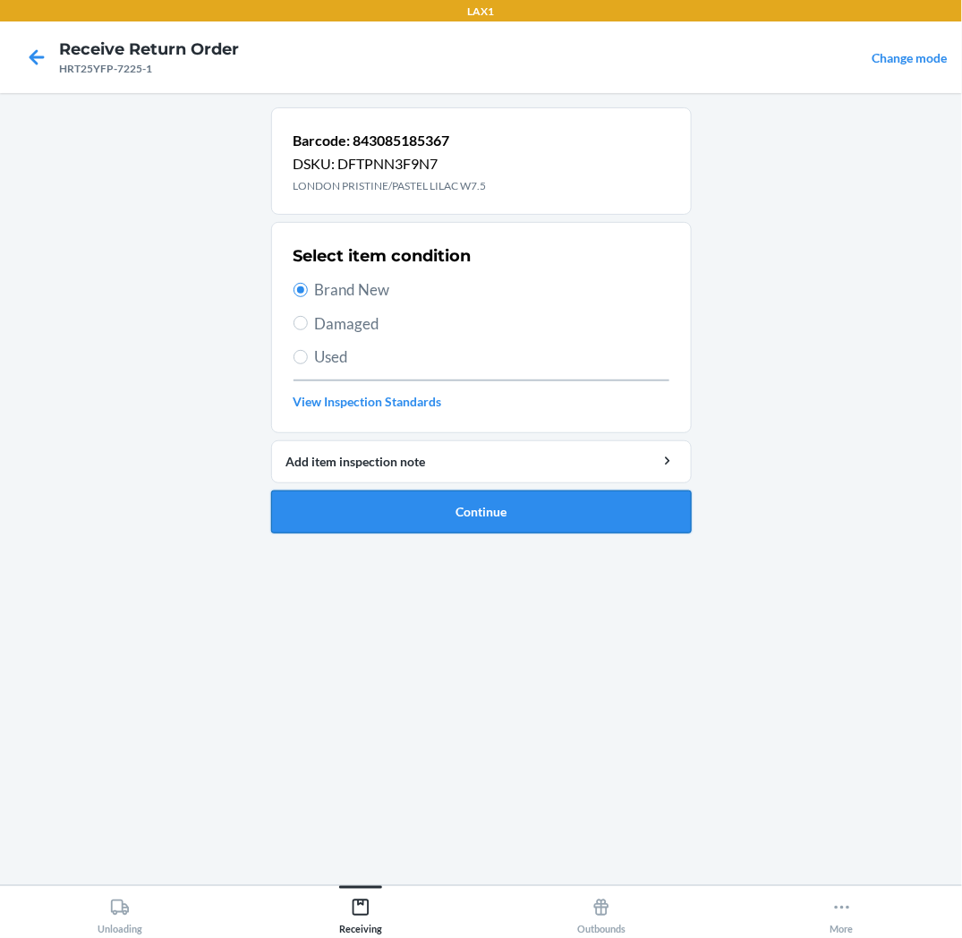
click at [373, 510] on button "Continue" at bounding box center [481, 512] width 421 height 43
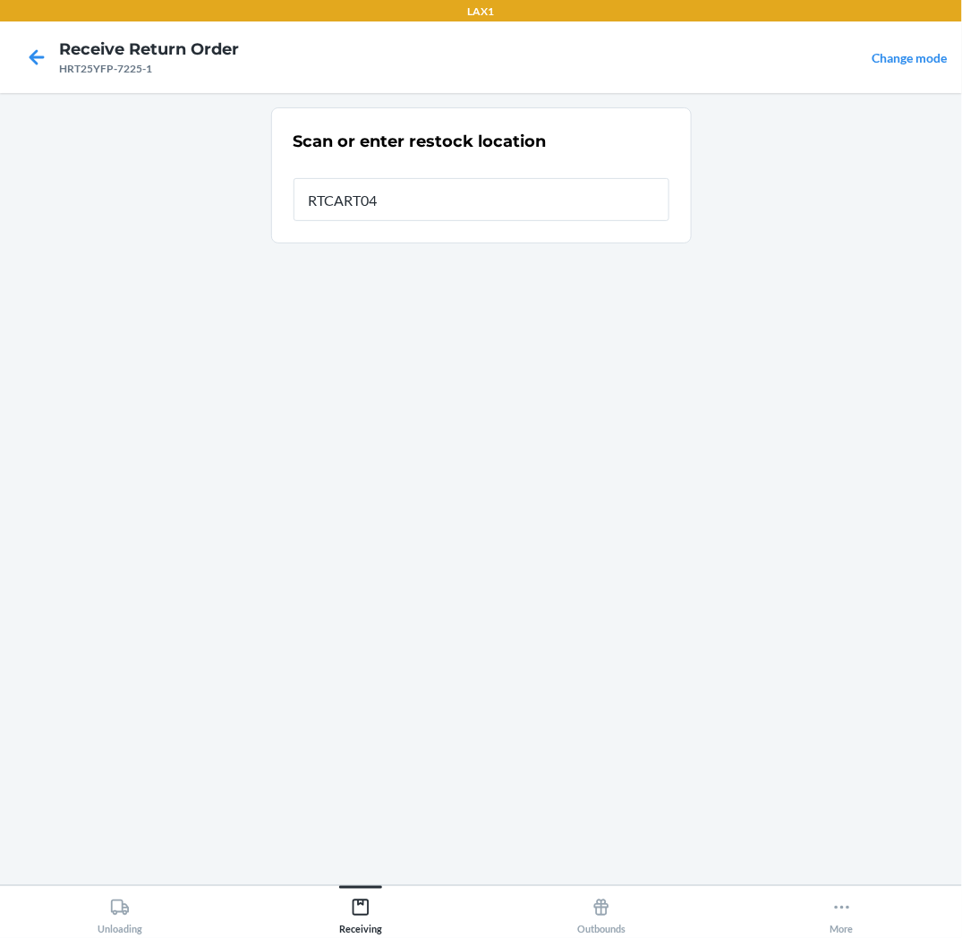
type input "RTCART041"
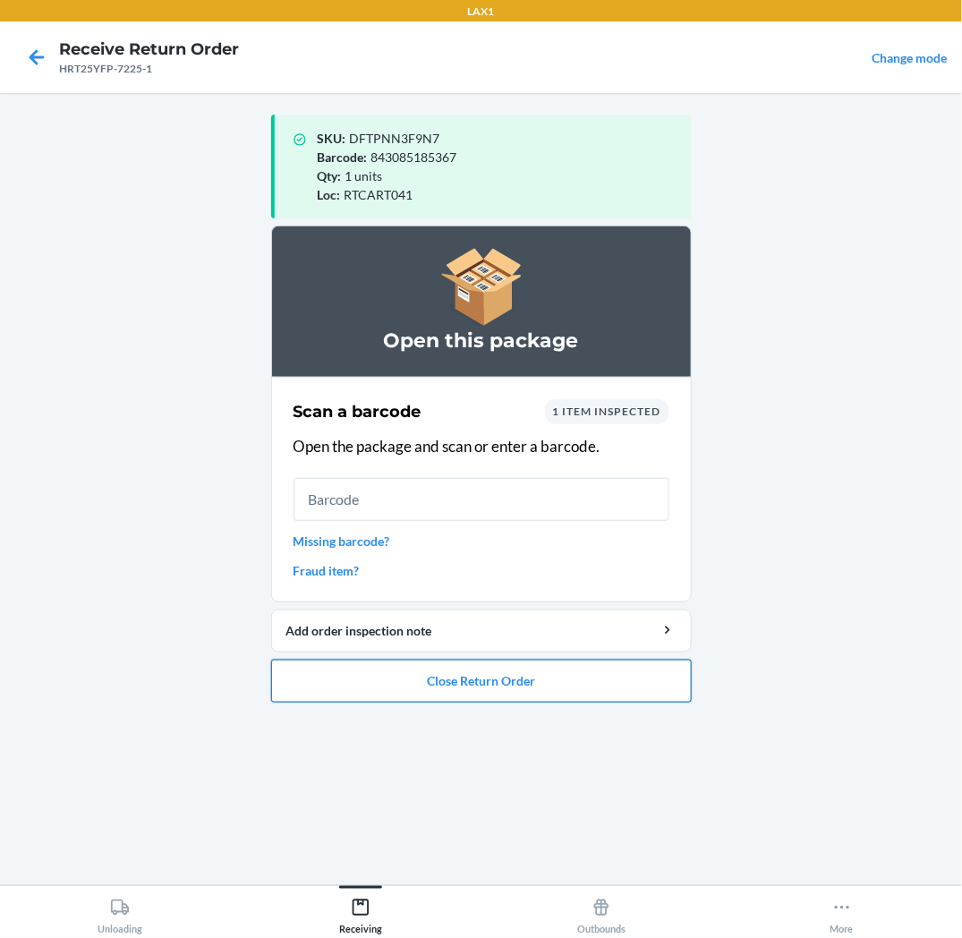
click at [430, 684] on button "Close Return Order" at bounding box center [481, 681] width 421 height 43
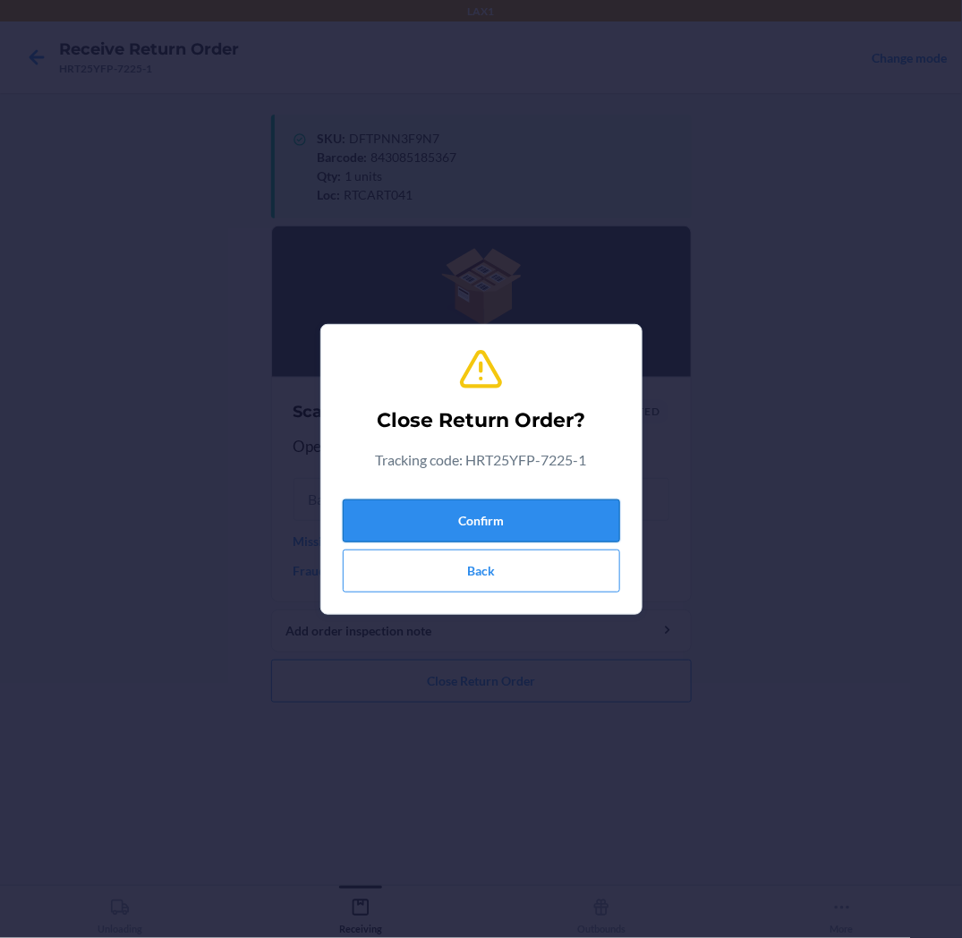
click at [475, 522] on button "Confirm" at bounding box center [482, 521] width 278 height 43
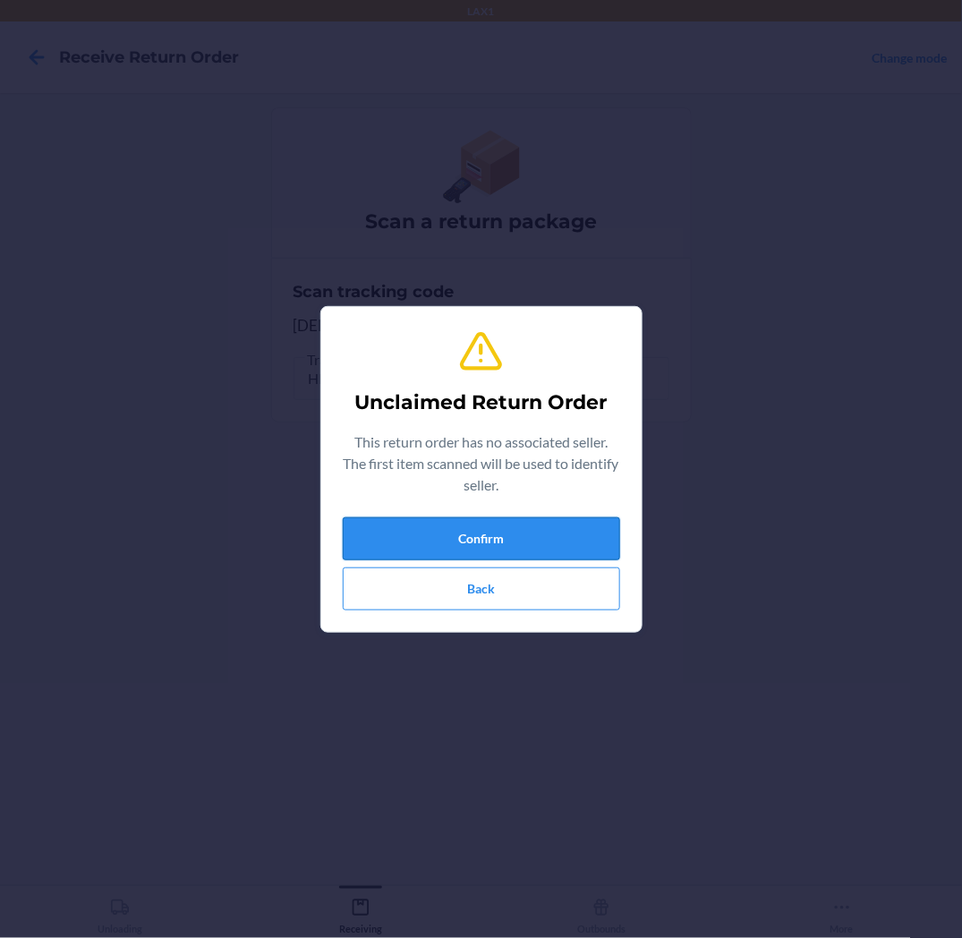
click at [543, 535] on button "Confirm" at bounding box center [482, 538] width 278 height 43
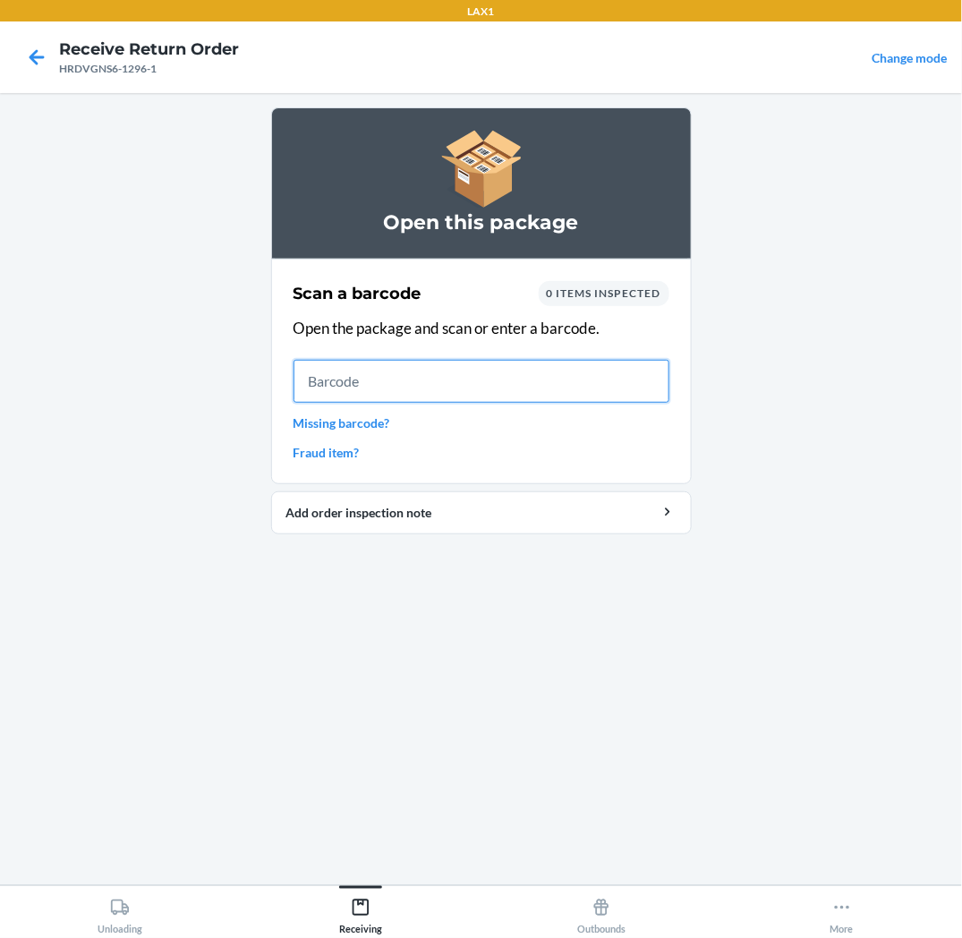
click at [557, 389] on input "text" at bounding box center [482, 381] width 376 height 43
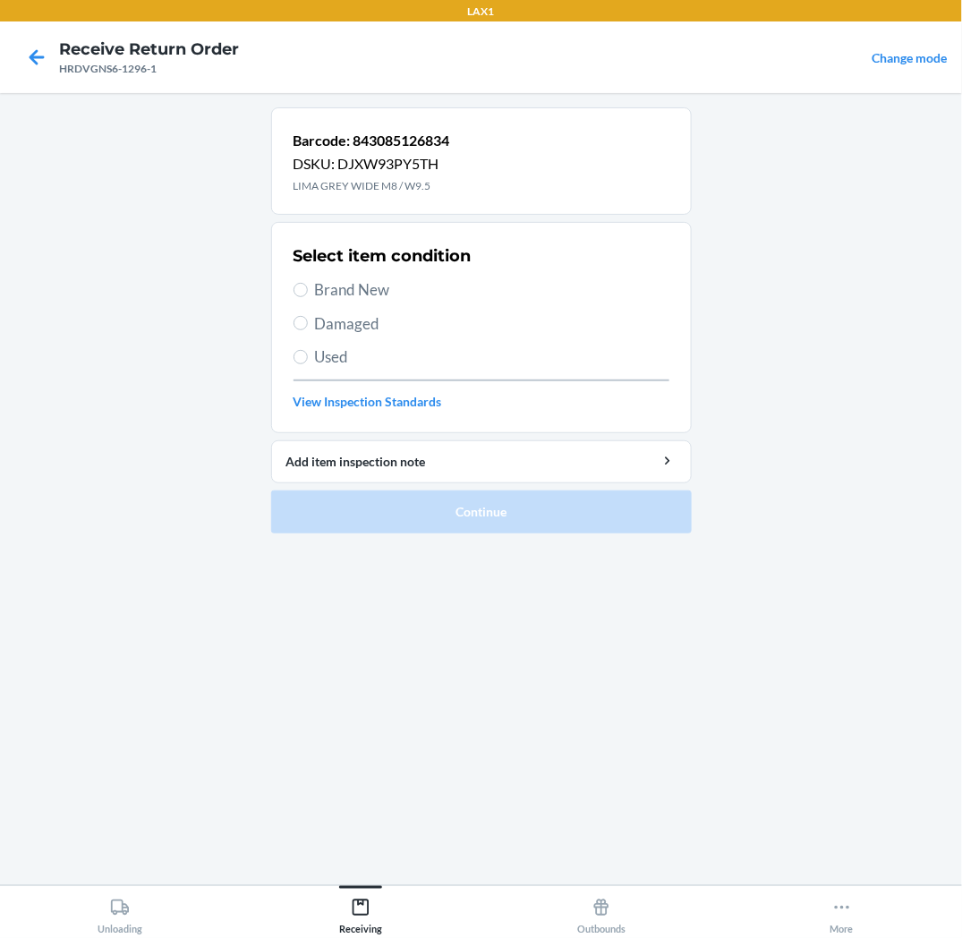
click at [389, 296] on span "Brand New" at bounding box center [492, 289] width 355 height 23
click at [308, 296] on input "Brand New" at bounding box center [301, 290] width 14 height 14
radio input "true"
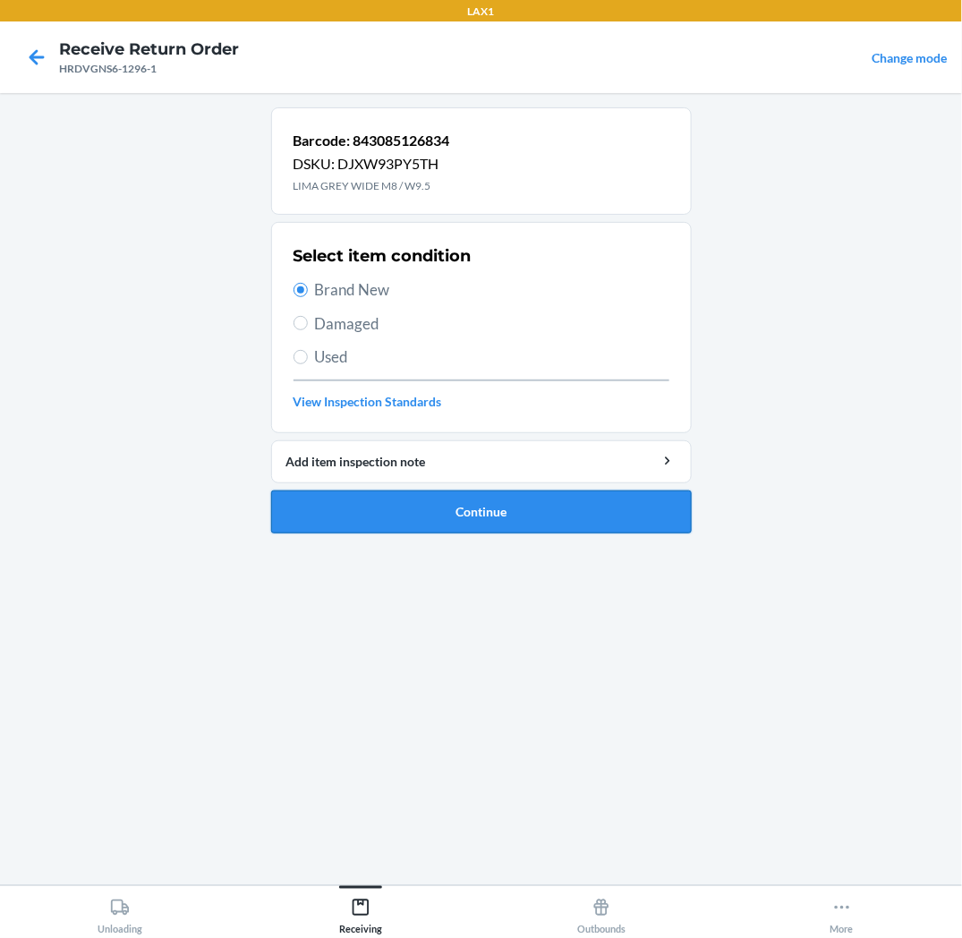
click at [403, 510] on button "Continue" at bounding box center [481, 512] width 421 height 43
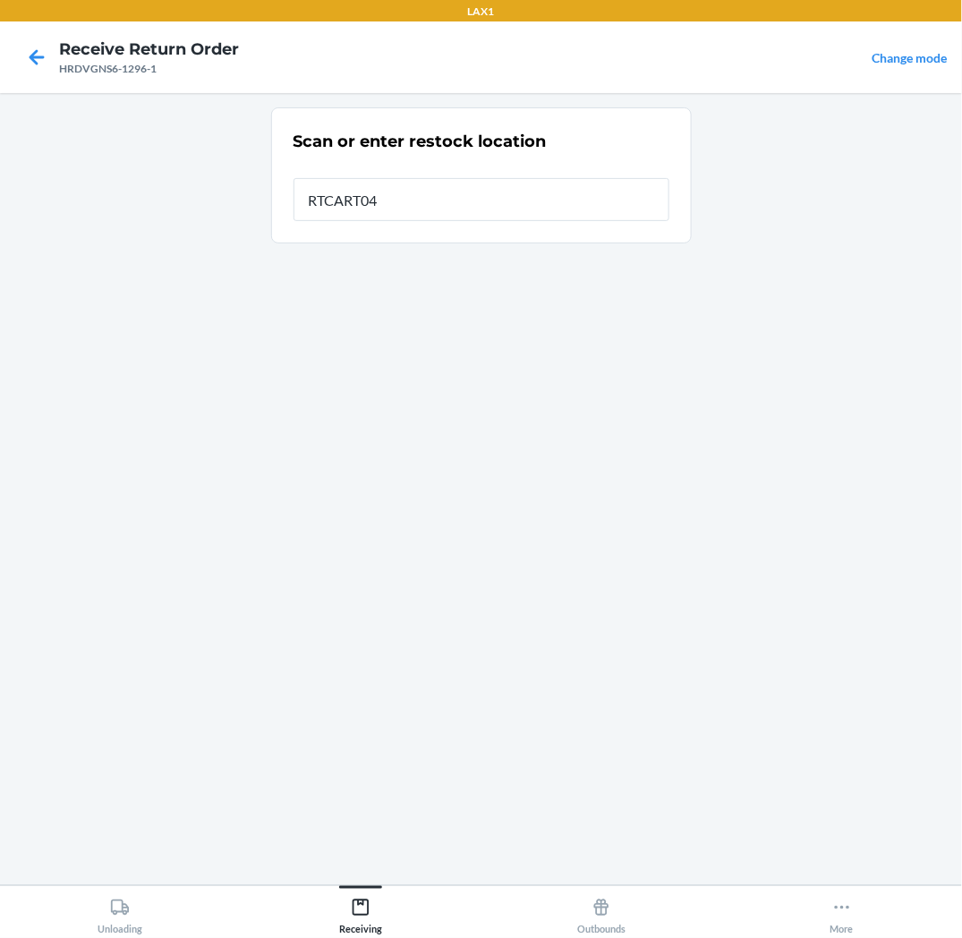
type input "RTCART041"
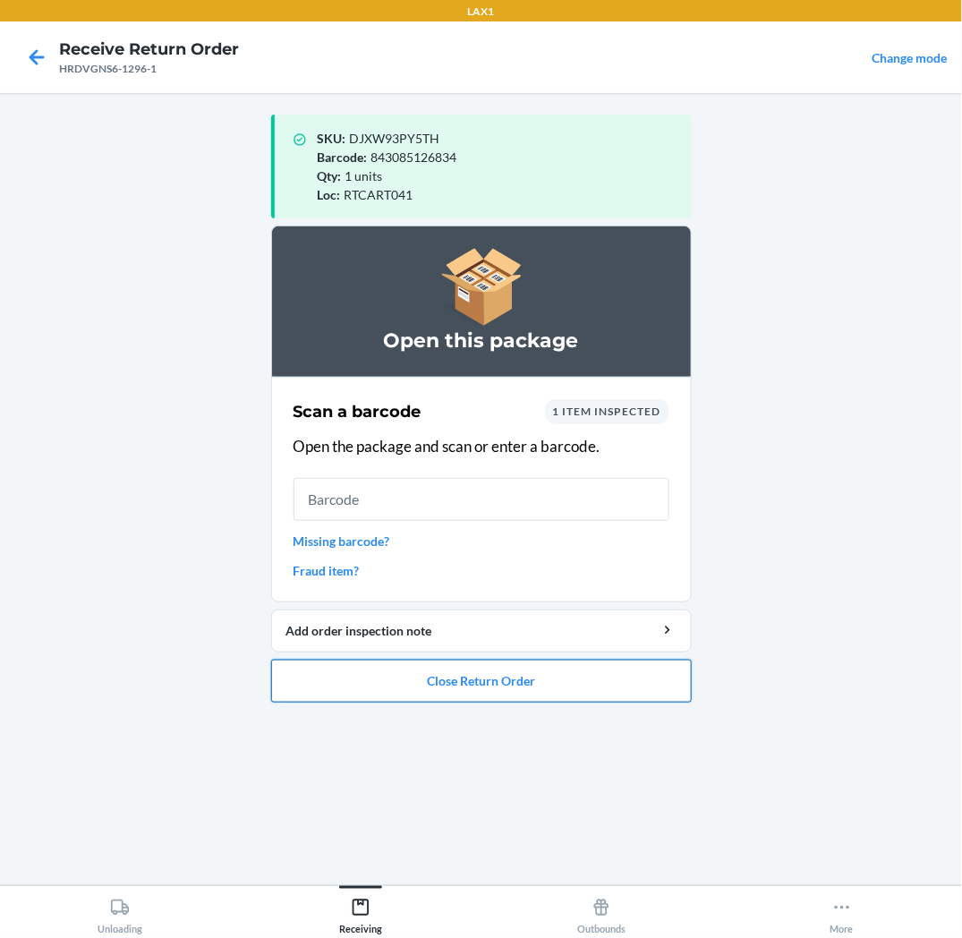
click at [603, 690] on button "Close Return Order" at bounding box center [481, 681] width 421 height 43
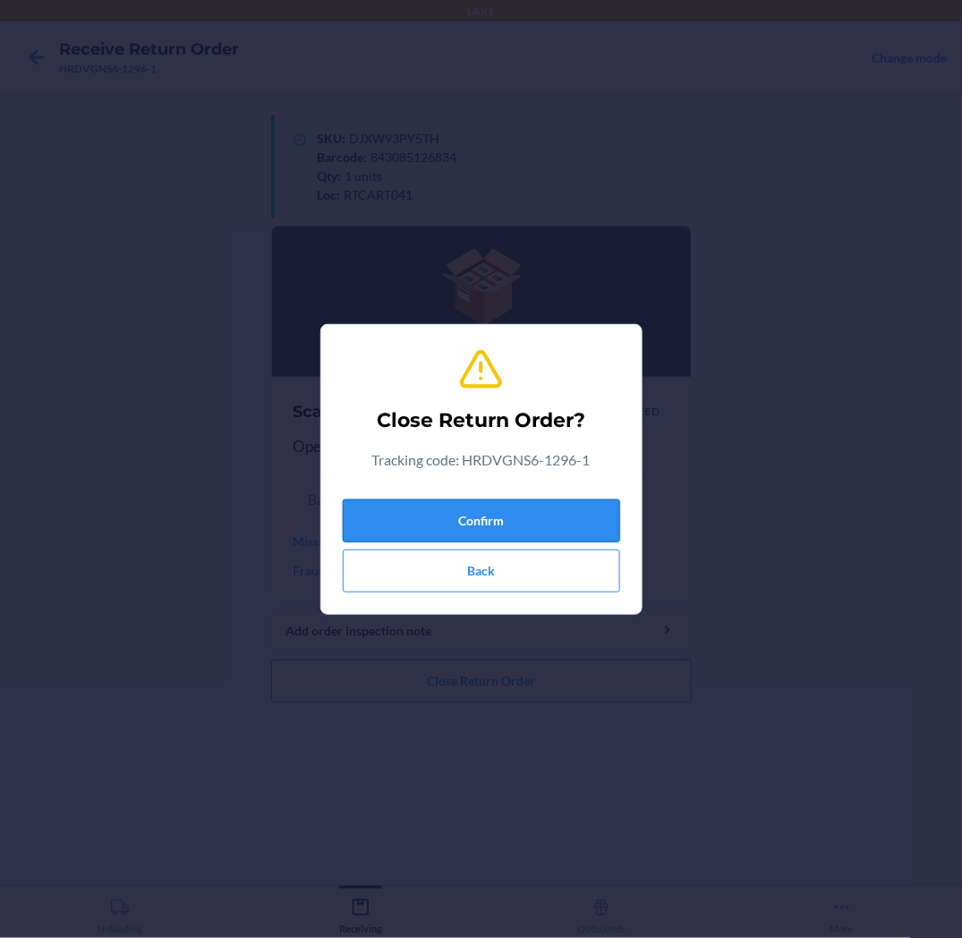
click at [568, 514] on button "Confirm" at bounding box center [482, 521] width 278 height 43
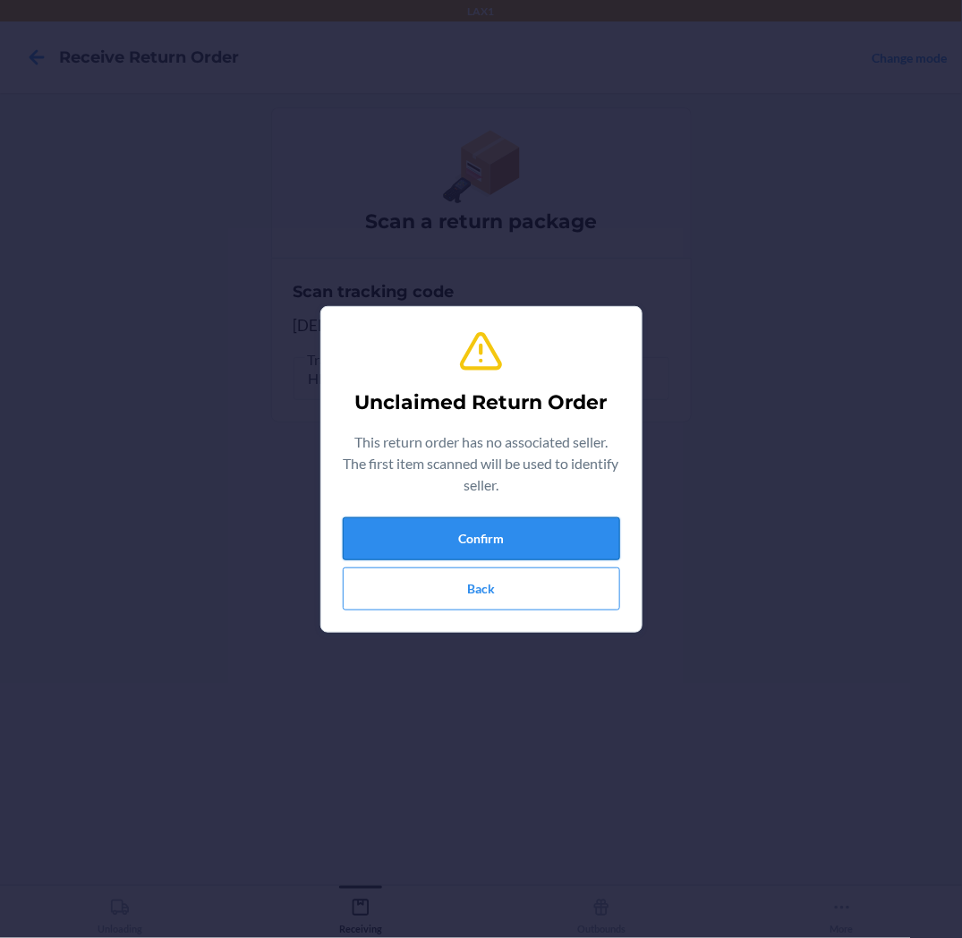
click at [568, 532] on button "Confirm" at bounding box center [482, 538] width 278 height 43
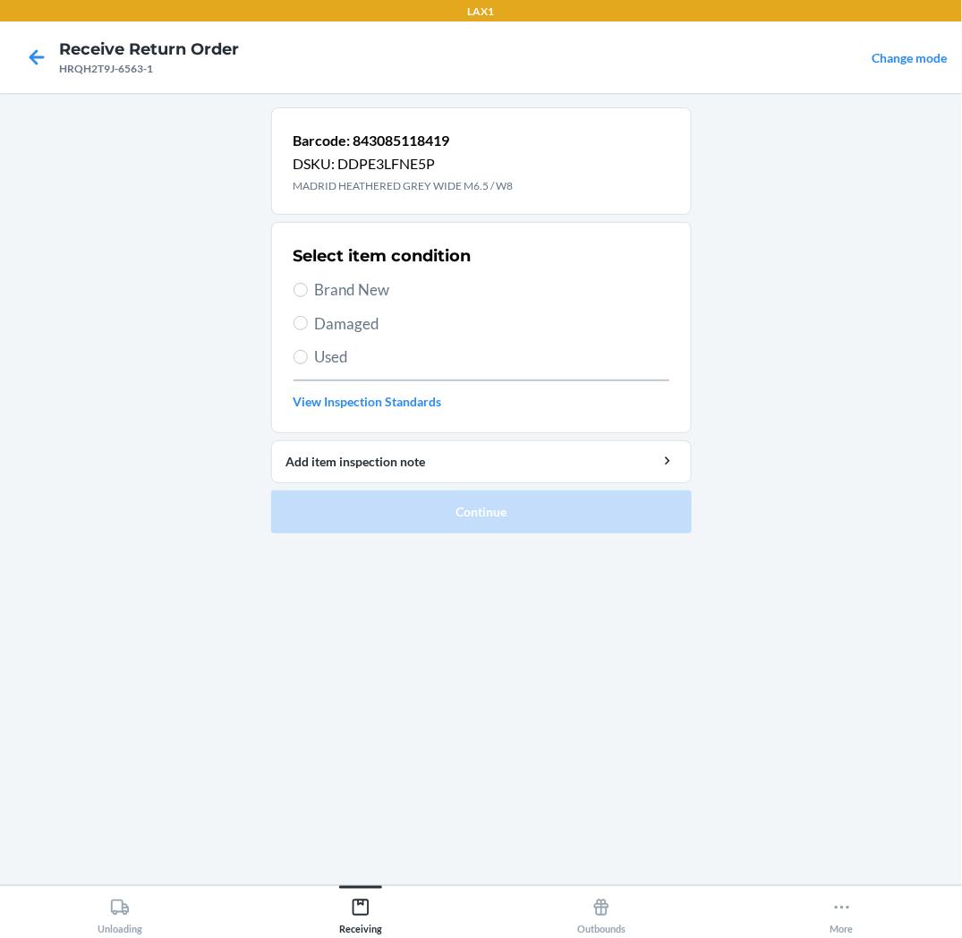
click at [371, 294] on span "Brand New" at bounding box center [492, 289] width 355 height 23
click at [308, 294] on input "Brand New" at bounding box center [301, 290] width 14 height 14
radio input "true"
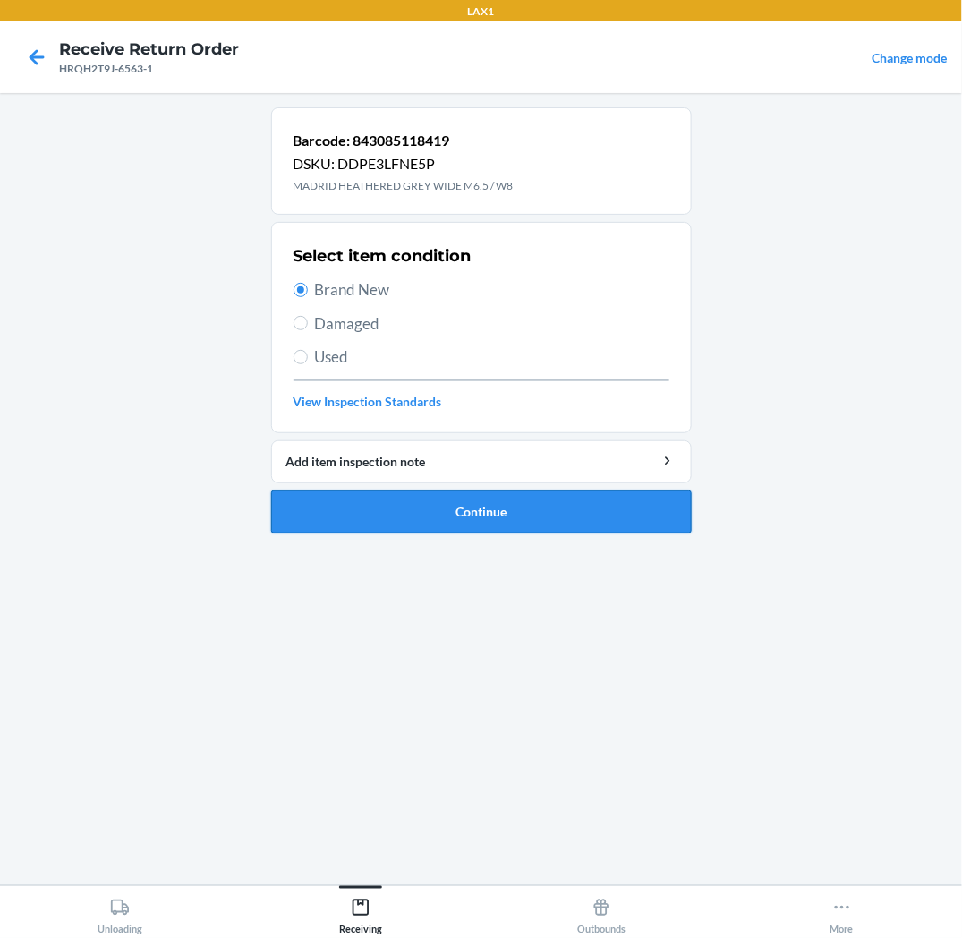
click at [430, 521] on button "Continue" at bounding box center [481, 512] width 421 height 43
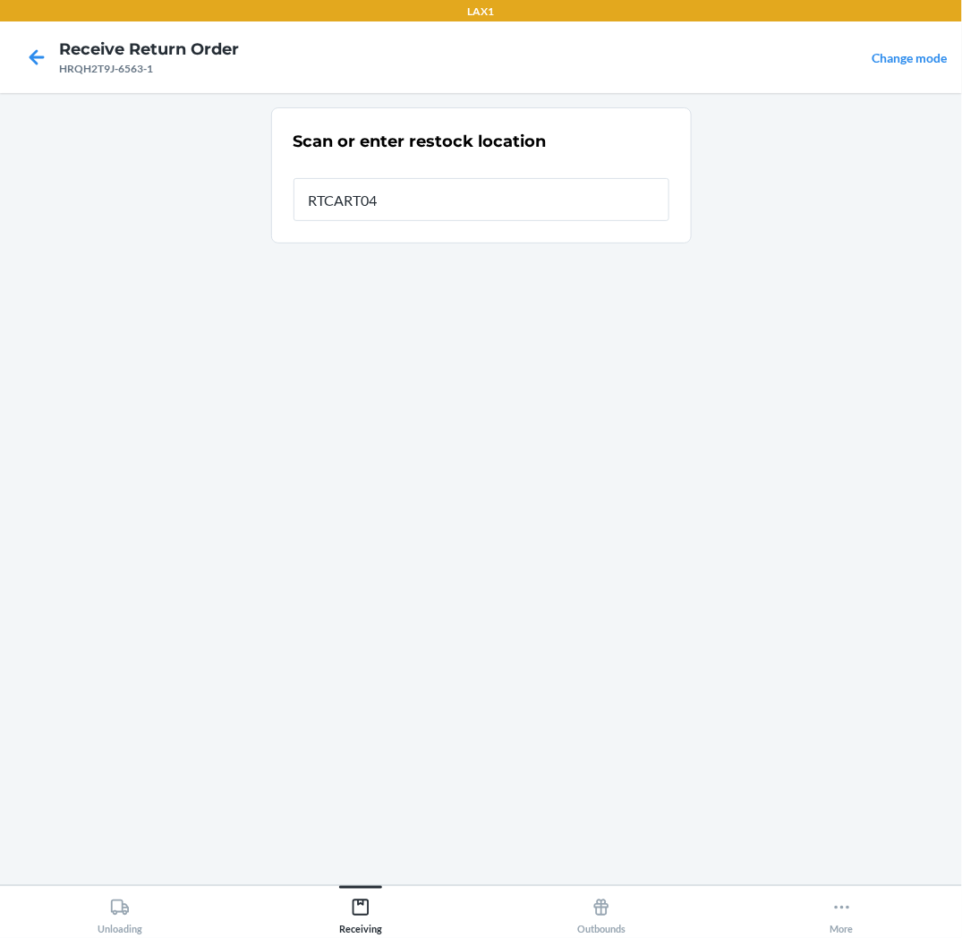
type input "RTCART041"
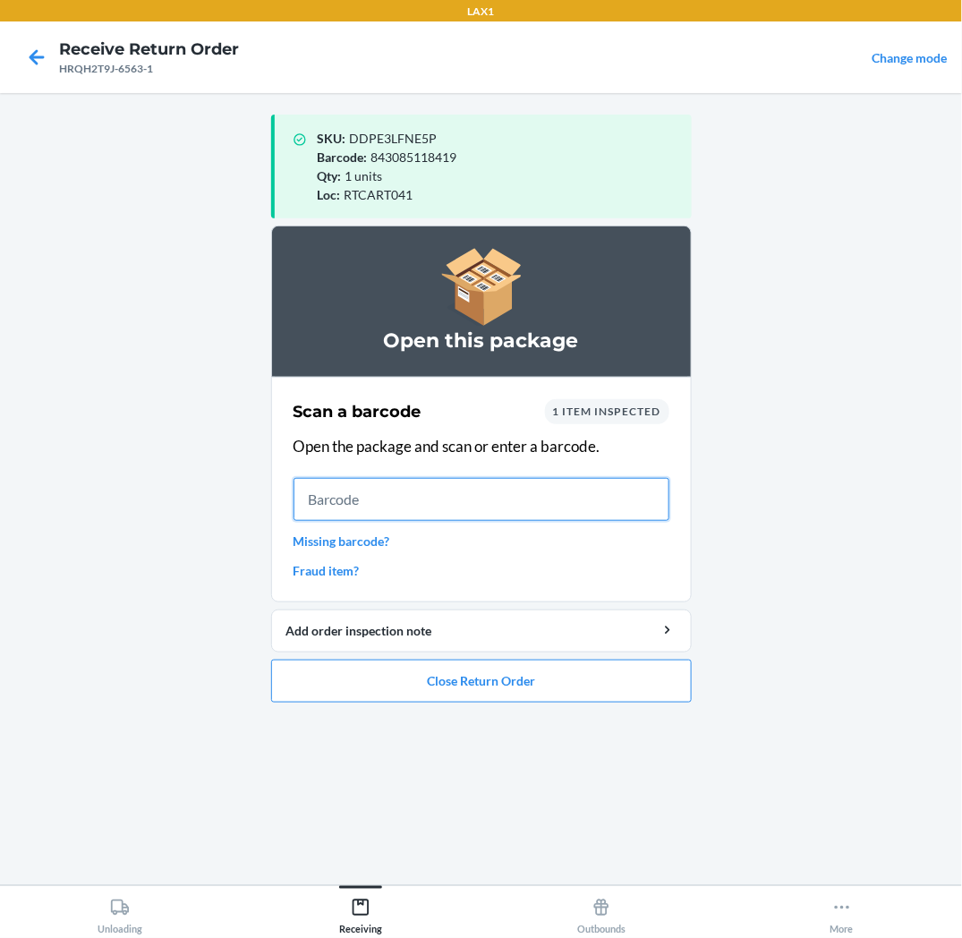
click at [654, 490] on input "text" at bounding box center [482, 499] width 376 height 43
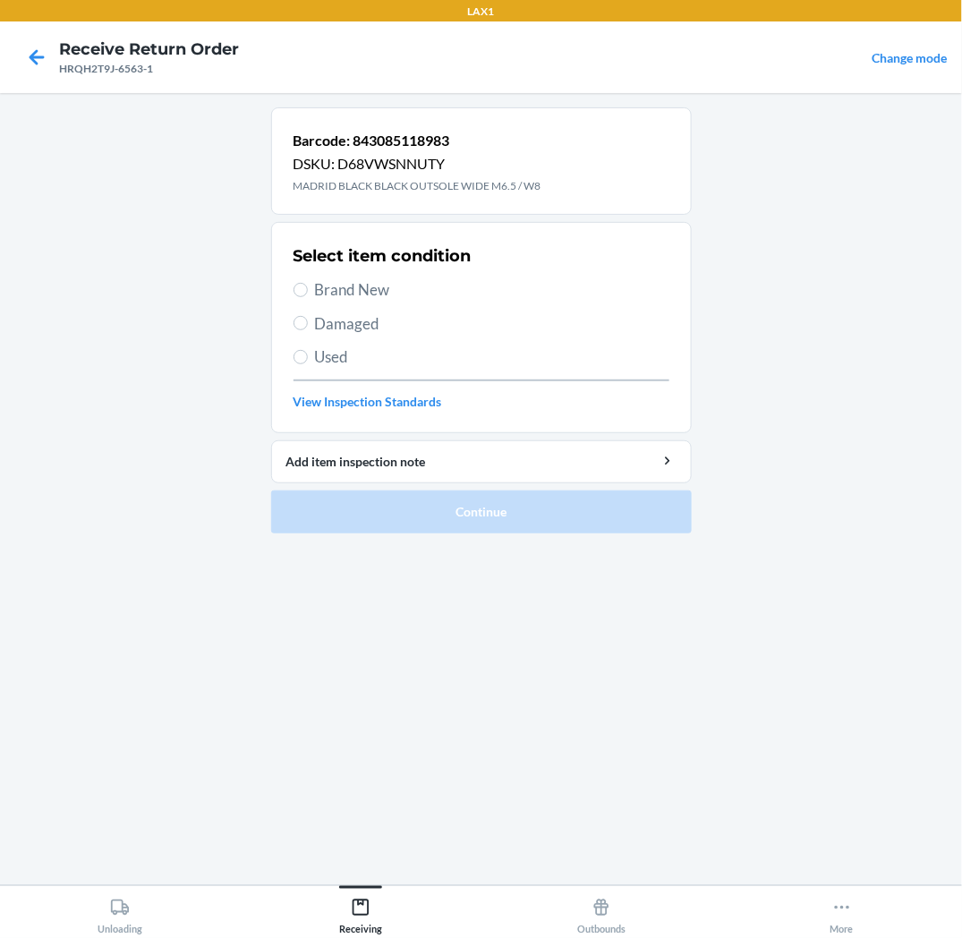
click at [362, 304] on div "Select item condition Brand New Damaged Used View Inspection Standards" at bounding box center [482, 327] width 376 height 177
click at [362, 300] on span "Brand New" at bounding box center [492, 289] width 355 height 23
click at [308, 297] on input "Brand New" at bounding box center [301, 290] width 14 height 14
radio input "true"
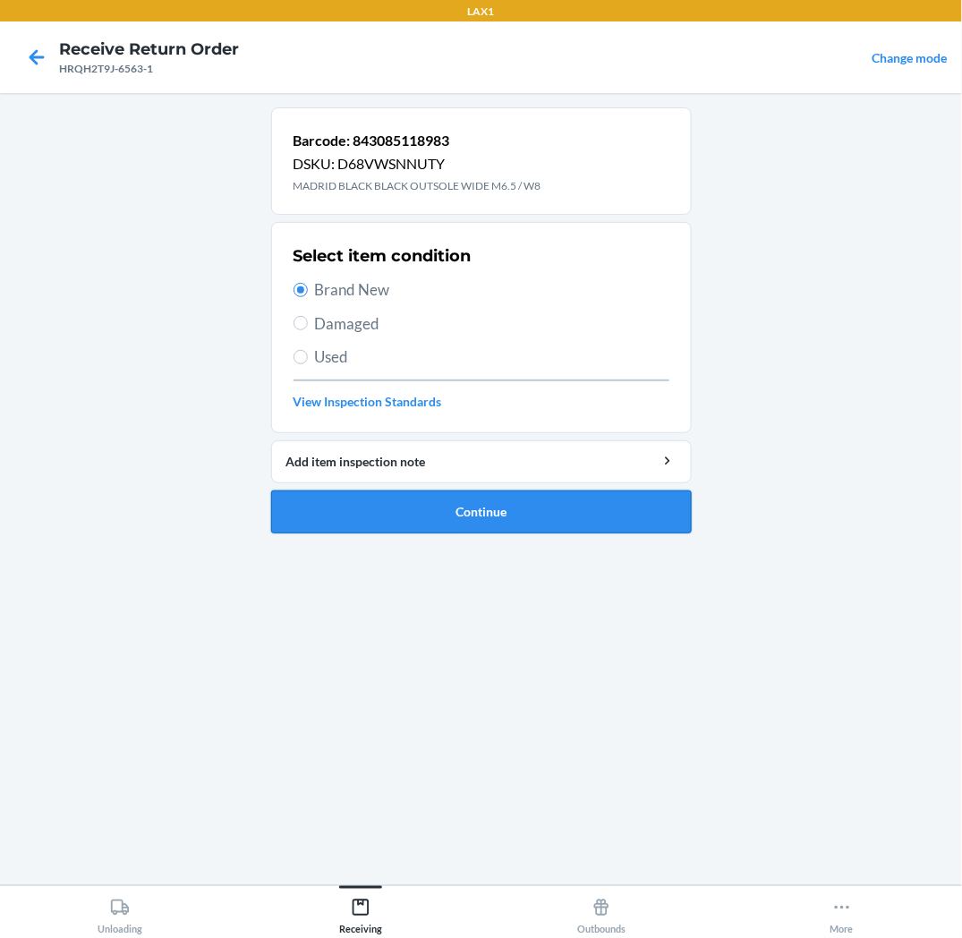
click at [401, 502] on button "Continue" at bounding box center [481, 512] width 421 height 43
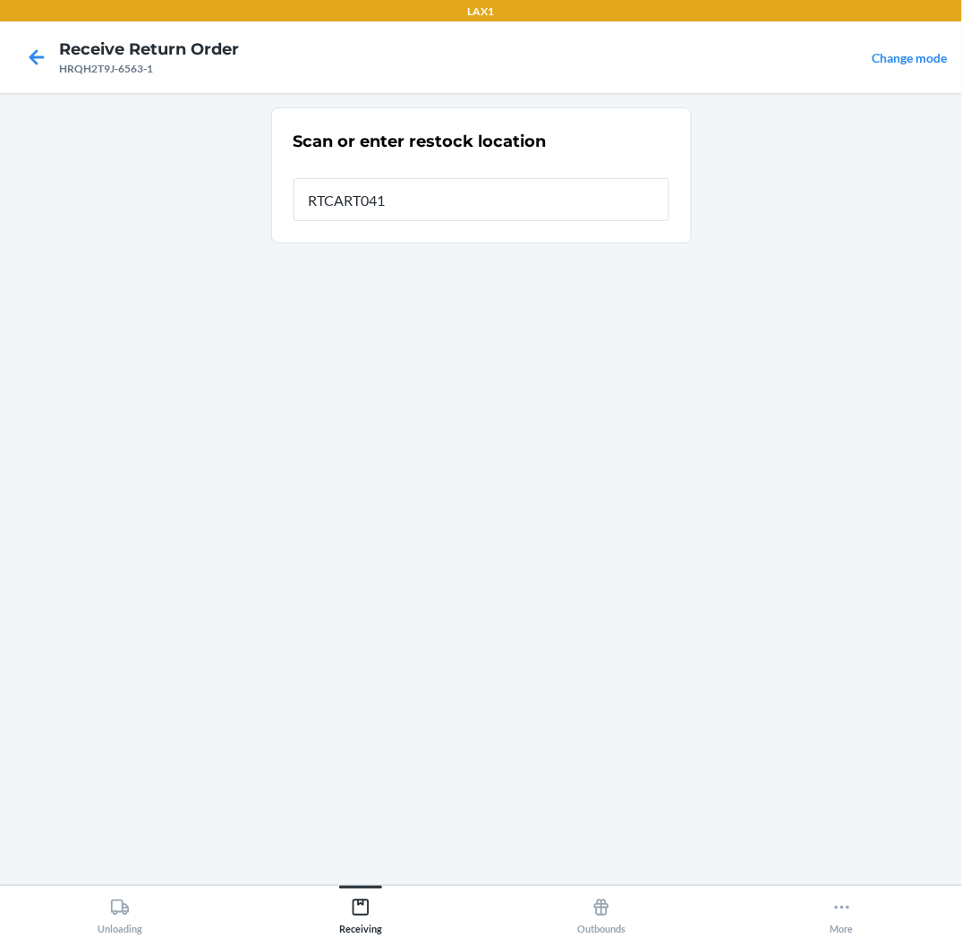
type input "RTCART041"
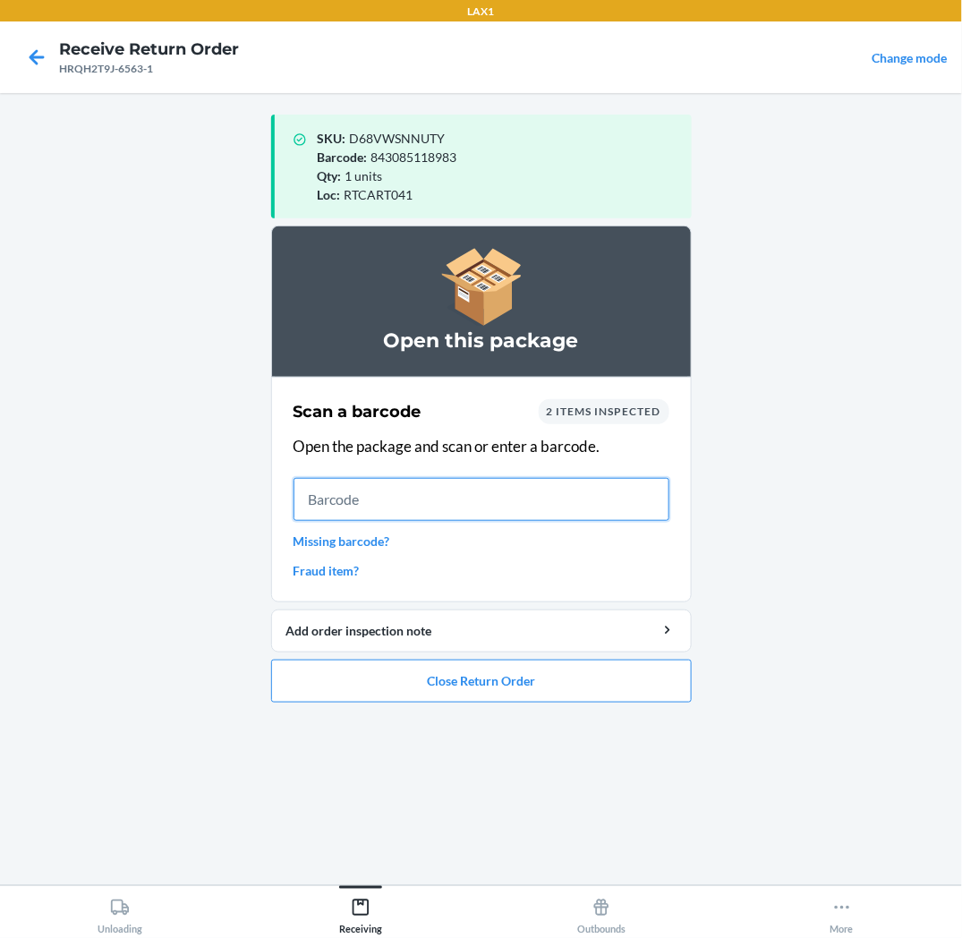
click at [566, 493] on input "text" at bounding box center [482, 499] width 376 height 43
